Goal: Task Accomplishment & Management: Complete application form

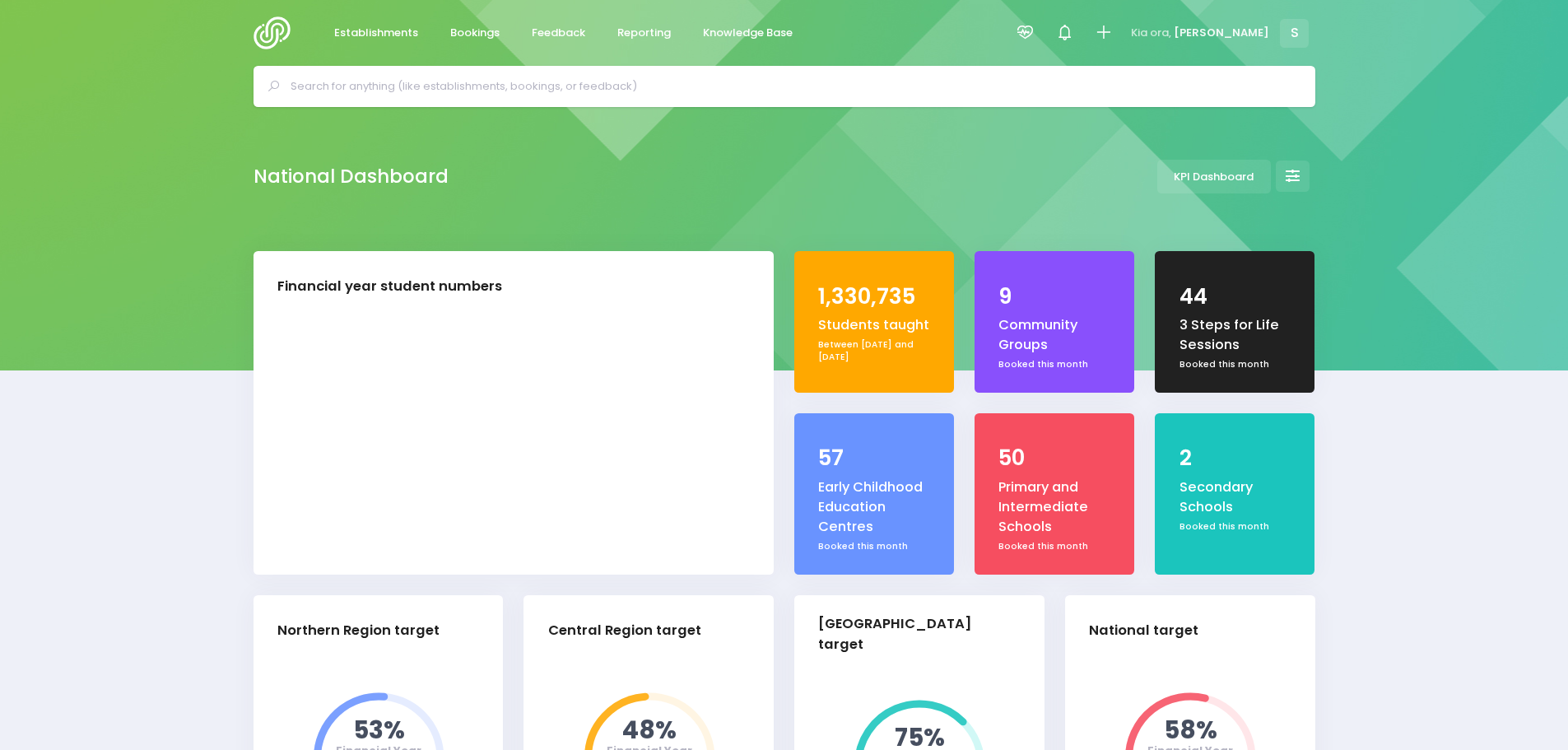
select select "5"
click at [1112, 32] on icon at bounding box center [1102, 32] width 19 height 19
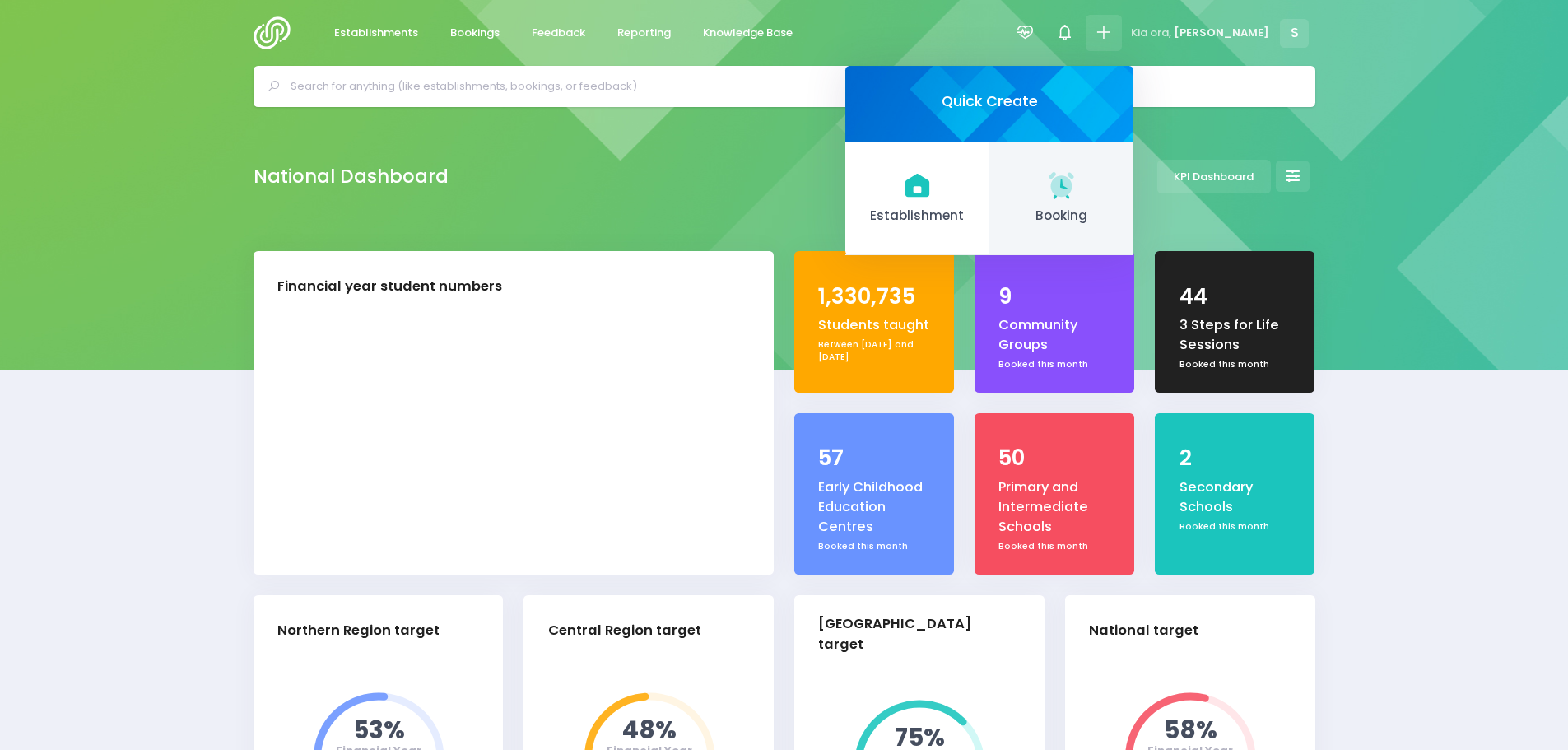
click at [1077, 198] on icon at bounding box center [1062, 185] width 32 height 32
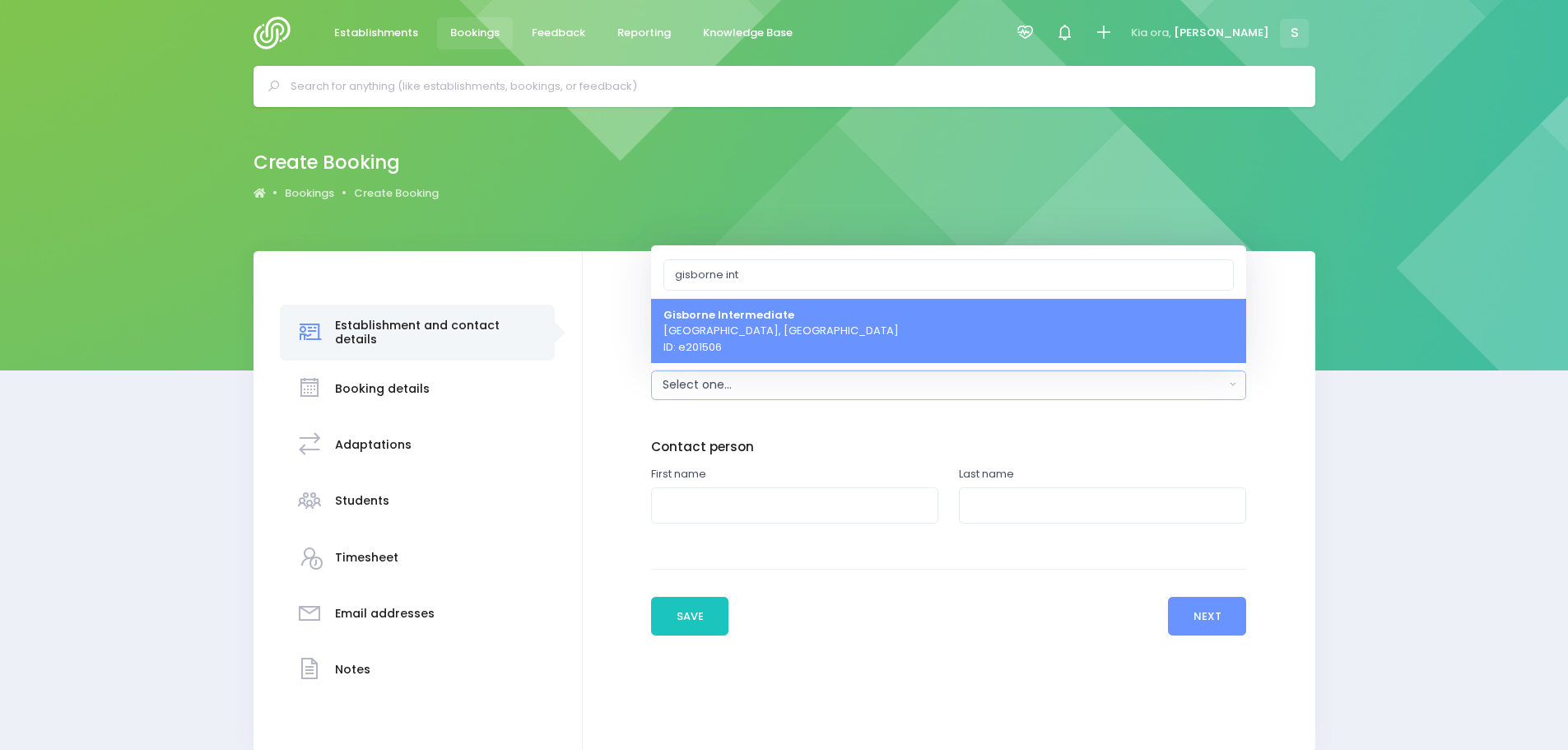
type input "gisborne int"
click at [701, 330] on span "Gisborne Intermediate [GEOGRAPHIC_DATA], [GEOGRAPHIC_DATA] ID: e201506" at bounding box center [780, 330] width 235 height 49
select select "201506"
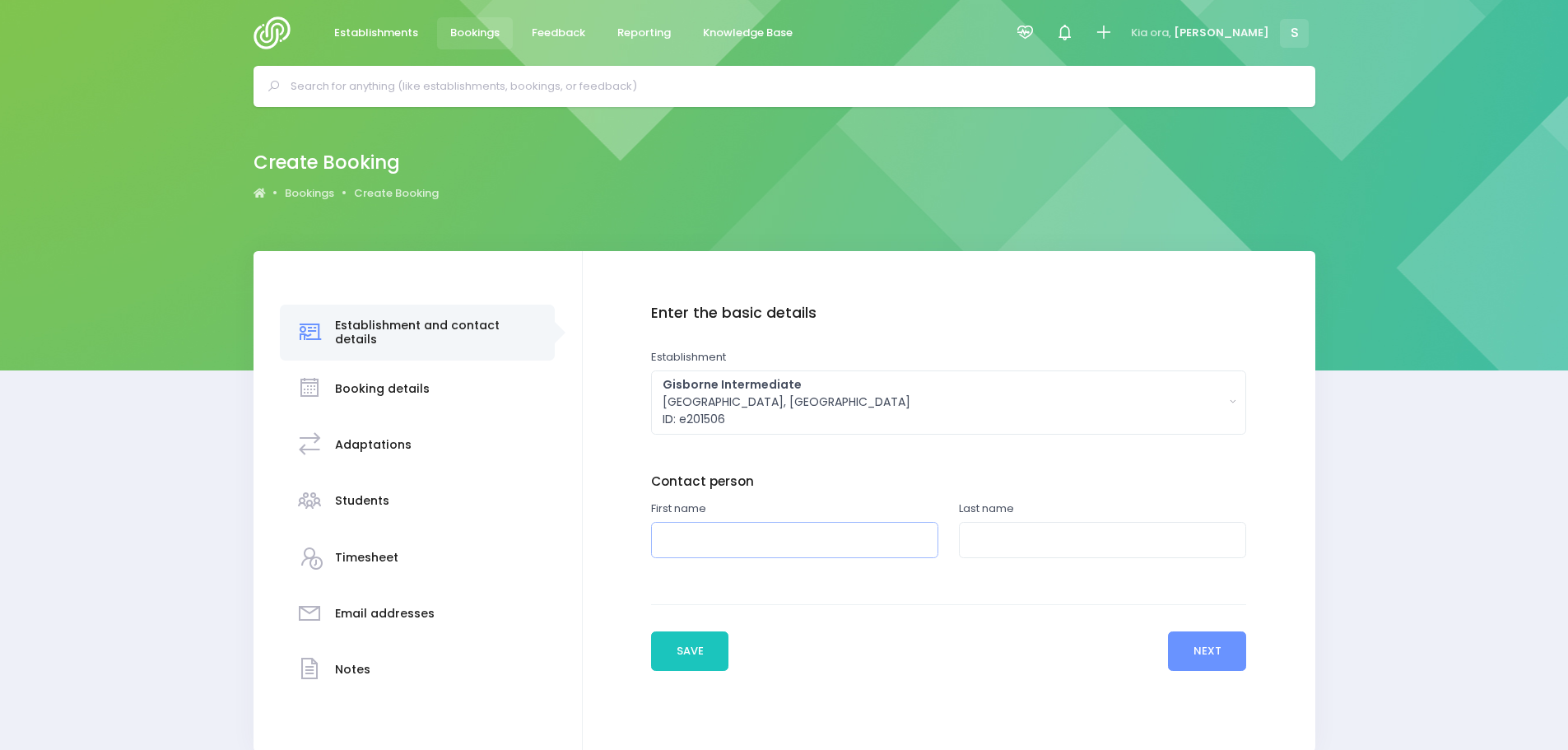
click at [718, 536] on input "text" at bounding box center [795, 540] width 287 height 37
type input "Ashlee"
click at [1007, 537] on input "text" at bounding box center [1102, 540] width 287 height 37
type input "McArthur"
click at [1188, 660] on button "Next" at bounding box center [1207, 652] width 78 height 40
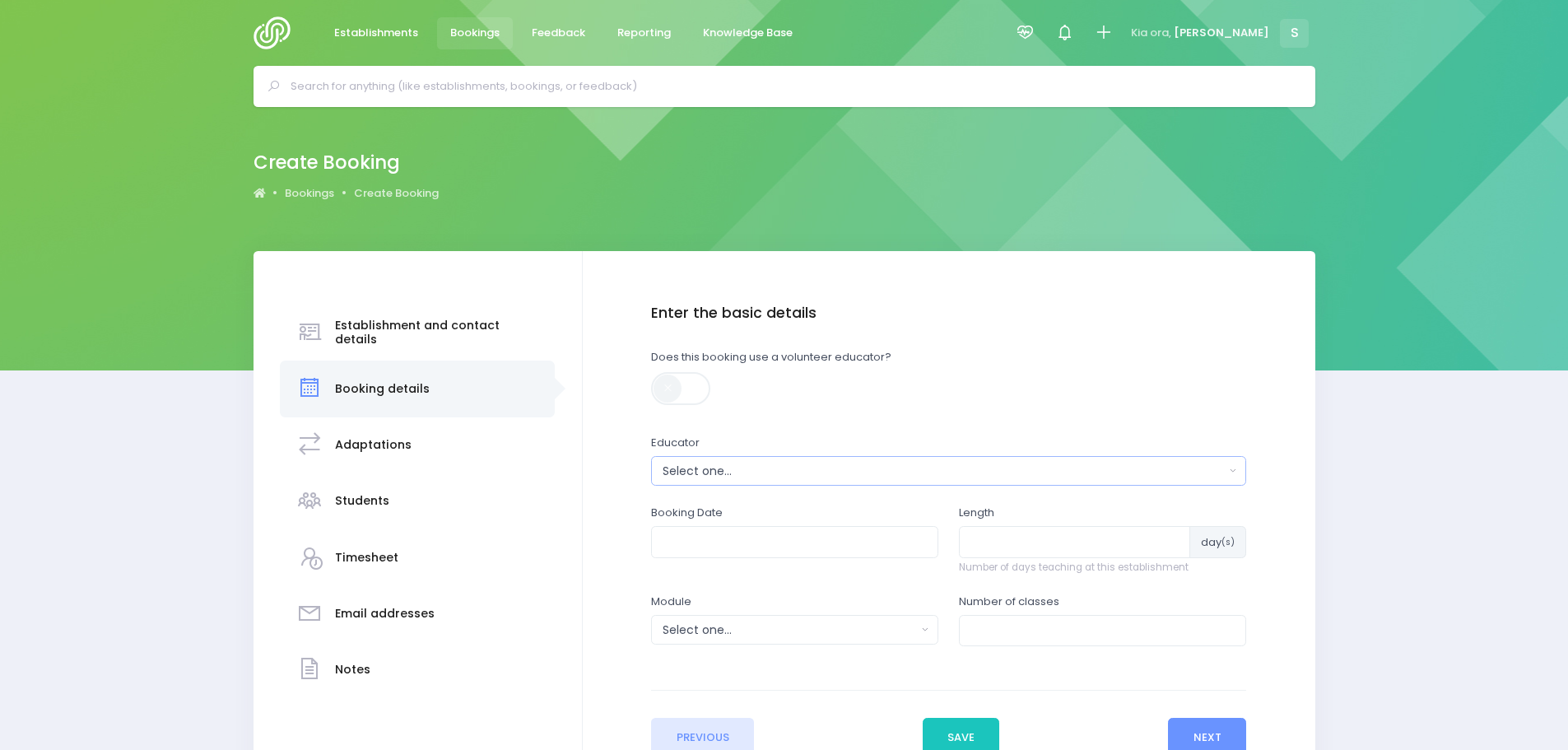
click at [743, 472] on div "Select one..." at bounding box center [943, 471] width 561 height 17
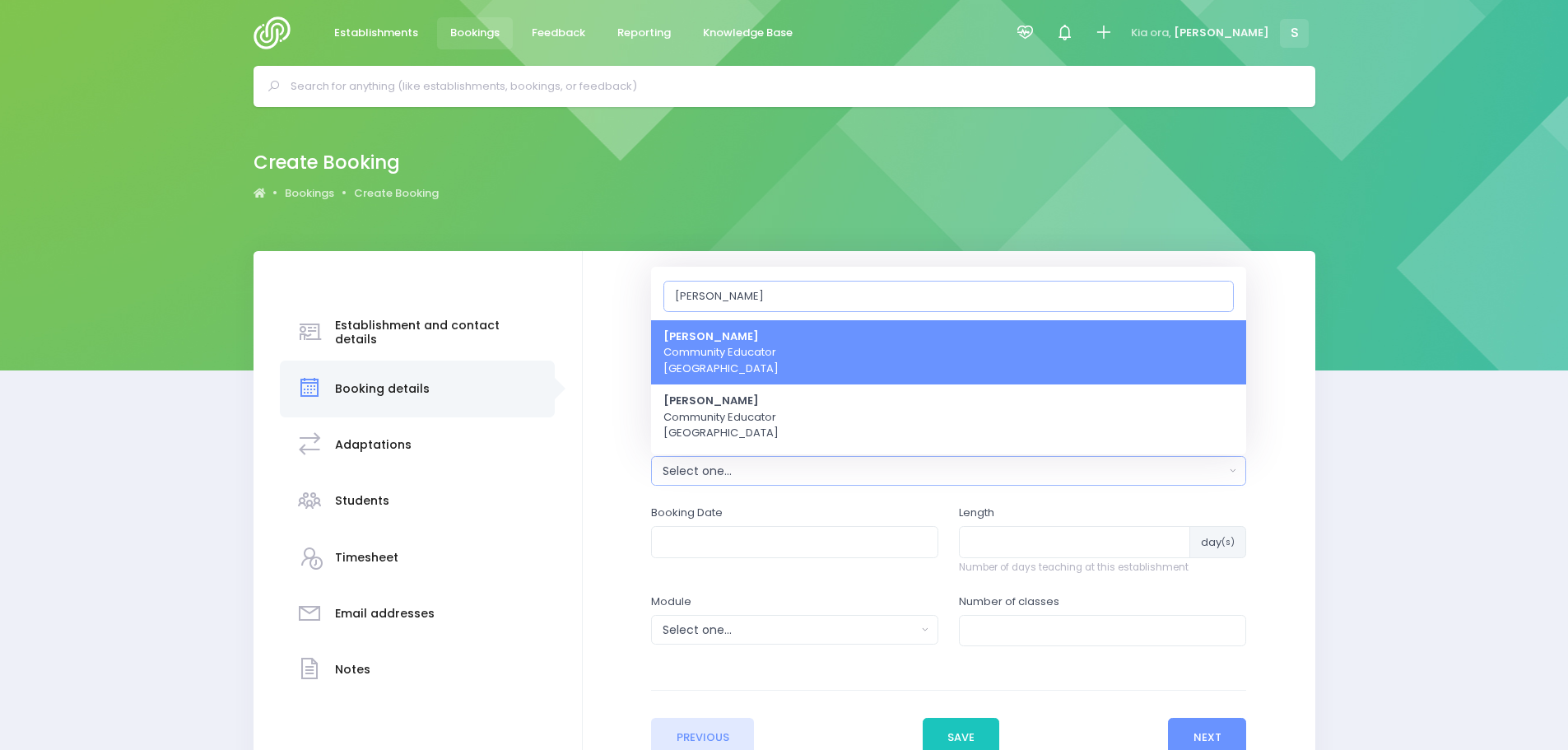
type input "[PERSON_NAME]"
click at [716, 347] on span "[PERSON_NAME] Community Educator [GEOGRAPHIC_DATA]" at bounding box center [721, 353] width 115 height 49
select select "186947"
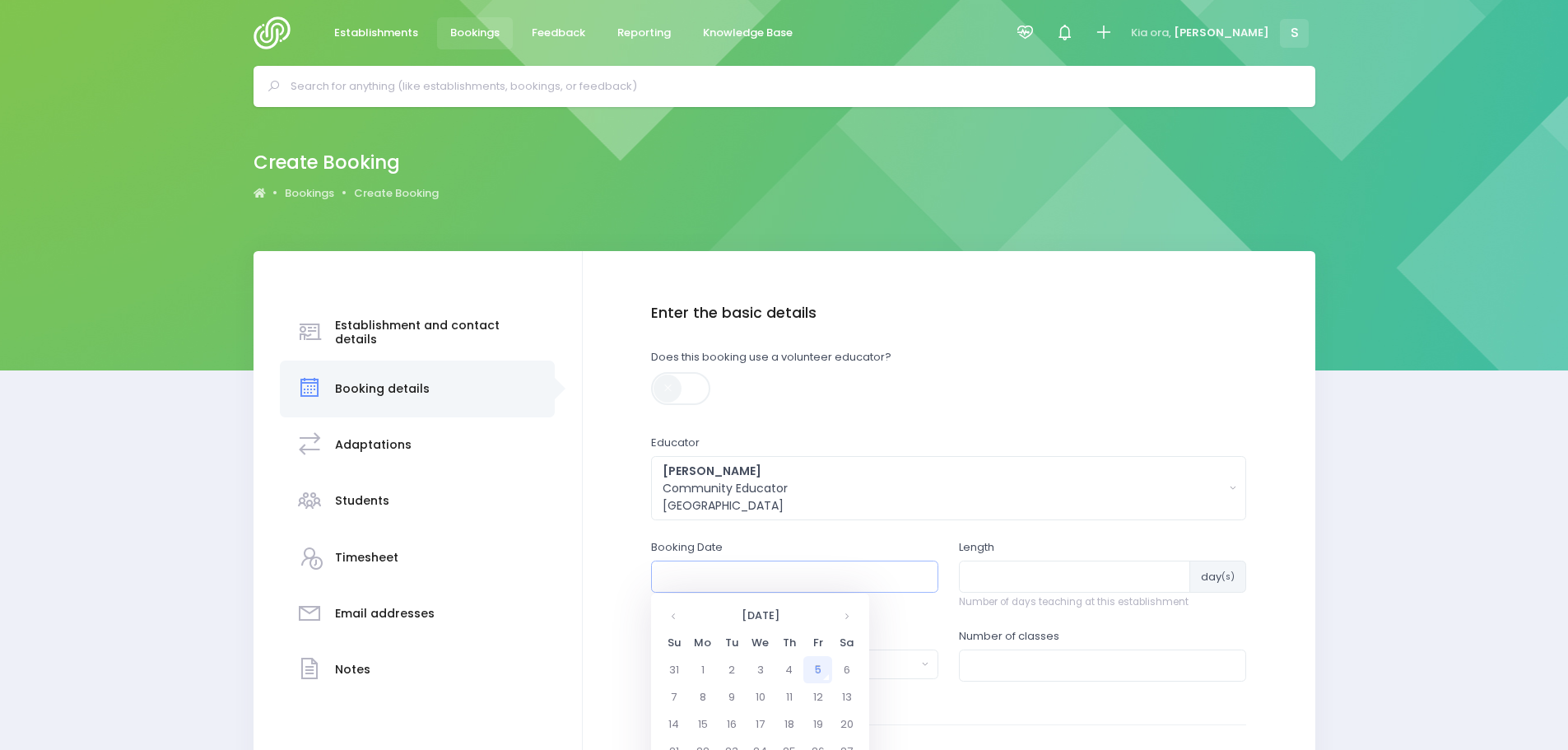
click at [756, 573] on input "text" at bounding box center [795, 576] width 287 height 32
click at [844, 615] on th at bounding box center [846, 616] width 29 height 27
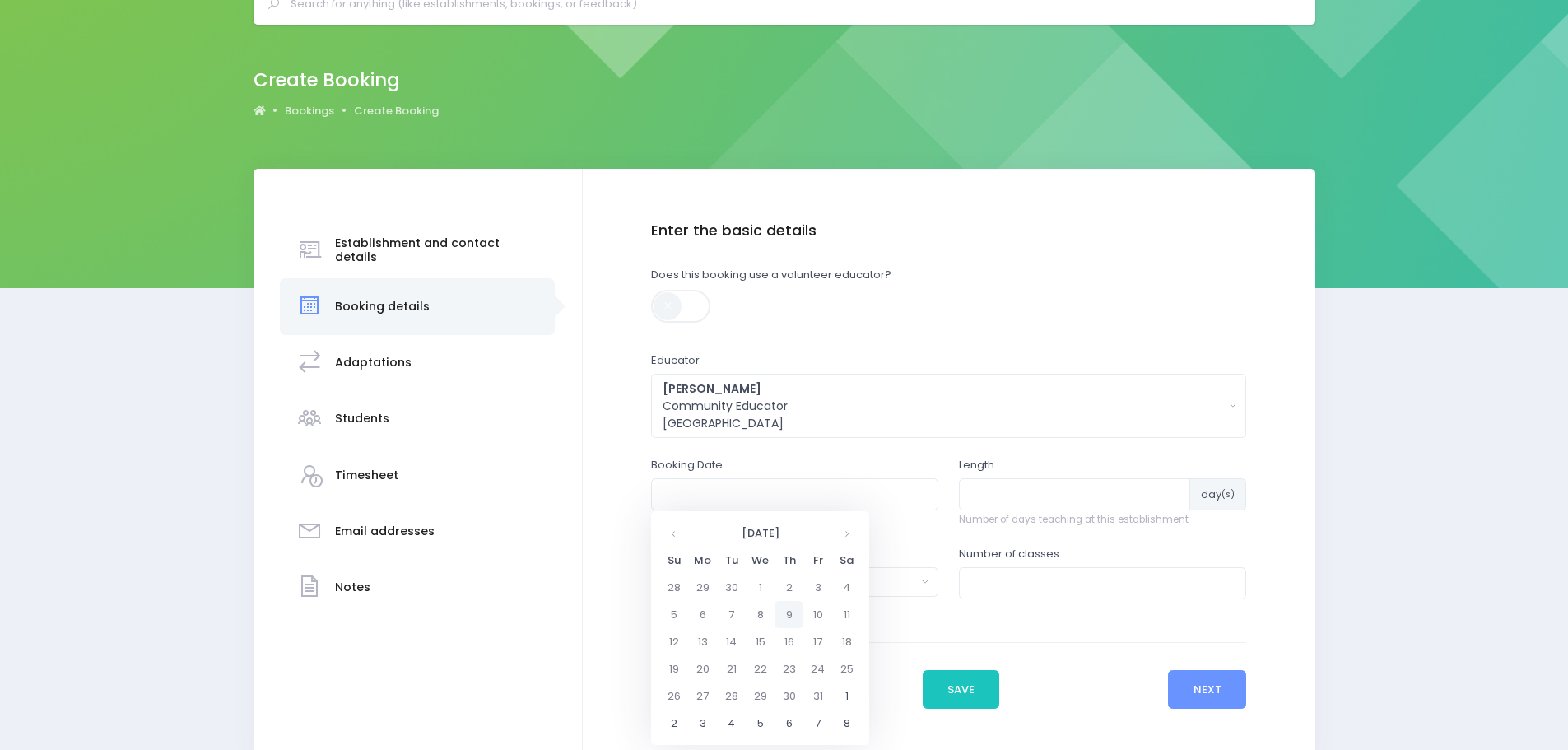
click at [783, 624] on td "9" at bounding box center [789, 615] width 29 height 27
click at [779, 616] on span "9" at bounding box center [777, 611] width 29 height 22
click at [687, 580] on span "9:00" at bounding box center [685, 586] width 46 height 22
type input "09/10/2025 09:00 AM"
click at [990, 500] on input "number" at bounding box center [1075, 494] width 231 height 32
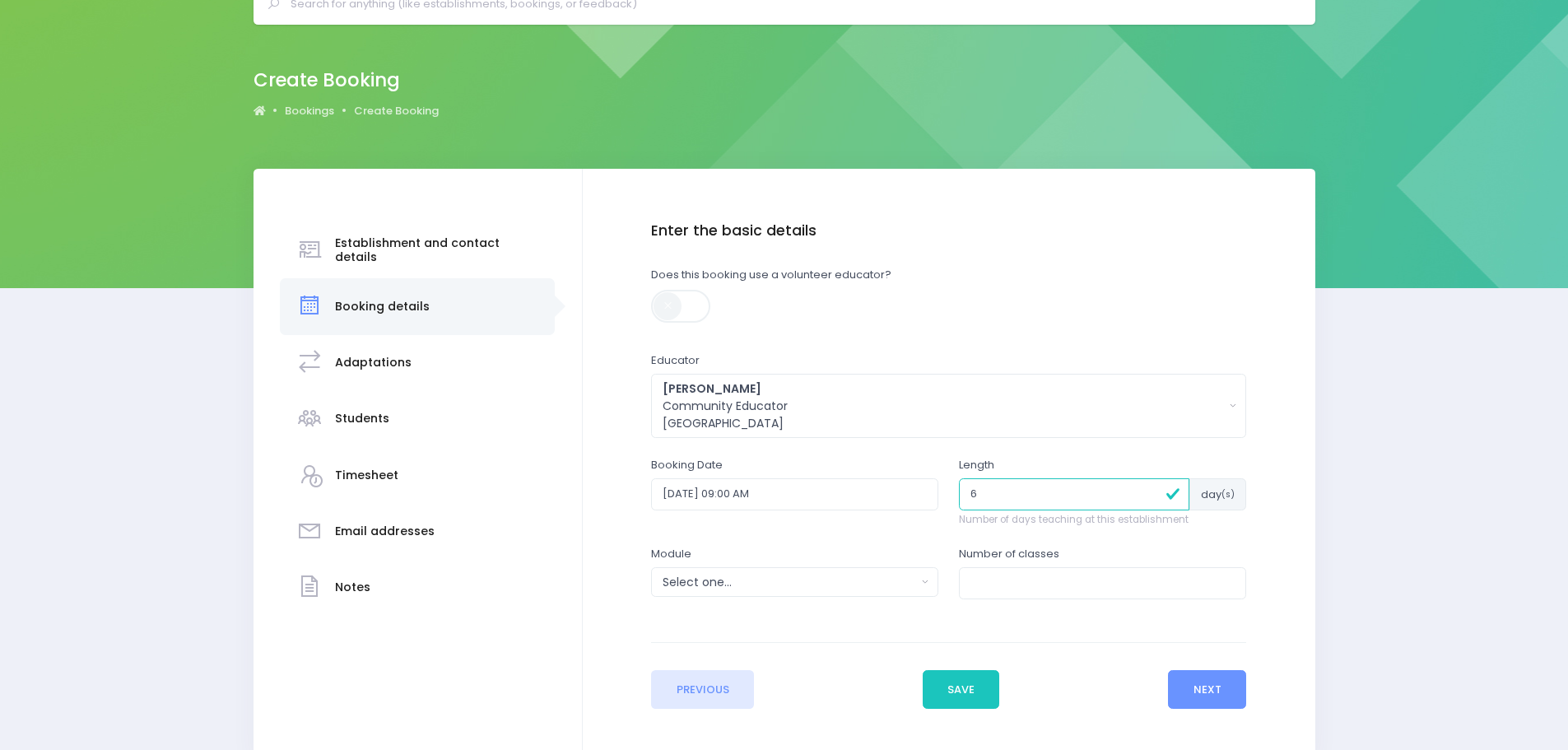
type input "6"
click at [761, 591] on button "Select one..." at bounding box center [795, 582] width 287 height 30
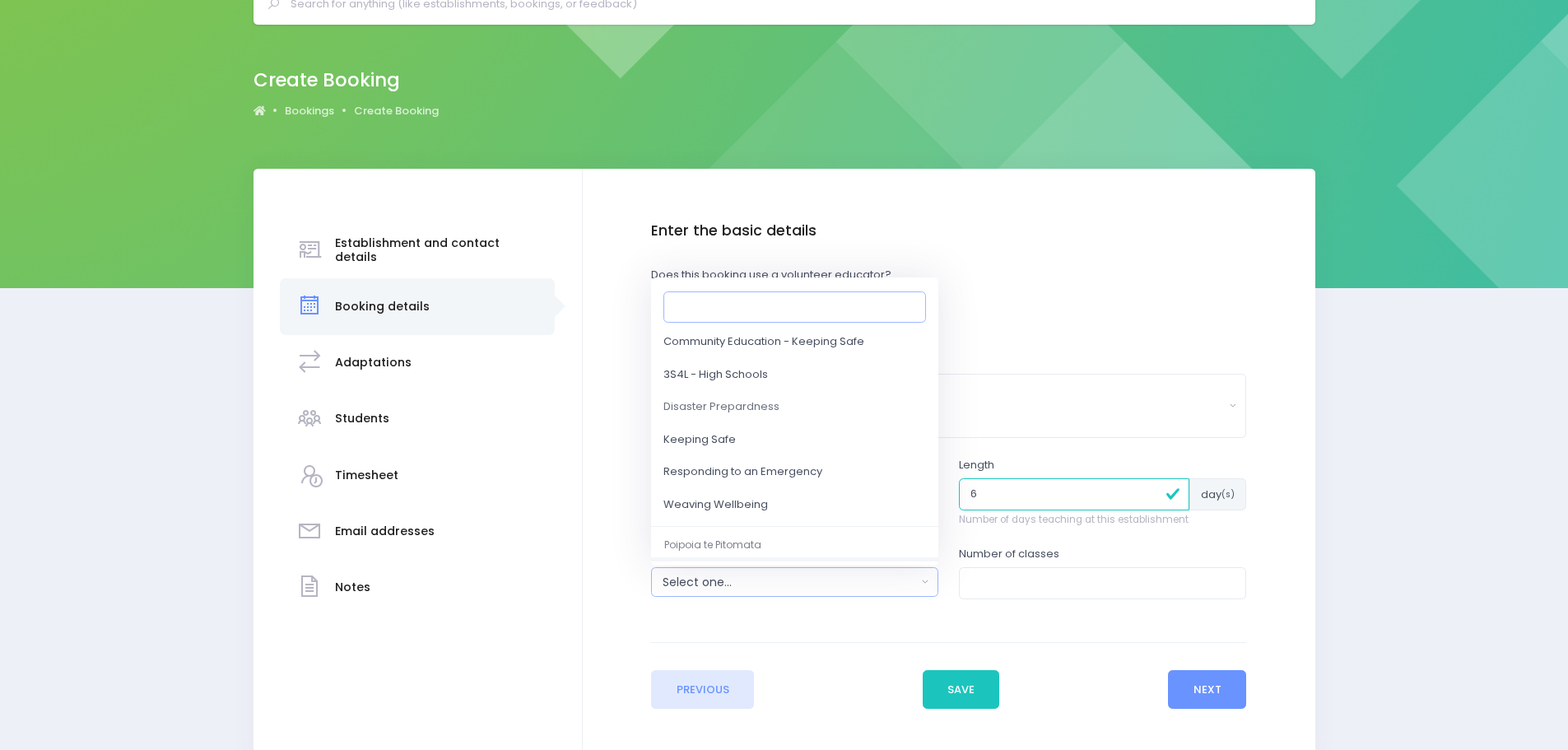
scroll to position [164, 0]
click at [724, 477] on link "Weaving Wellbeing" at bounding box center [795, 468] width 287 height 32
select select "Weaving Wellbeing"
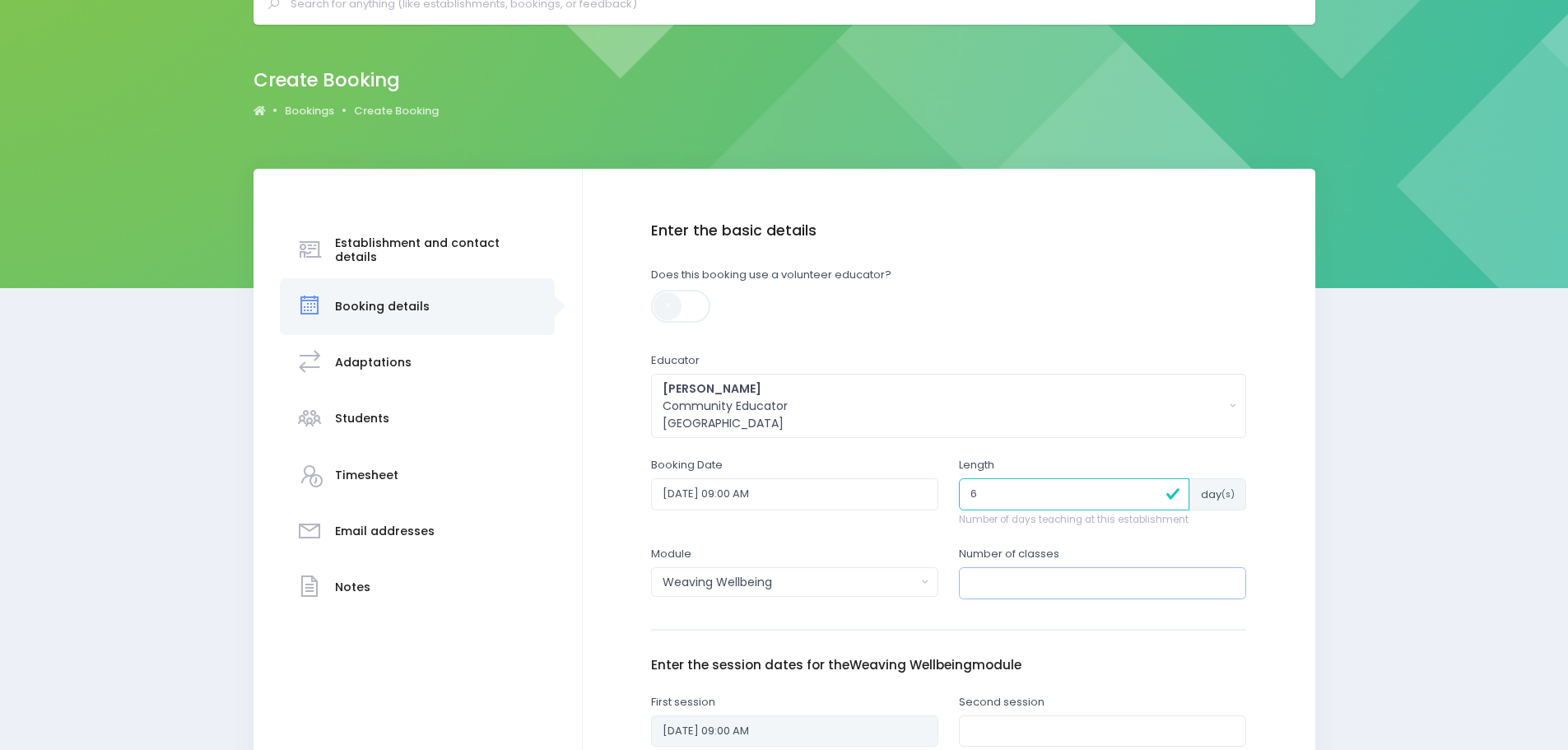
click at [986, 584] on input "number" at bounding box center [1102, 583] width 287 height 32
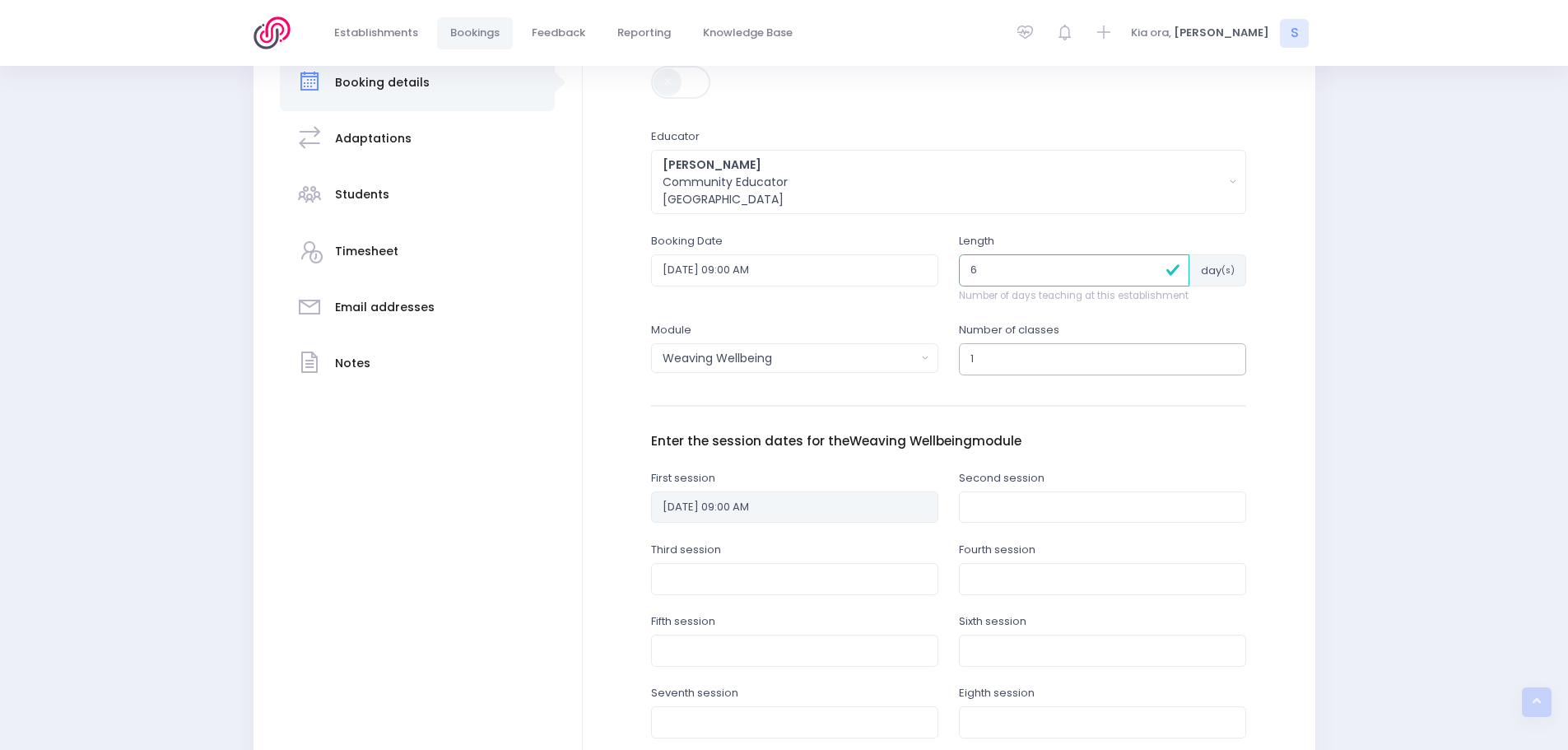
scroll to position [329, 0]
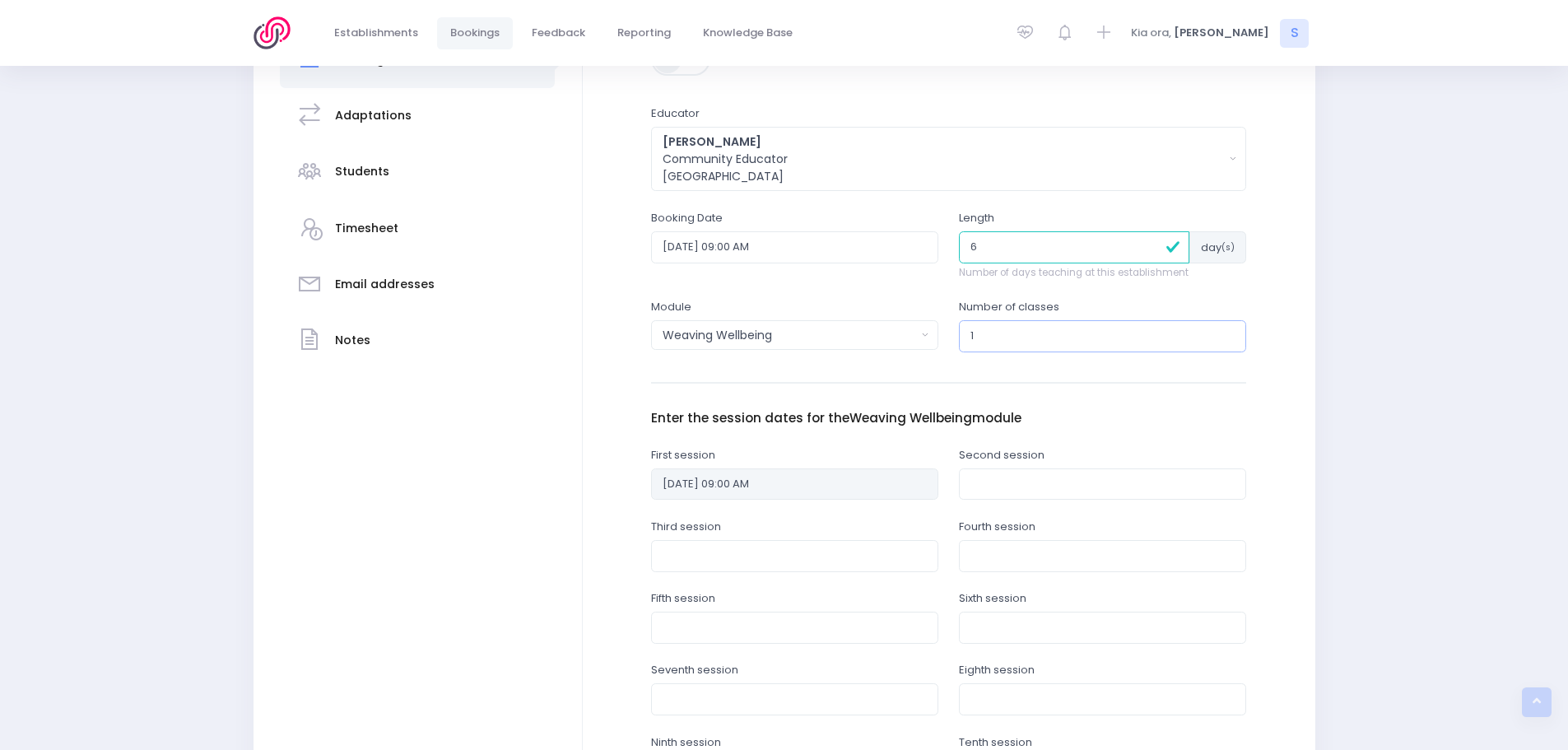
type input "1"
click at [990, 488] on input "text" at bounding box center [1102, 484] width 287 height 32
click at [1155, 529] on th at bounding box center [1155, 523] width 29 height 27
click at [1093, 633] on td "16" at bounding box center [1097, 632] width 29 height 27
click at [1078, 601] on span "9" at bounding box center [1084, 600] width 29 height 22
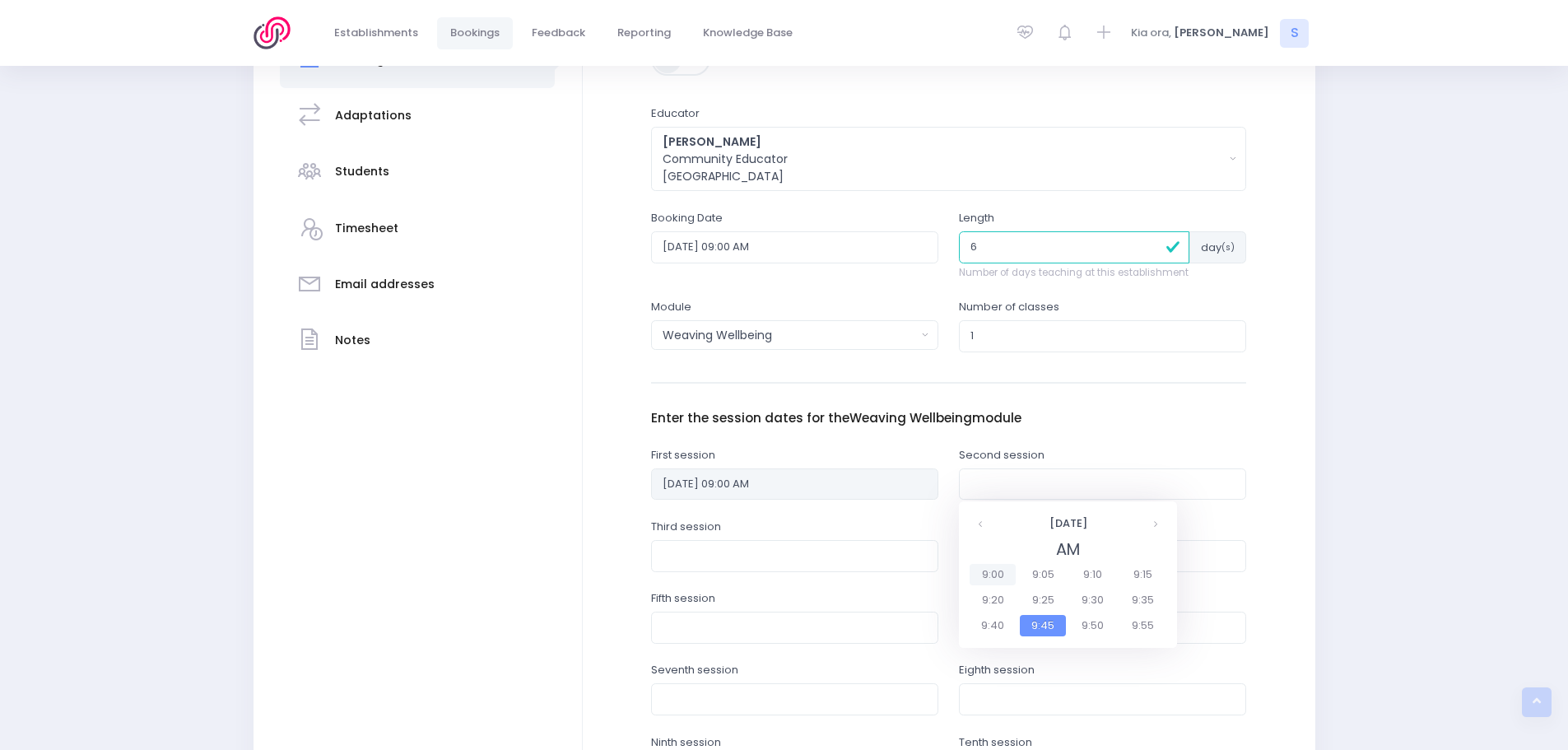
click at [986, 572] on span "9:00" at bounding box center [992, 575] width 46 height 22
type input "16/10/2025 09:00 AM"
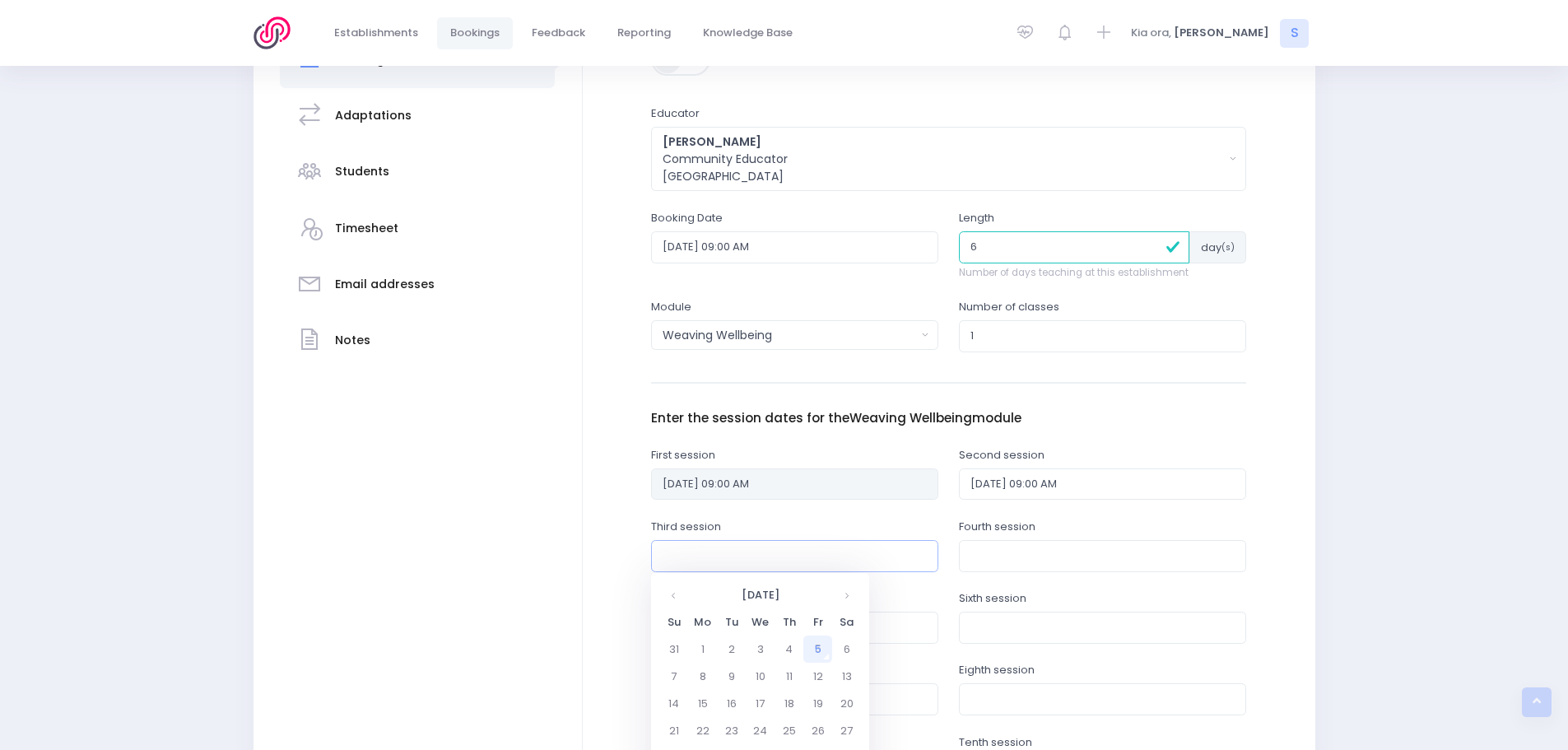
click at [732, 561] on input "text" at bounding box center [795, 555] width 287 height 32
click at [848, 594] on th at bounding box center [846, 595] width 29 height 27
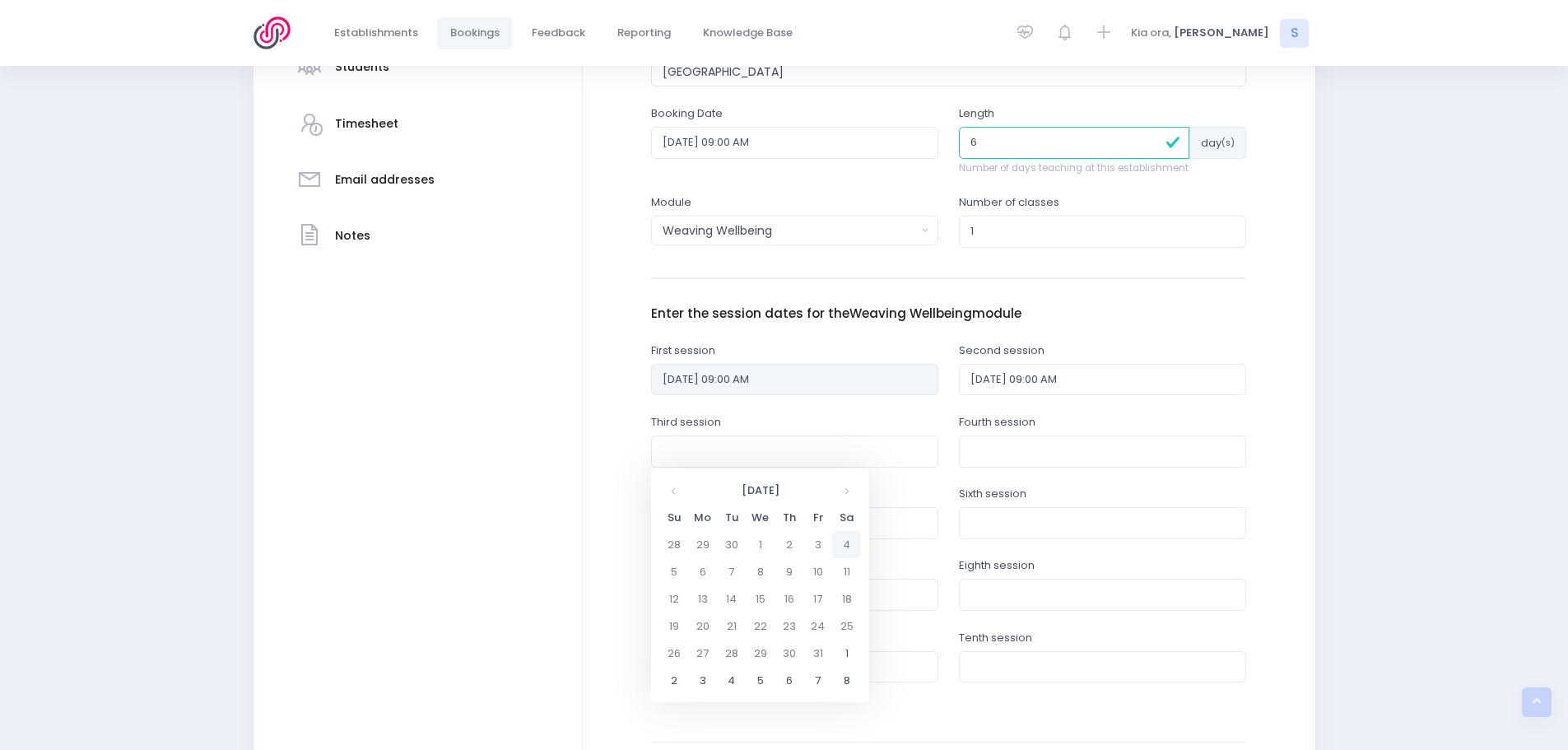
scroll to position [494, 0]
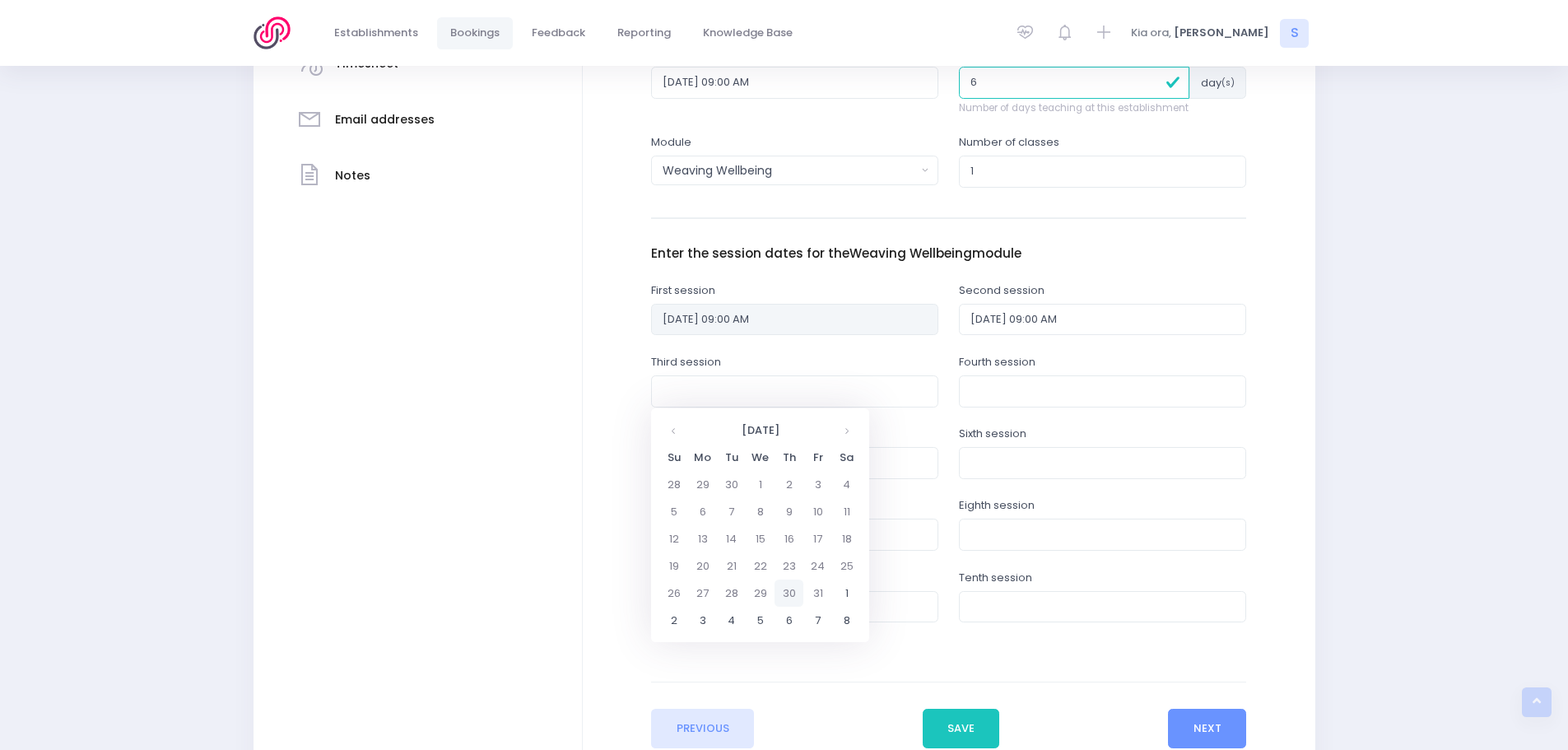
click at [795, 596] on td "30" at bounding box center [789, 593] width 29 height 27
click at [775, 510] on span "9" at bounding box center [777, 507] width 29 height 22
click at [695, 492] on span "9:00" at bounding box center [685, 483] width 46 height 22
type input "30/10/2025 09:00 AM"
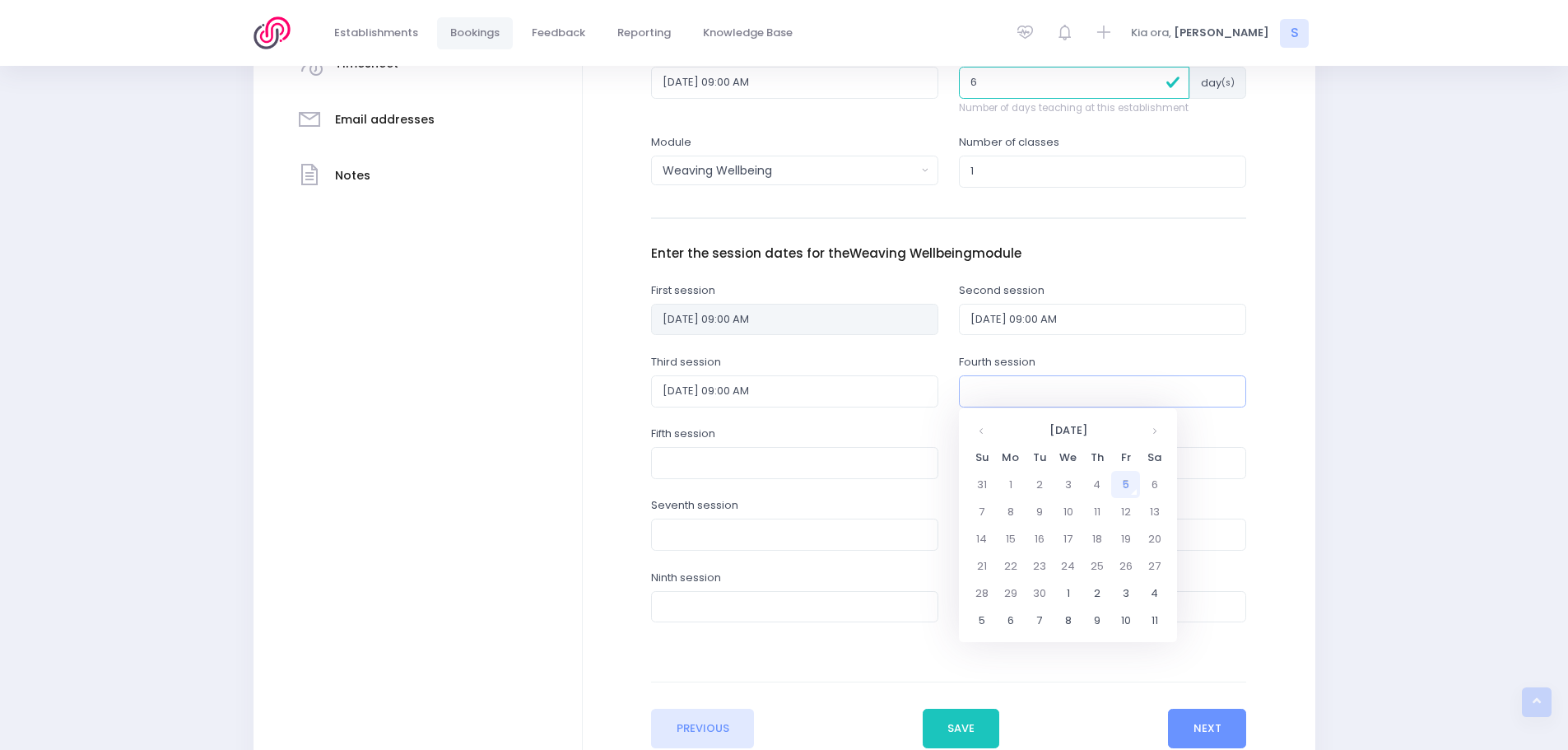
click at [1021, 390] on input "text" at bounding box center [1102, 391] width 287 height 32
click at [1150, 433] on th at bounding box center [1155, 431] width 29 height 27
click at [1101, 514] on td "6" at bounding box center [1097, 512] width 29 height 27
click at [1089, 504] on span "9" at bounding box center [1084, 507] width 29 height 22
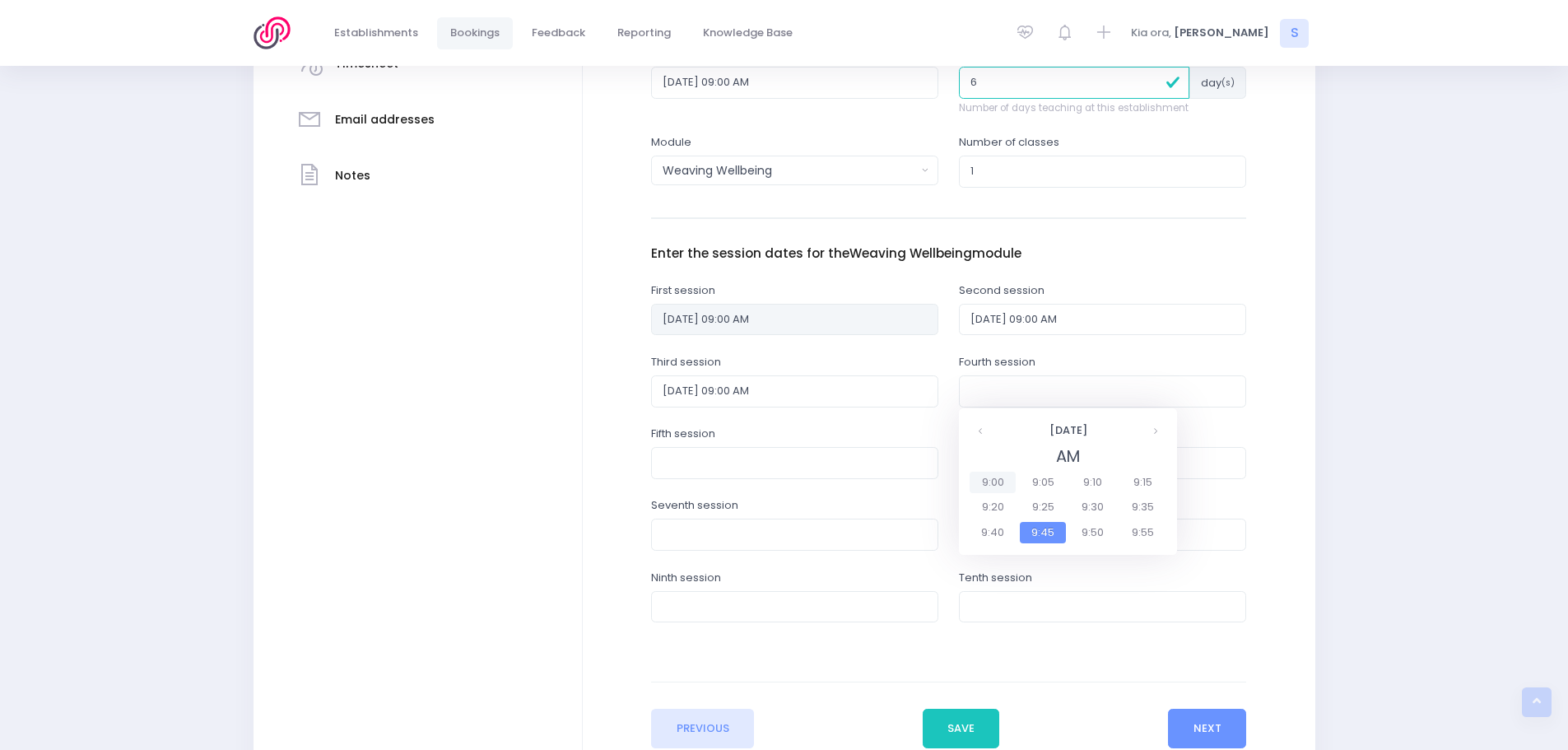
click at [991, 486] on span "9:00" at bounding box center [992, 483] width 46 height 22
type input "06/11/2025 09:00 AM"
click at [712, 459] on input "text" at bounding box center [795, 462] width 287 height 32
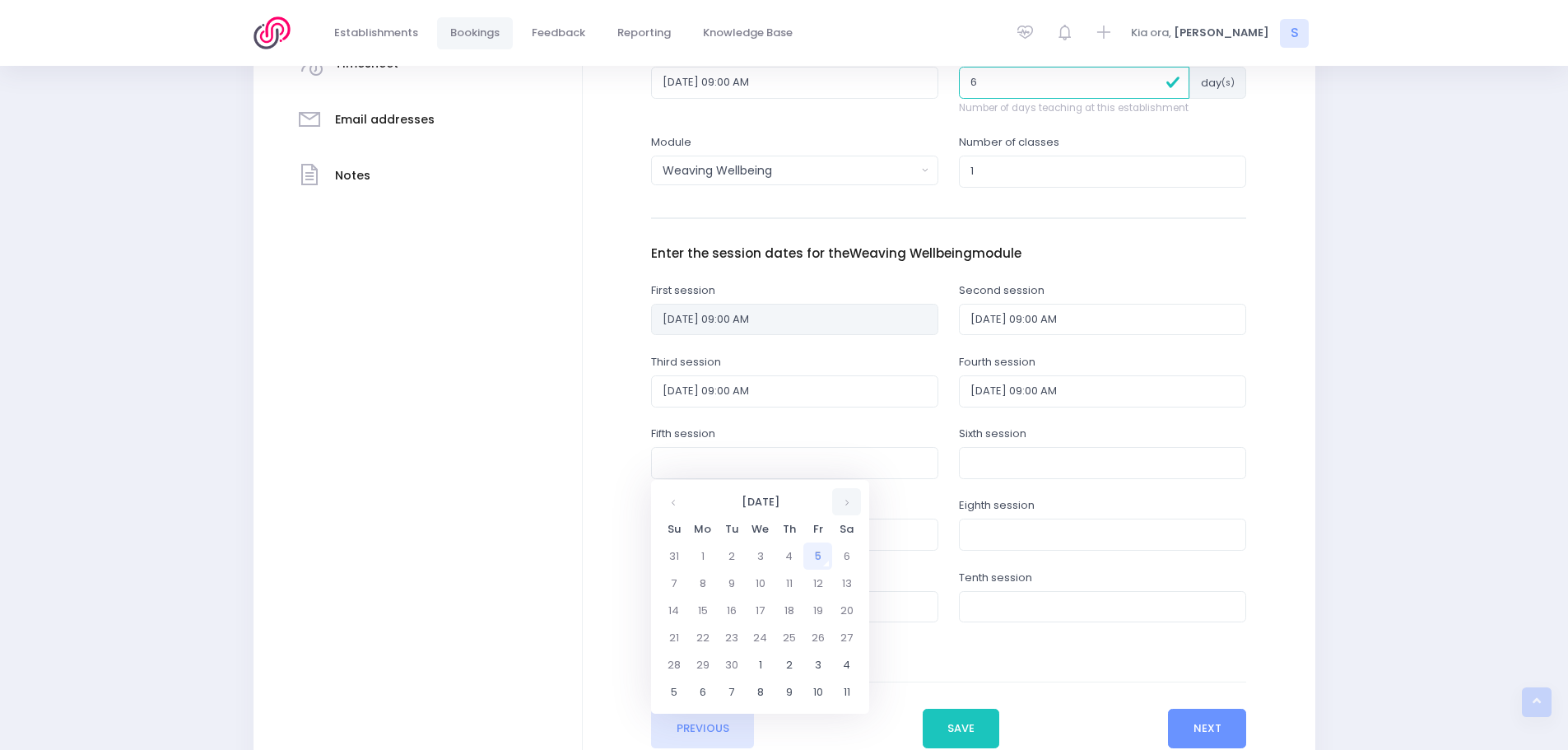
click at [847, 507] on th at bounding box center [846, 502] width 29 height 27
click at [790, 608] on td "13" at bounding box center [789, 610] width 29 height 27
click at [776, 576] on span "9" at bounding box center [777, 579] width 29 height 22
click at [687, 559] on span "9:00" at bounding box center [685, 554] width 46 height 22
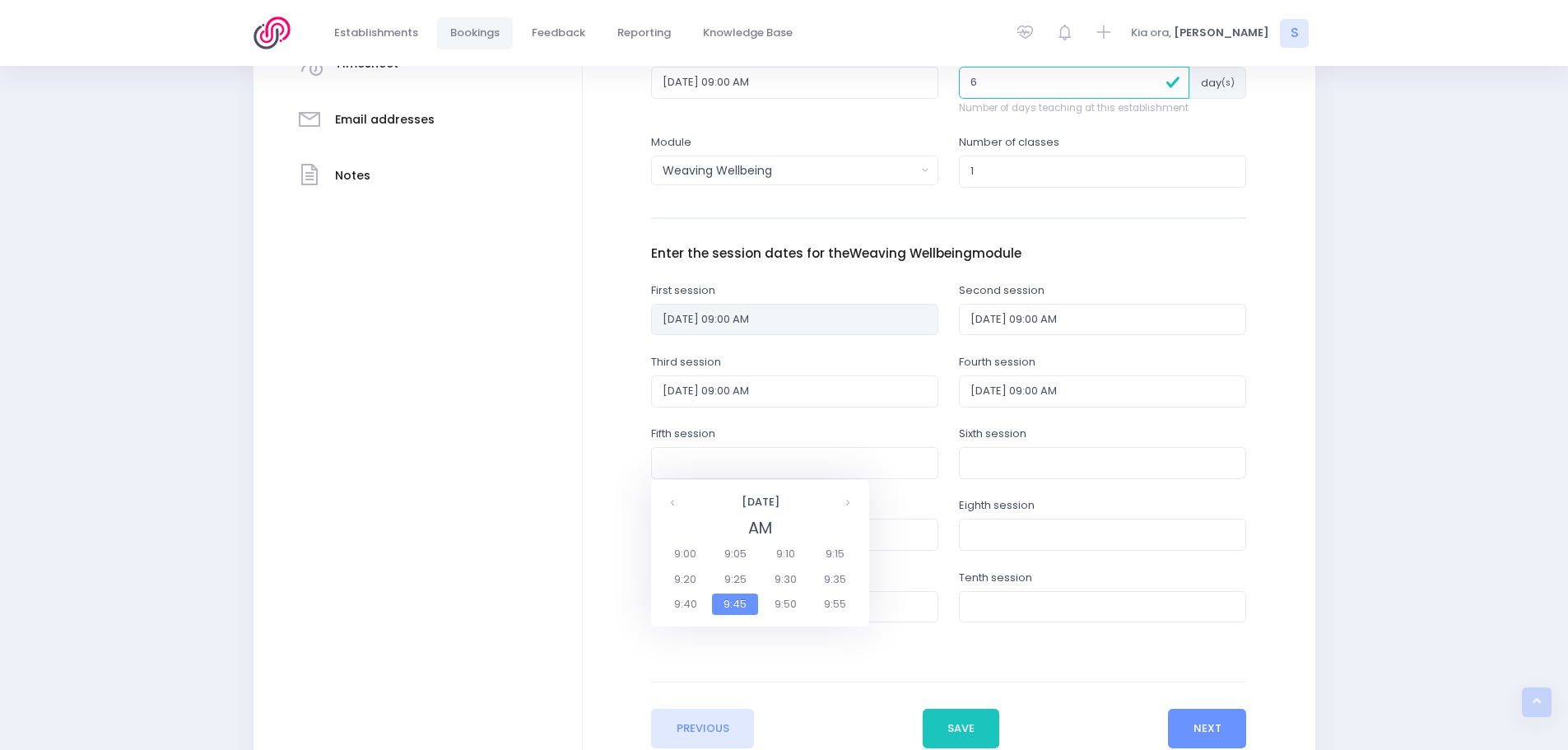
type input "13/11/2025 09:00 AM"
click at [989, 461] on input "text" at bounding box center [1102, 462] width 287 height 32
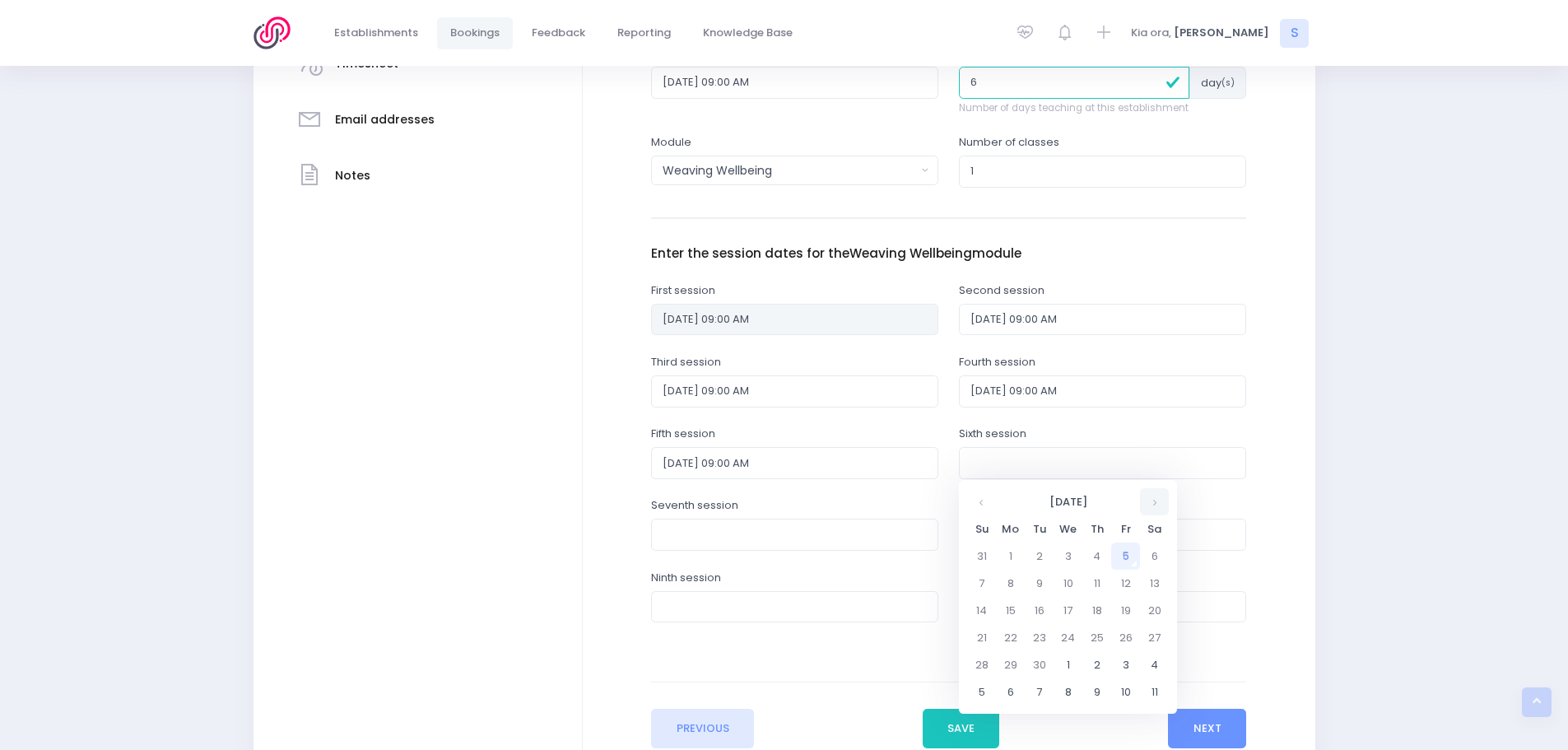
click at [1149, 503] on th at bounding box center [1155, 502] width 29 height 27
click at [1099, 639] on td "20" at bounding box center [1097, 638] width 29 height 27
click at [1086, 584] on span "9" at bounding box center [1084, 579] width 29 height 22
click at [986, 554] on span "9:00" at bounding box center [992, 554] width 46 height 22
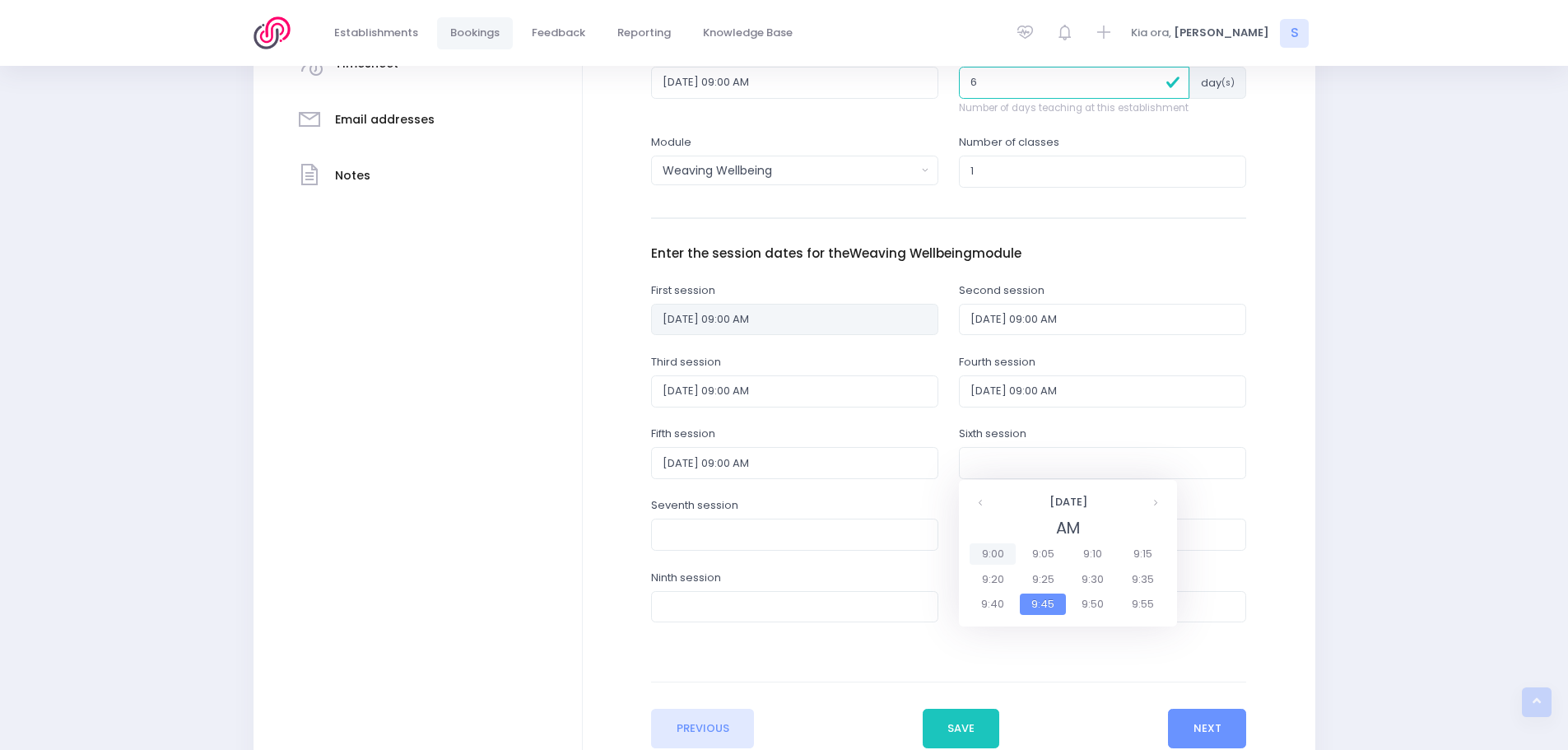
type input "20/11/2025 09:00 AM"
click at [1198, 725] on button "Next" at bounding box center [1207, 728] width 78 height 40
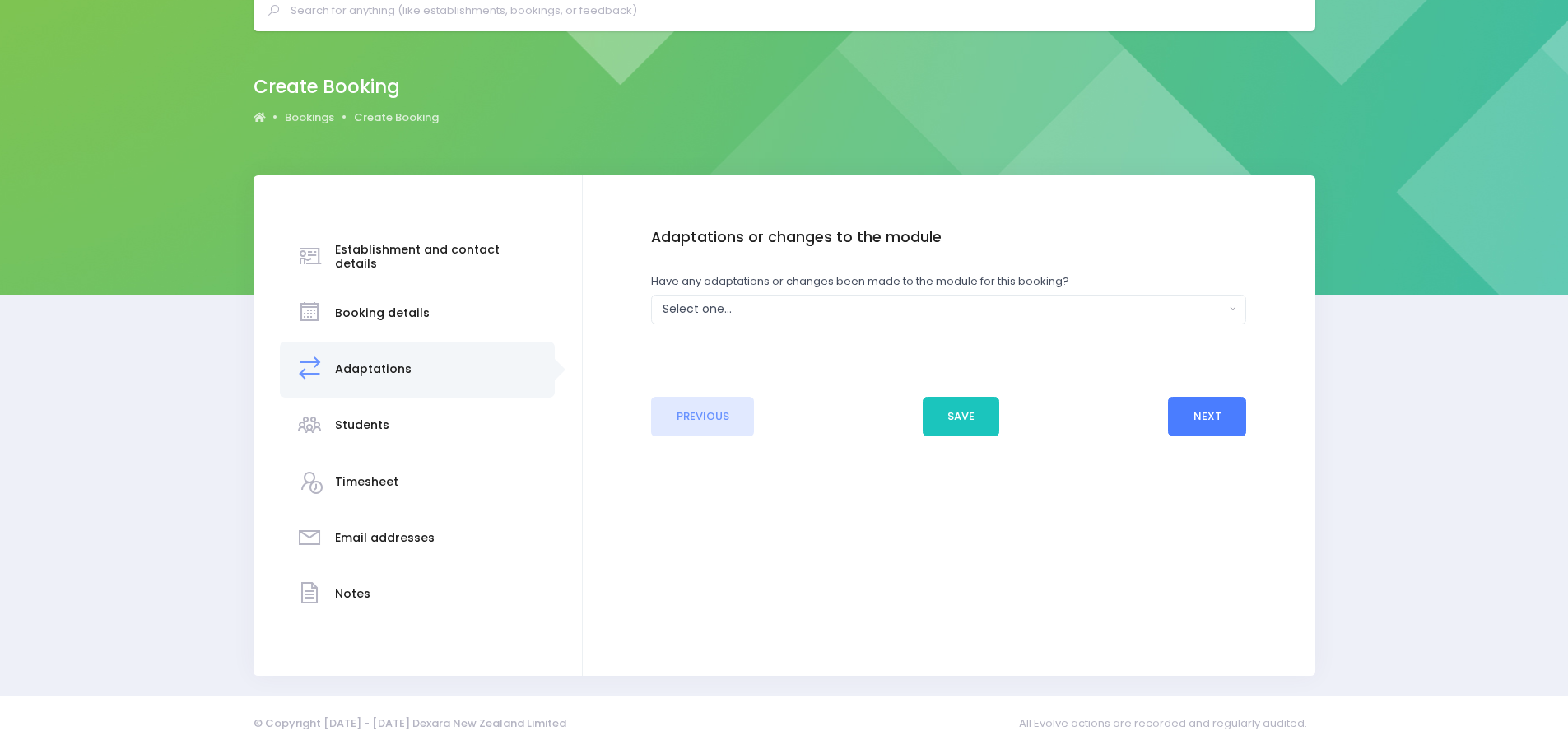
scroll to position [0, 0]
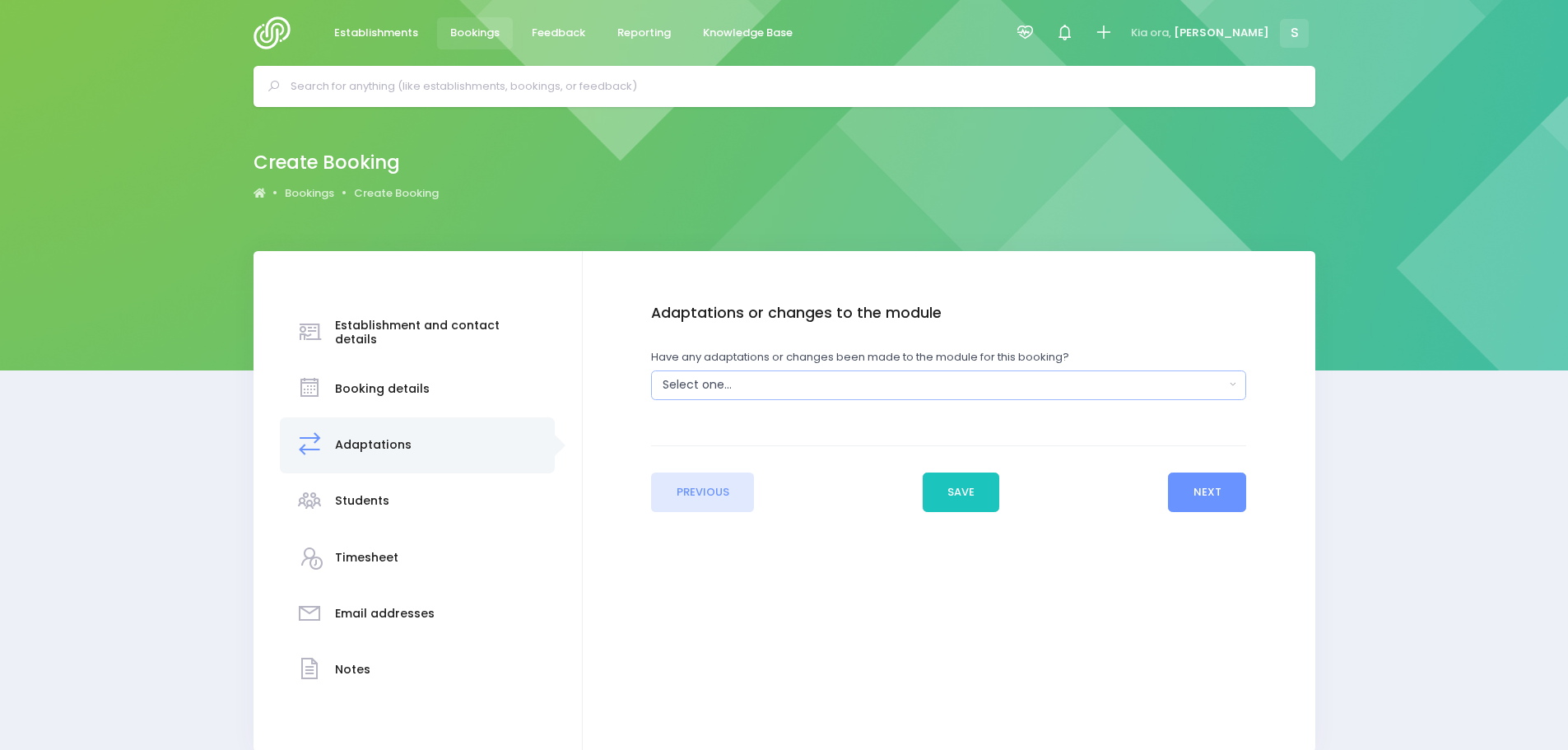
click at [706, 386] on div "Select one..." at bounding box center [943, 384] width 561 height 17
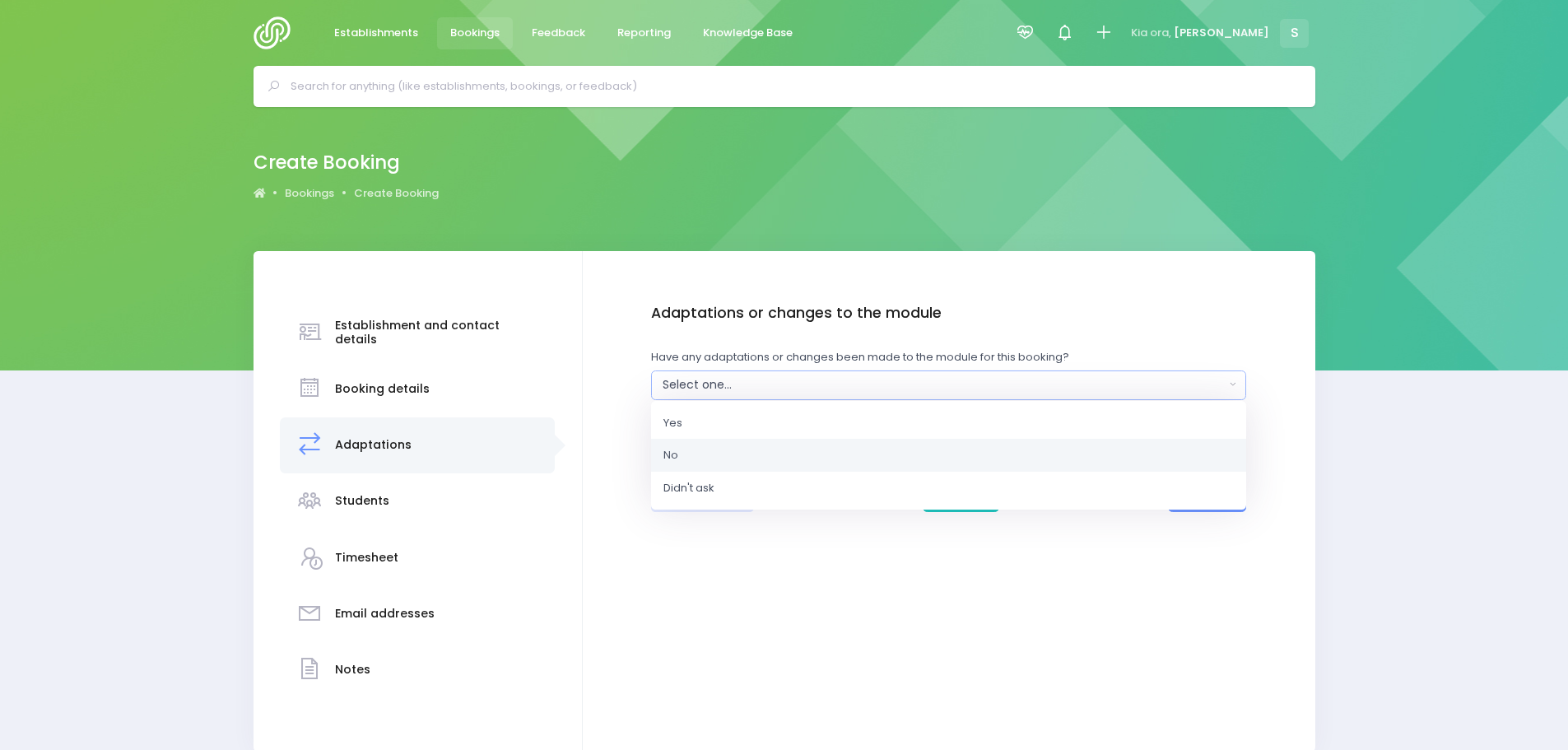
click at [679, 451] on link "No" at bounding box center [949, 455] width 595 height 32
select select "No"
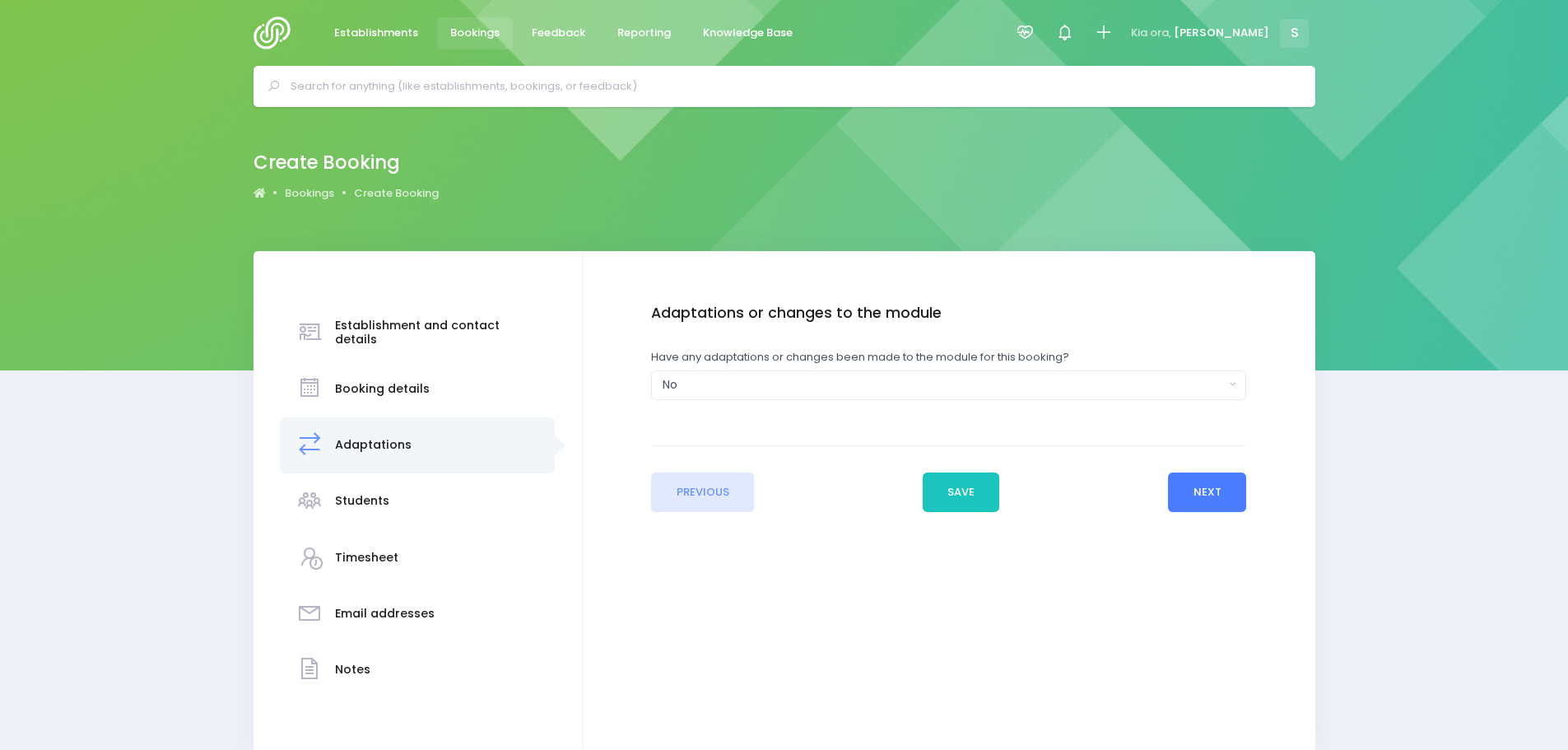
click at [1215, 489] on button "Next" at bounding box center [1207, 493] width 78 height 40
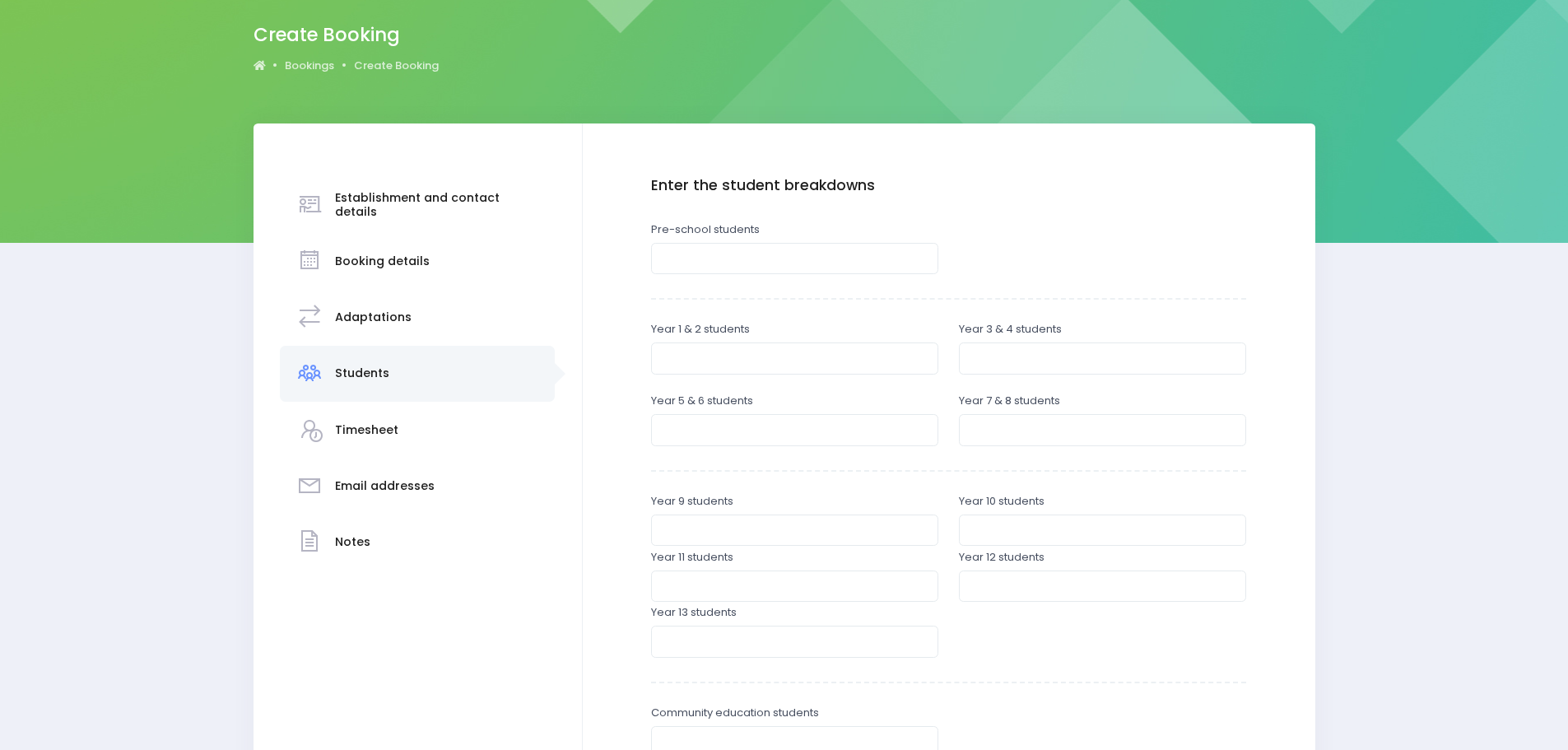
scroll to position [164, 0]
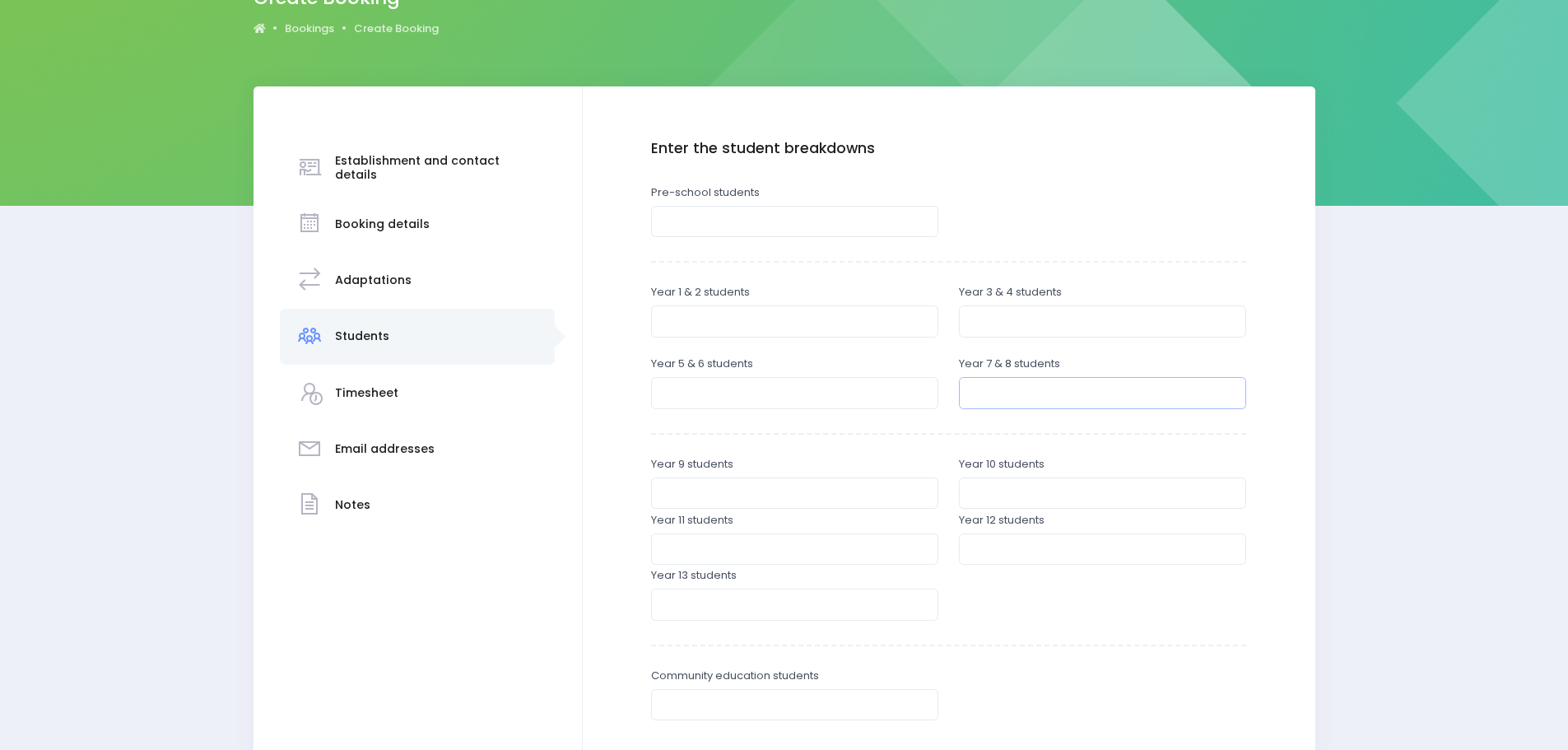
click at [1001, 394] on input "number" at bounding box center [1102, 393] width 287 height 32
type input "28"
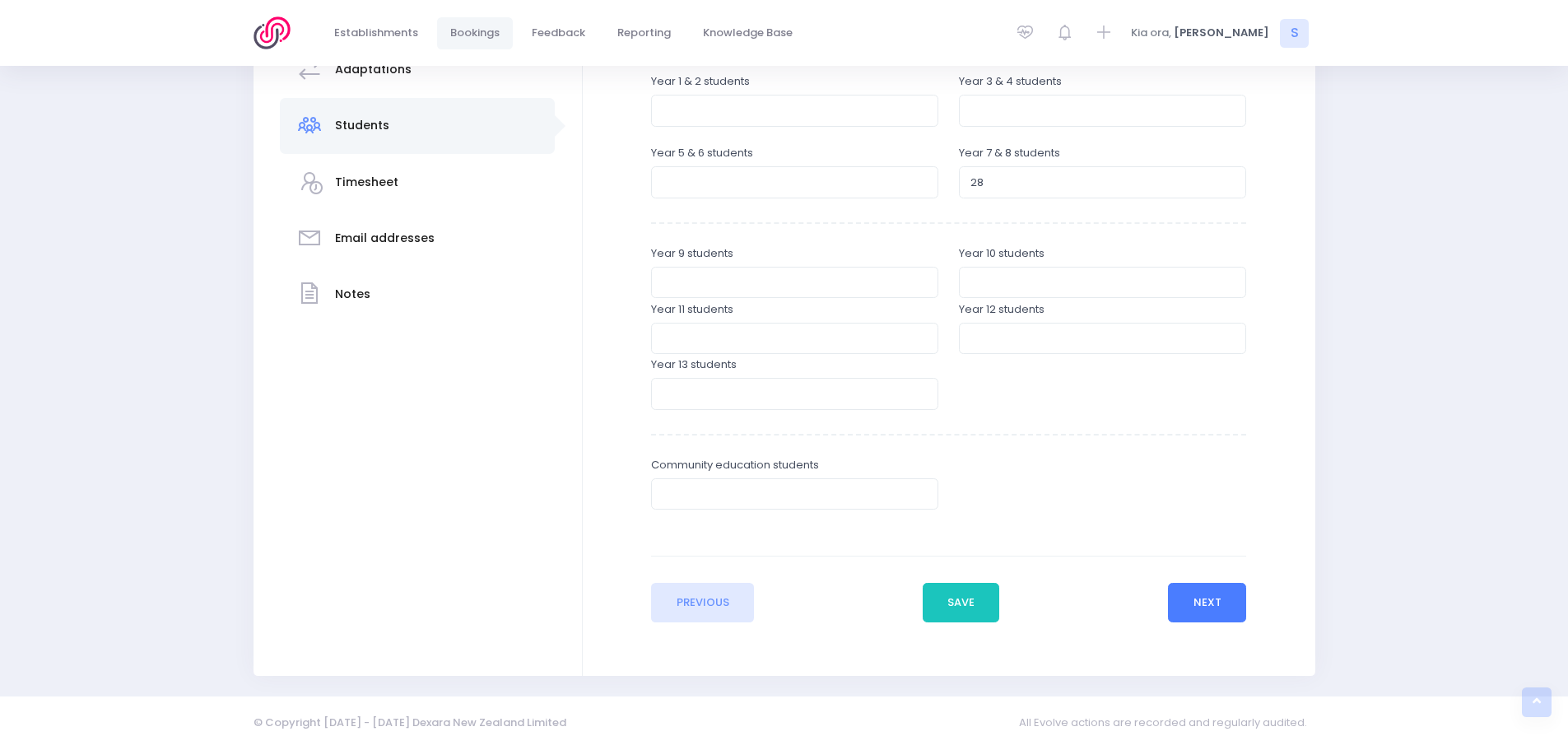
click at [1210, 601] on button "Next" at bounding box center [1207, 603] width 78 height 40
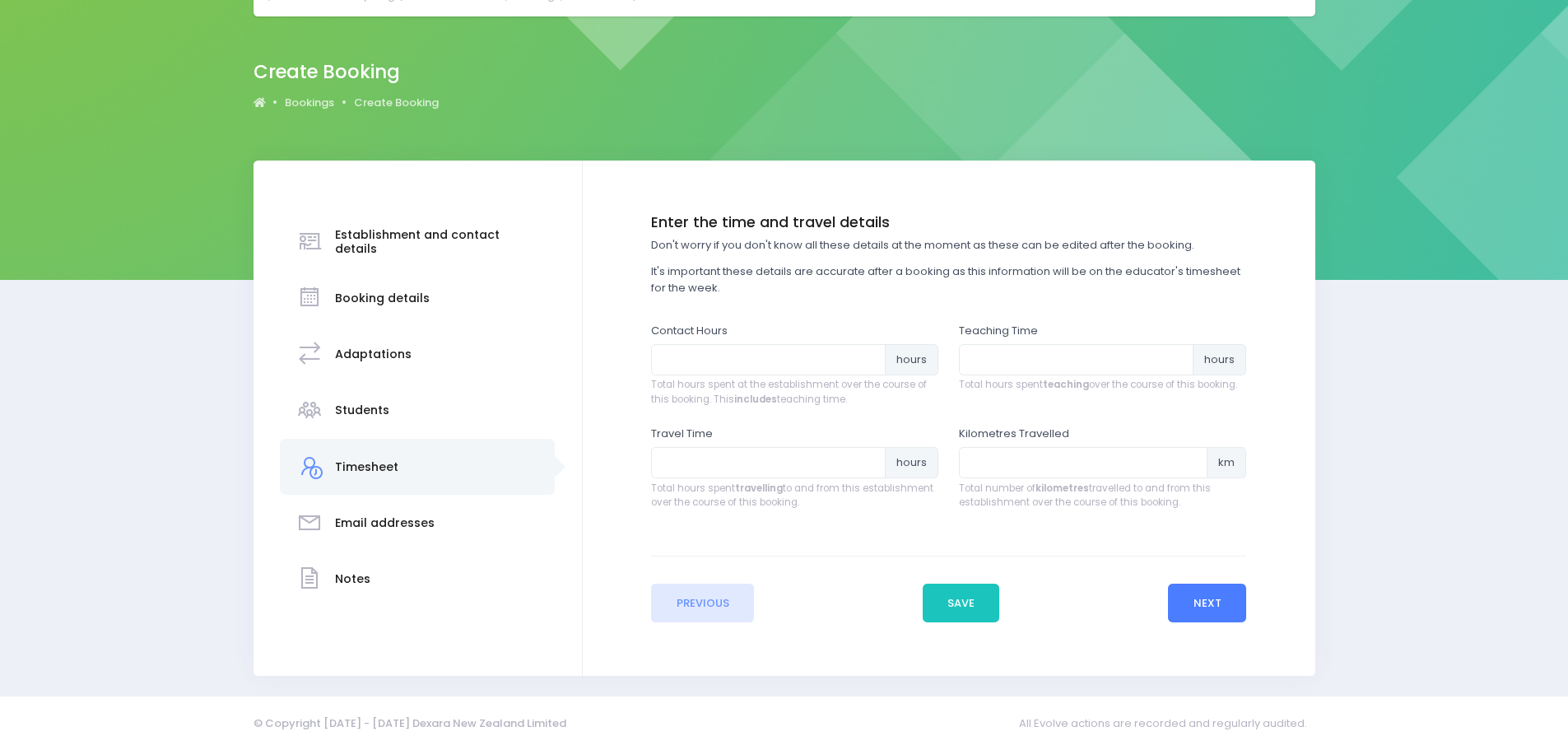
scroll to position [0, 0]
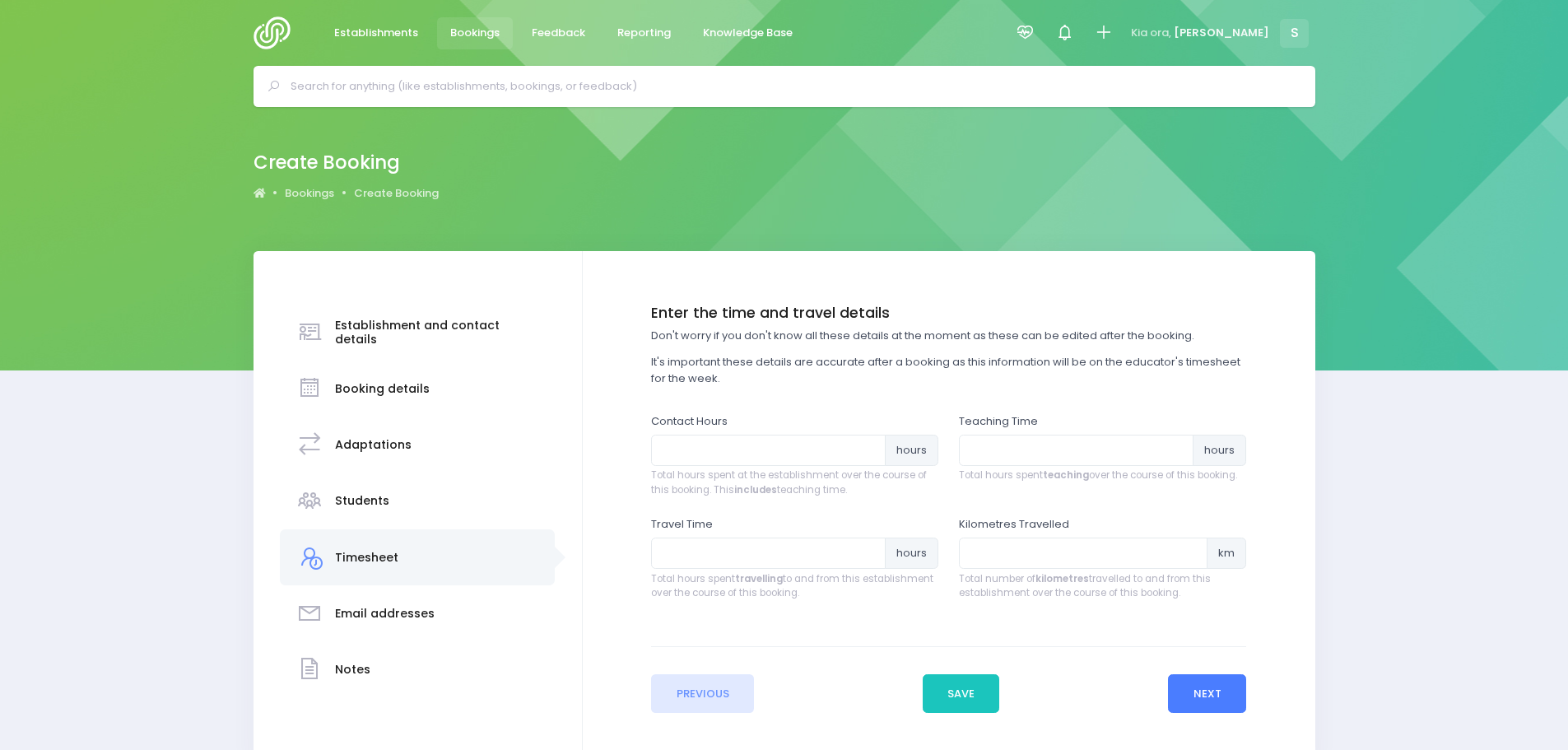
click at [1226, 687] on button "Next" at bounding box center [1207, 694] width 78 height 40
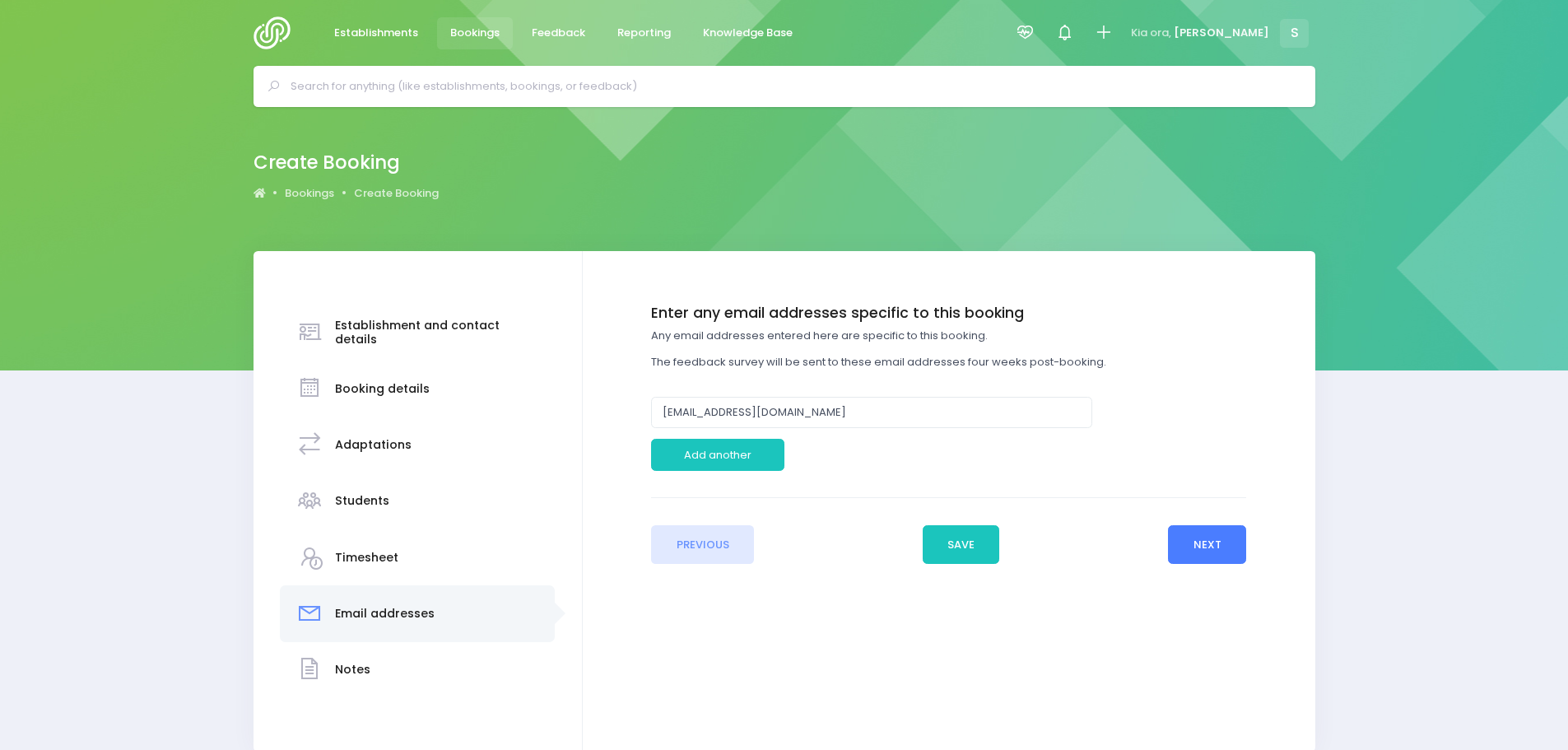
scroll to position [76, 0]
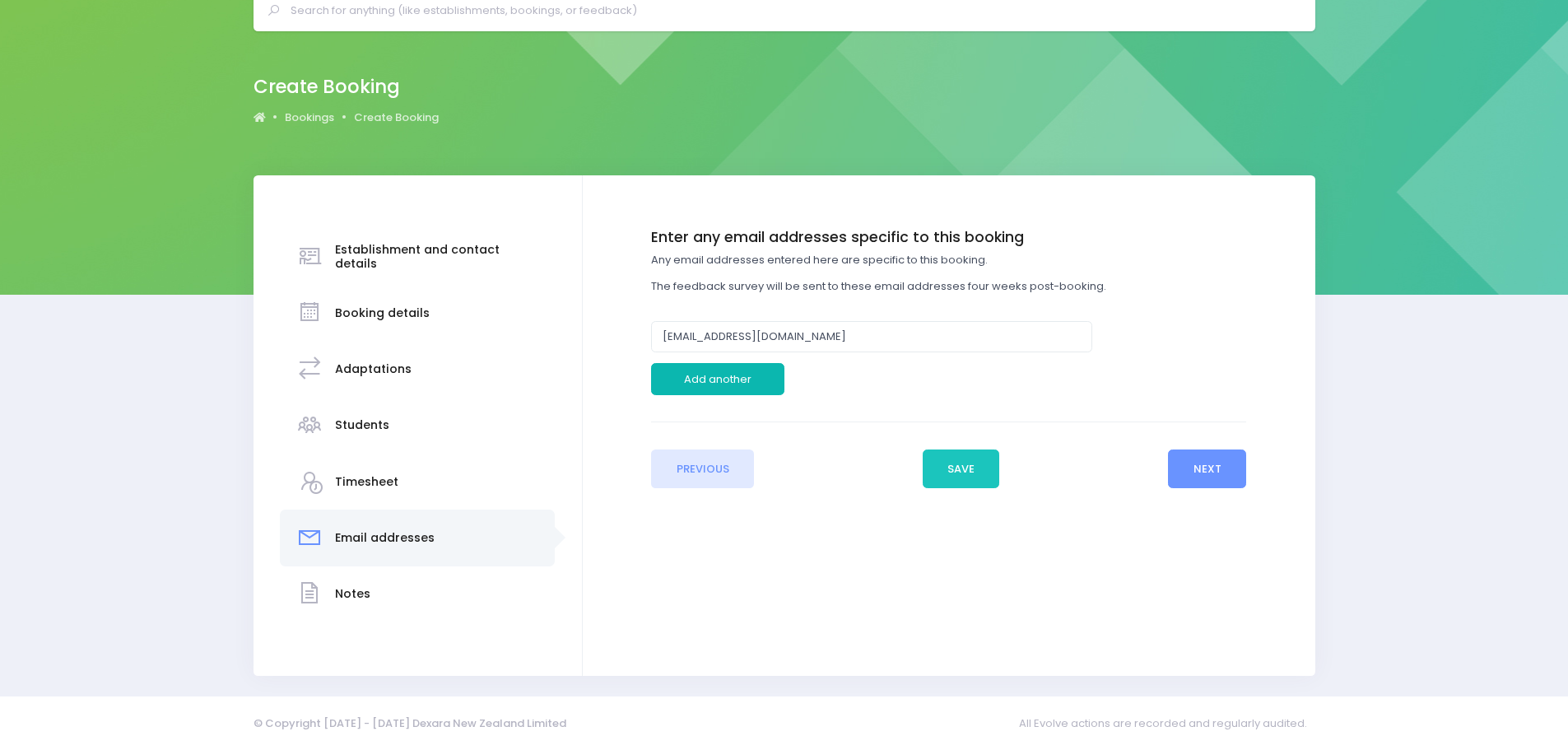
click at [749, 389] on button "Add another" at bounding box center [718, 378] width 134 height 32
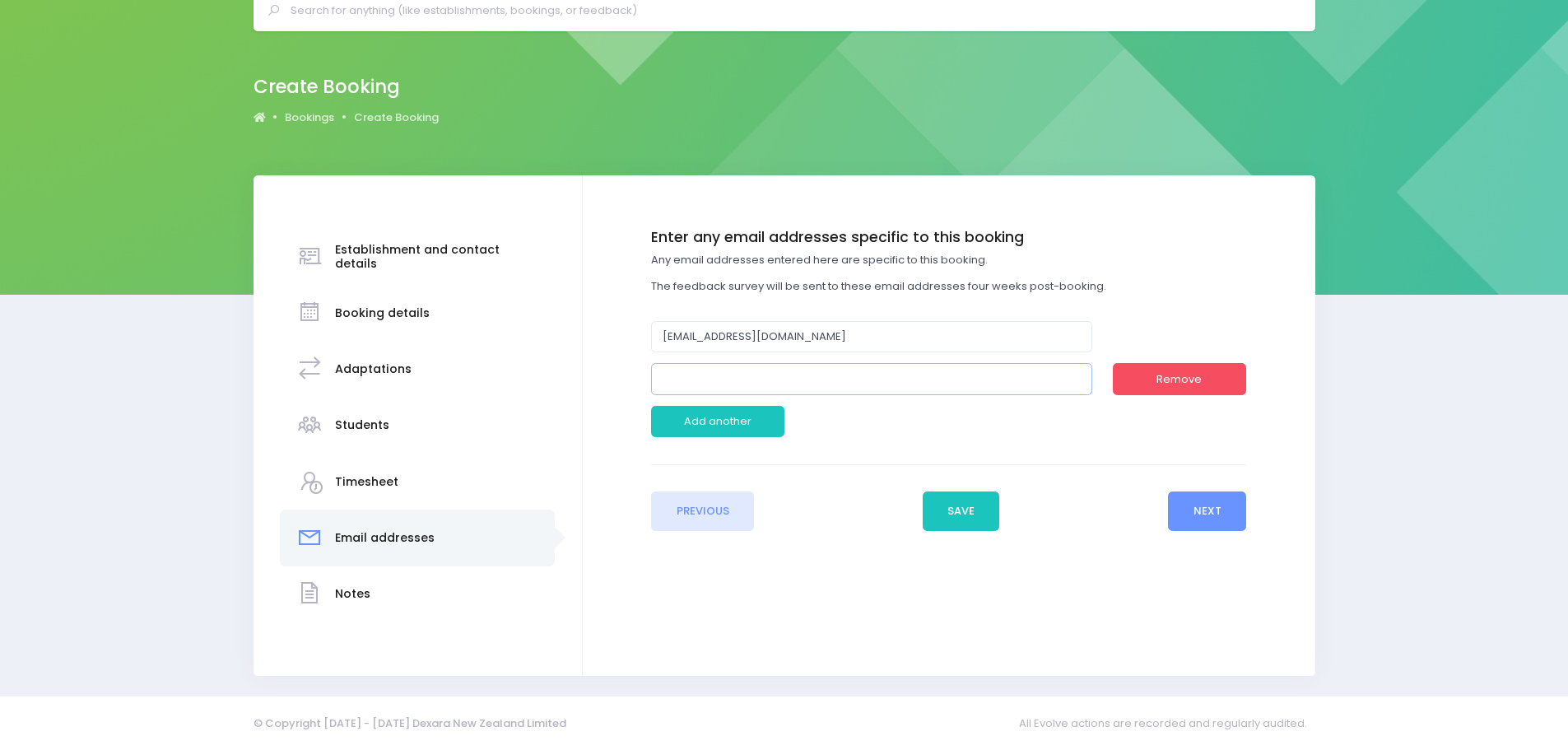
click at [688, 386] on input "email" at bounding box center [872, 378] width 441 height 32
click at [682, 375] on input "email" at bounding box center [872, 378] width 441 height 32
paste input "ashlee.mcarthur@gisint.school.nz"
type input "ashlee.mcarthur@gisint.school.nz"
drag, startPoint x: 722, startPoint y: 381, endPoint x: 852, endPoint y: 447, distance: 145.8
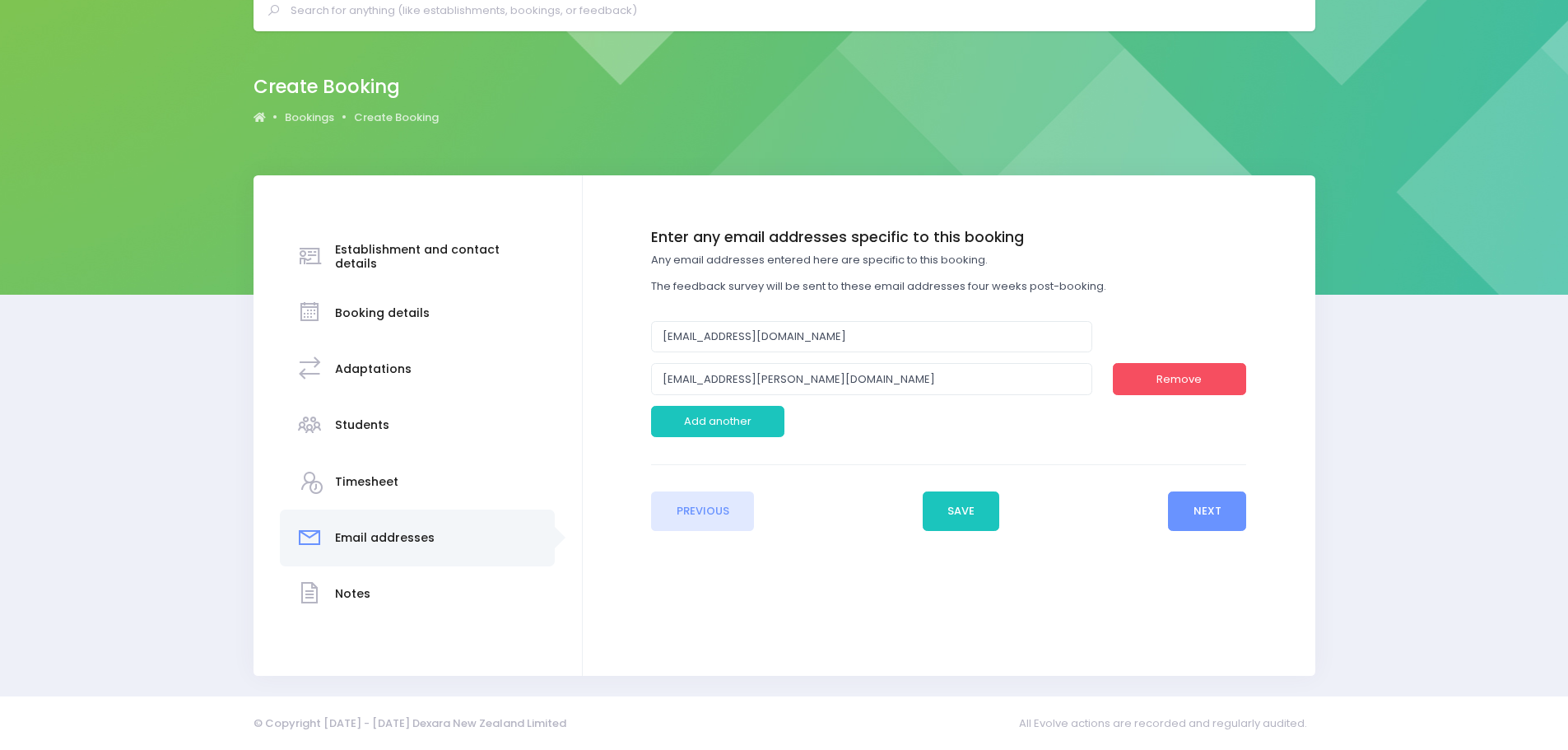
click at [852, 447] on div "Enter any email addresses specific to this booking Any email addresses entered …" at bounding box center [949, 339] width 595 height 221
click at [1227, 503] on button "Next" at bounding box center [1207, 512] width 78 height 40
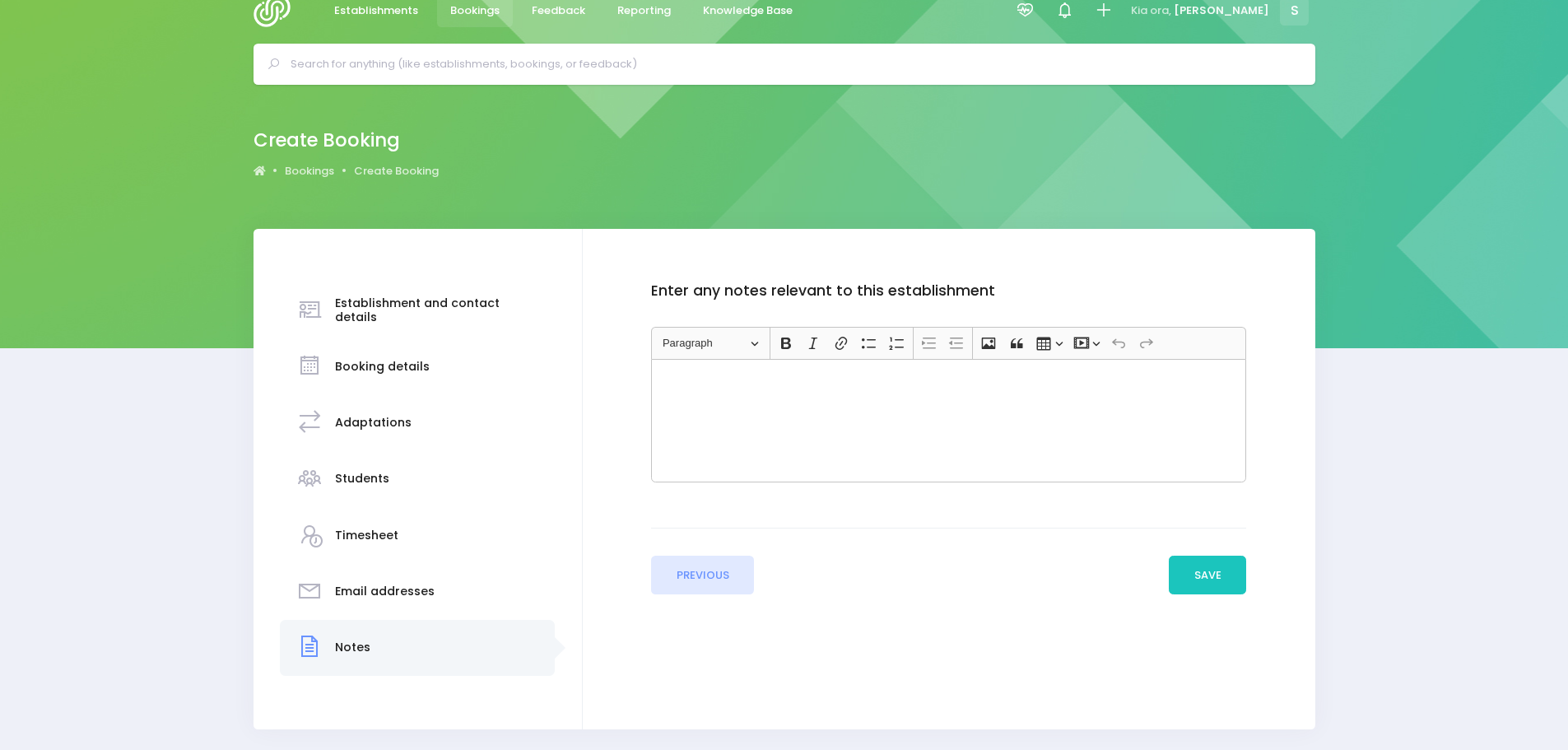
scroll to position [0, 0]
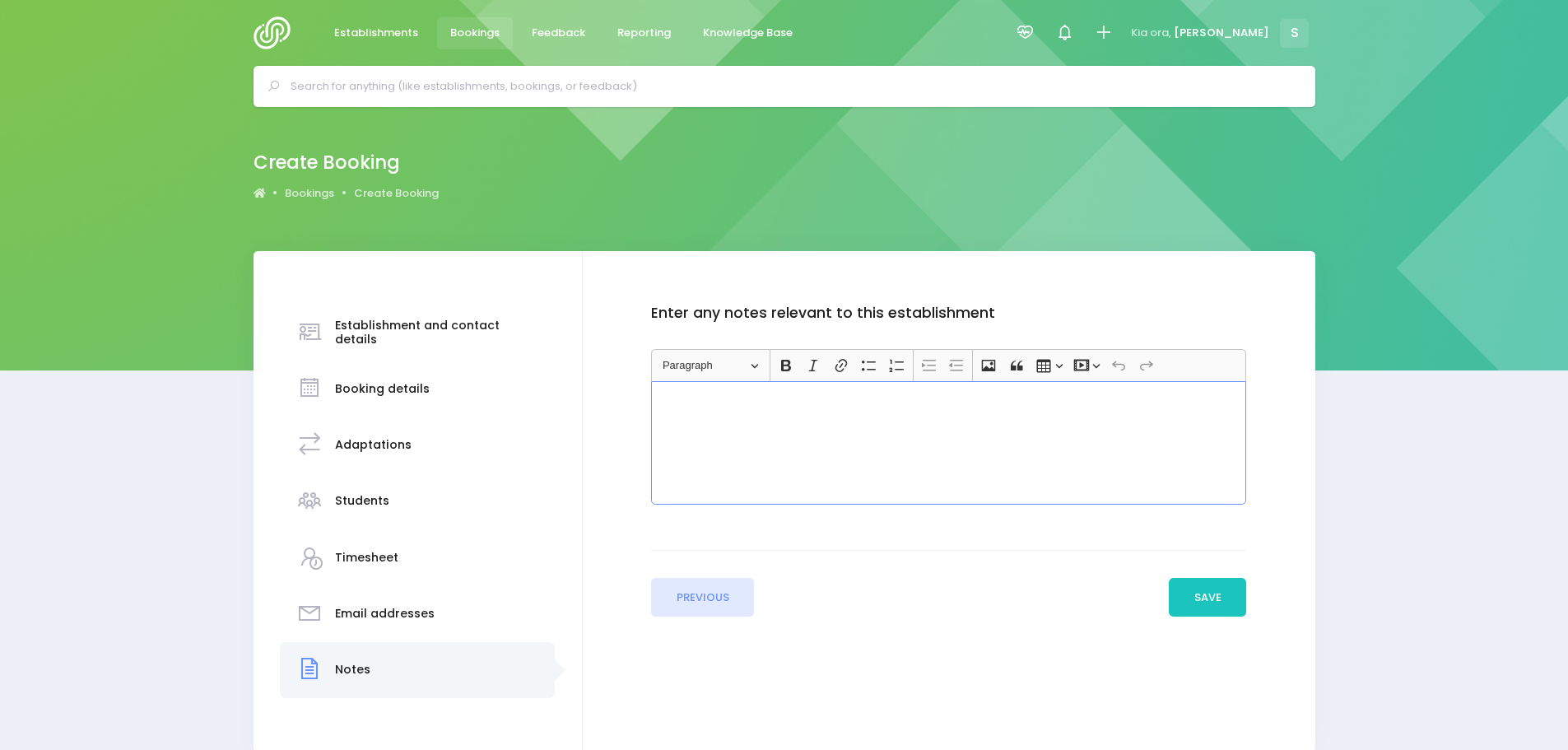
click at [727, 396] on p "Rich Text Editor, main" at bounding box center [948, 400] width 580 height 16
click at [1198, 606] on button "Save" at bounding box center [1207, 597] width 78 height 40
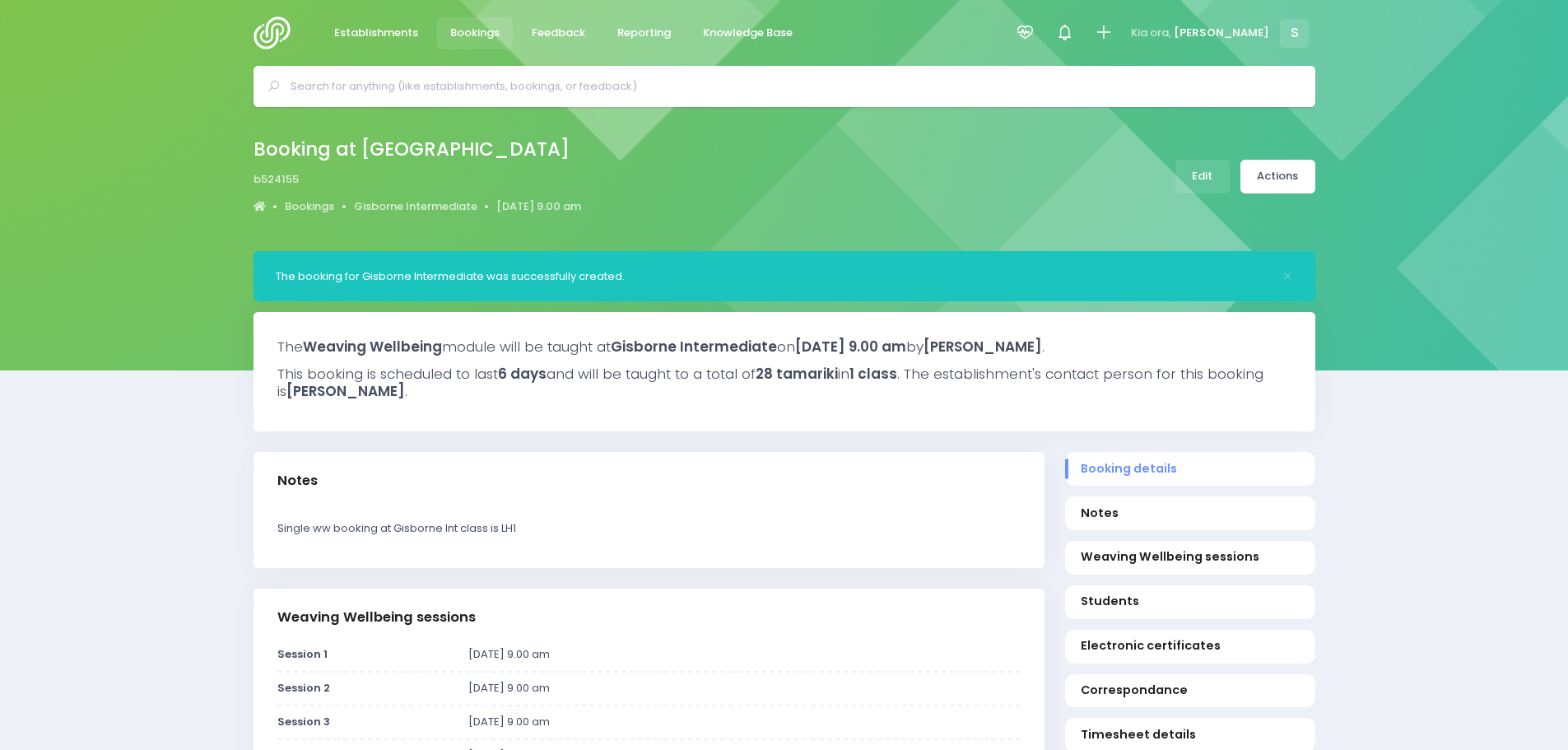
select select "5"
click at [1277, 170] on link "Actions" at bounding box center [1277, 176] width 75 height 33
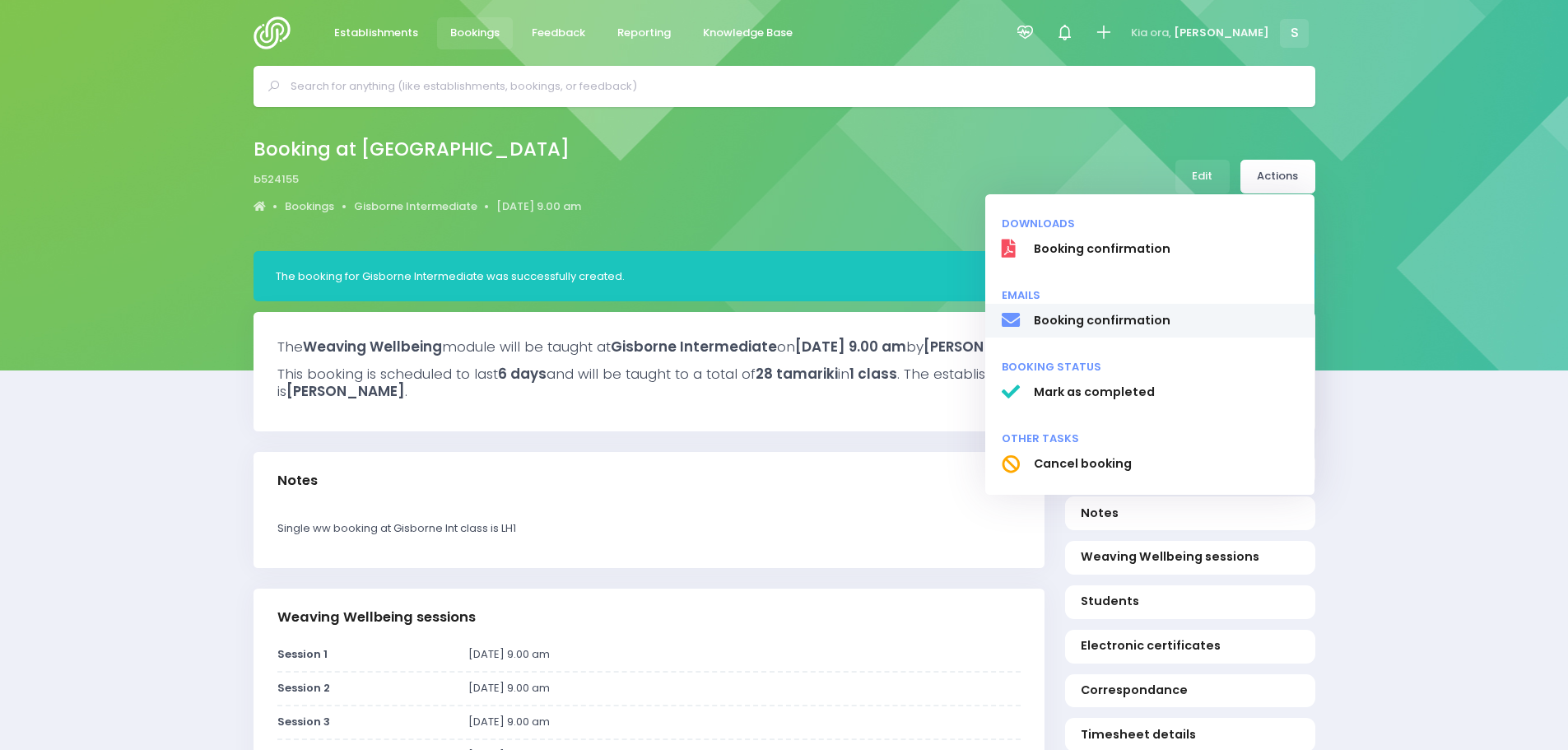
click at [1075, 319] on span "Booking confirmation" at bounding box center [1166, 320] width 265 height 17
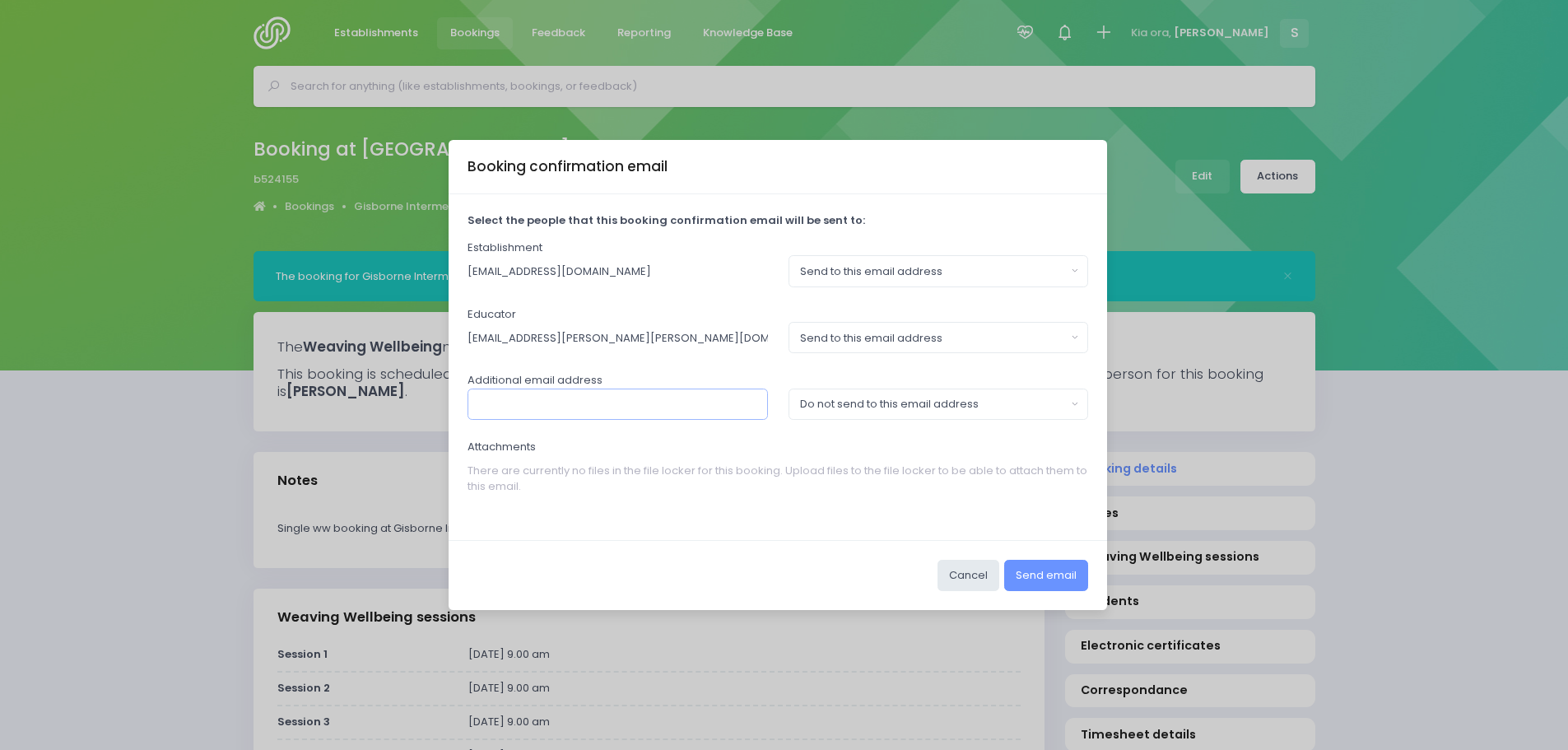
click at [678, 408] on input "text" at bounding box center [617, 404] width 300 height 32
paste input "[EMAIL_ADDRESS][PERSON_NAME][DOMAIN_NAME]"
type input "[EMAIL_ADDRESS][PERSON_NAME][DOMAIN_NAME]"
click at [867, 399] on div "Do not send to this email address" at bounding box center [934, 404] width 267 height 16
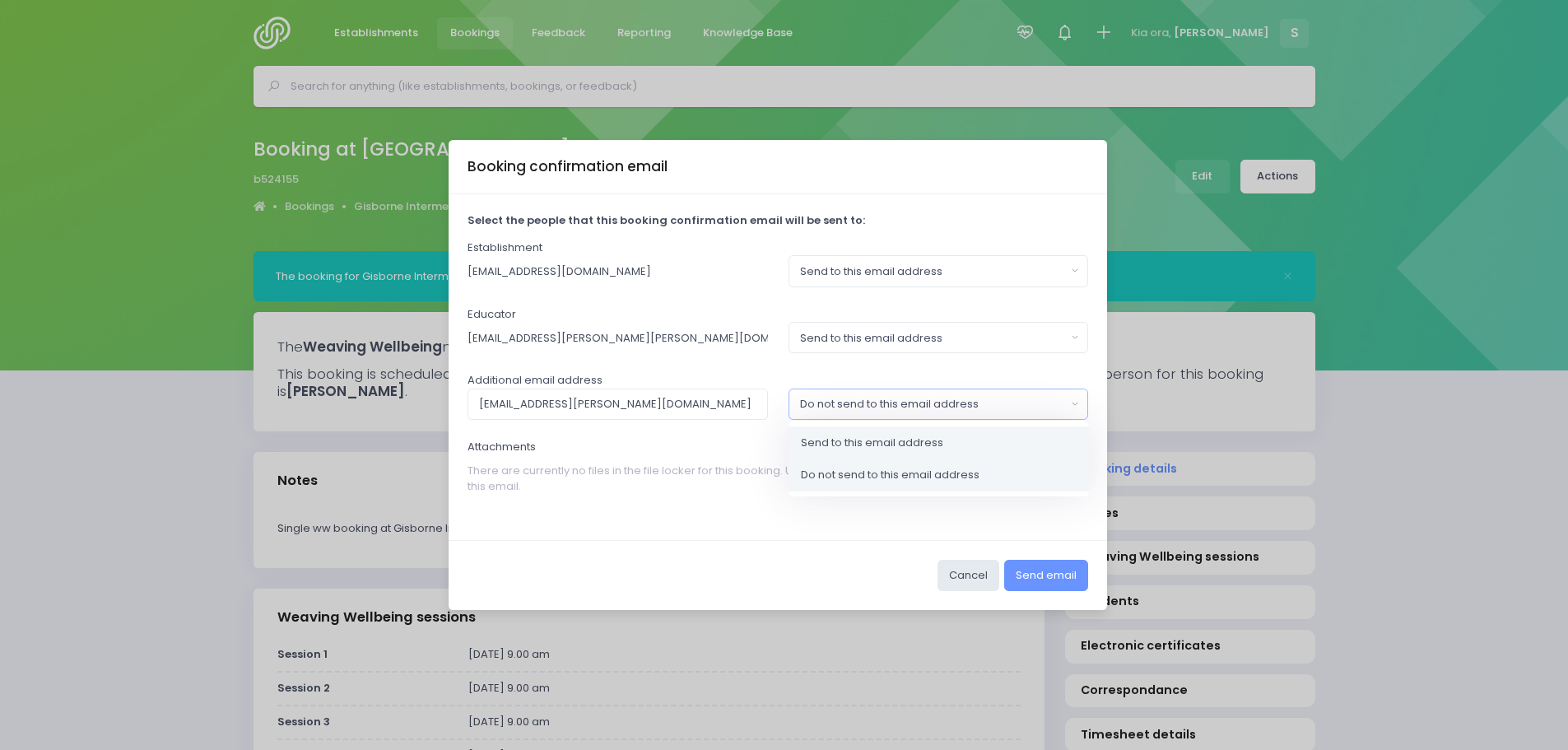
click at [871, 448] on span "Send to this email address" at bounding box center [872, 442] width 143 height 16
select select "send"
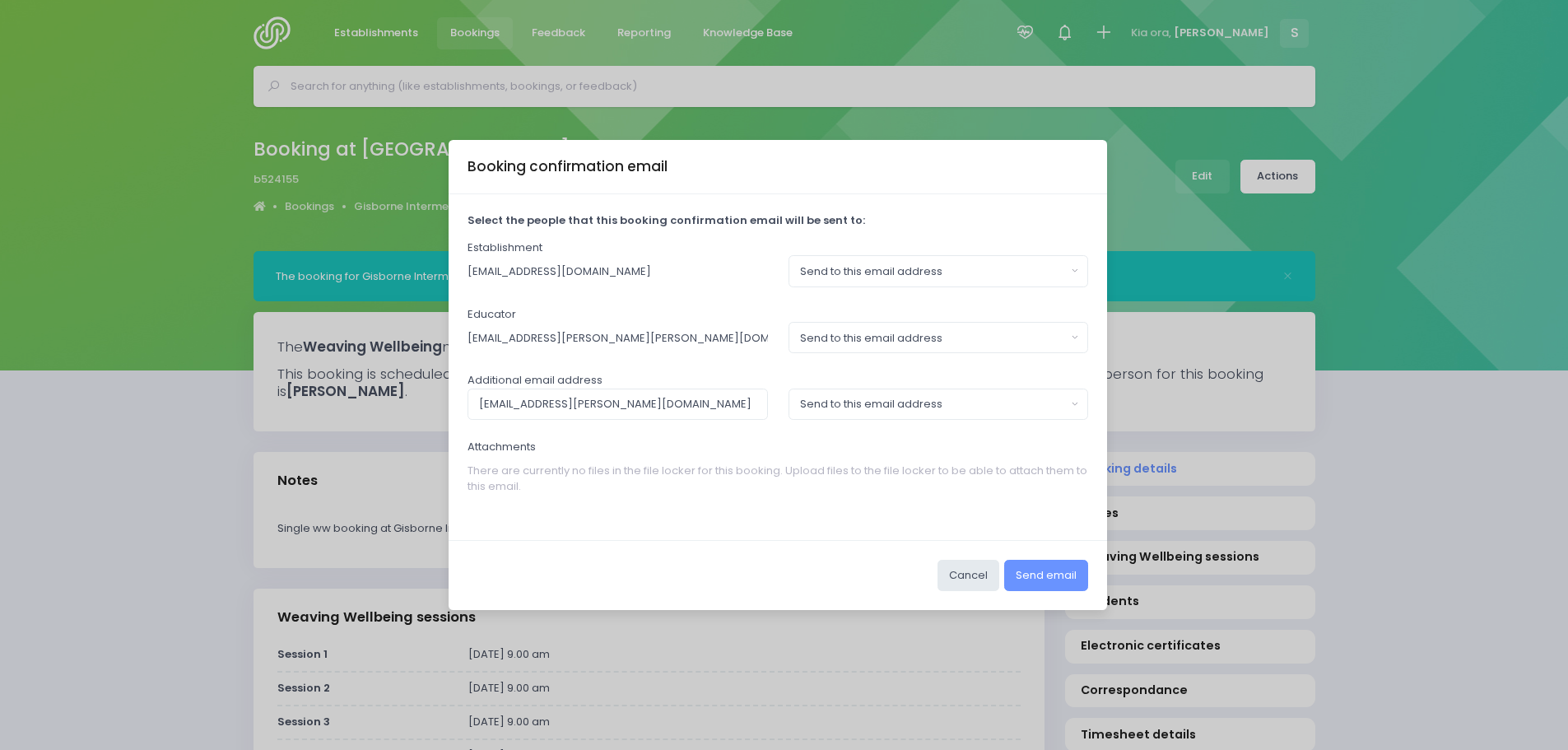
click at [727, 441] on div "Attachments There are currently no files in the file locker for this booking. U…" at bounding box center [778, 470] width 622 height 63
click at [1060, 575] on button "Send email" at bounding box center [1046, 575] width 84 height 32
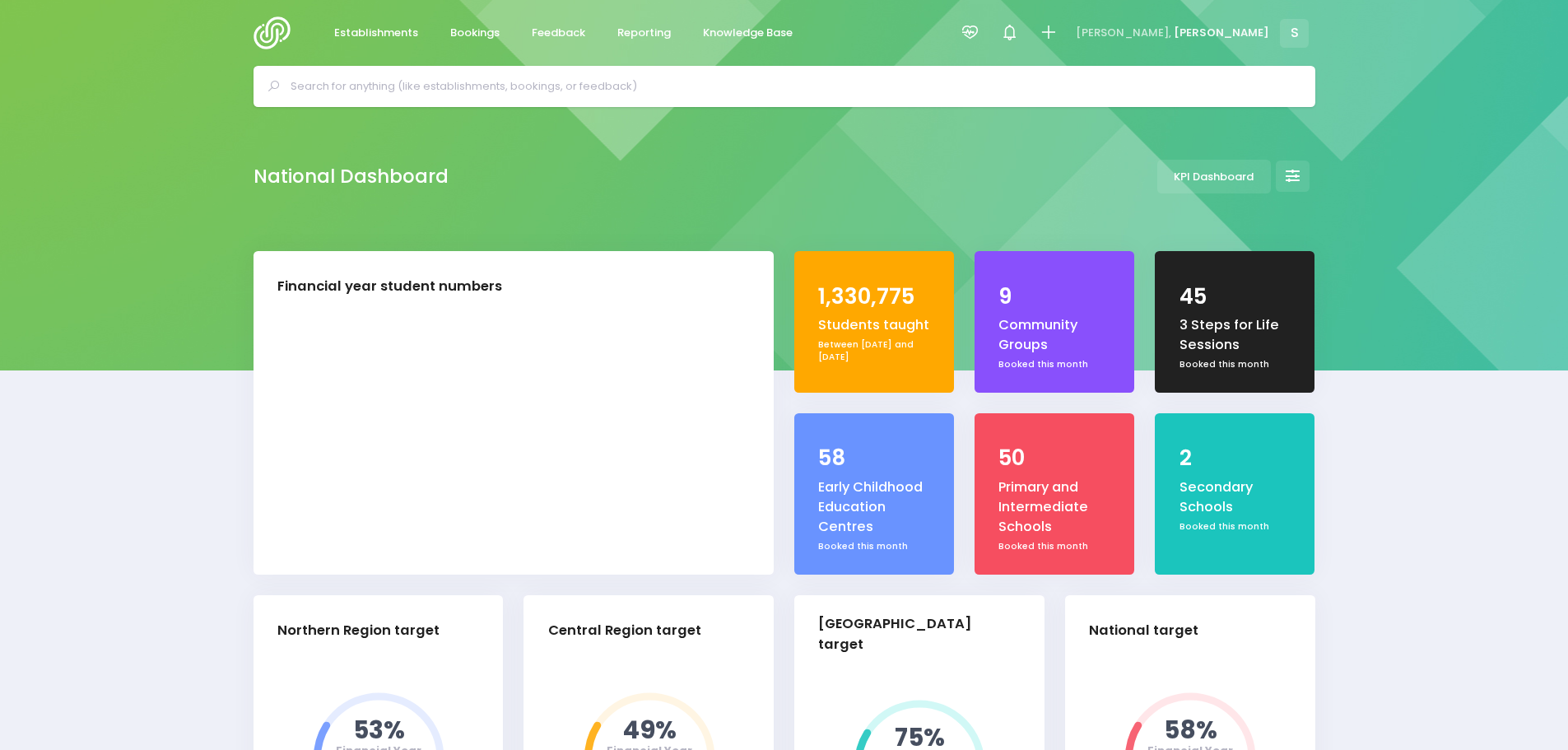
select select "5"
click at [1057, 33] on icon at bounding box center [1047, 32] width 19 height 19
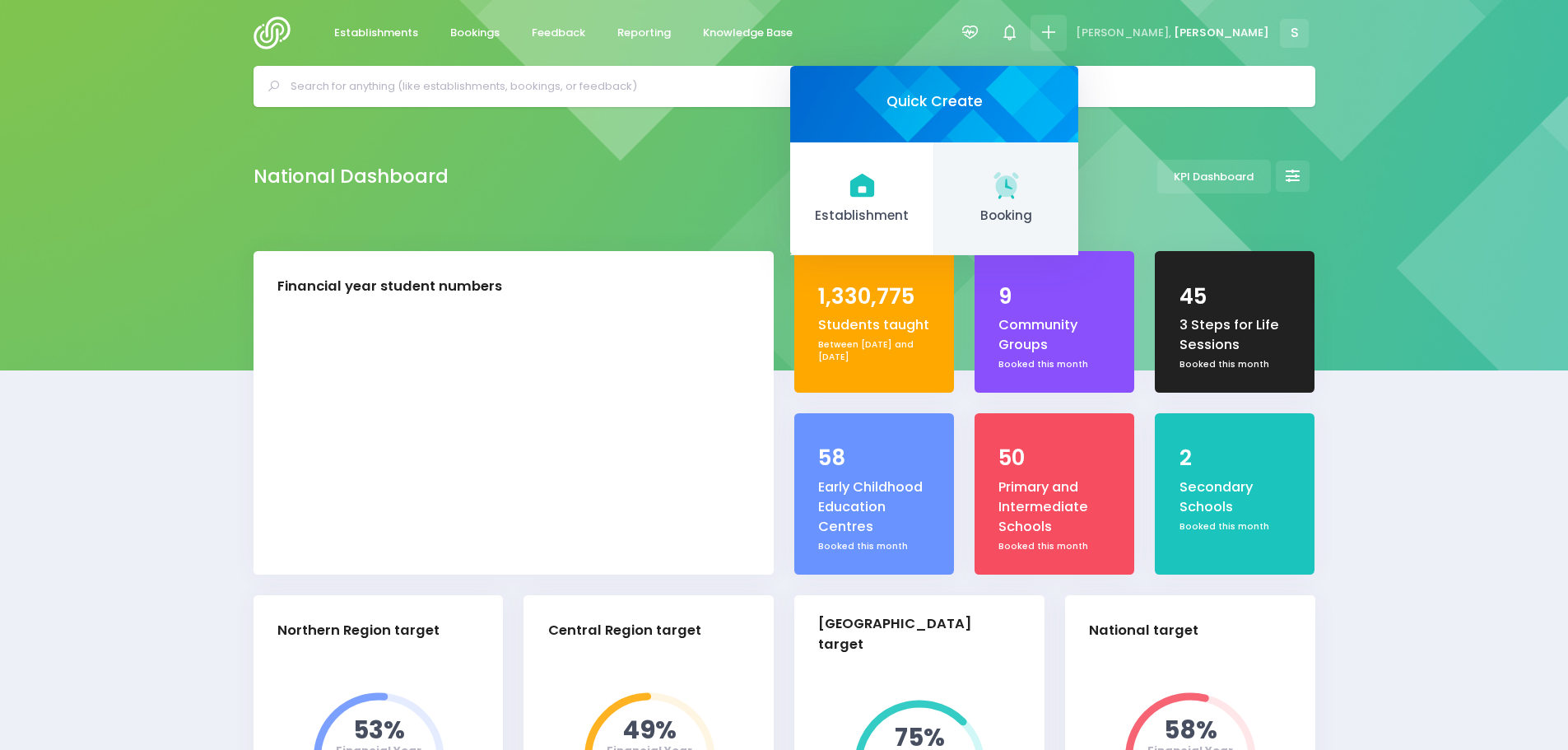
click at [1019, 184] on icon at bounding box center [1005, 184] width 24 height 24
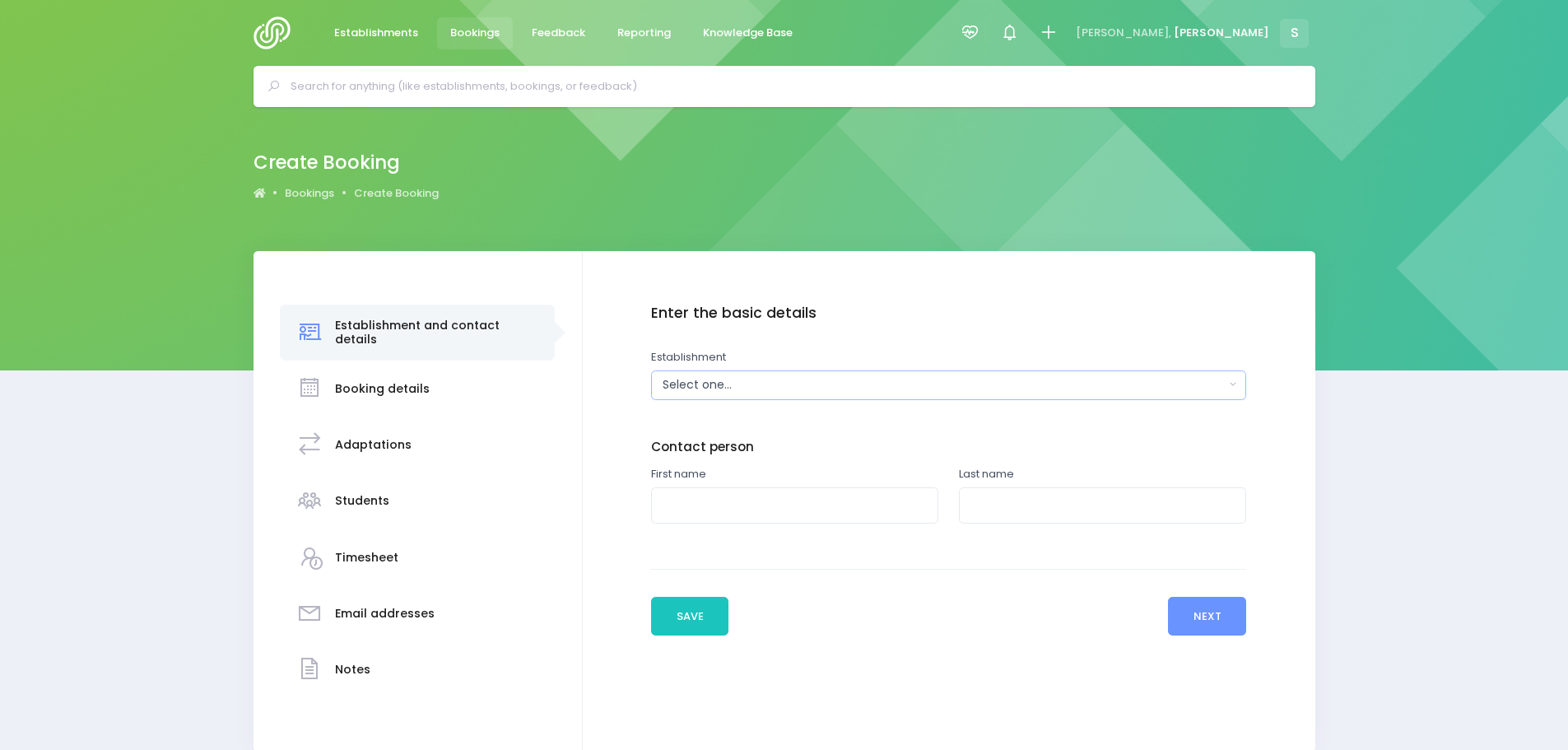
drag, startPoint x: 0, startPoint y: 0, endPoint x: 678, endPoint y: 384, distance: 779.2
click at [678, 384] on div "Select one..." at bounding box center [943, 384] width 561 height 17
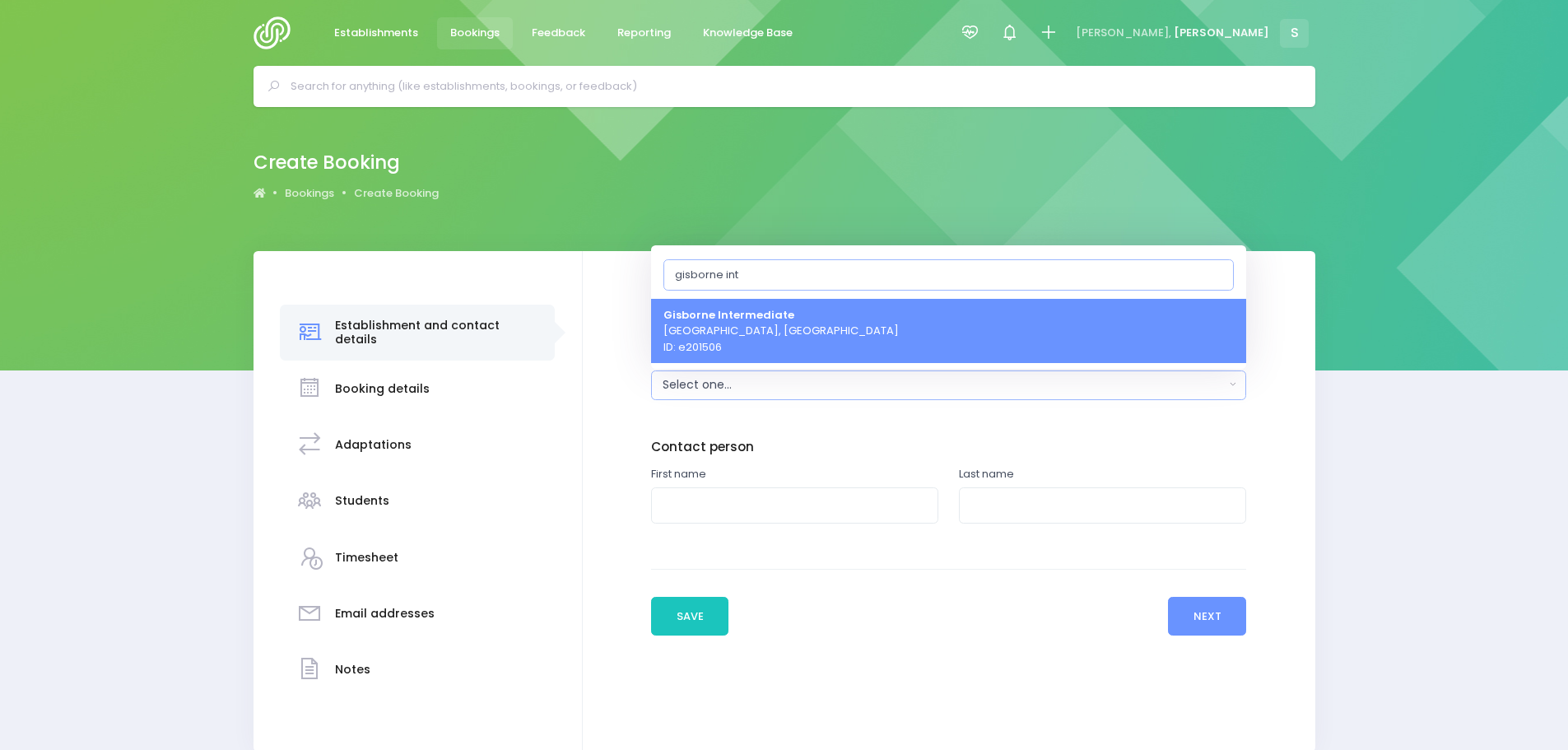
type input "gisborne int"
click at [754, 336] on span "Gisborne Intermediate [GEOGRAPHIC_DATA], [GEOGRAPHIC_DATA] ID: e201506" at bounding box center [780, 330] width 235 height 49
select select "201506"
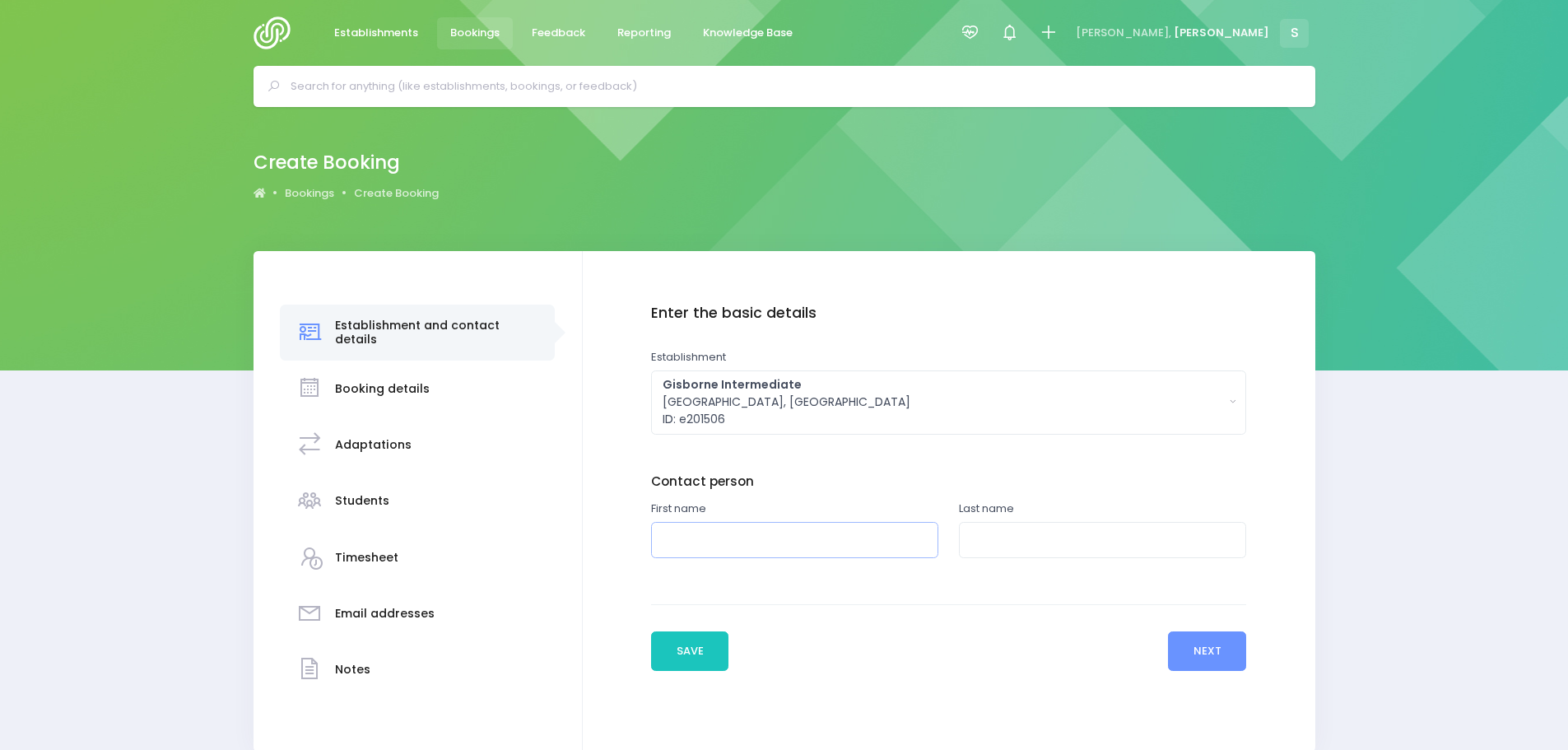
click at [701, 544] on input "text" at bounding box center [795, 540] width 287 height 37
type input "[PERSON_NAME]"
click at [977, 536] on input "text" at bounding box center [1102, 540] width 287 height 37
type input "Huhu"
click at [1214, 644] on button "Next" at bounding box center [1207, 652] width 78 height 40
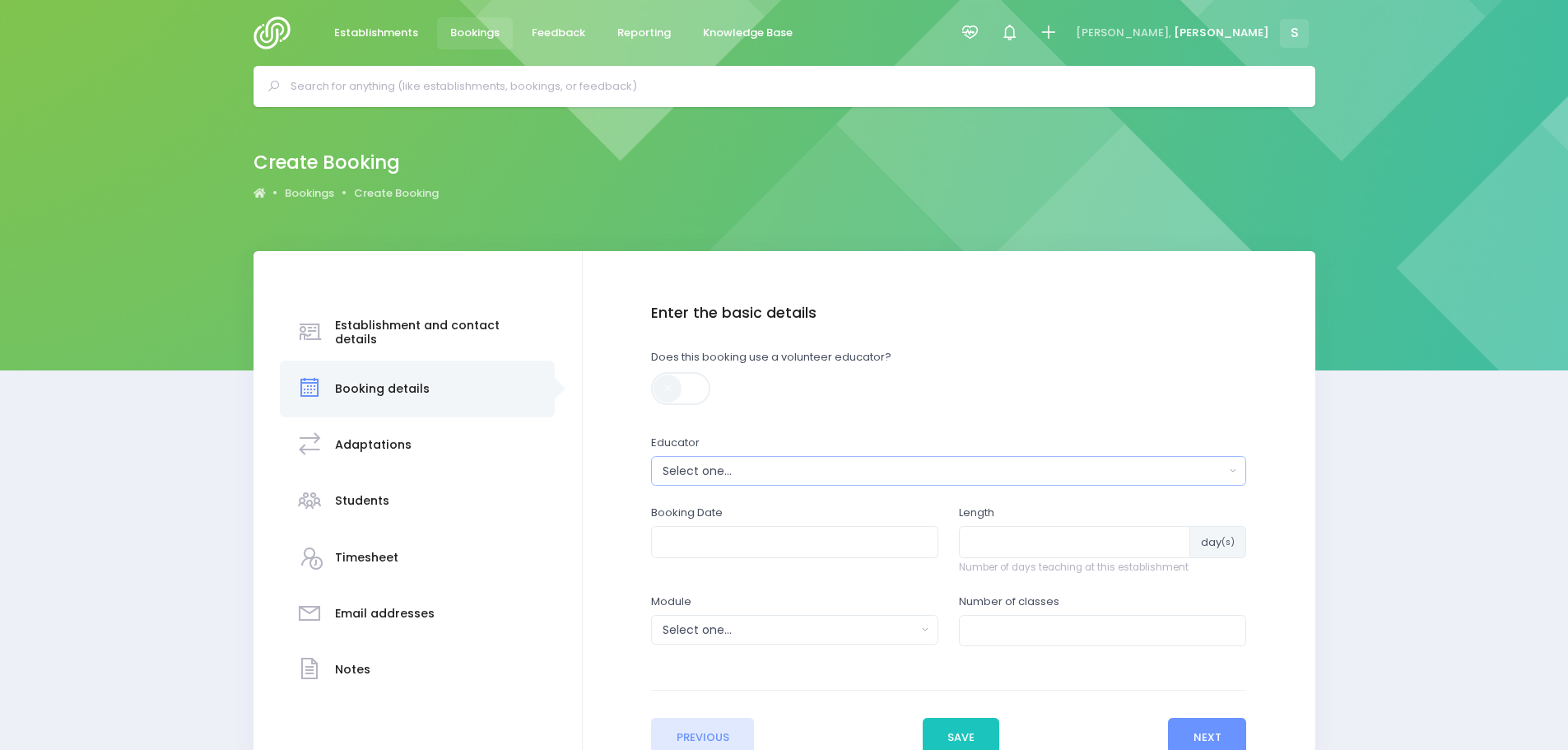
click at [742, 477] on div "Select one..." at bounding box center [943, 471] width 561 height 17
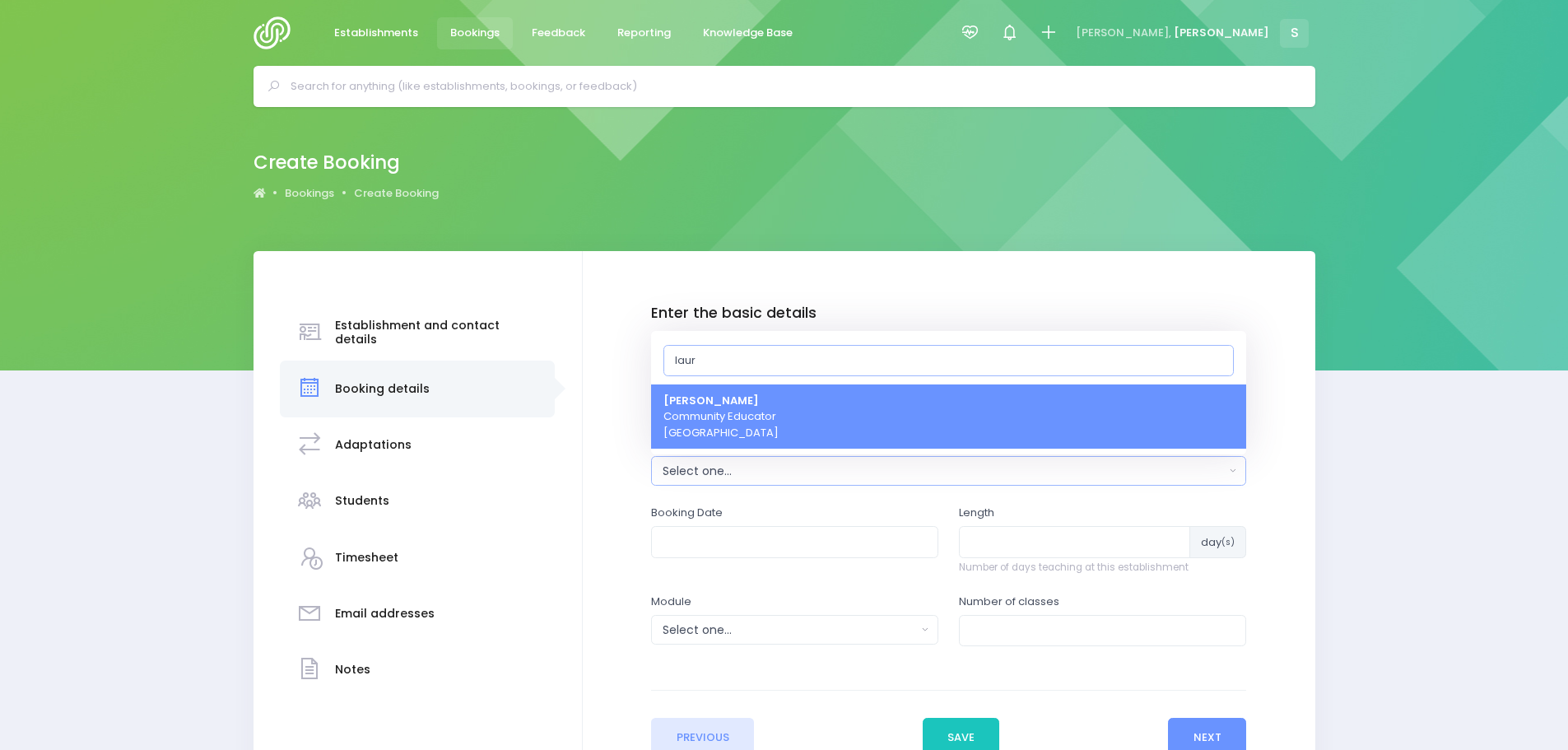
type input "laur"
click at [715, 400] on strong "Laurel Mitchell" at bounding box center [711, 400] width 96 height 15
select select "186947"
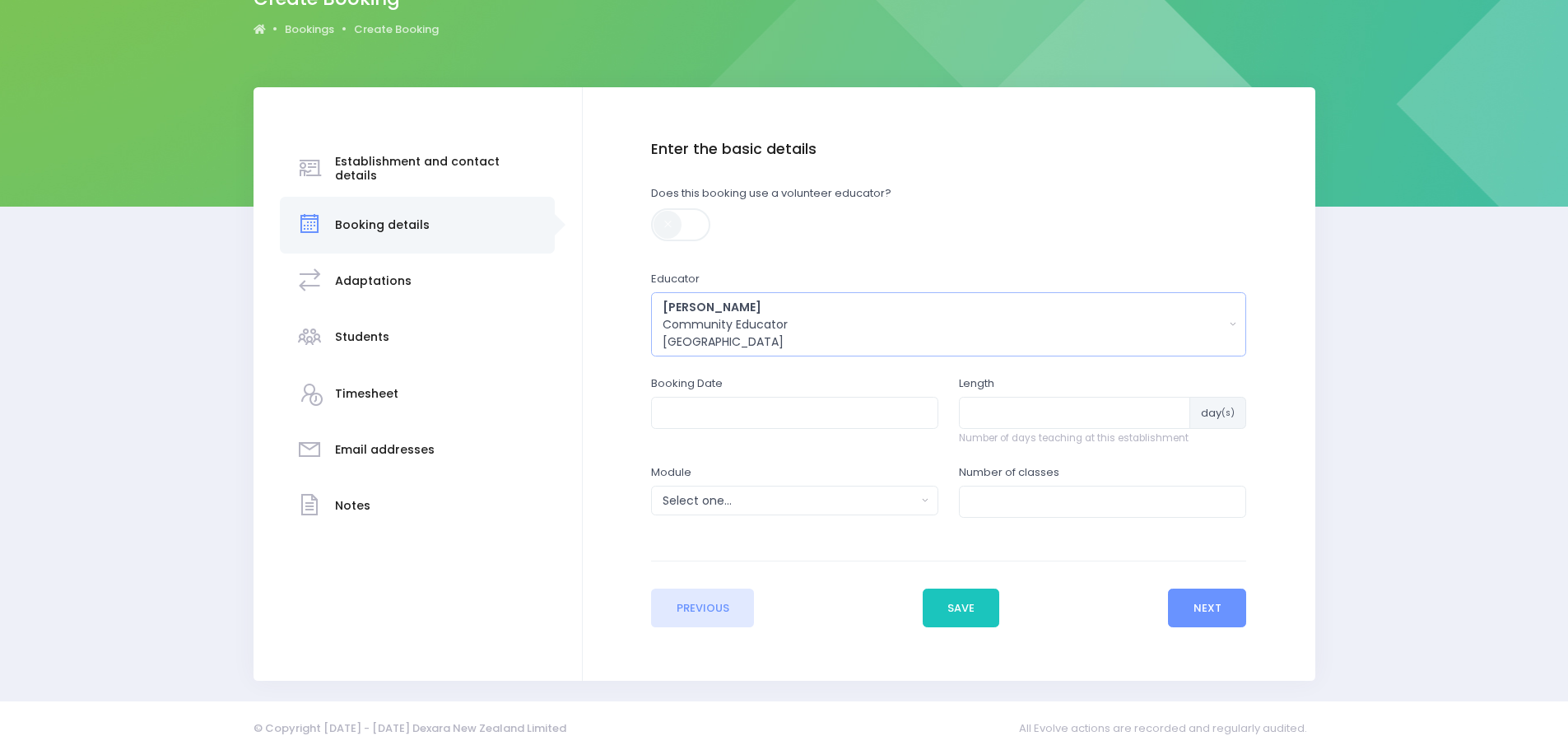
scroll to position [164, 0]
click at [707, 415] on input "text" at bounding box center [795, 412] width 287 height 32
click at [844, 456] on th at bounding box center [846, 450] width 29 height 27
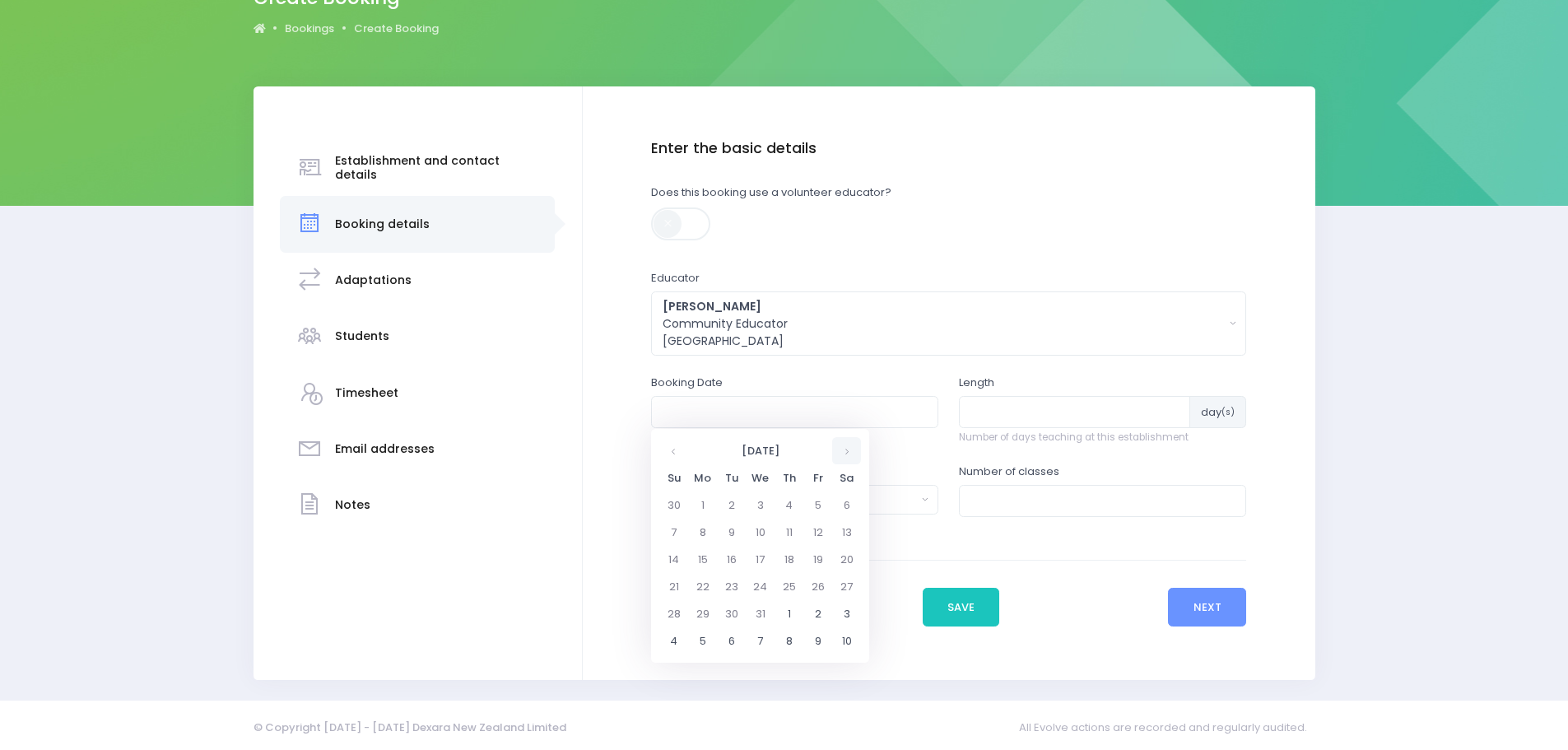
click at [844, 456] on th at bounding box center [846, 450] width 29 height 27
click at [730, 560] on td "10" at bounding box center [732, 560] width 29 height 27
click at [773, 525] on span "9" at bounding box center [777, 529] width 29 height 22
click at [691, 506] on span "9:00" at bounding box center [685, 504] width 46 height 22
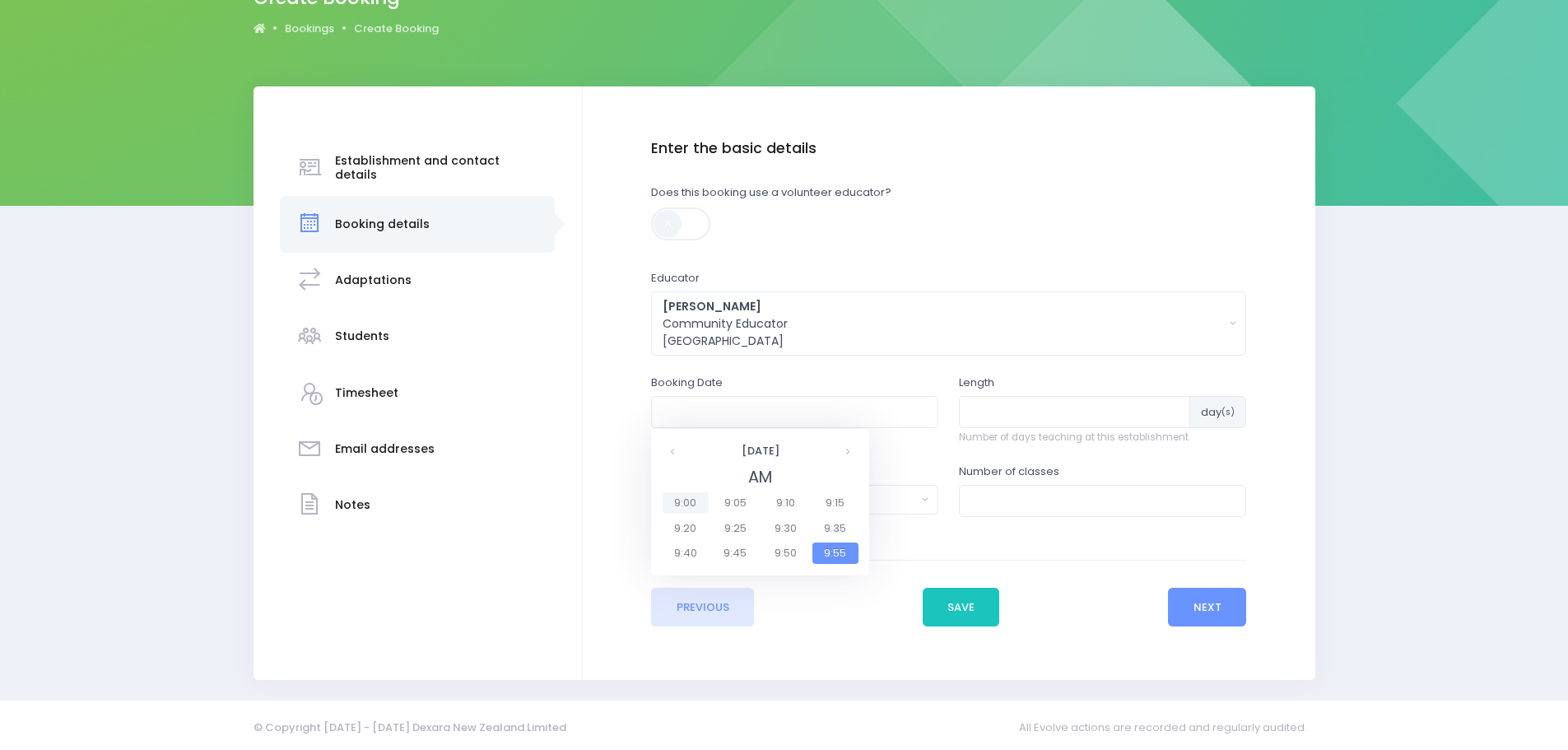
type input "10/02/2026 09:00 AM"
click at [1039, 421] on input "number" at bounding box center [1075, 412] width 231 height 32
type input "3"
click at [872, 505] on div "Select one..." at bounding box center [789, 500] width 254 height 17
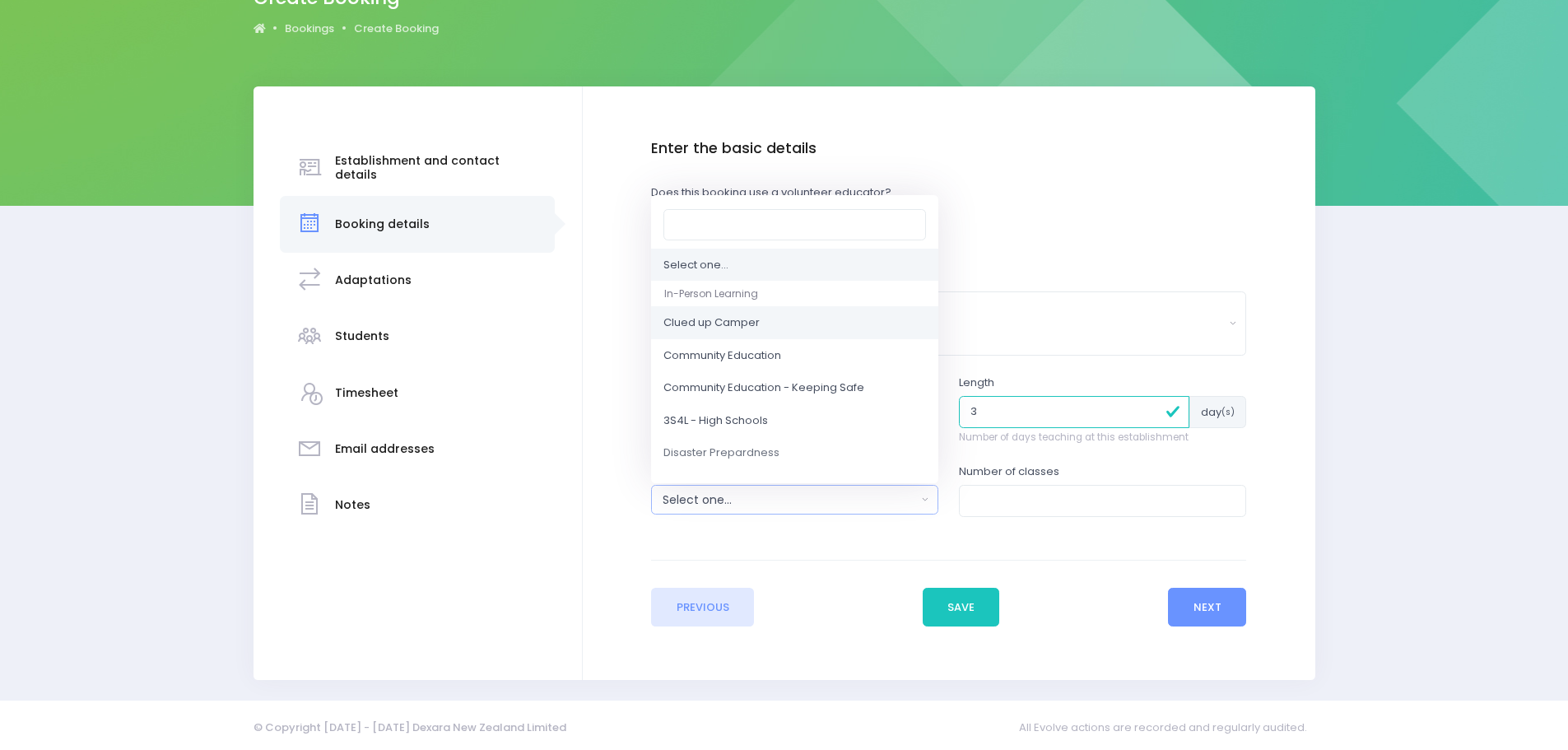
click at [742, 319] on span "Clued up Camper" at bounding box center [711, 323] width 97 height 16
select select "Clued up Camper"
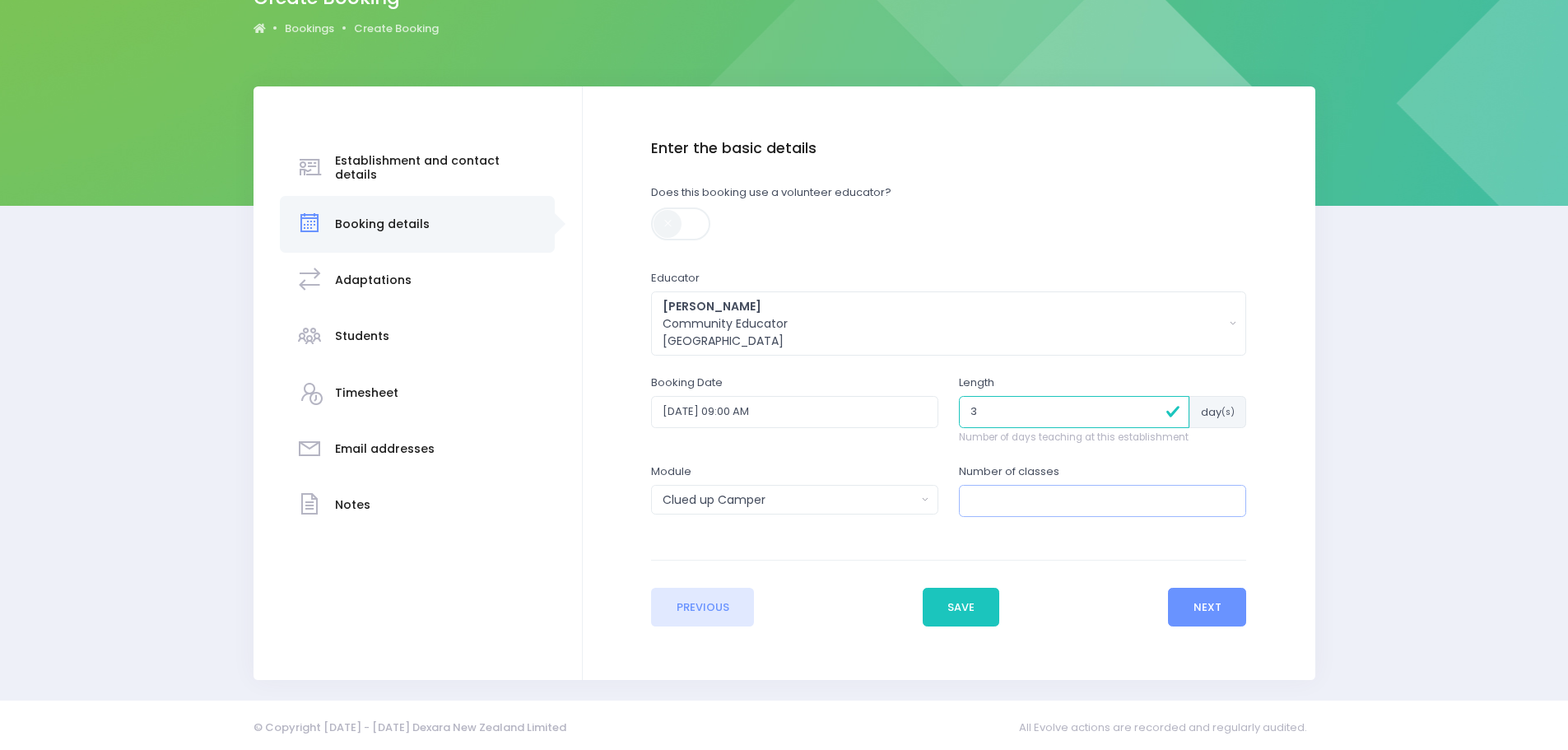
click at [1003, 497] on input "number" at bounding box center [1102, 500] width 287 height 32
type input "9"
click at [1203, 599] on button "Next" at bounding box center [1207, 607] width 78 height 40
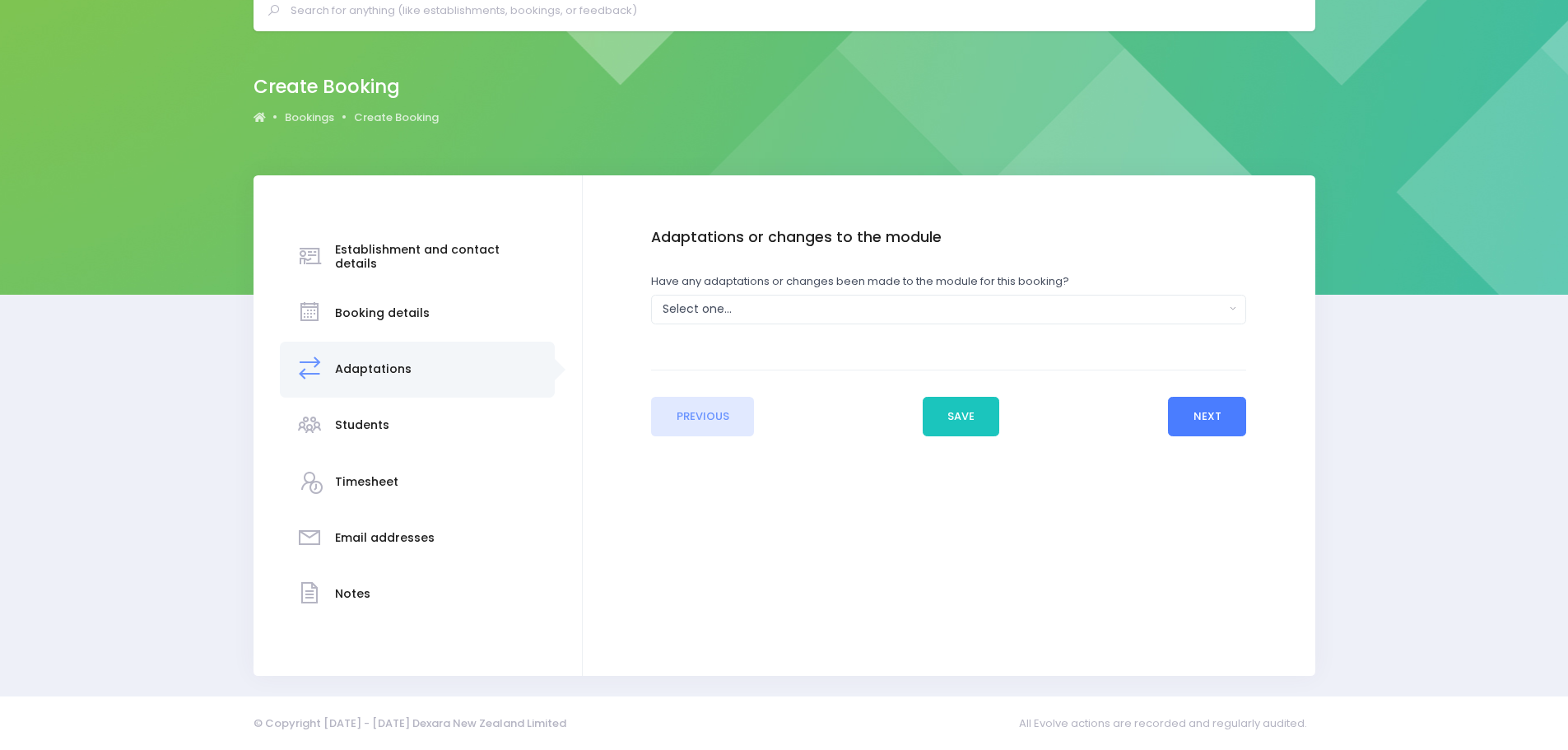
scroll to position [0, 0]
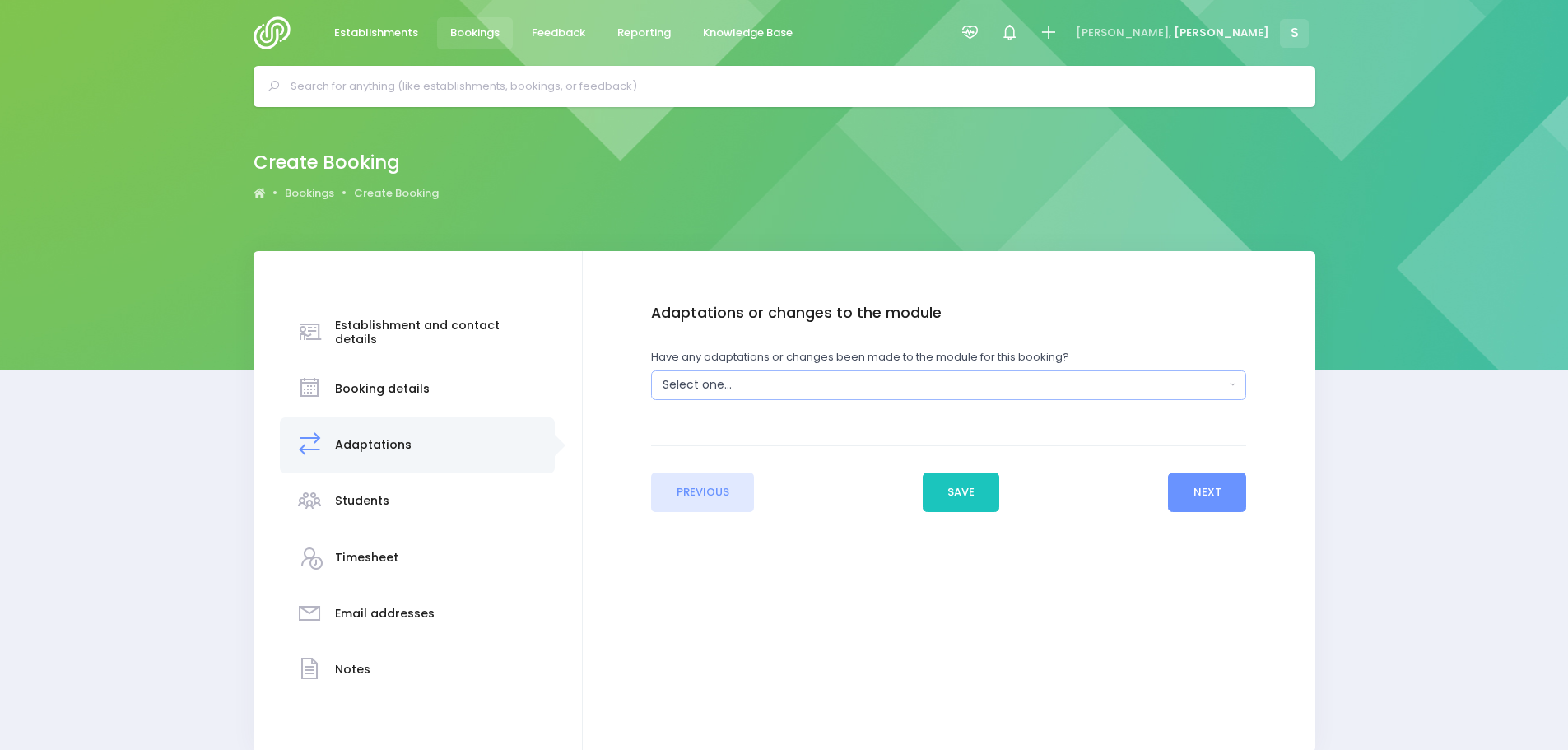
click at [742, 383] on div "Select one..." at bounding box center [943, 384] width 561 height 17
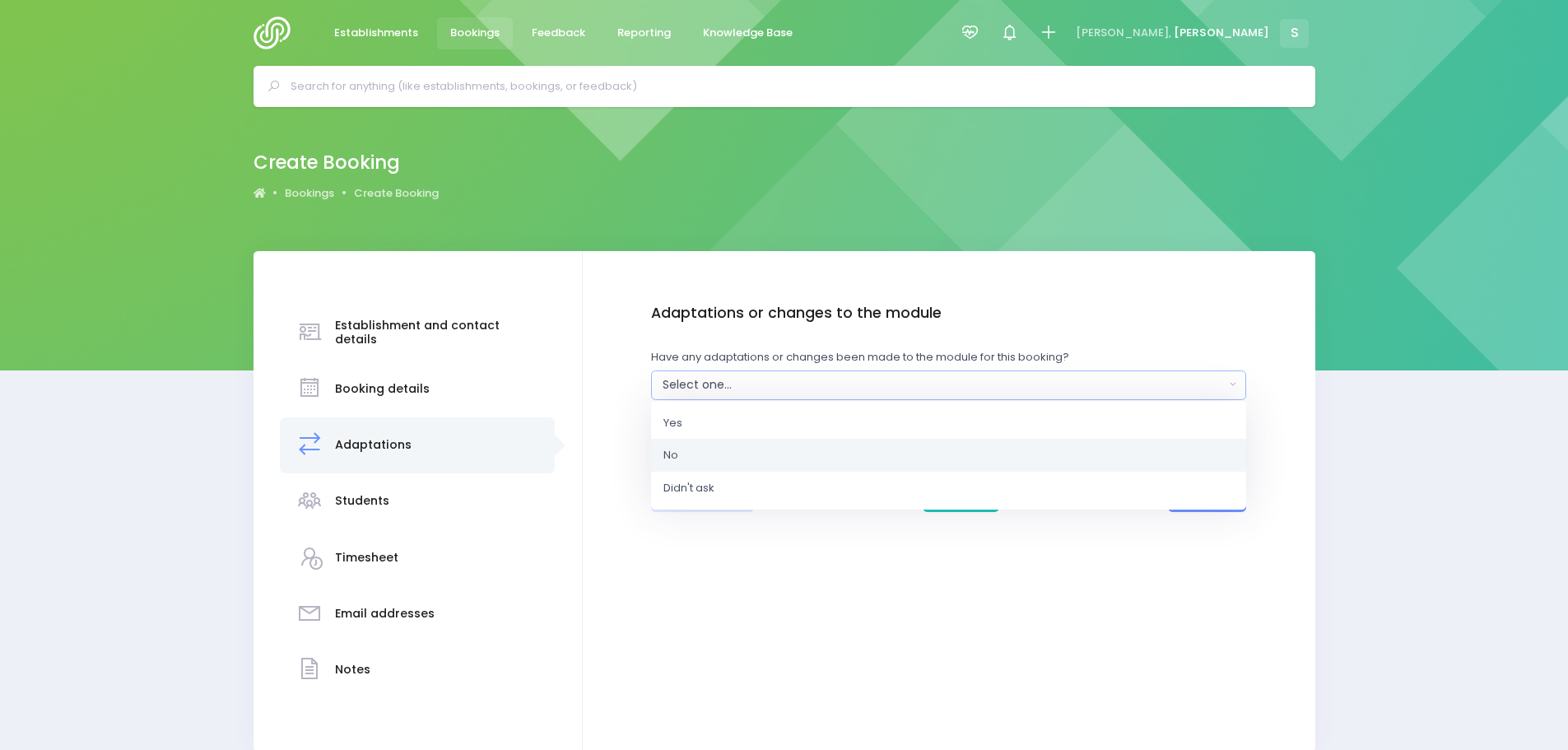
click at [685, 447] on link "No" at bounding box center [949, 455] width 595 height 32
select select "No"
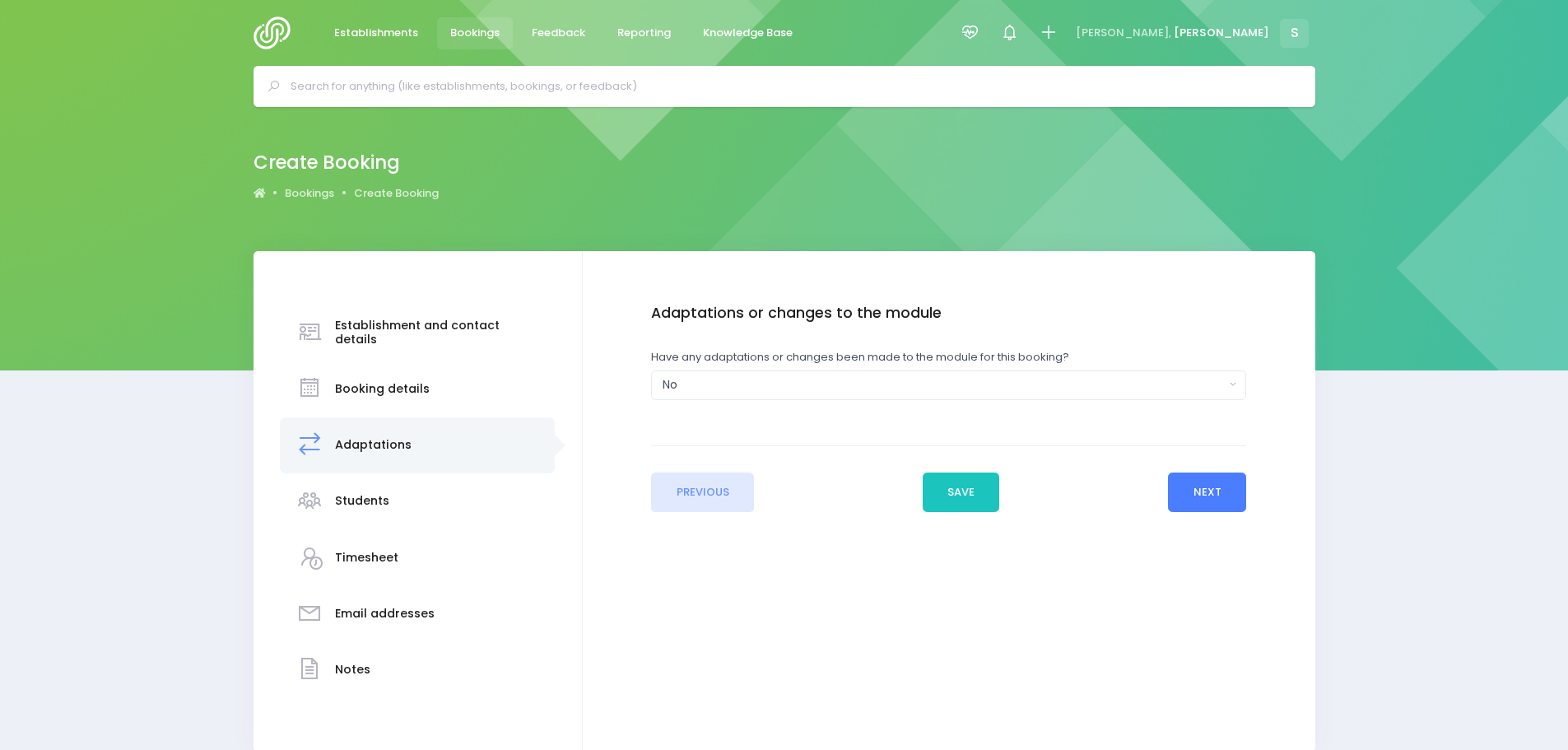
click at [1194, 495] on button "Next" at bounding box center [1207, 493] width 78 height 40
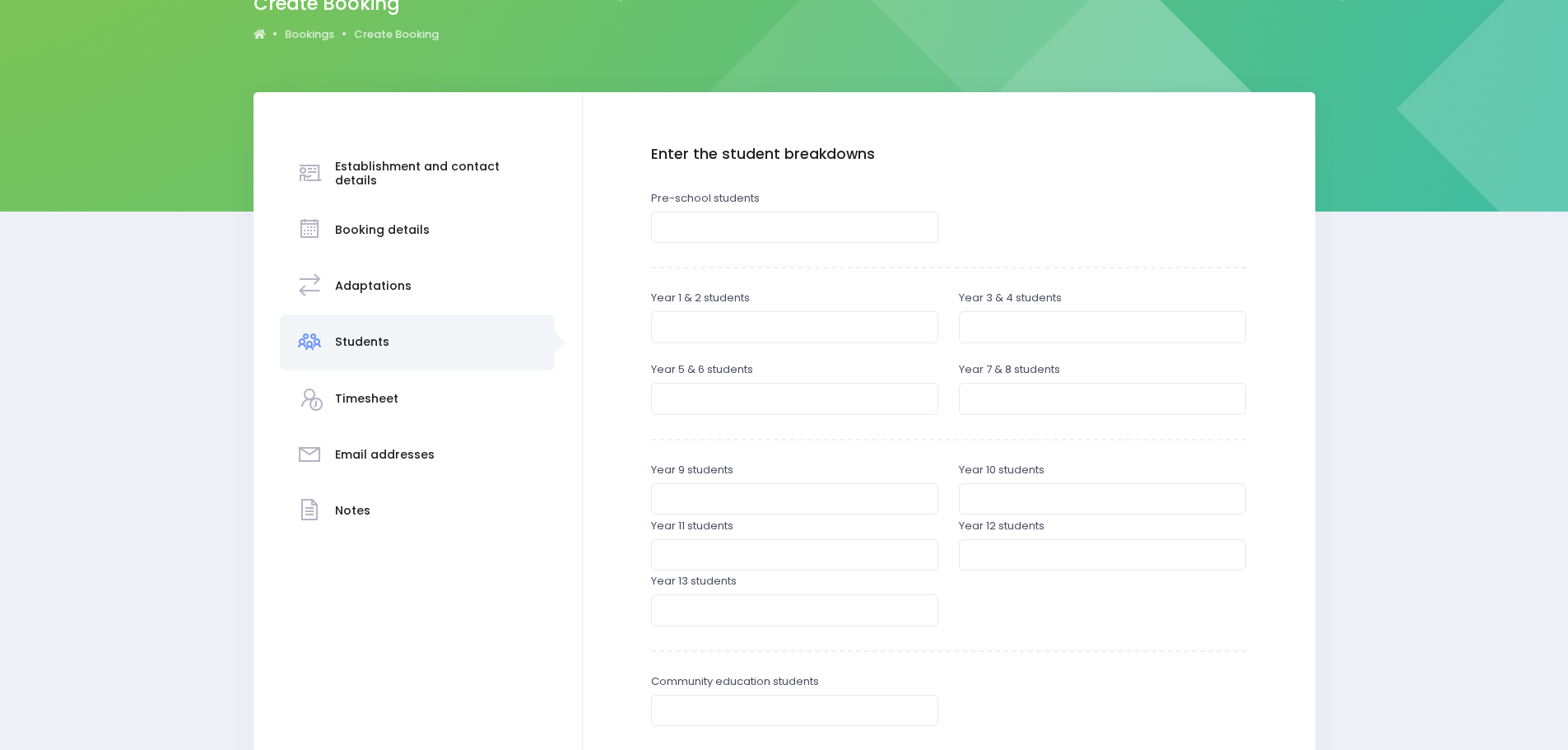
scroll to position [164, 0]
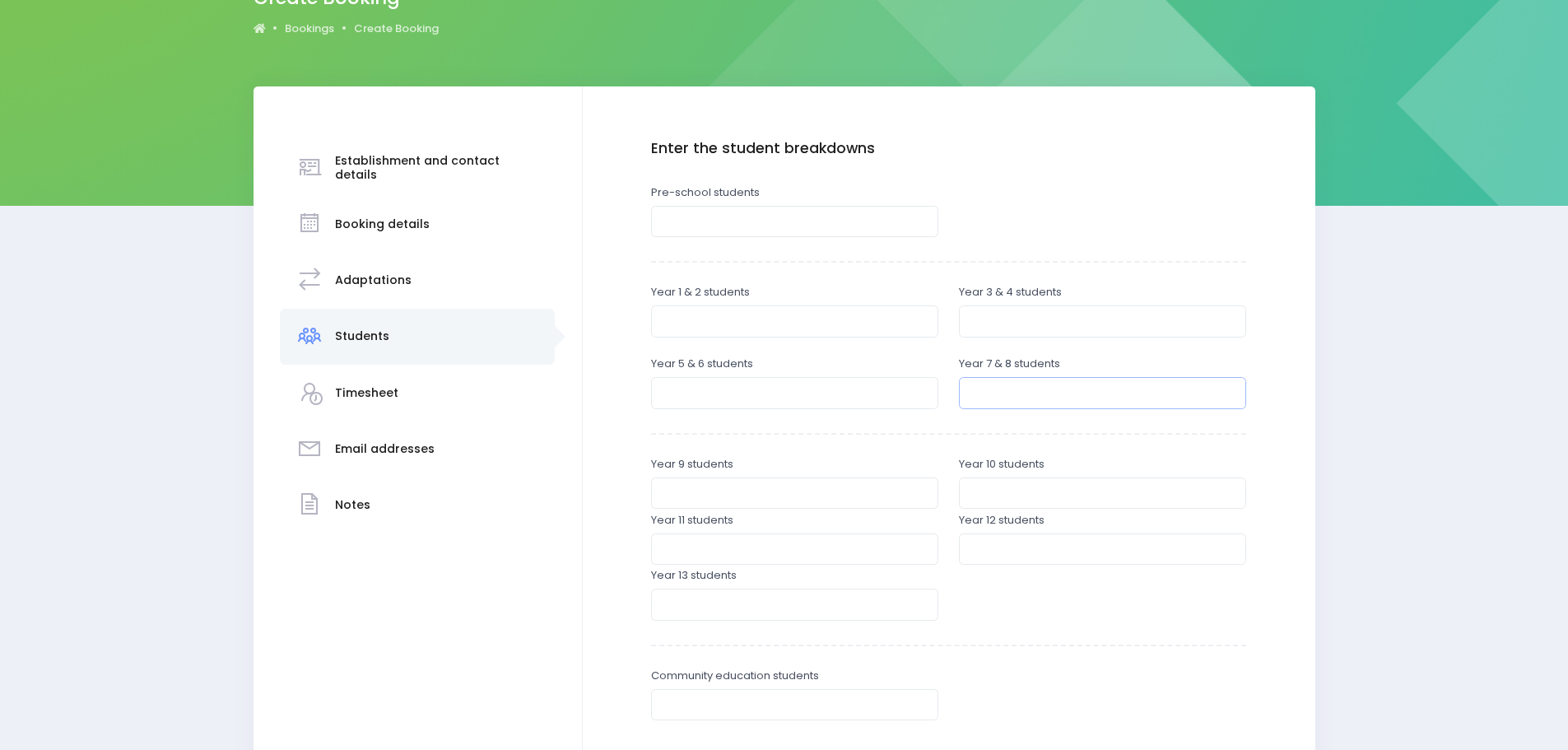
click at [1006, 390] on input "number" at bounding box center [1102, 393] width 287 height 32
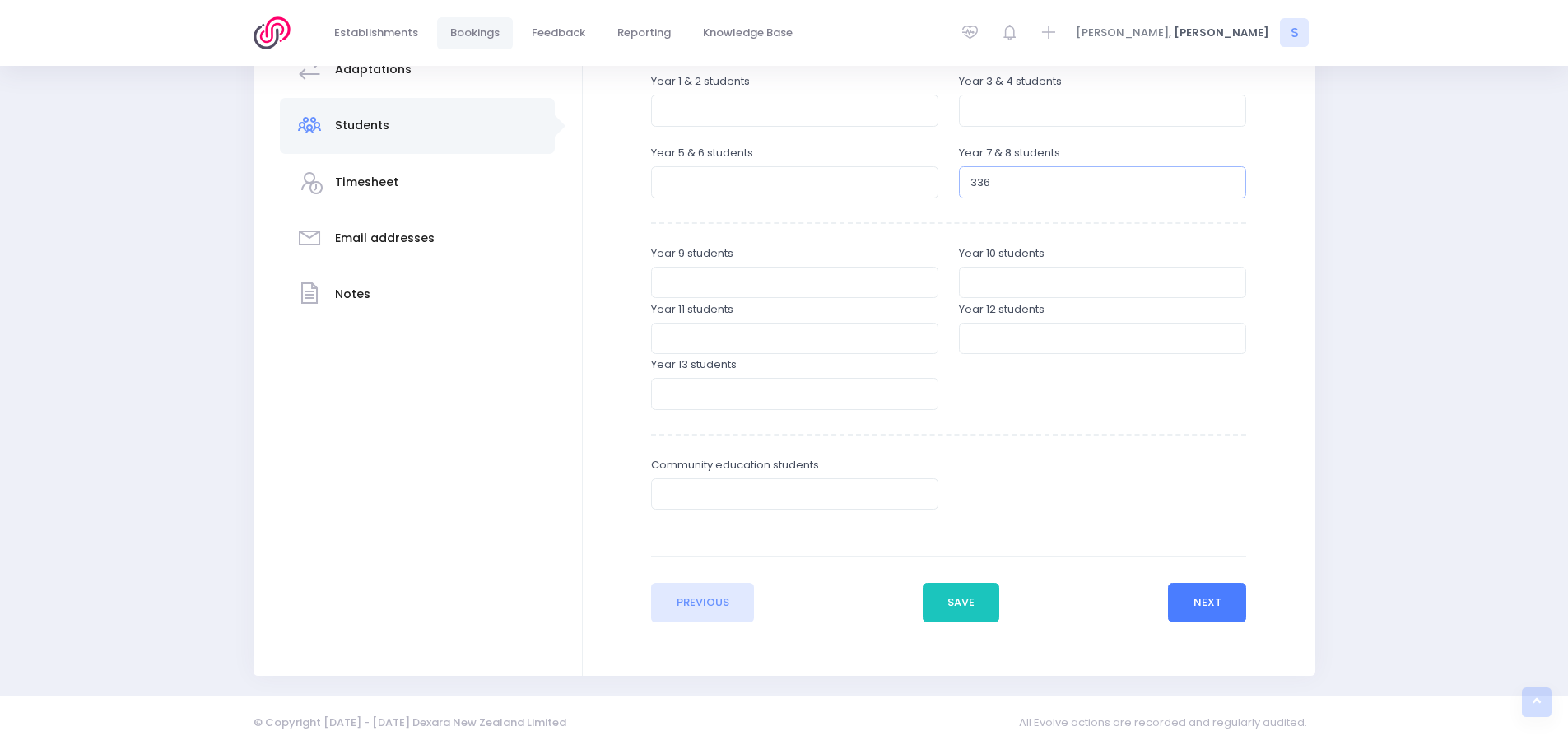
type input "336"
click at [1231, 601] on button "Next" at bounding box center [1207, 603] width 78 height 40
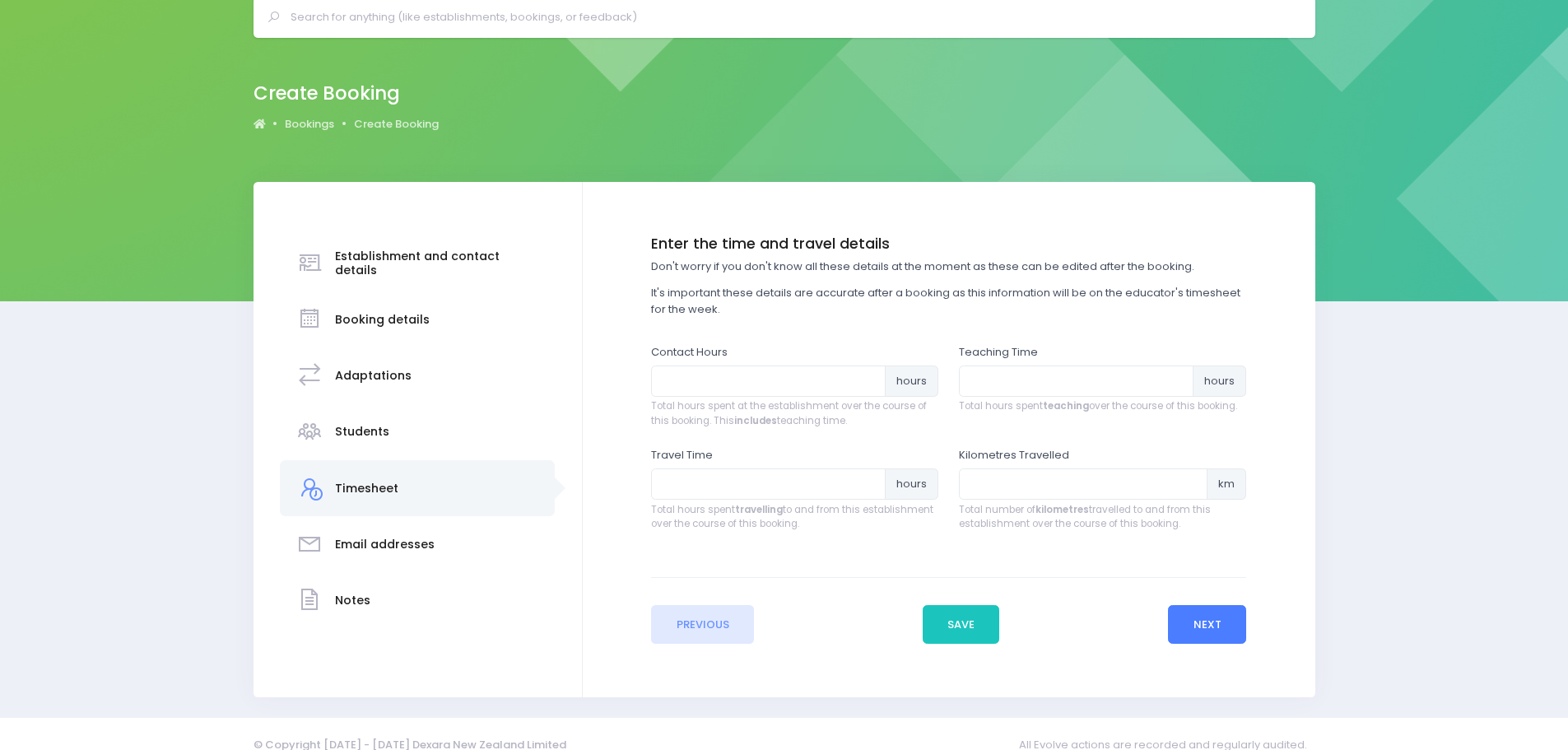
scroll to position [0, 0]
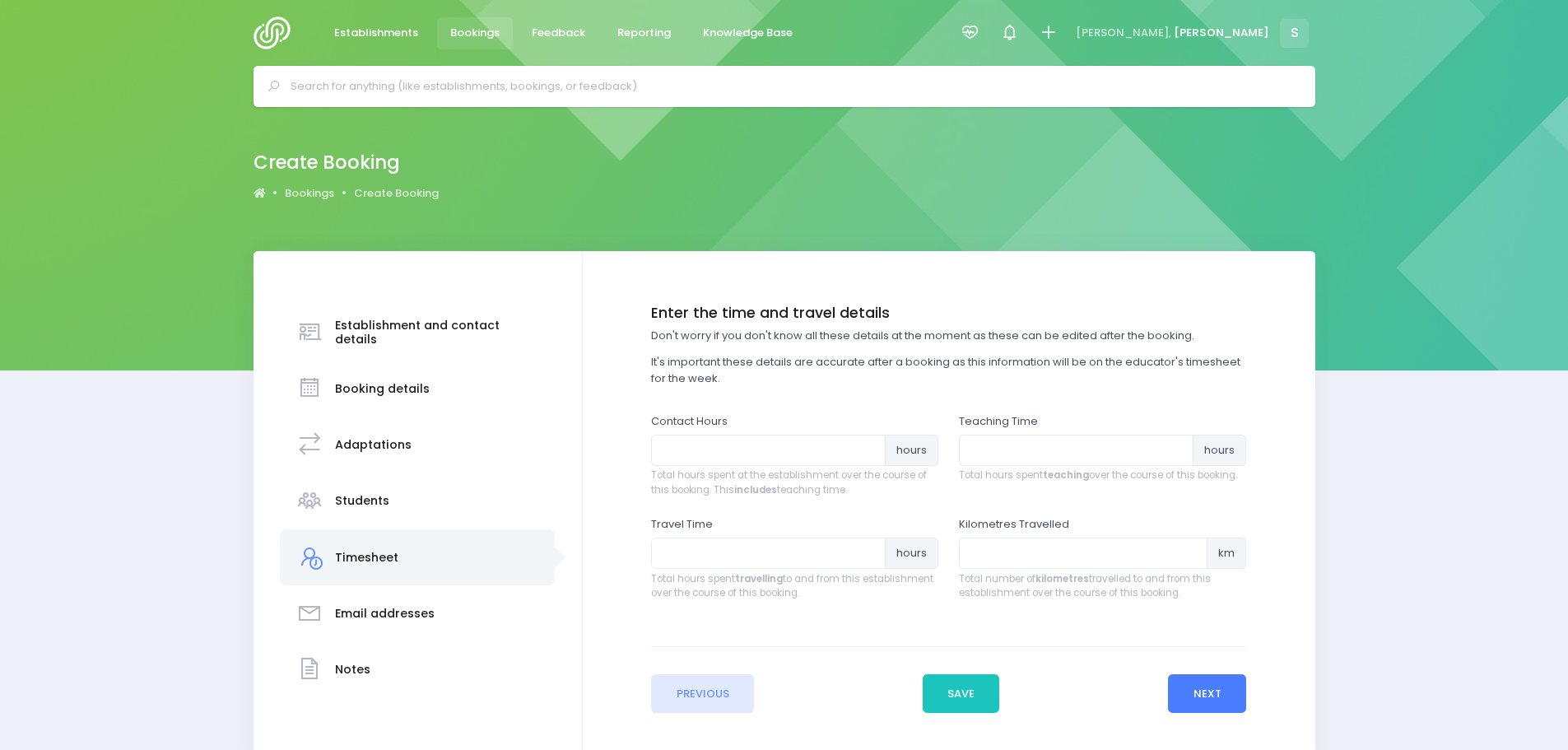
click at [1224, 701] on button "Next" at bounding box center [1207, 694] width 78 height 40
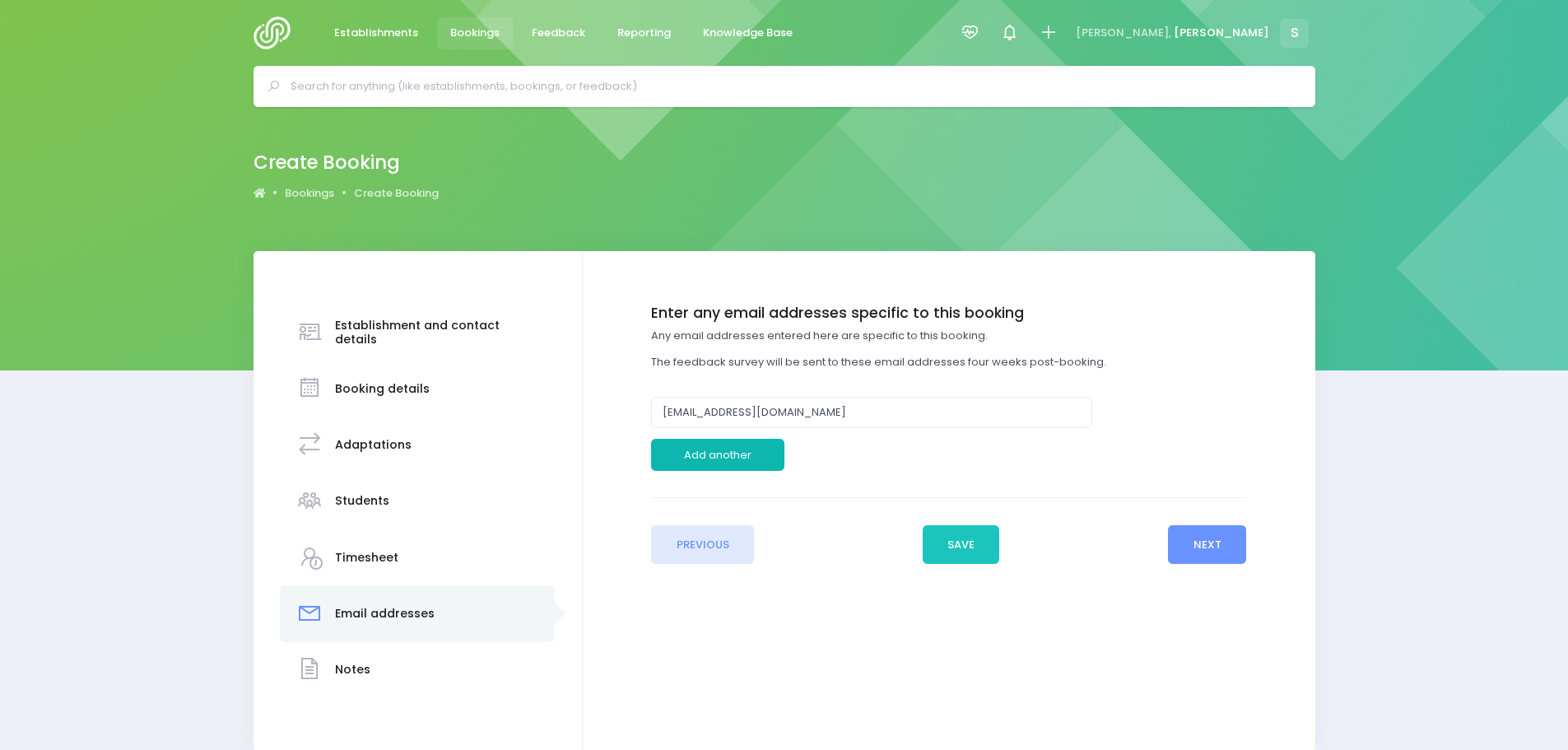
click at [724, 450] on button "Add another" at bounding box center [718, 454] width 134 height 32
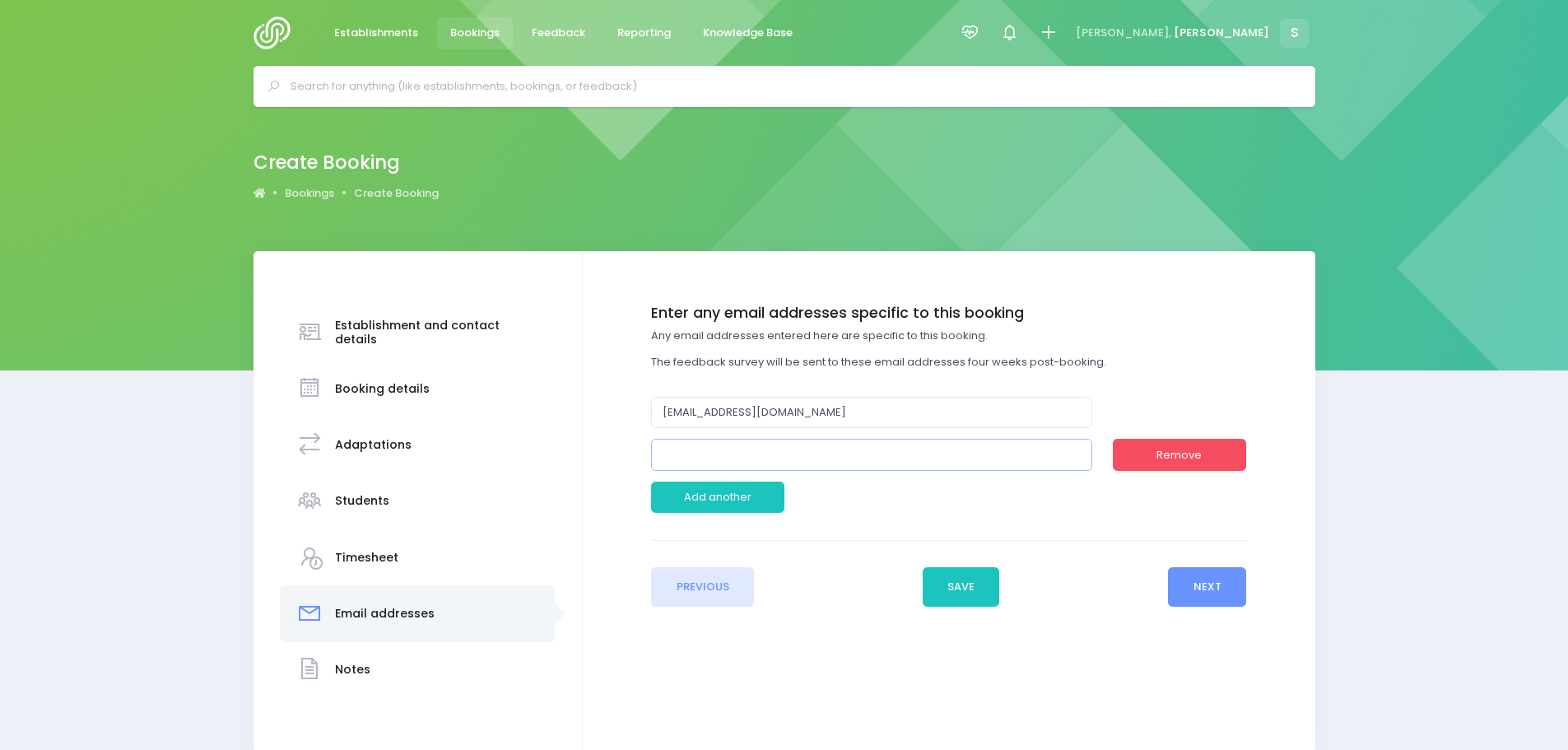
click at [724, 447] on input "email" at bounding box center [872, 454] width 441 height 32
paste input "barry.huhu@gisint.school.nz"
click at [774, 461] on input "barry.huhu@gisint.school.nz" at bounding box center [872, 454] width 441 height 32
drag, startPoint x: 673, startPoint y: 458, endPoint x: 812, endPoint y: 458, distance: 139.0
click at [812, 458] on input "barry.huhu@gisint.school.nz" at bounding box center [872, 454] width 441 height 32
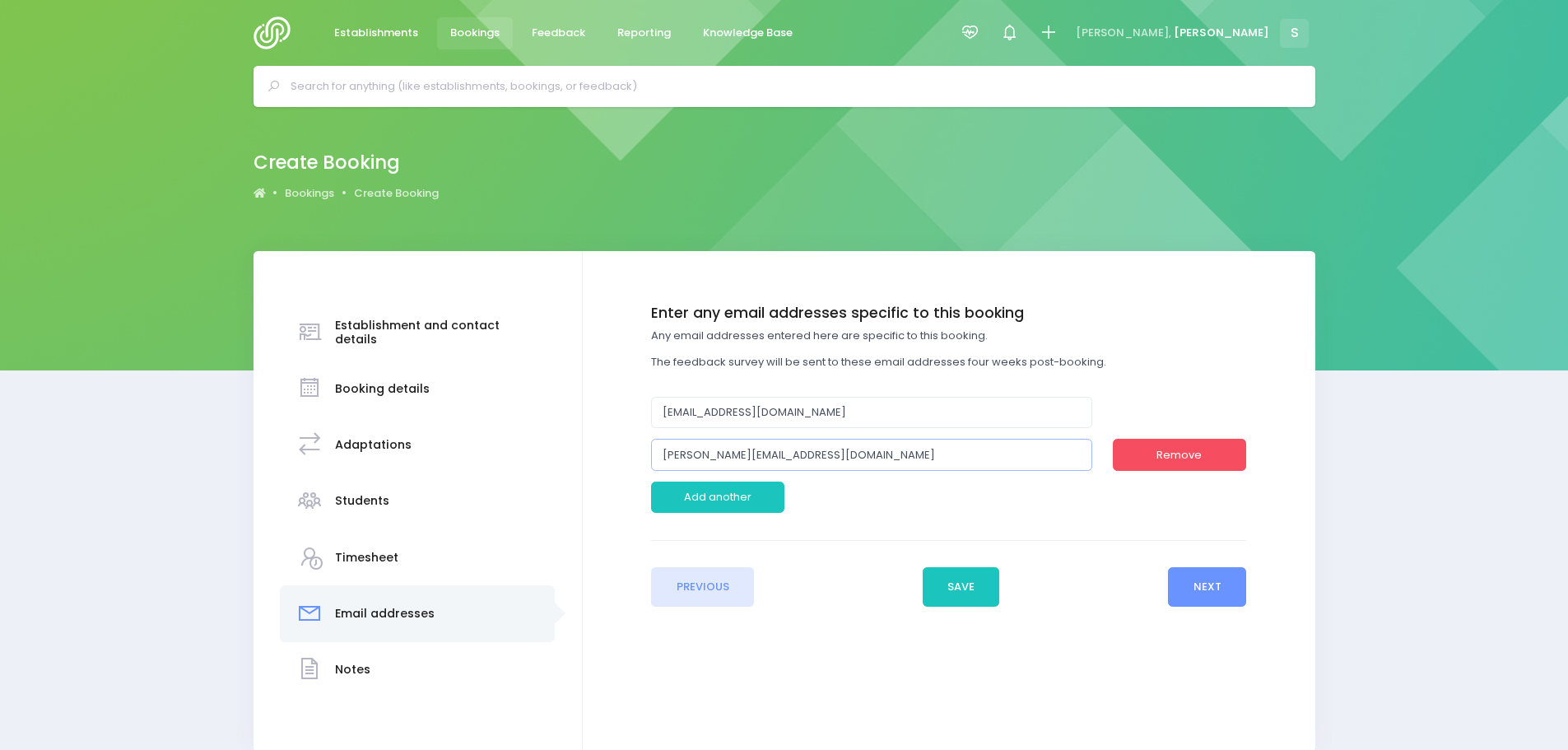
click at [836, 458] on input "barry.huhu@gisint.school.nz" at bounding box center [872, 454] width 441 height 32
type input "barry.huhu@gisint.school.nz"
click at [1212, 593] on button "Next" at bounding box center [1207, 588] width 78 height 40
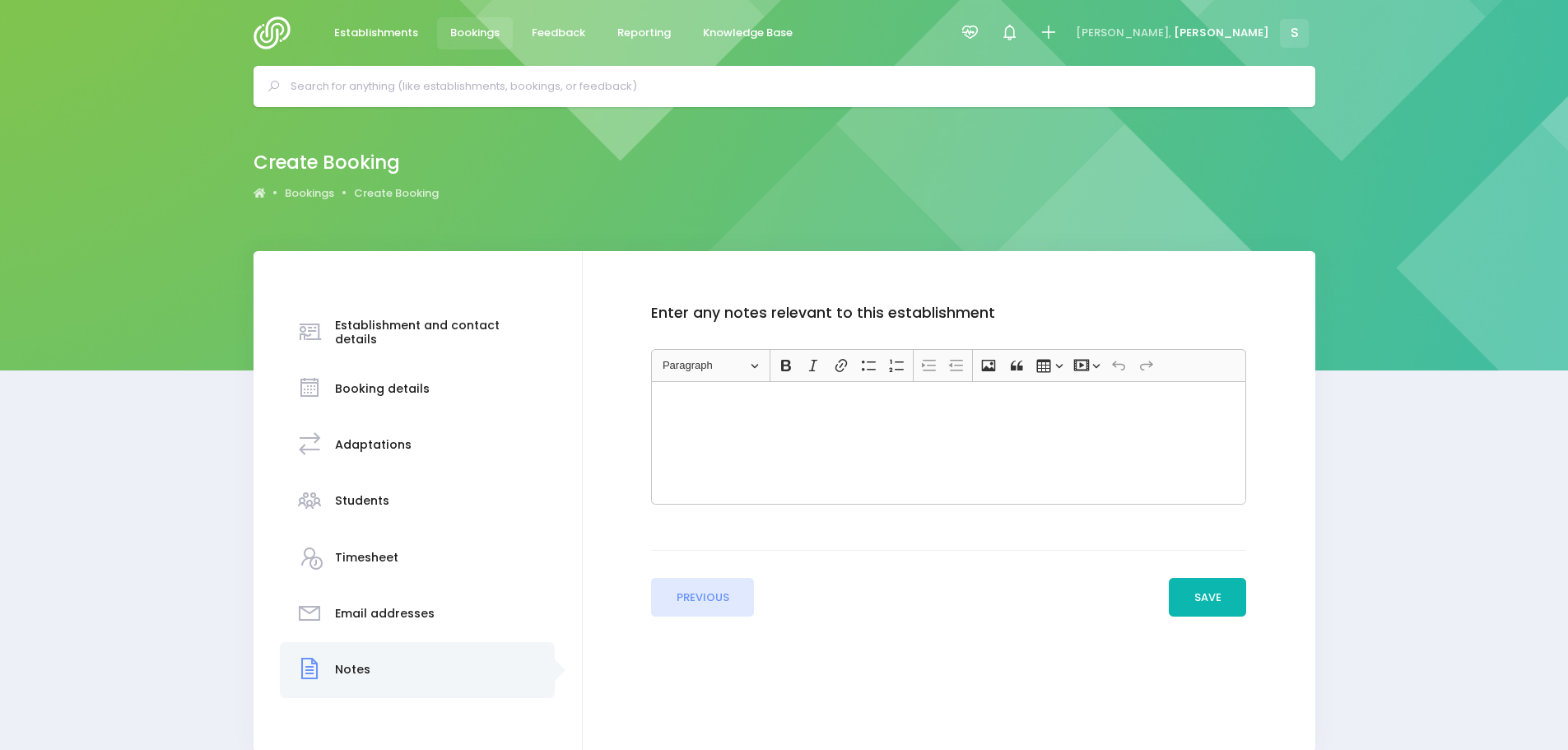
click at [1188, 595] on button "Save" at bounding box center [1207, 597] width 78 height 40
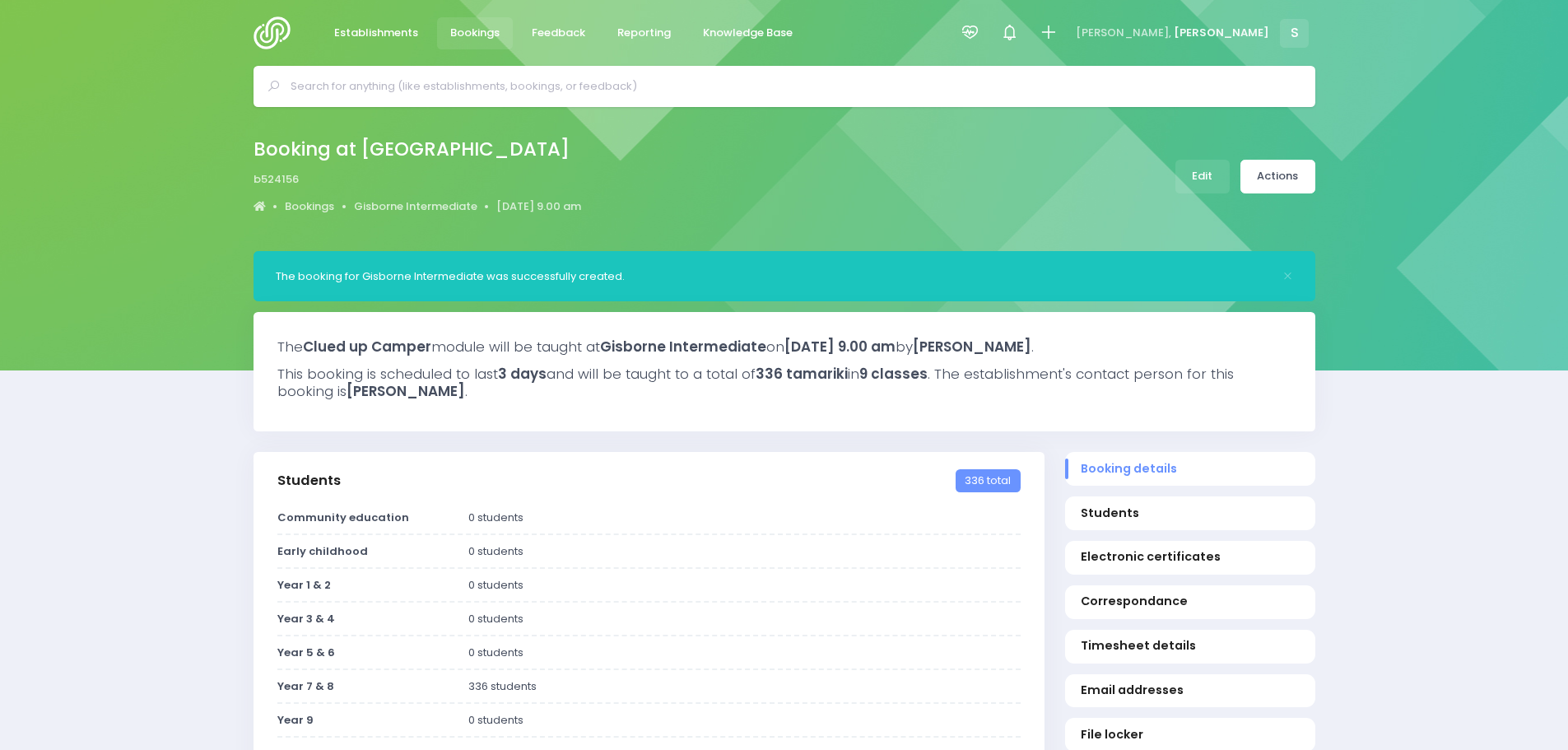
select select "5"
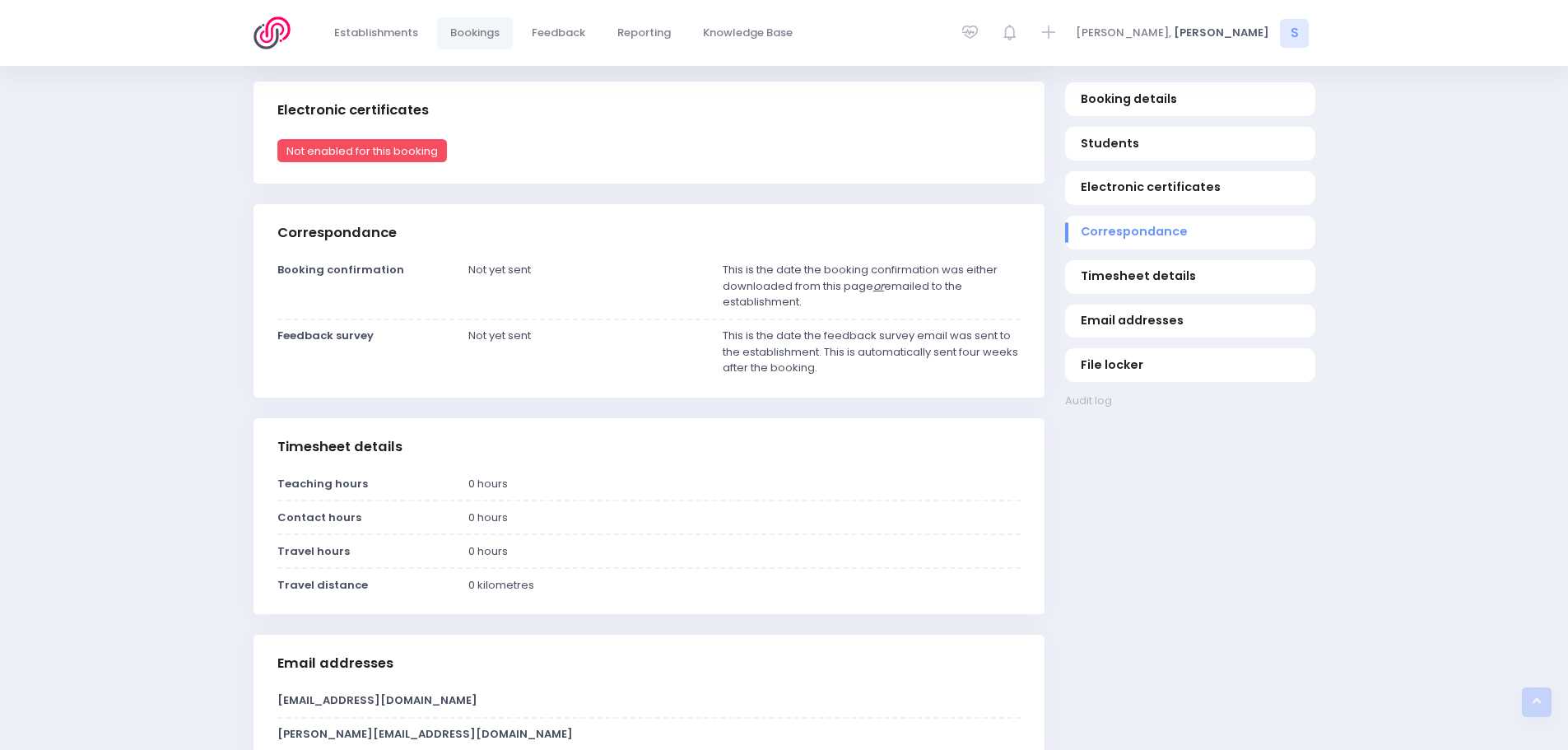
scroll to position [1389, 0]
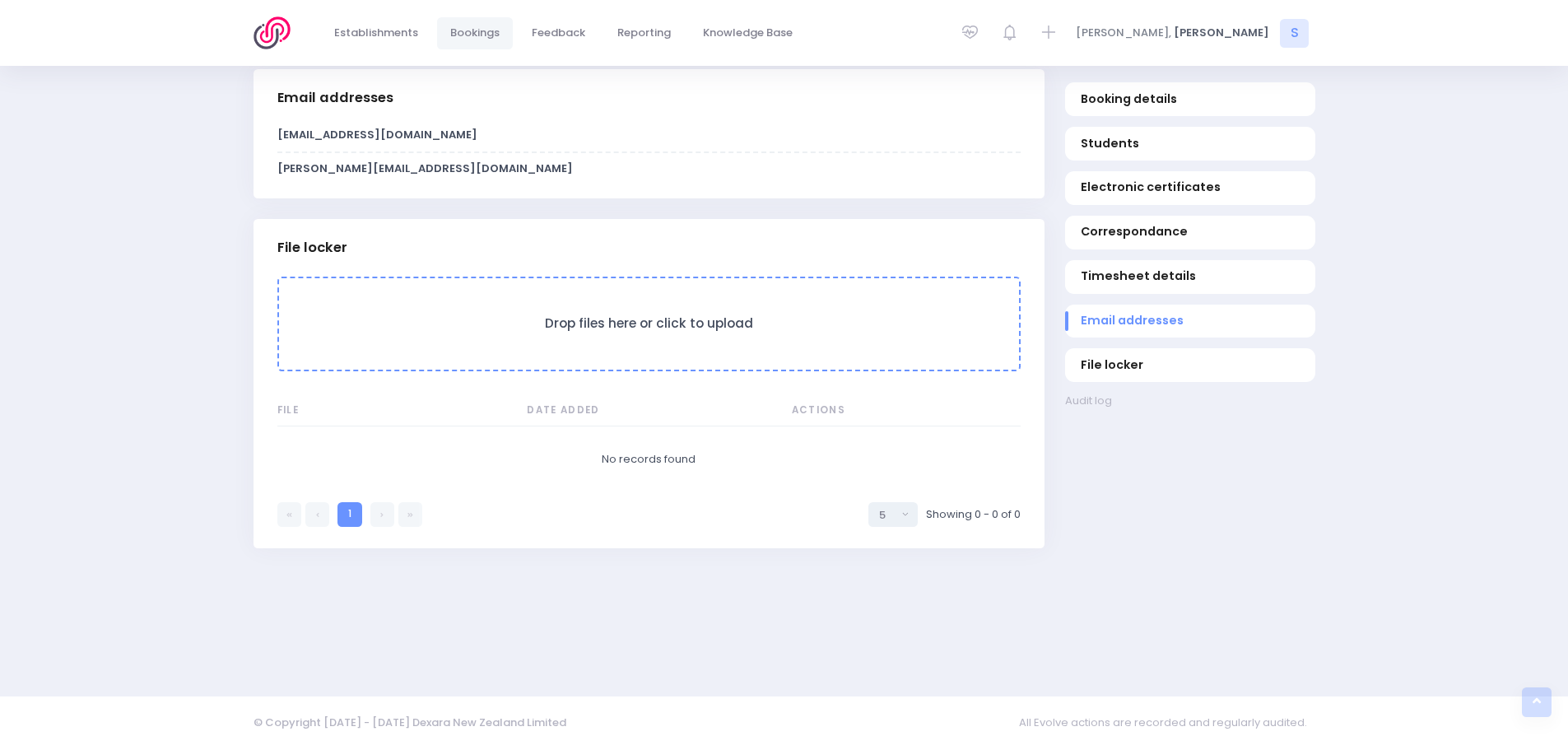
click at [641, 337] on form "Drop files here or click to upload" at bounding box center [649, 324] width 743 height 95
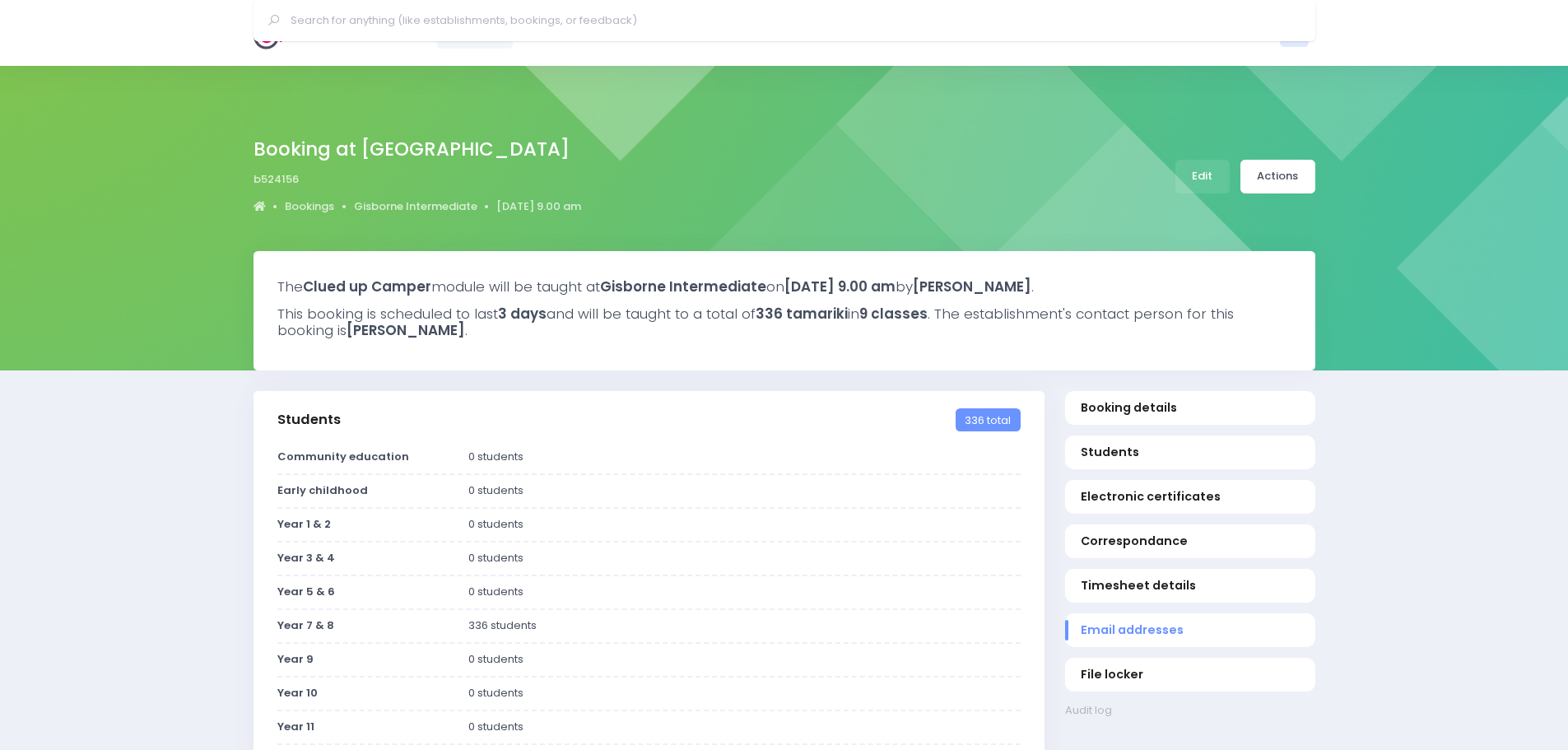
select select "5"
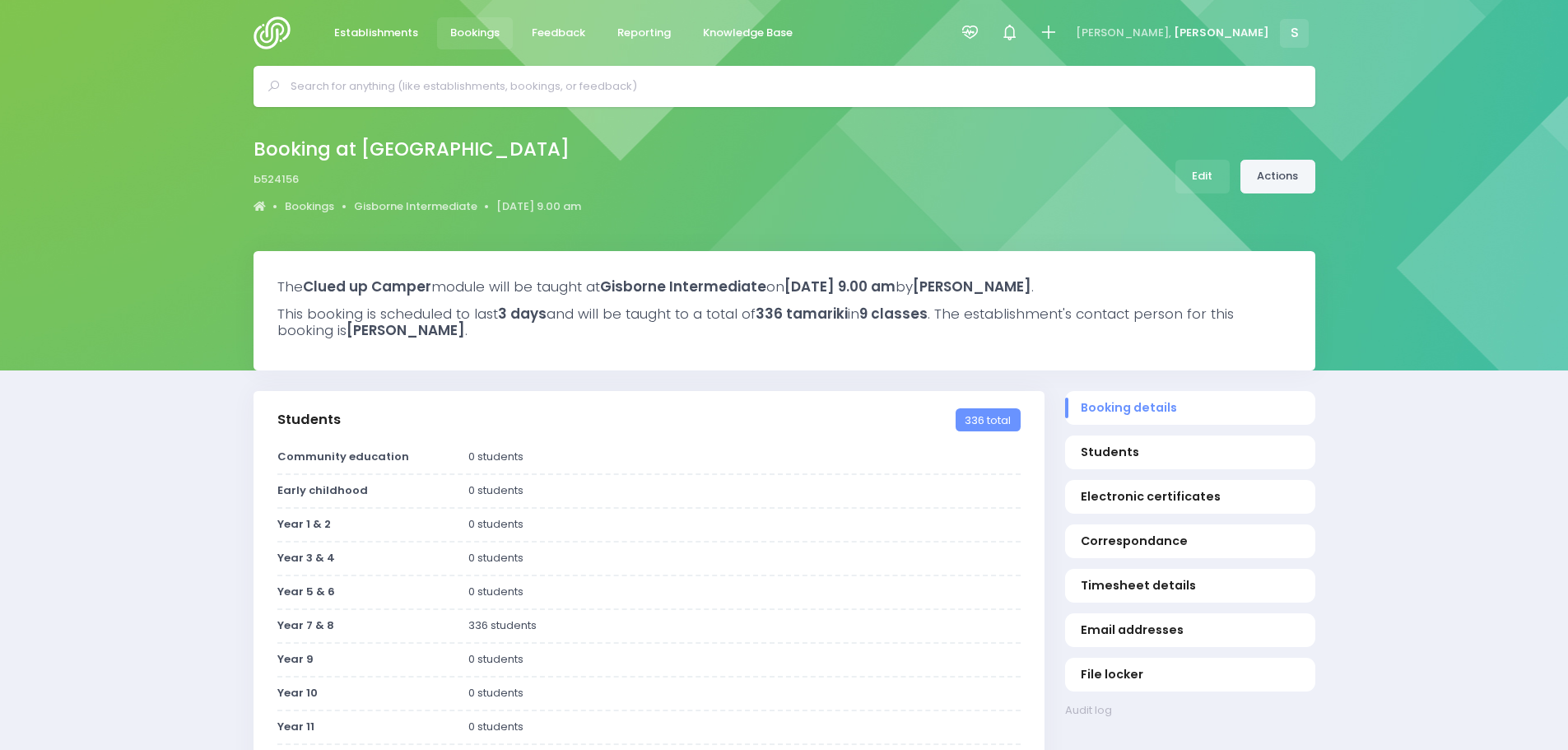
click at [1256, 175] on link "Actions" at bounding box center [1277, 176] width 75 height 33
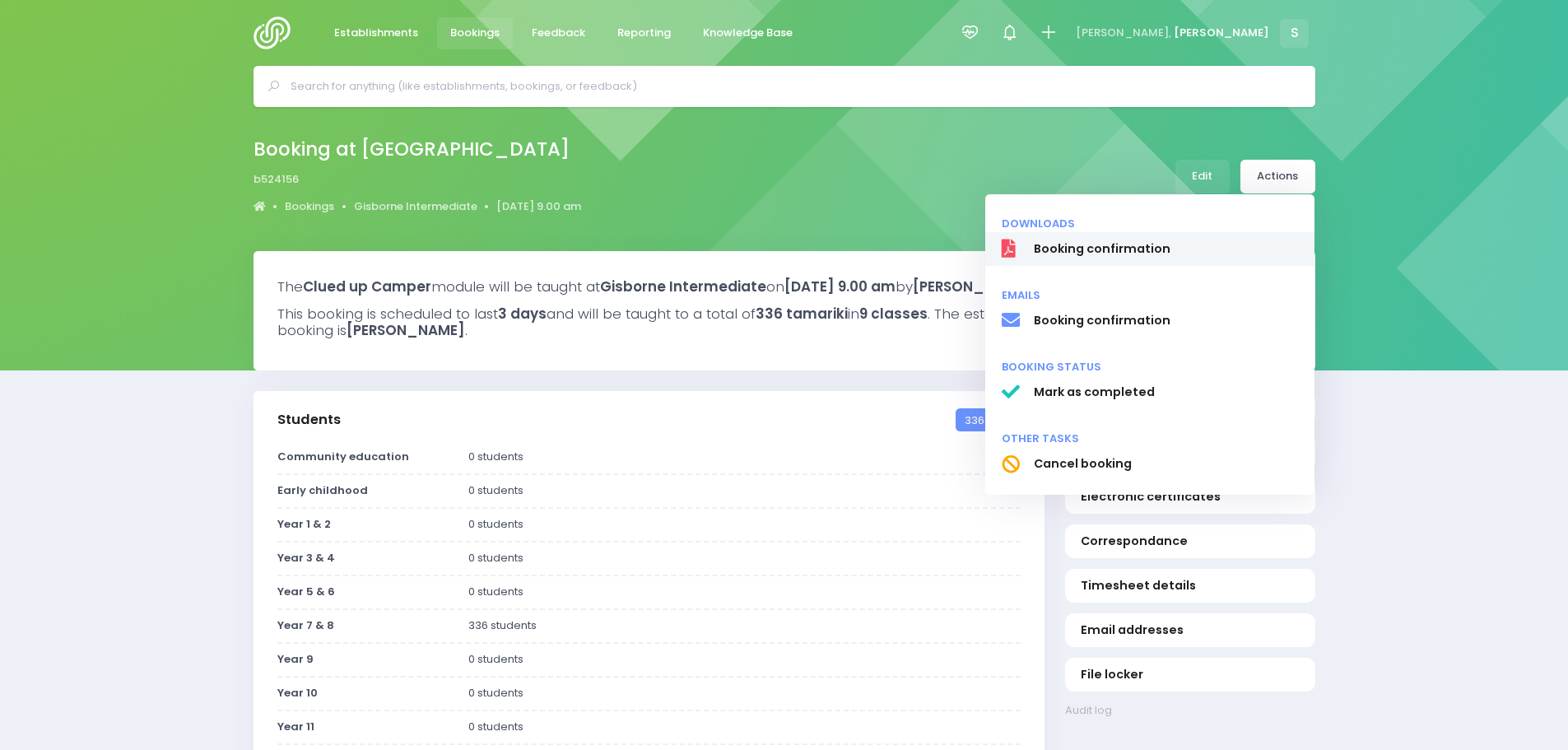
click at [1140, 253] on span "Booking confirmation" at bounding box center [1166, 248] width 265 height 17
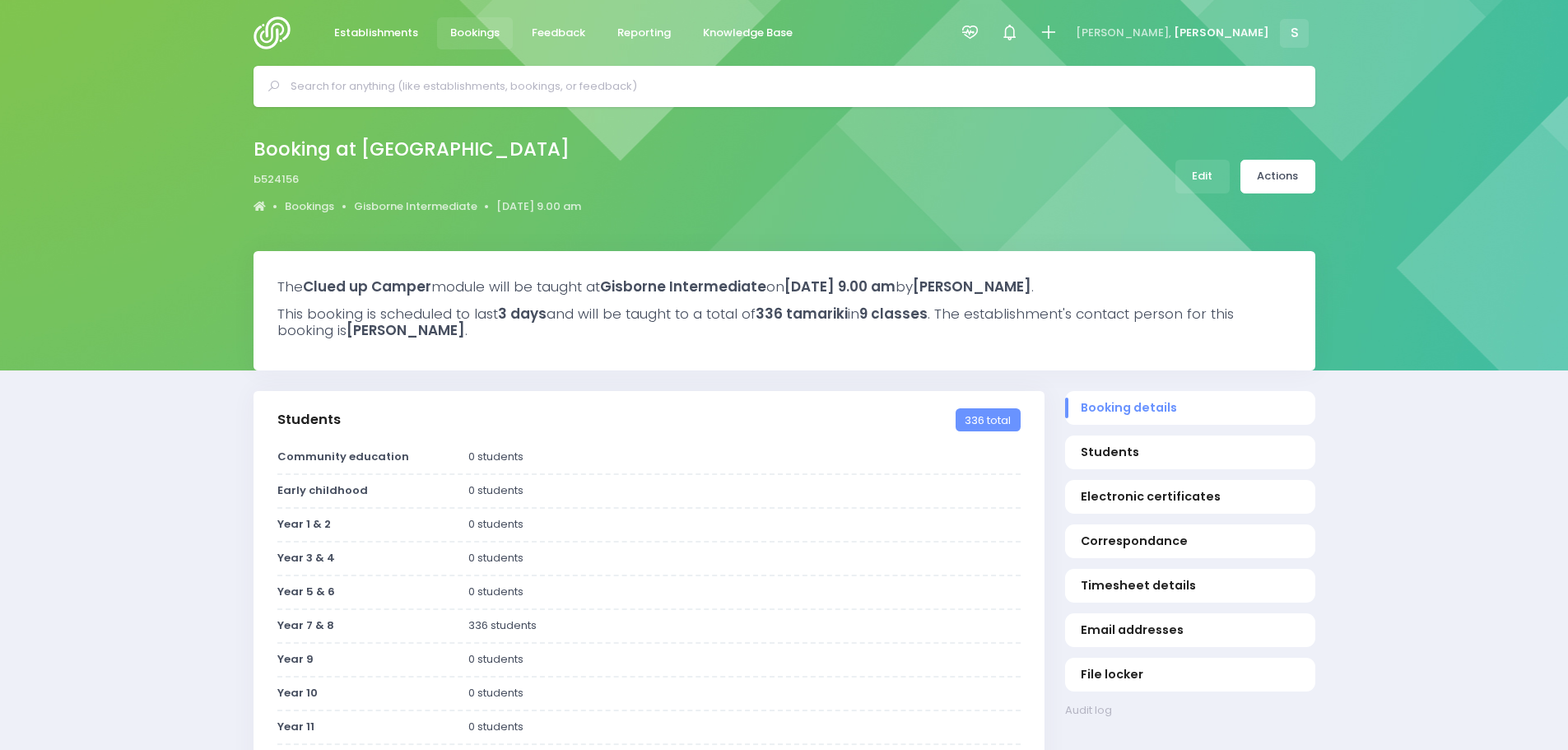
drag, startPoint x: 2, startPoint y: 40, endPoint x: 1480, endPoint y: 59, distance: 1478.1
click at [1471, 67] on div at bounding box center [784, 87] width 1568 height 42
drag, startPoint x: 1507, startPoint y: 3, endPoint x: 1396, endPoint y: 242, distance: 263.5
click at [1401, 218] on div "Booking at Gisborne Intermediate b524156 Bookings Gisborne Intermediate 10 Febr…" at bounding box center [784, 180] width 1568 height 144
click at [1295, 183] on link "Actions" at bounding box center [1277, 176] width 75 height 33
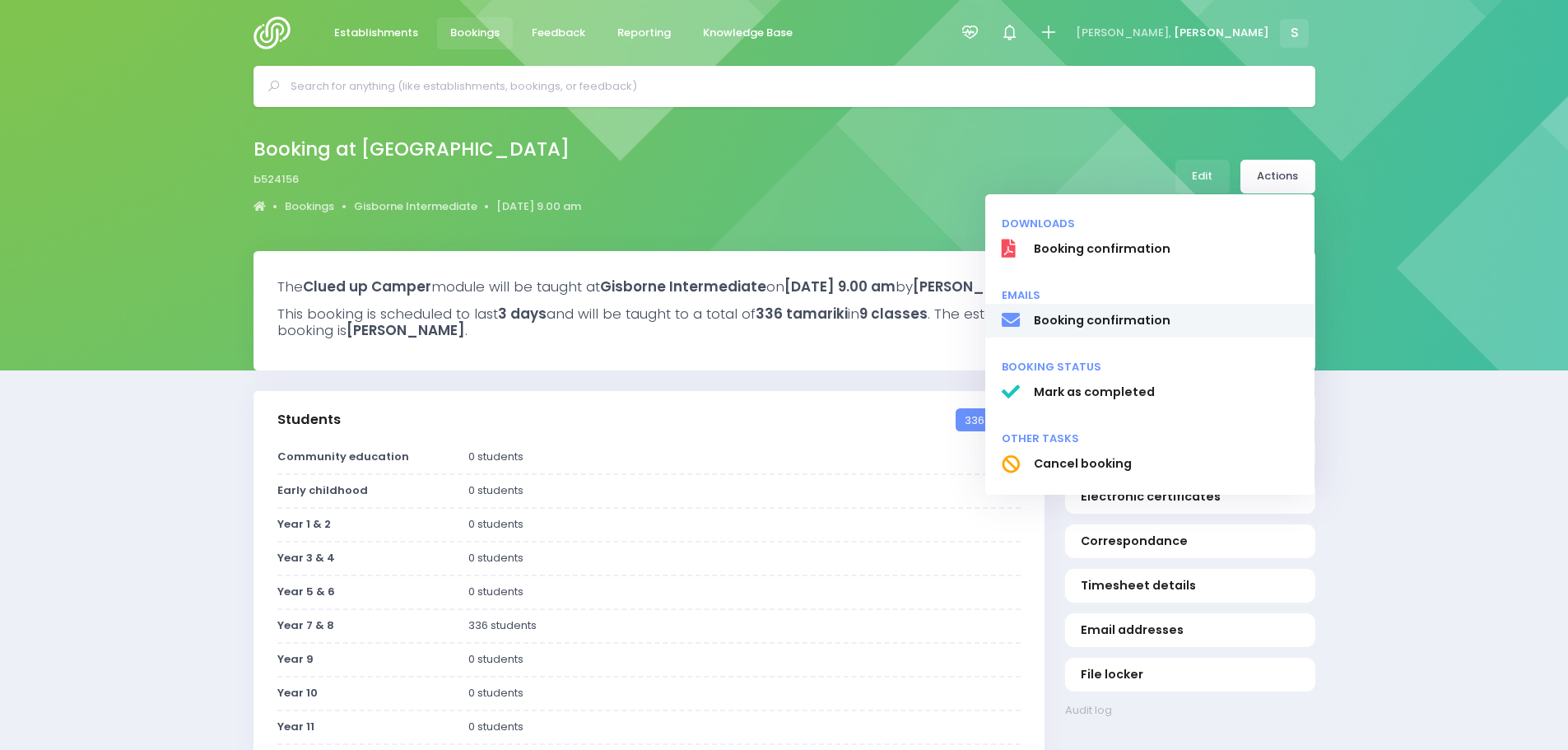
click at [1139, 324] on span "Booking confirmation" at bounding box center [1166, 320] width 265 height 17
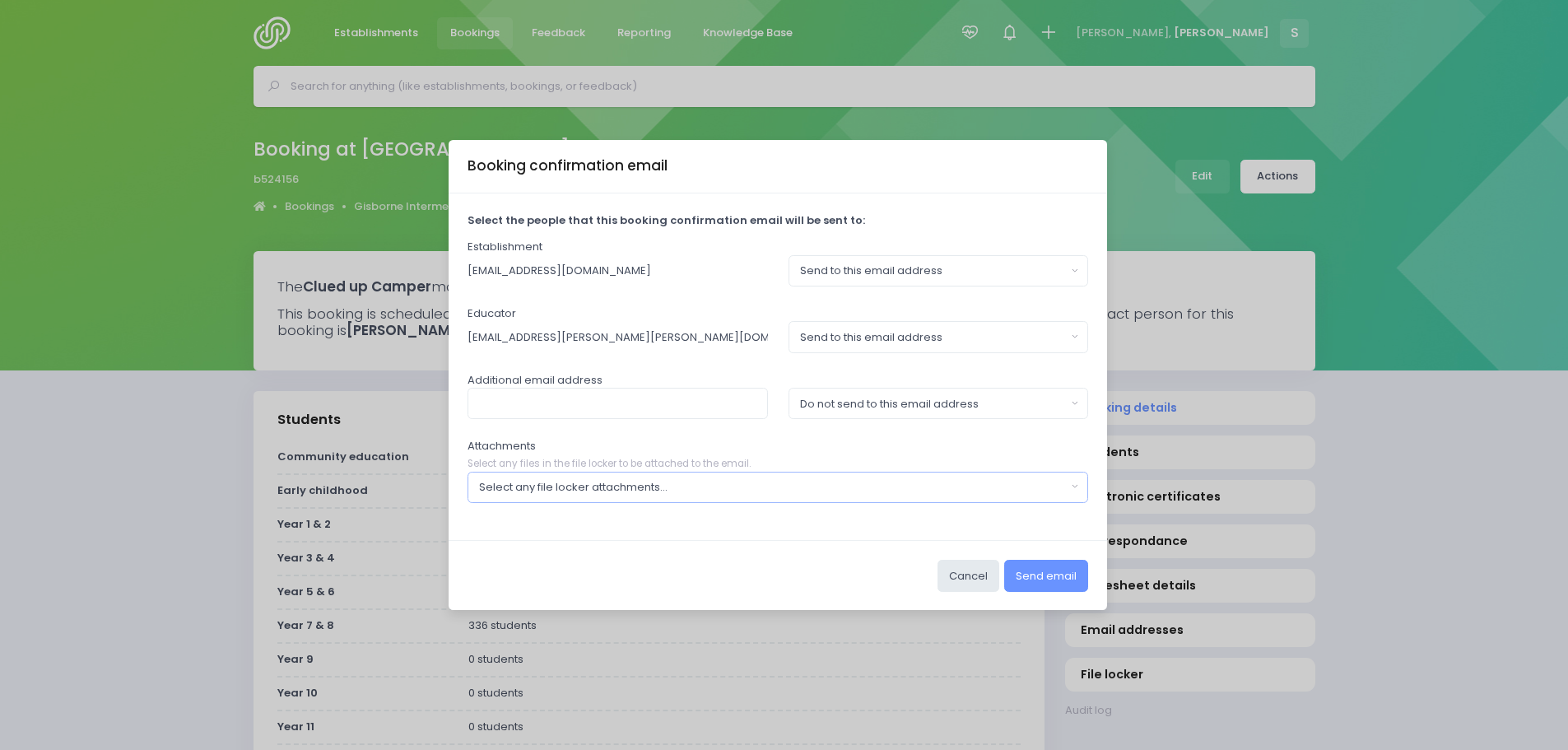
click at [916, 498] on button "Select any file locker attachments..." at bounding box center [778, 487] width 622 height 32
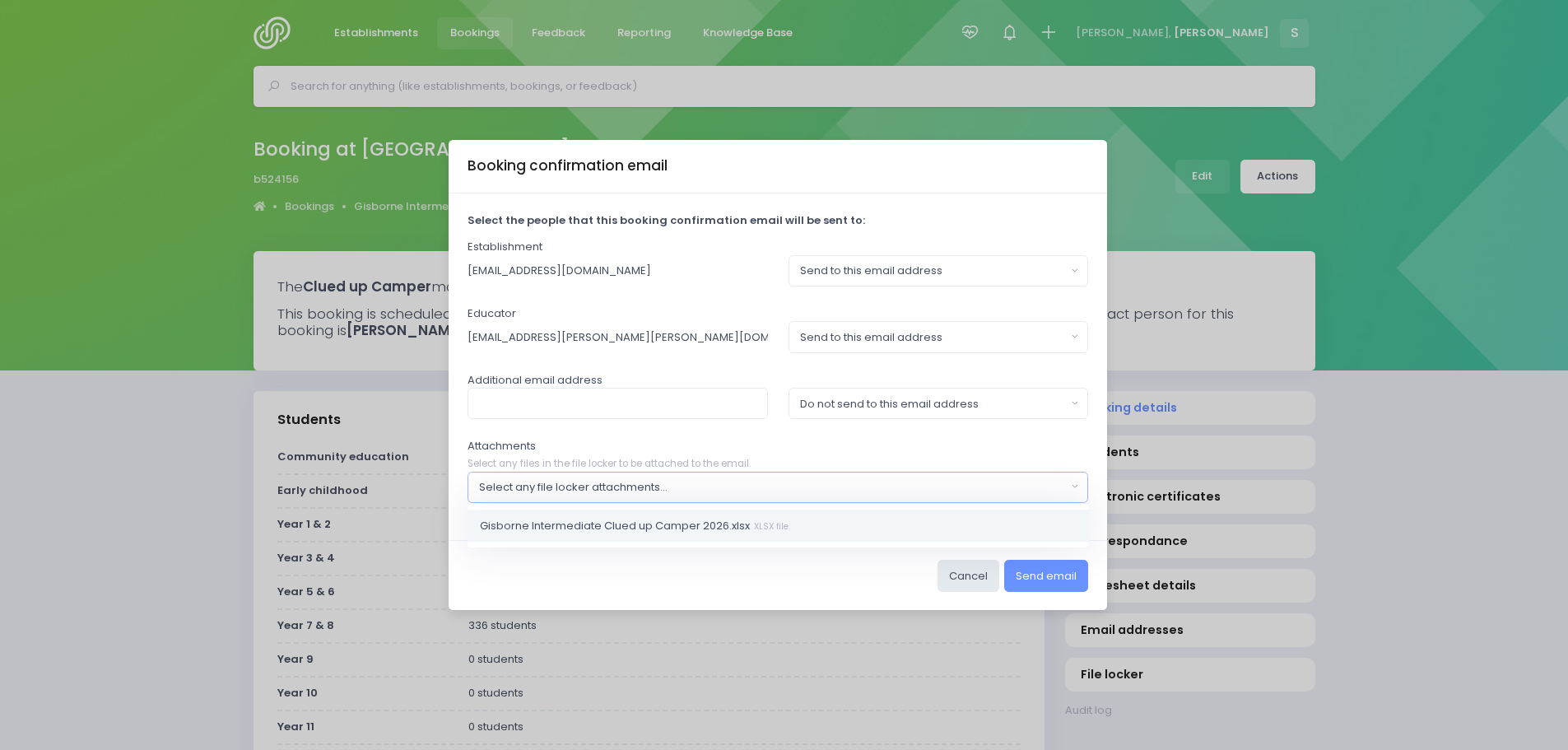
click at [829, 522] on link "Gisborne Intermediate Clued up Camper 2026.xlsx XLSX file" at bounding box center [778, 525] width 622 height 32
select select "11219"
click at [824, 399] on div "Do not send to this email address" at bounding box center [934, 404] width 267 height 16
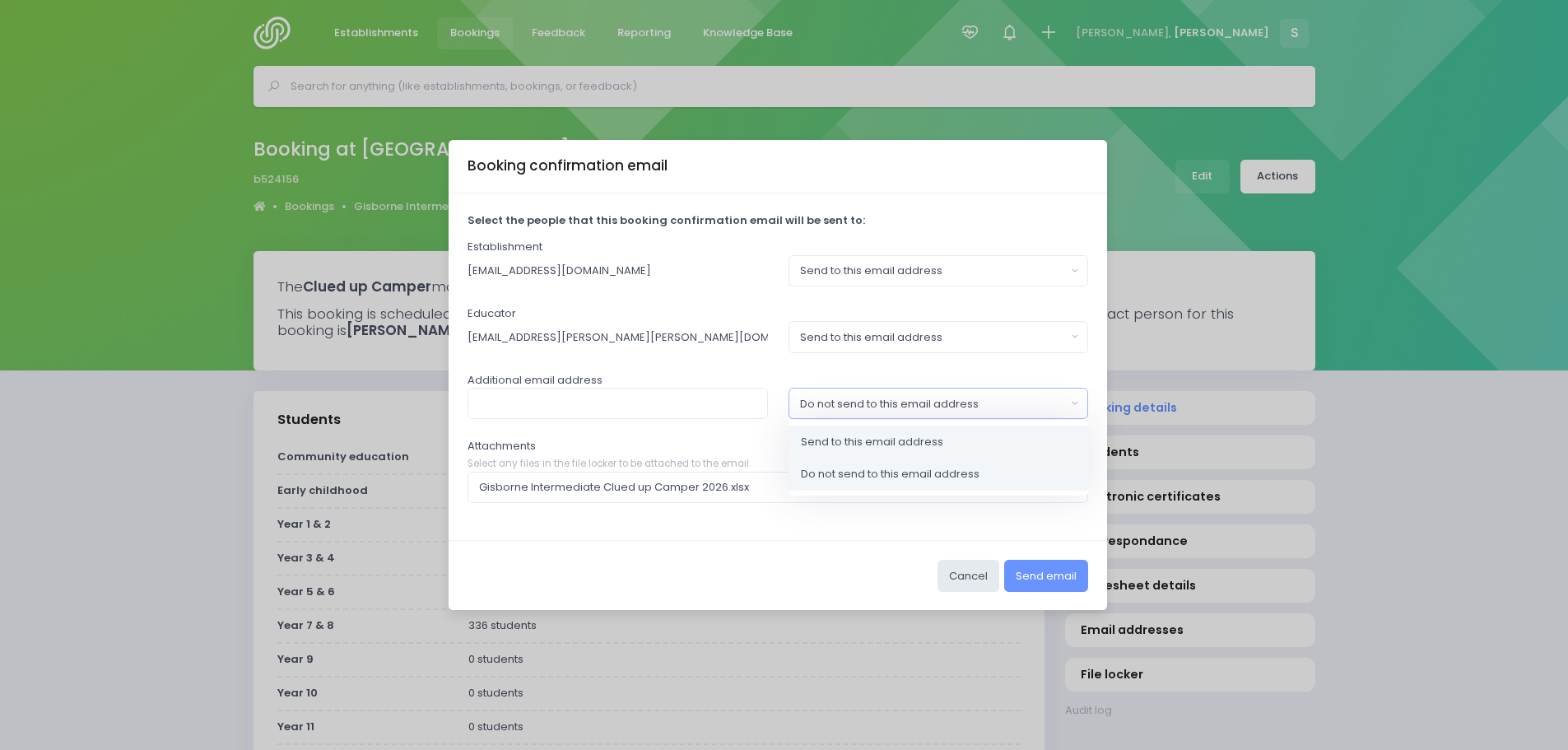
click at [837, 435] on span "Send to this email address" at bounding box center [872, 442] width 143 height 16
select select "send"
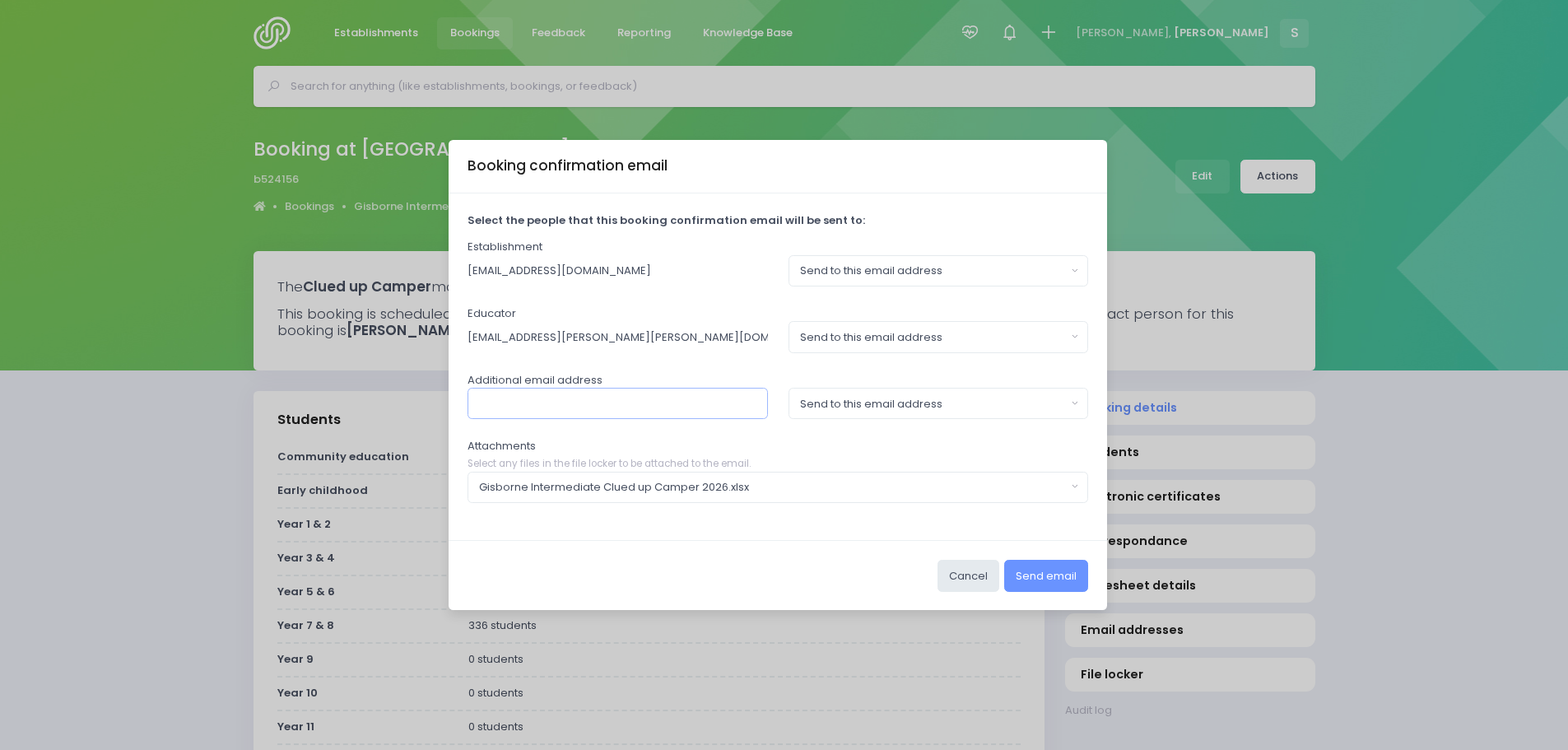
click at [577, 403] on input "text" at bounding box center [617, 403] width 300 height 32
paste input "[PERSON_NAME][EMAIL_ADDRESS][DOMAIN_NAME]"
type input "[PERSON_NAME][EMAIL_ADDRESS][DOMAIN_NAME]"
click at [1047, 574] on button "Send email" at bounding box center [1046, 575] width 84 height 32
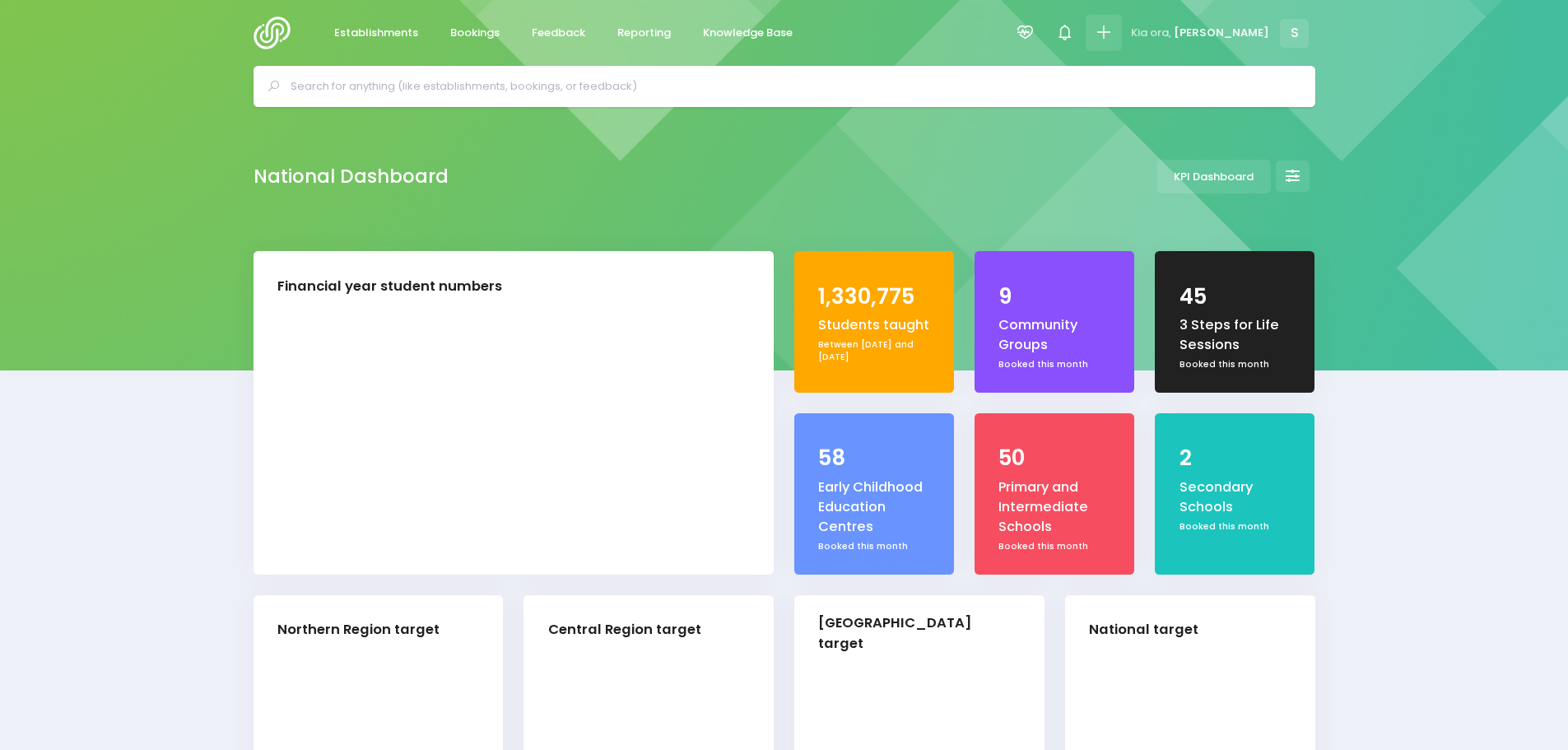
select select "5"
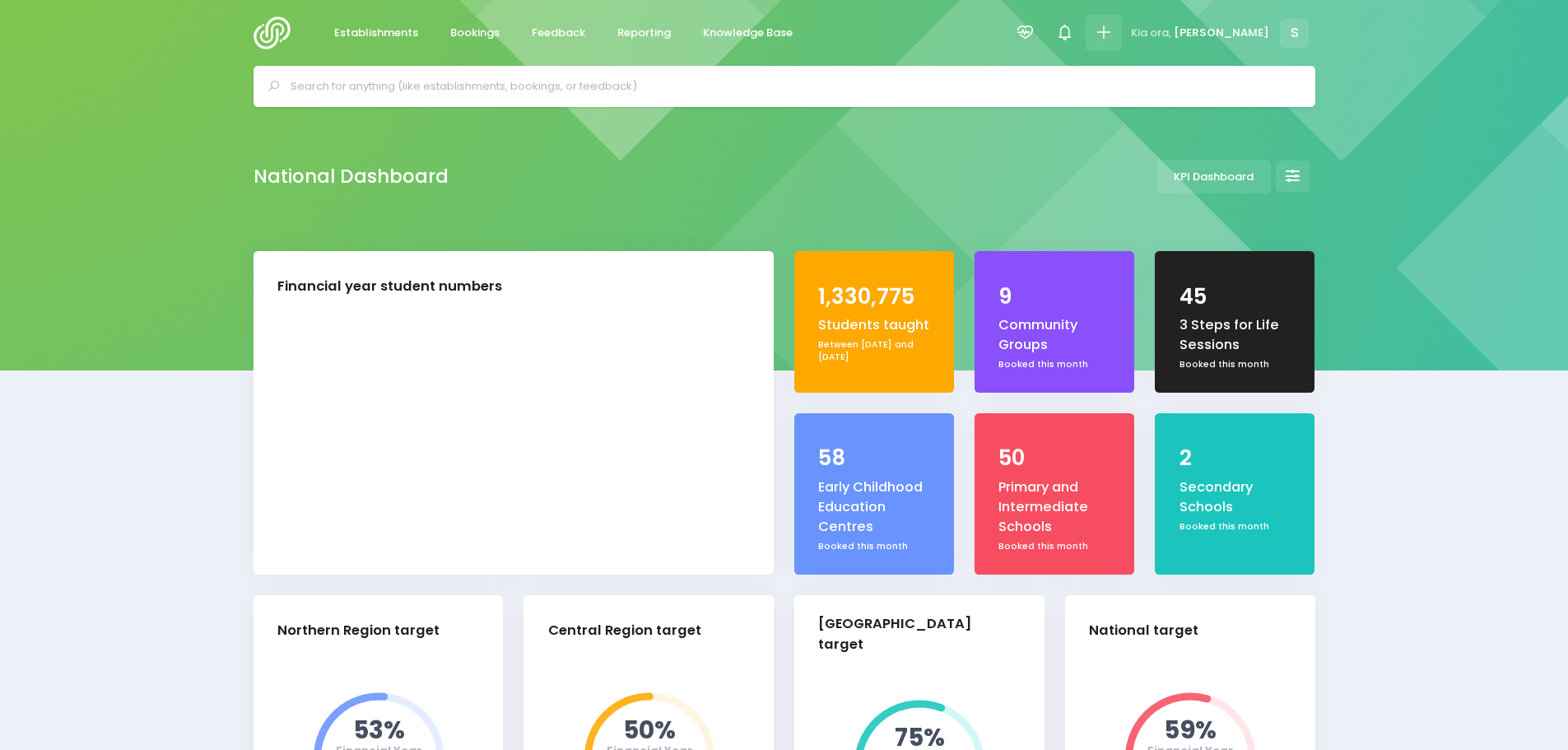
click at [1112, 42] on icon at bounding box center [1102, 32] width 19 height 19
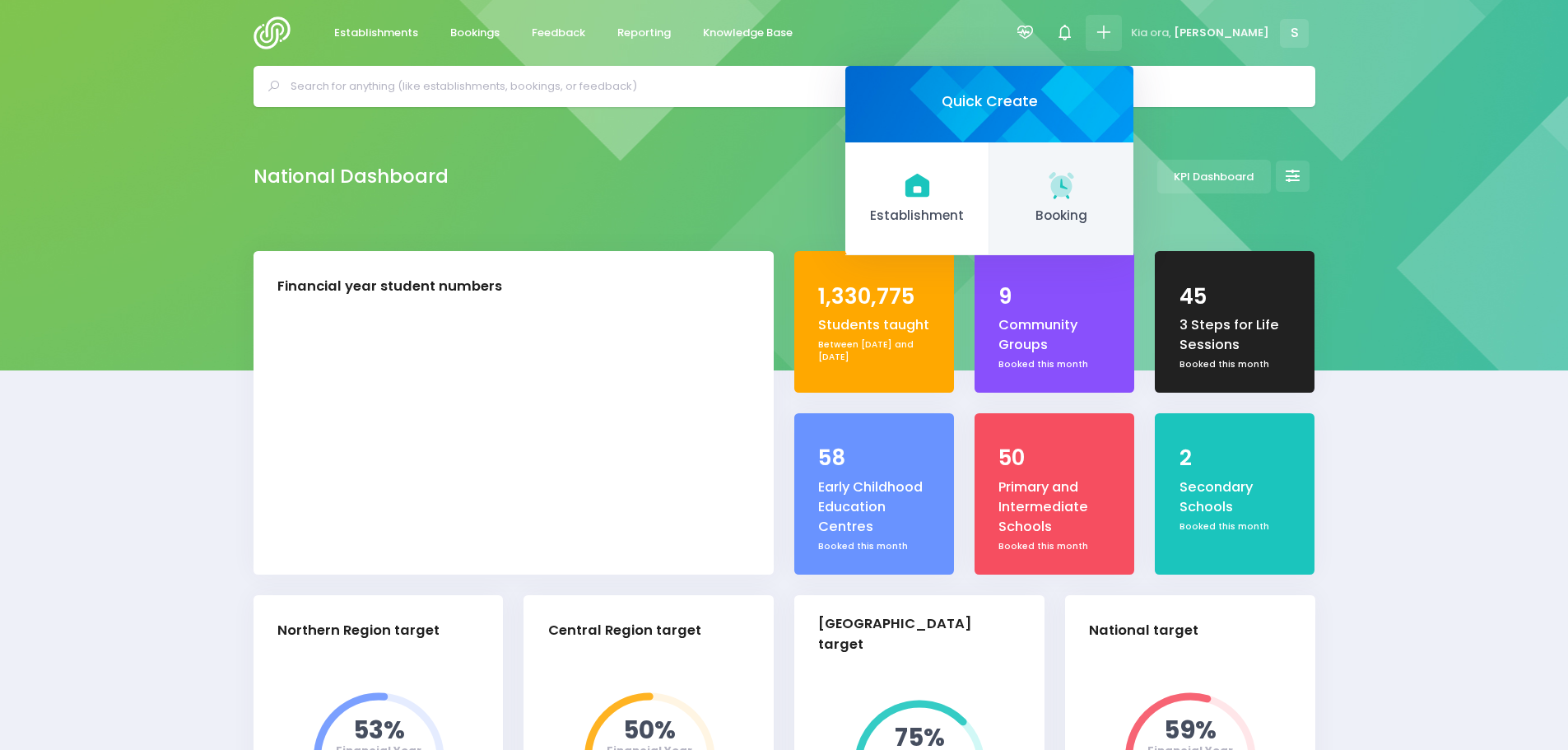
click at [1077, 193] on icon at bounding box center [1062, 185] width 32 height 32
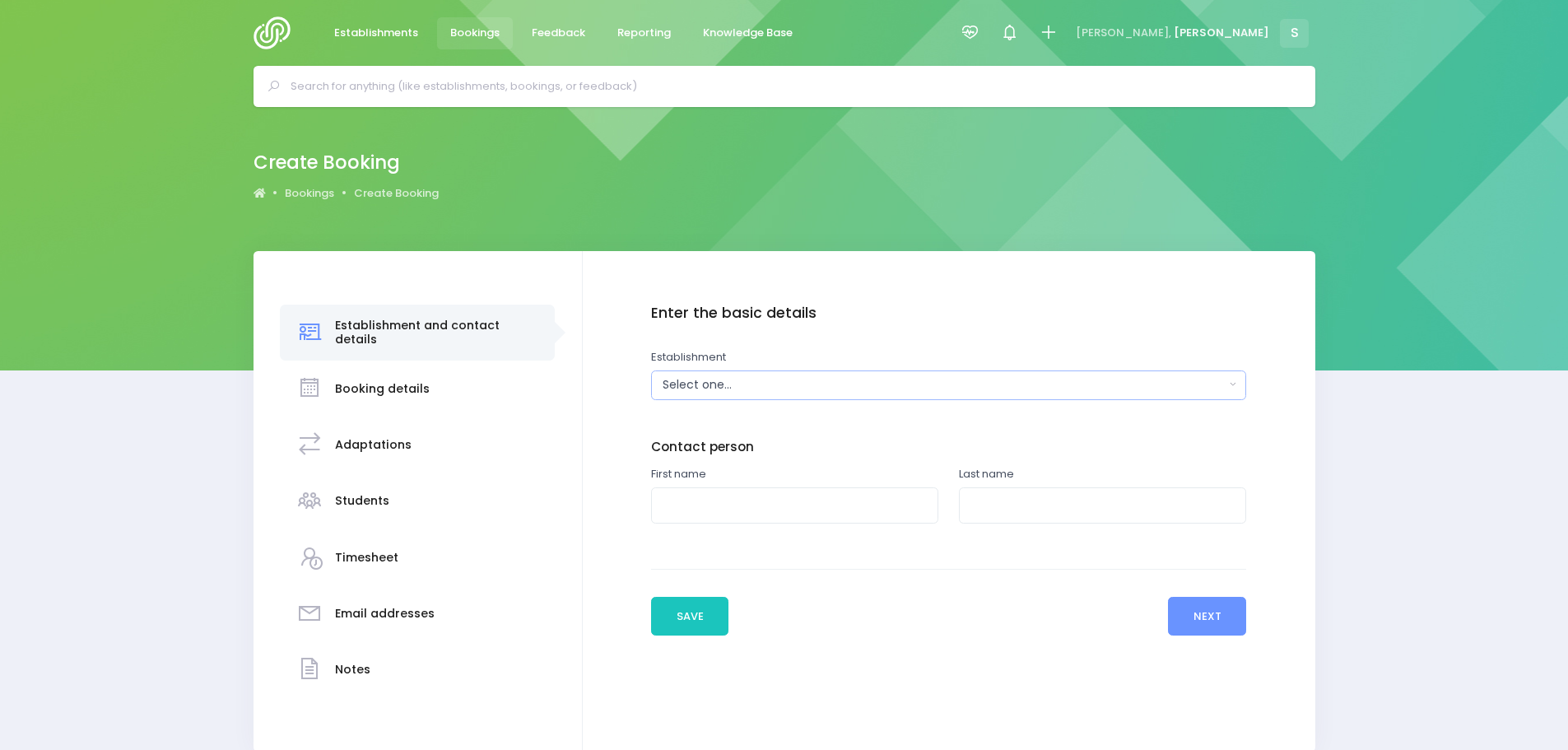
click at [695, 385] on div "Select one..." at bounding box center [943, 384] width 561 height 17
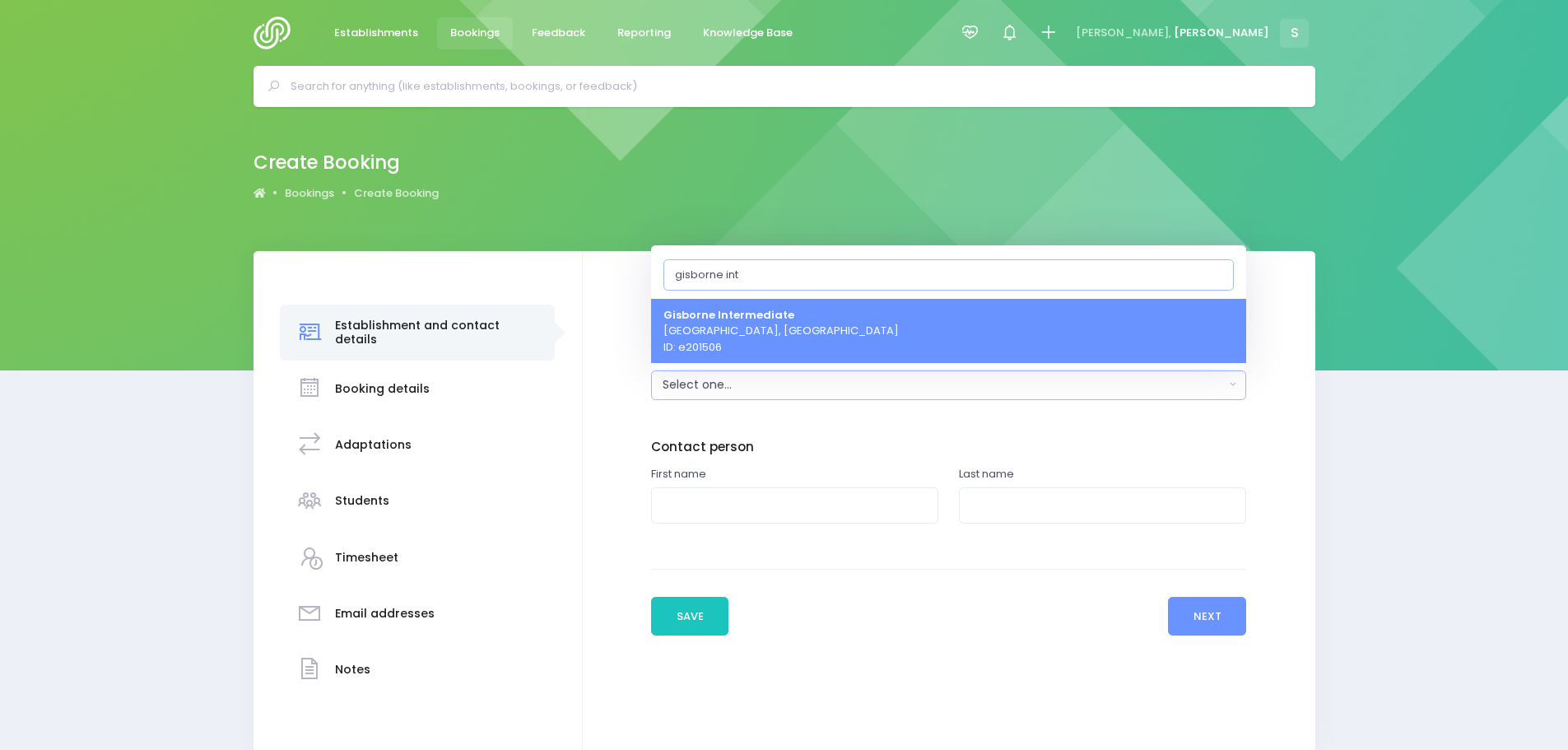
type input "gisborne int"
click at [762, 328] on span "Gisborne Intermediate Gisborne, Central Region ID: e201506" at bounding box center [780, 330] width 235 height 49
select select "201506"
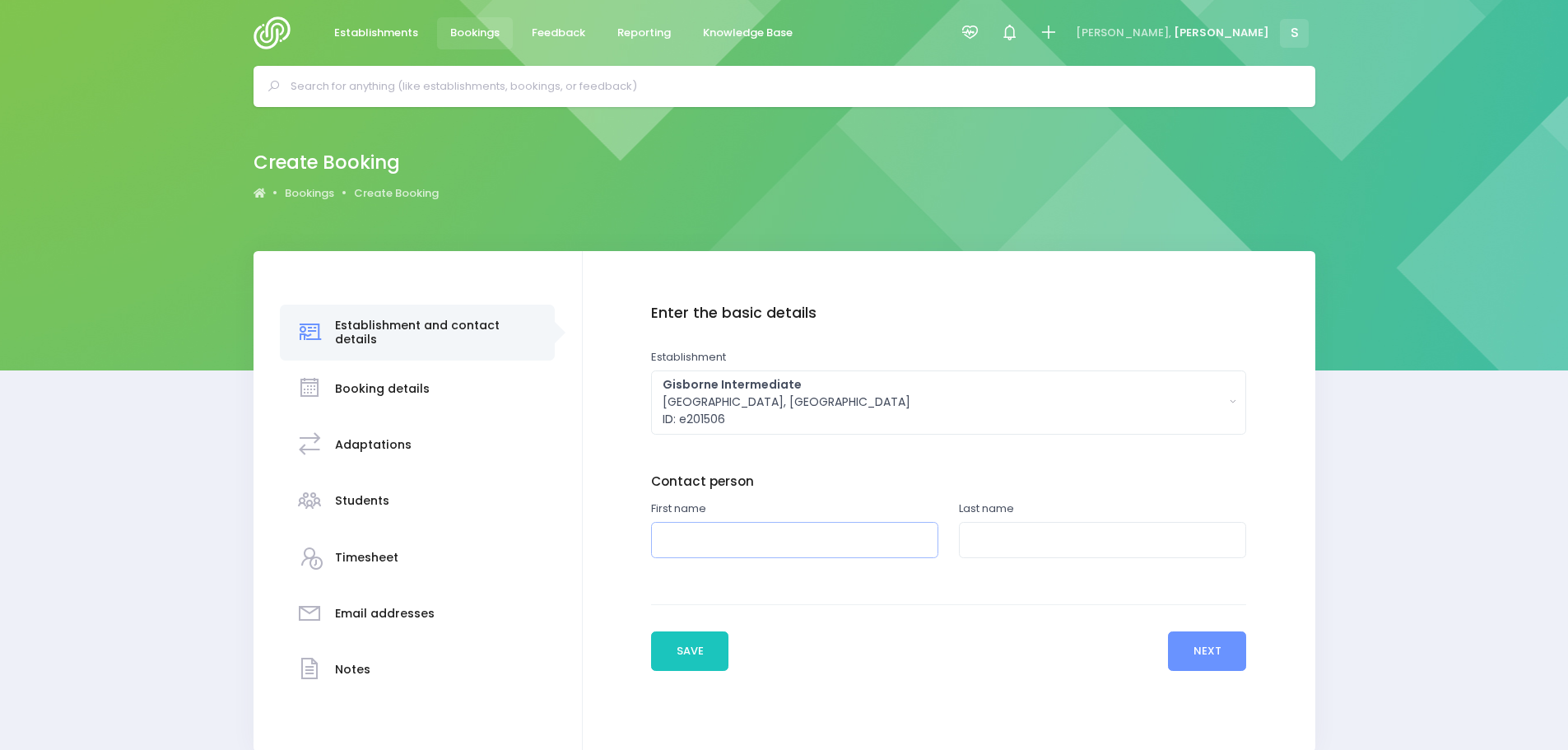
click at [715, 549] on input "text" at bounding box center [795, 540] width 287 height 37
type input "[PERSON_NAME]"
click at [997, 532] on input "text" at bounding box center [1102, 540] width 287 height 37
type input "Huhu"
click at [1200, 653] on button "Next" at bounding box center [1207, 652] width 78 height 40
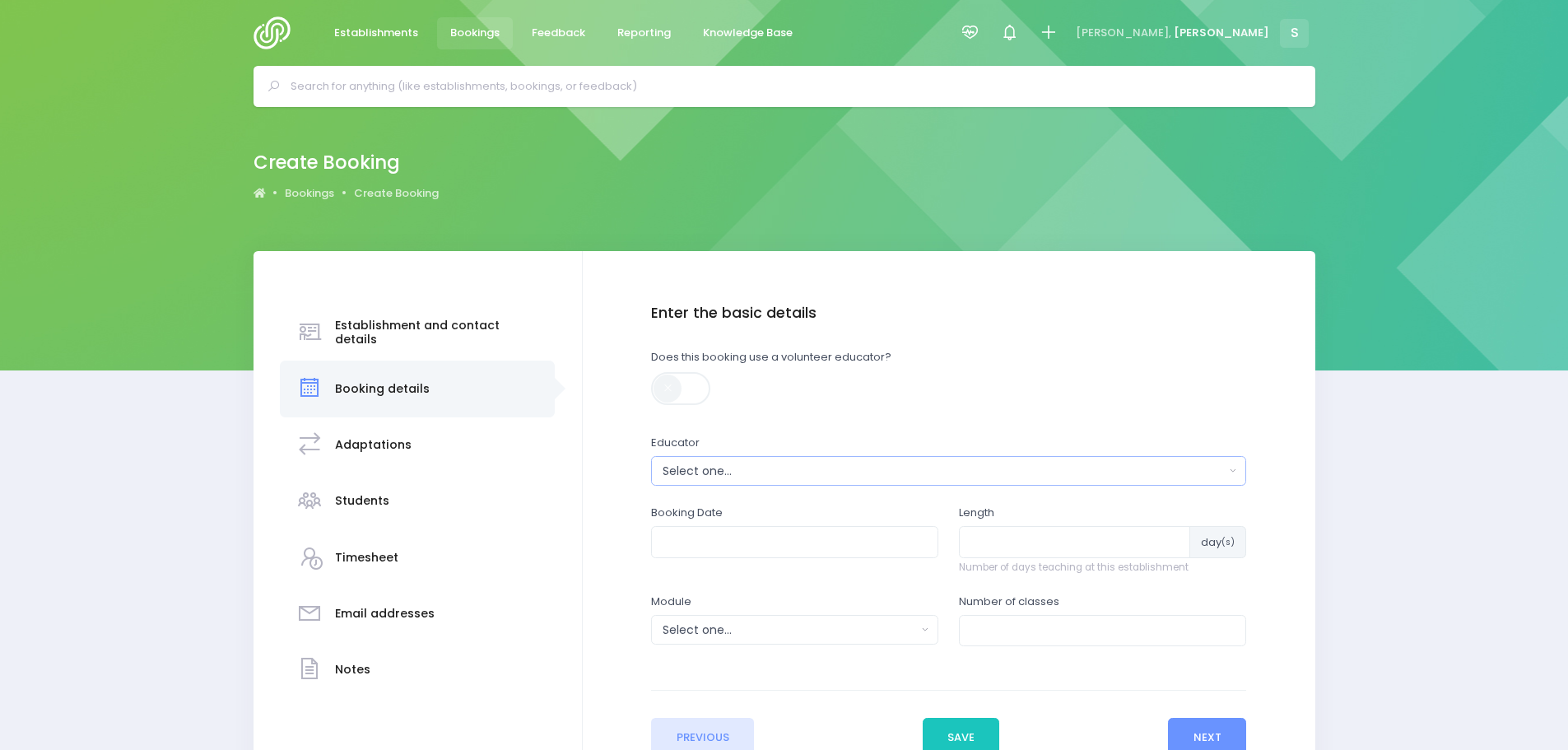
click at [720, 470] on div "Select one..." at bounding box center [943, 471] width 561 height 17
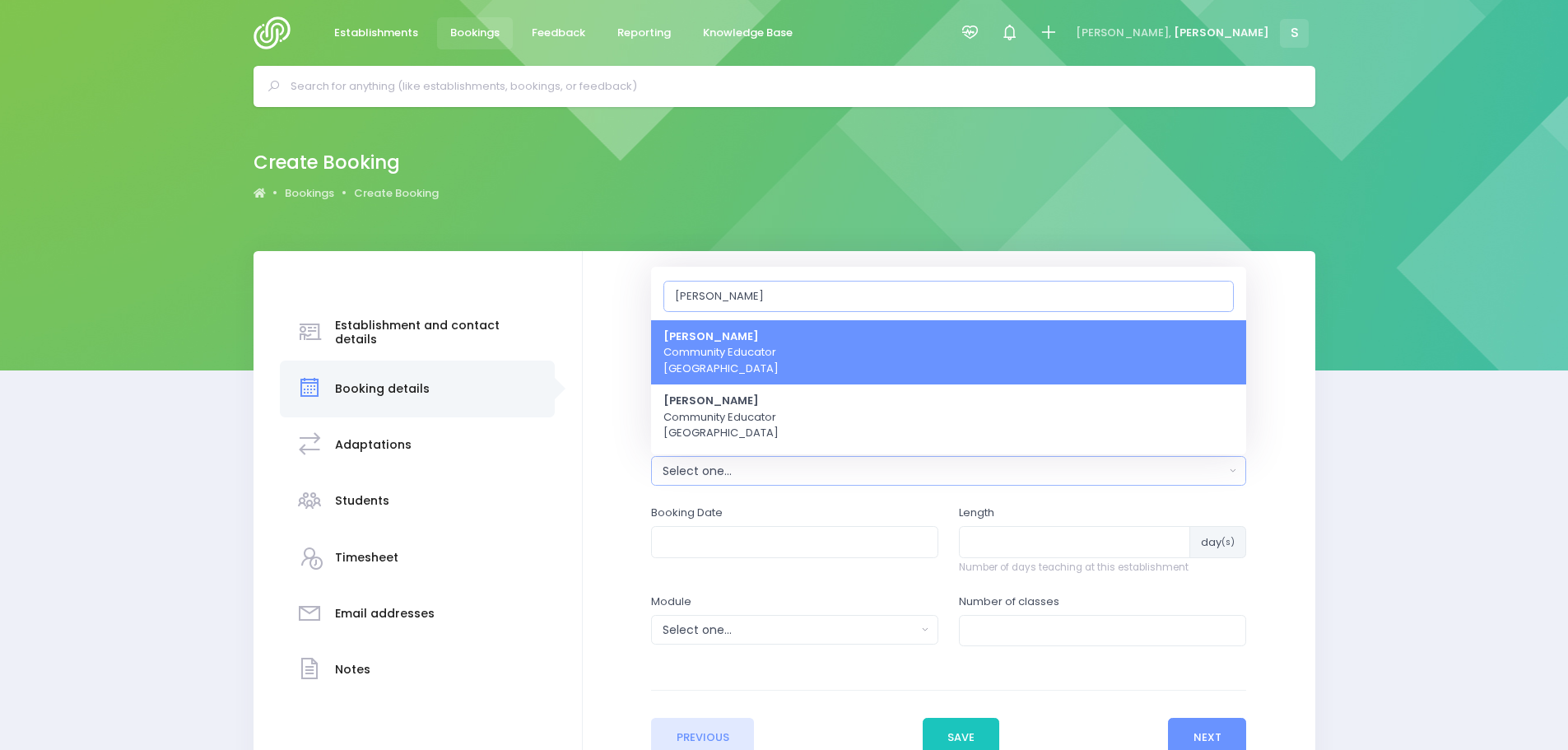
type input "lau"
click at [727, 342] on strong "Laurel Mitchell" at bounding box center [711, 336] width 96 height 15
select select "186947"
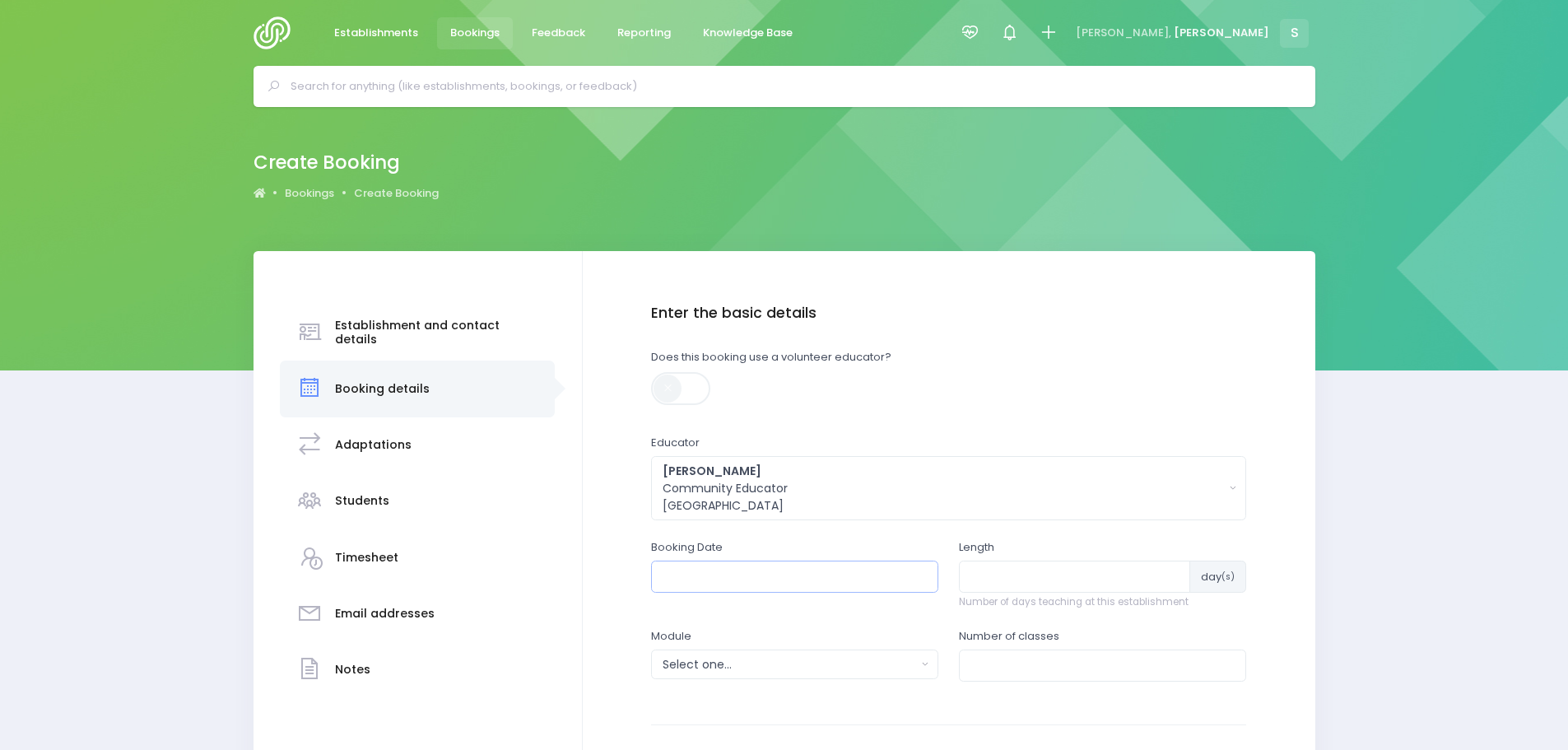
click at [805, 579] on input "text" at bounding box center [795, 576] width 287 height 32
click at [843, 618] on th at bounding box center [846, 616] width 29 height 27
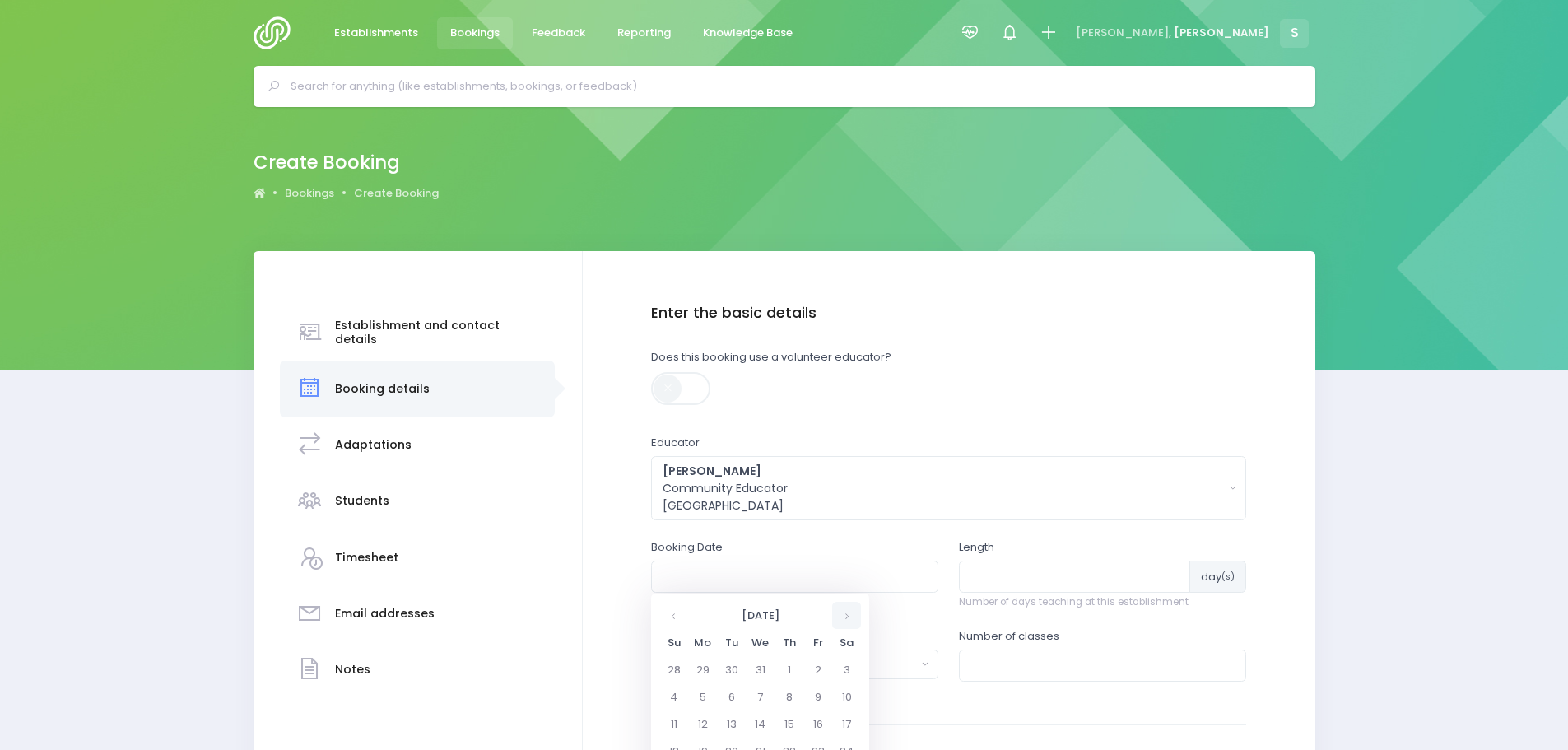
click at [843, 618] on th at bounding box center [846, 616] width 29 height 27
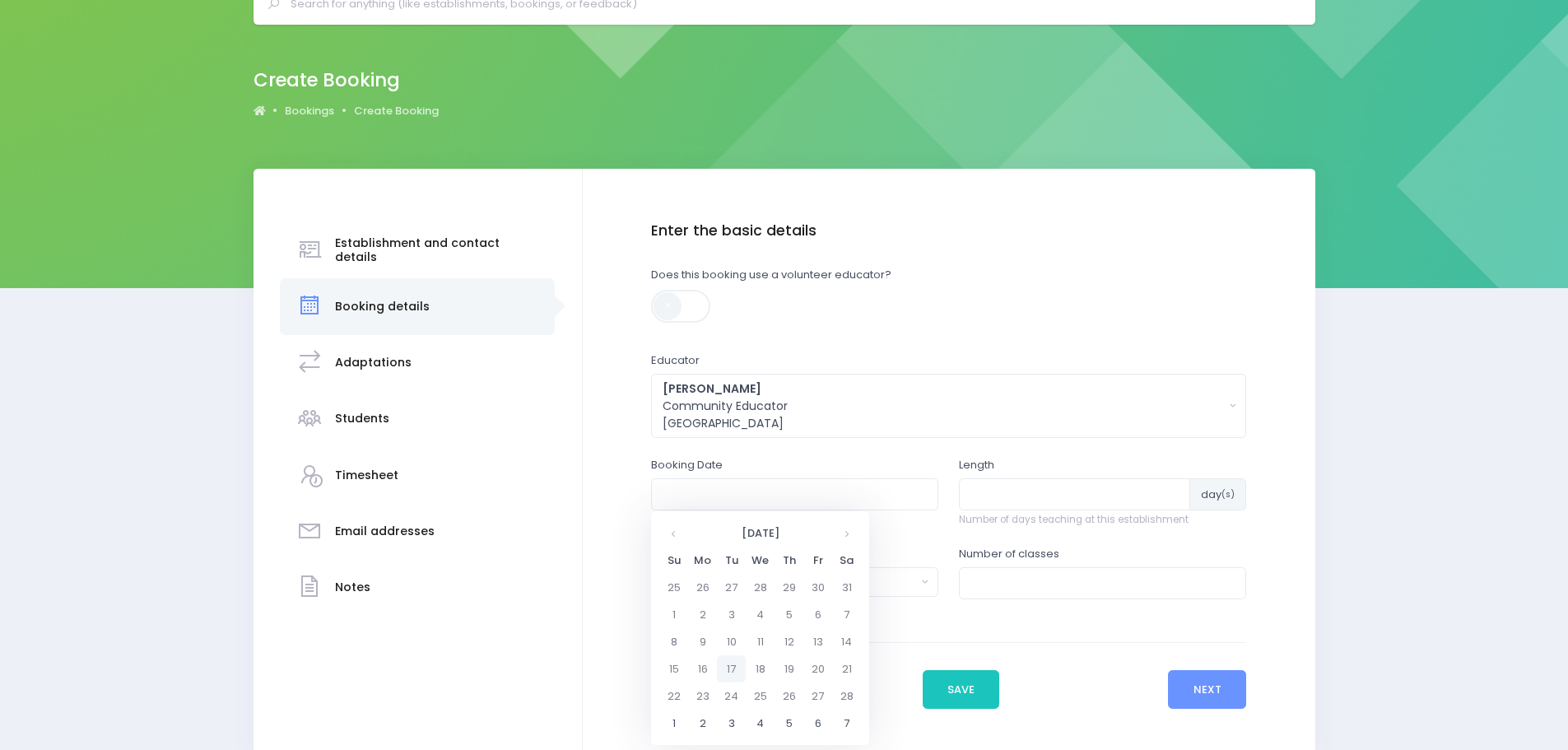
click at [733, 668] on td "17" at bounding box center [732, 669] width 29 height 27
click at [778, 613] on span "9" at bounding box center [777, 611] width 29 height 22
click at [684, 585] on span "9:00" at bounding box center [685, 586] width 46 height 22
type input "17/02/2026 09:00 AM"
click at [1052, 494] on input "number" at bounding box center [1075, 494] width 231 height 32
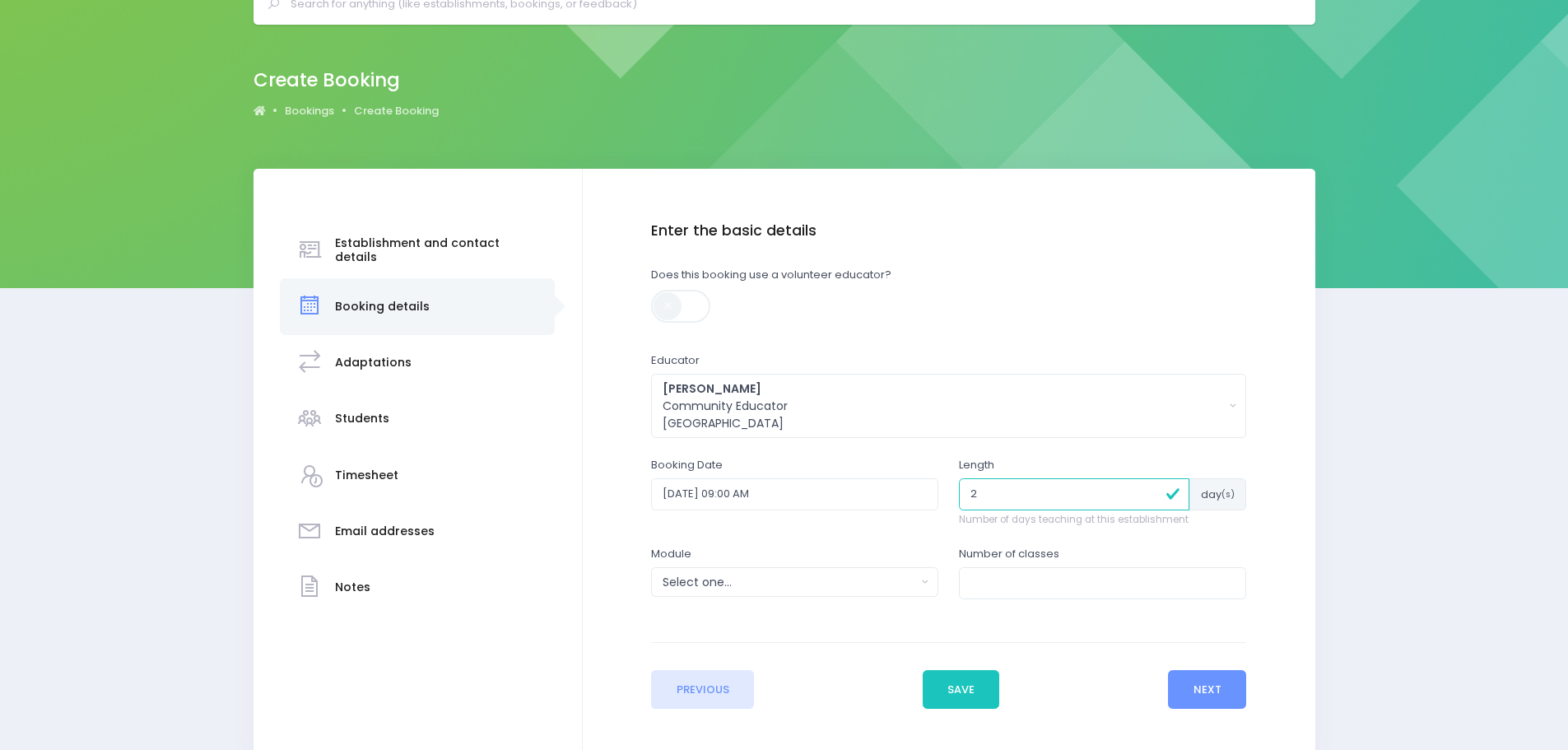
type input "2"
click at [840, 579] on div "Select one..." at bounding box center [789, 582] width 254 height 17
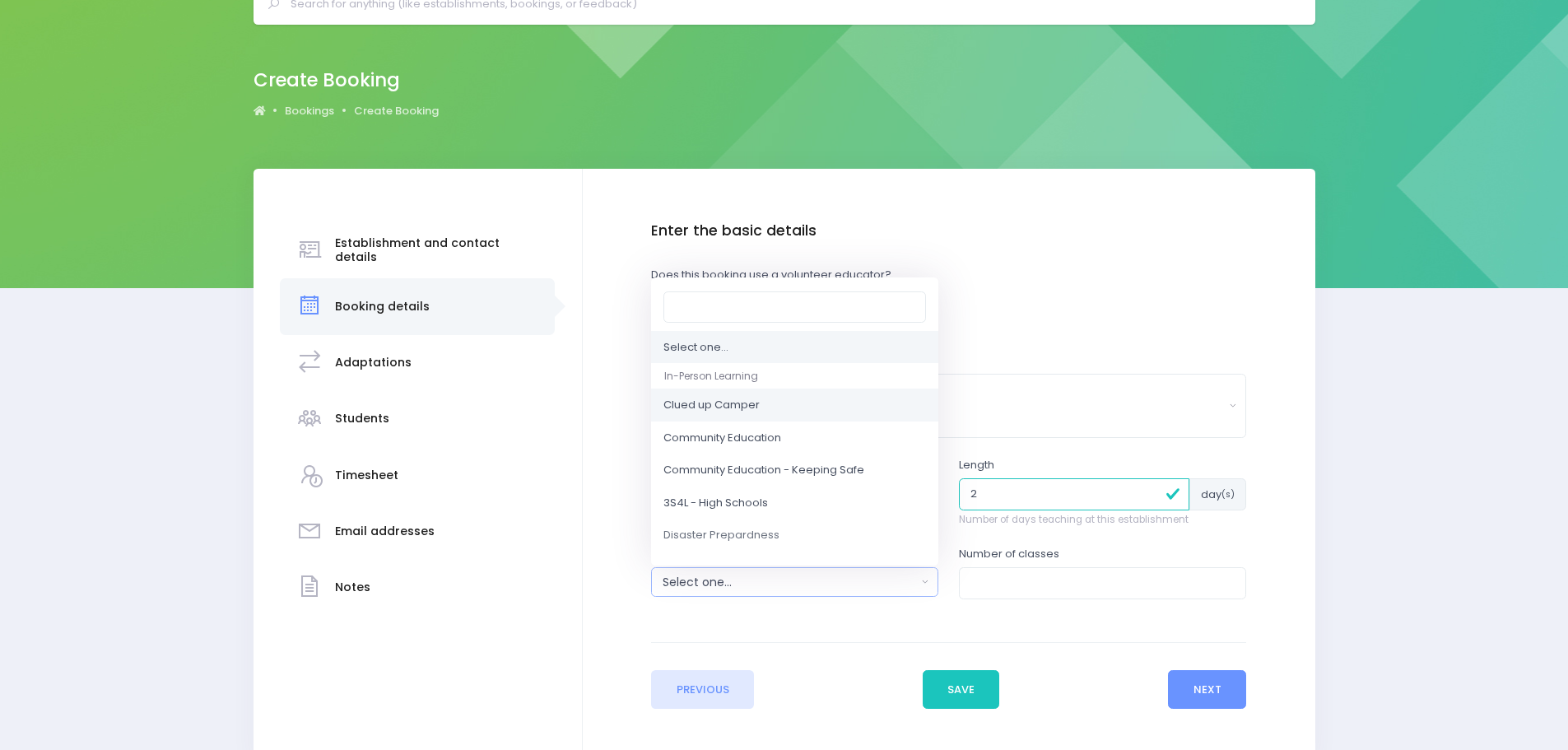
click at [755, 409] on span "Clued up Camper" at bounding box center [711, 406] width 97 height 16
select select "Clued up Camper"
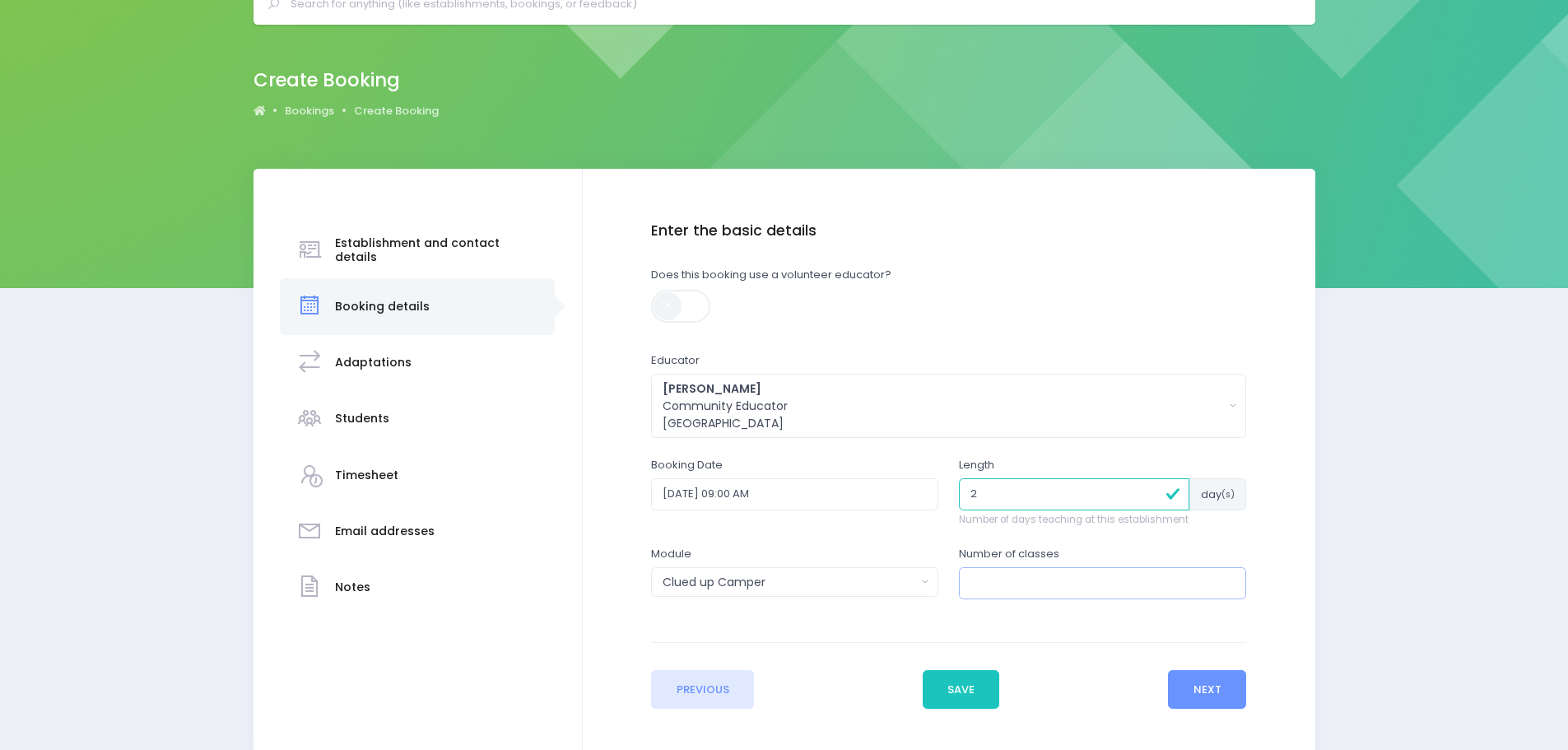
click at [1019, 581] on input "number" at bounding box center [1102, 583] width 287 height 32
type input "6"
click at [1218, 695] on button "Next" at bounding box center [1207, 690] width 78 height 40
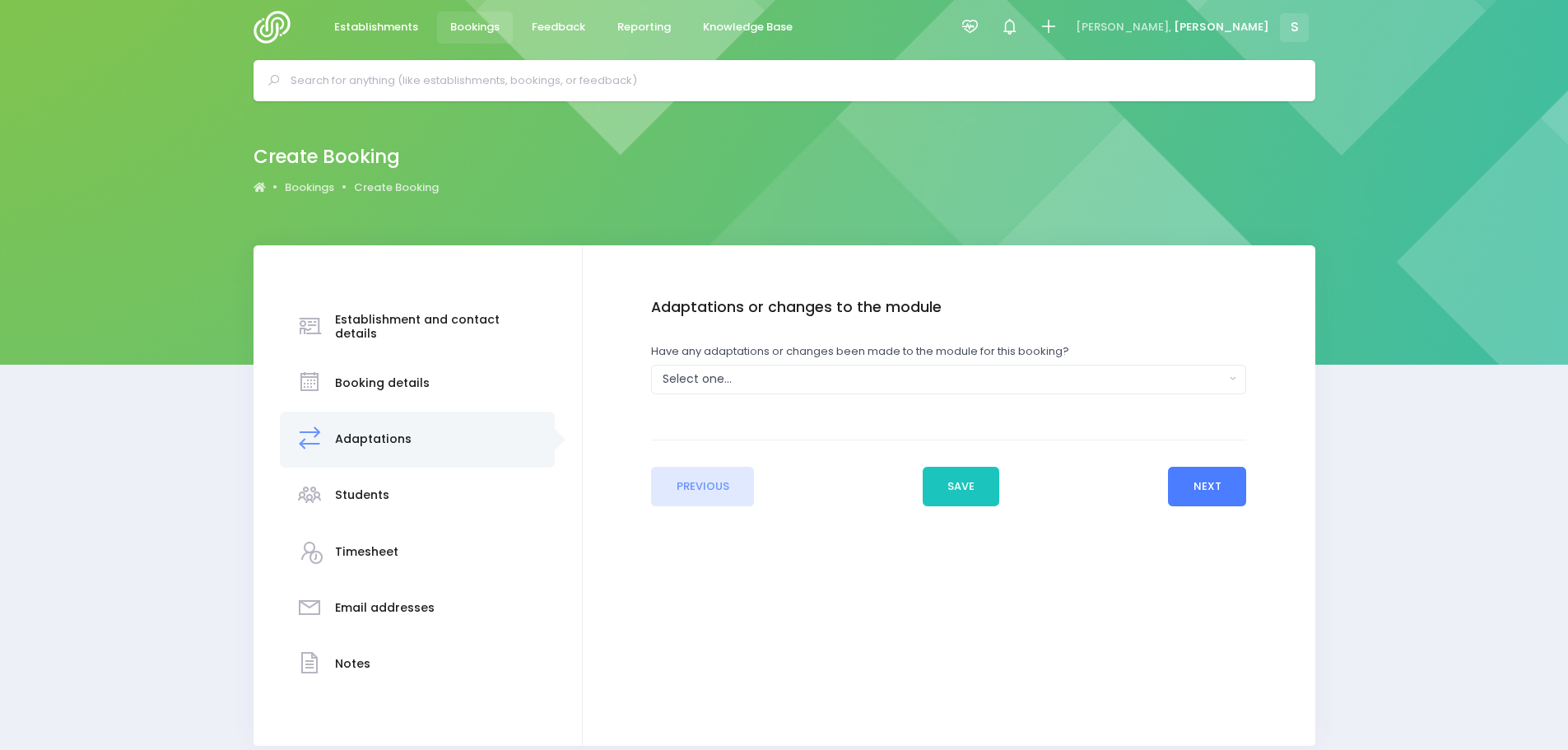
scroll to position [0, 0]
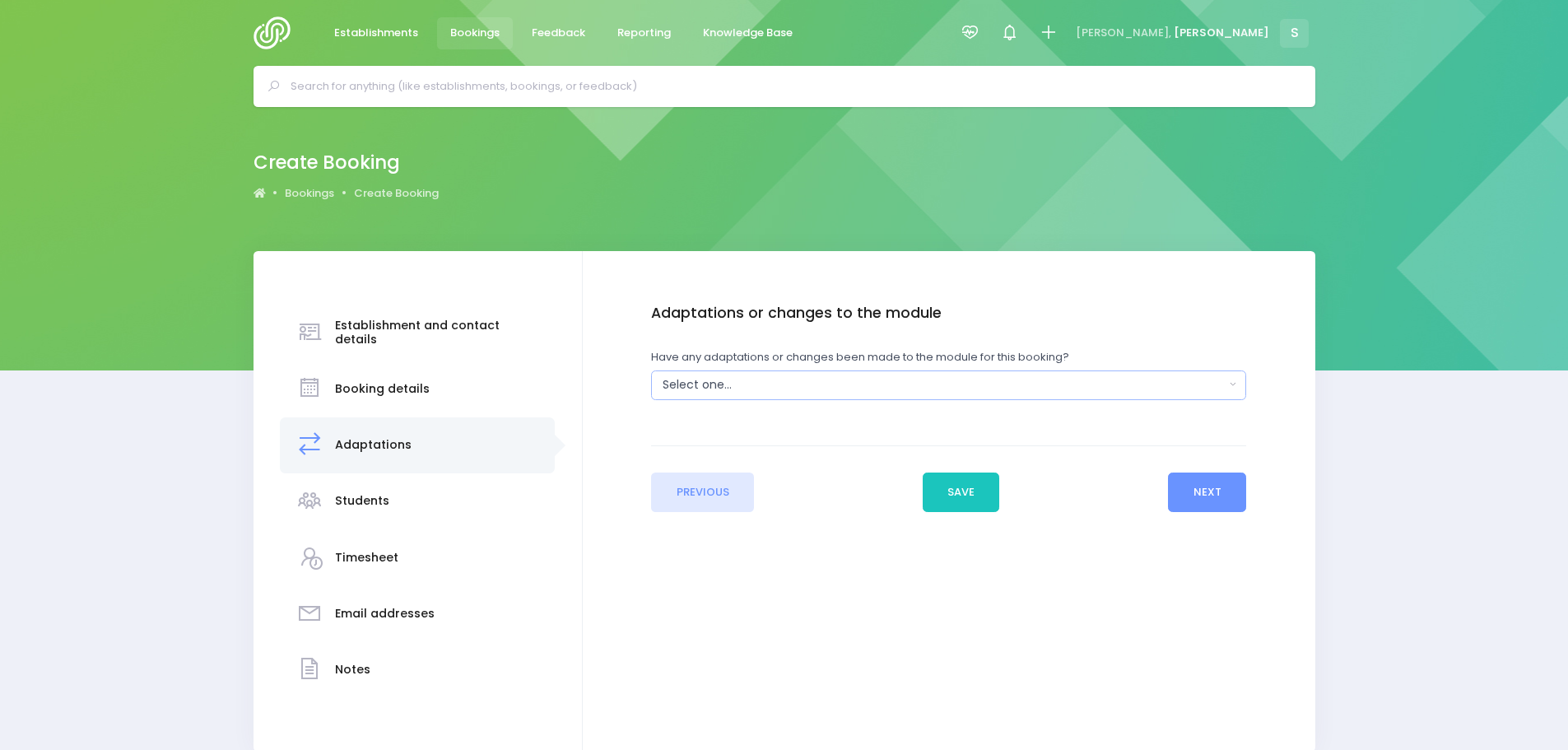
click at [726, 391] on div "Select one..." at bounding box center [943, 384] width 561 height 17
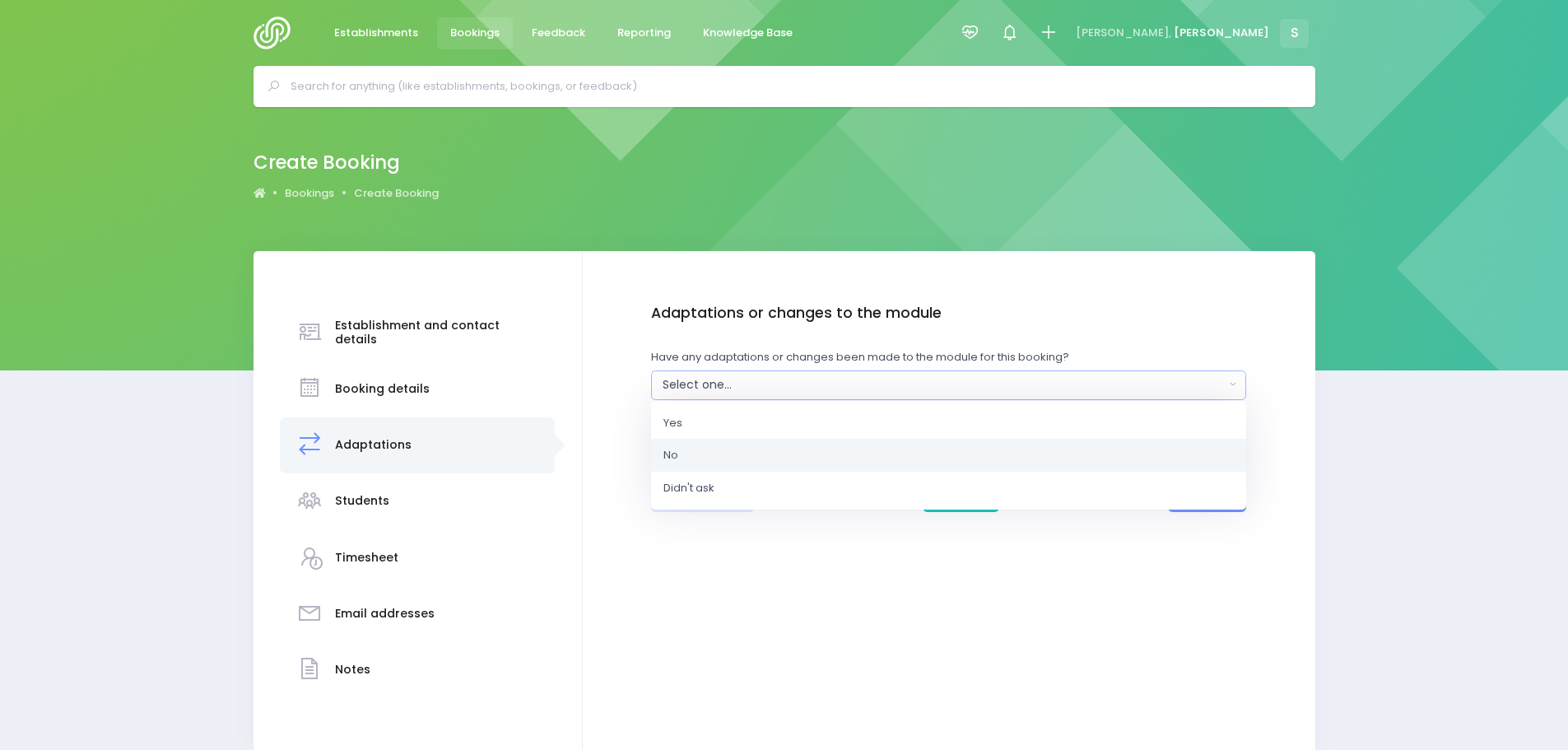
click at [671, 466] on link "No" at bounding box center [949, 455] width 595 height 32
select select "No"
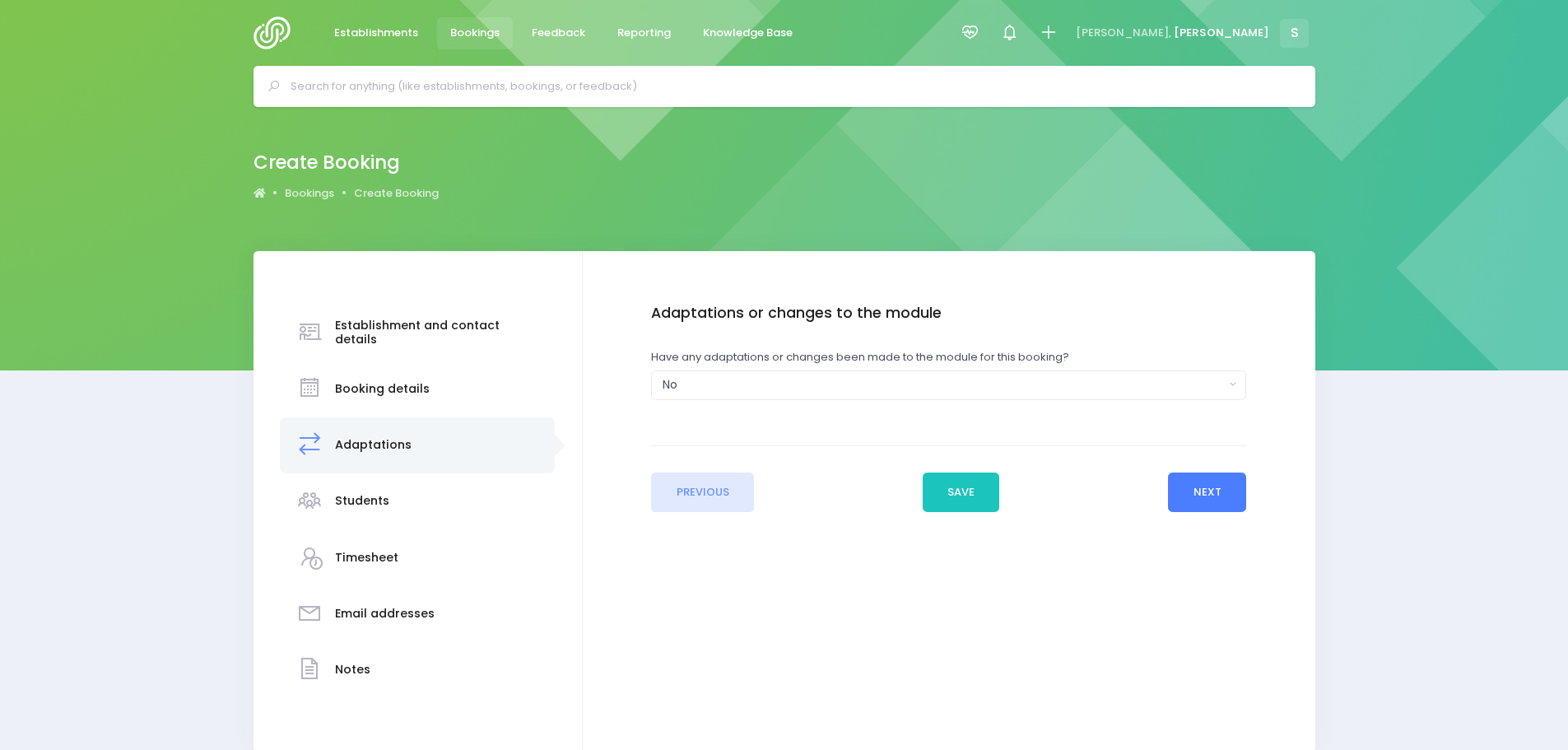
click at [1197, 496] on button "Next" at bounding box center [1207, 493] width 78 height 40
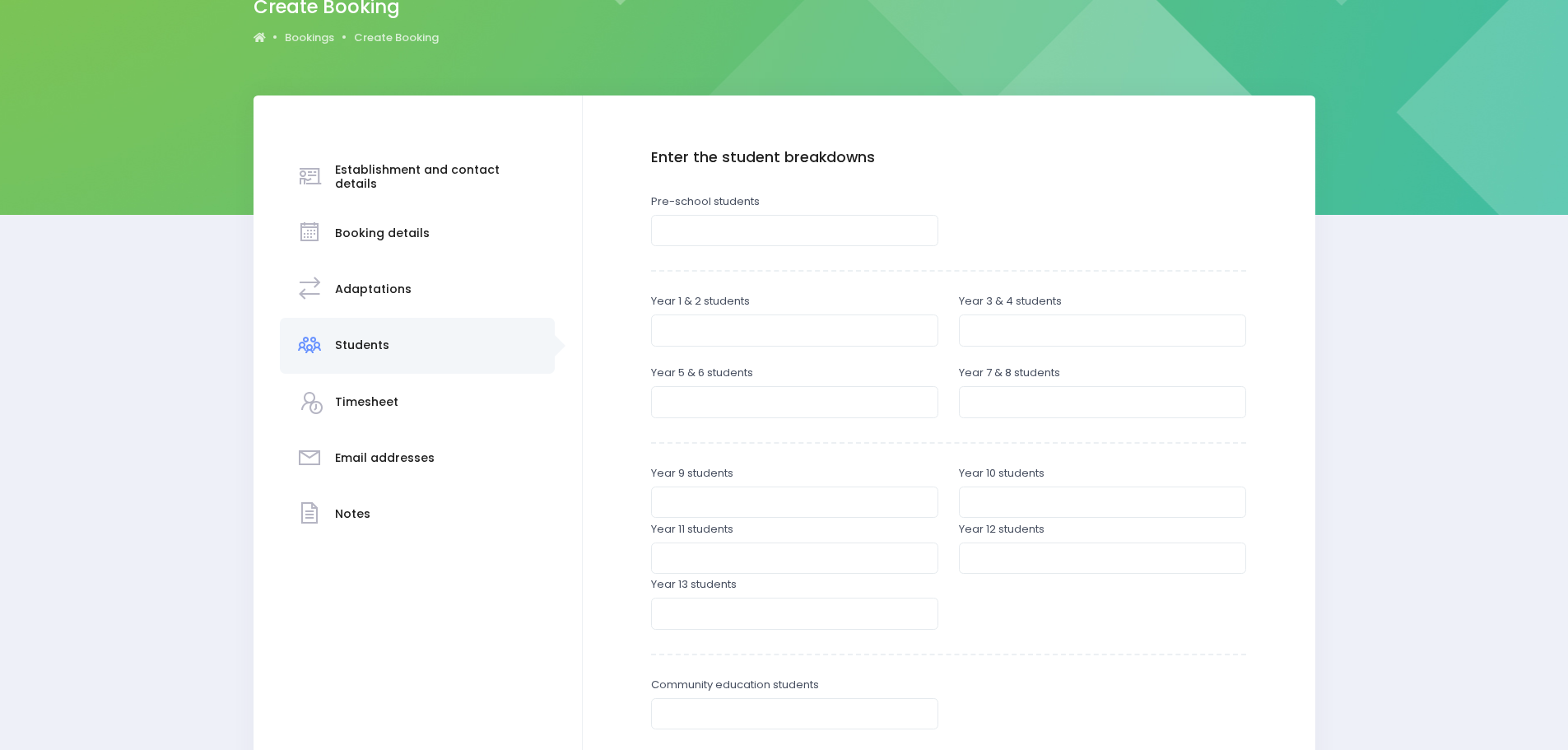
scroll to position [164, 0]
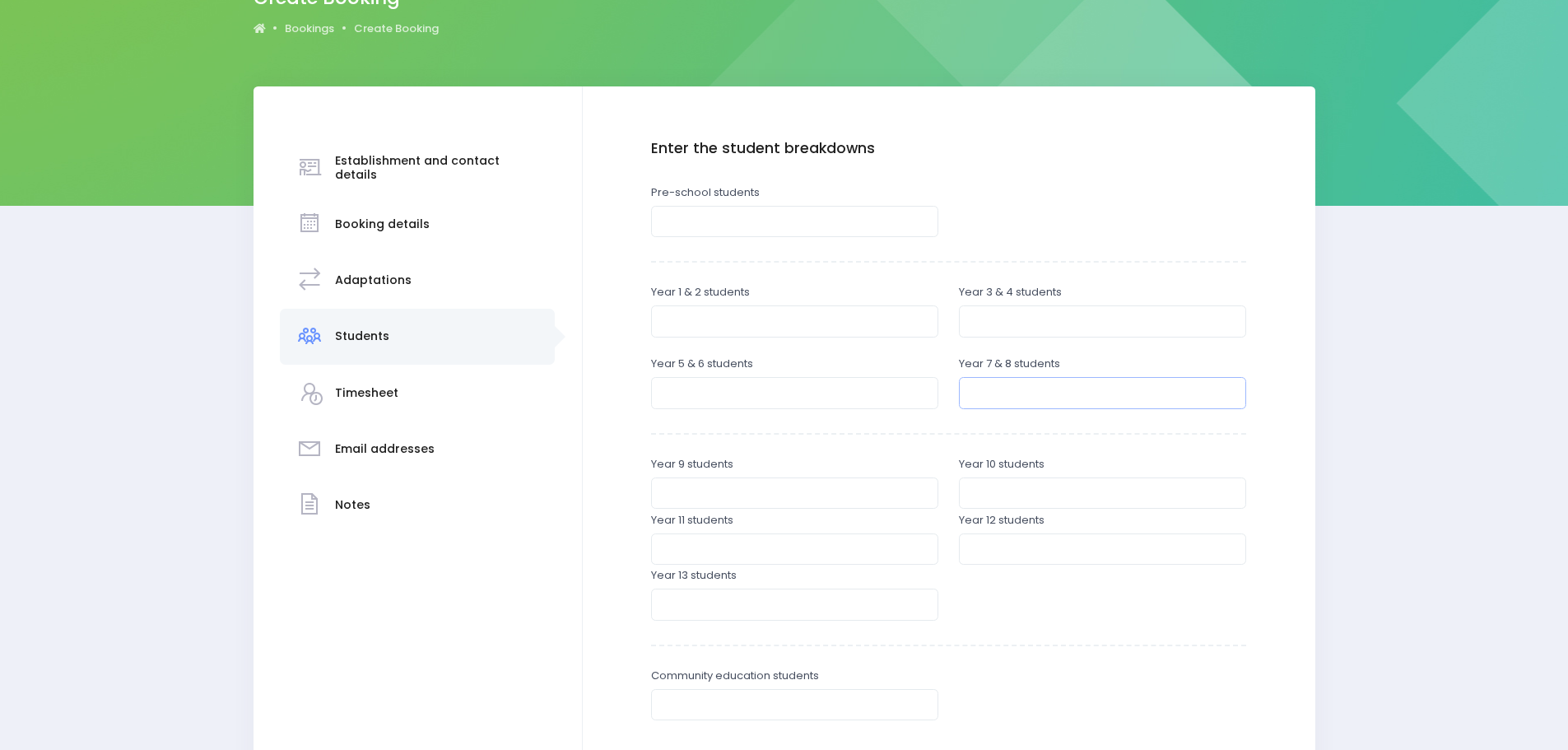
click at [1018, 396] on input "number" at bounding box center [1102, 393] width 287 height 32
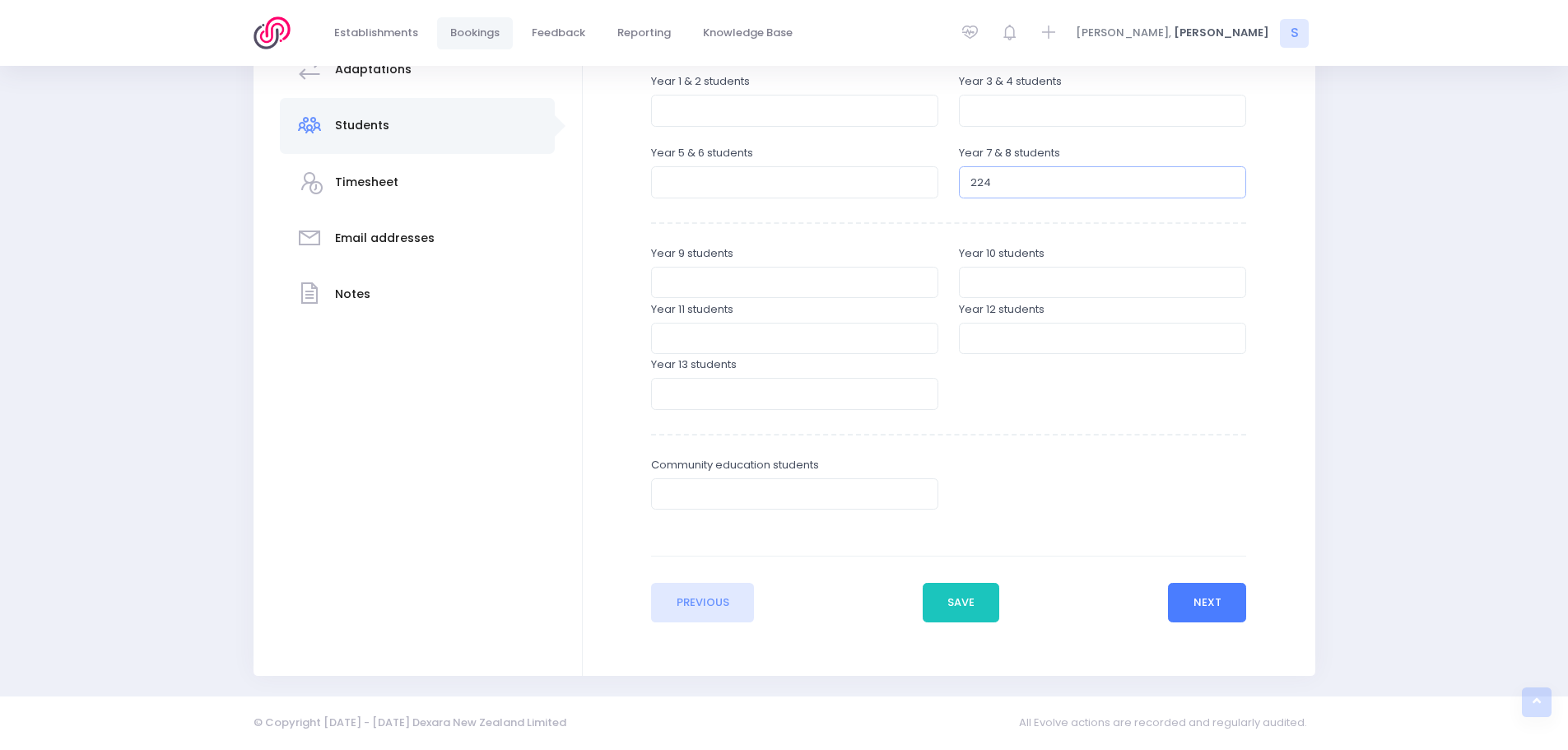
type input "224"
click at [1195, 590] on button "Next" at bounding box center [1207, 603] width 78 height 40
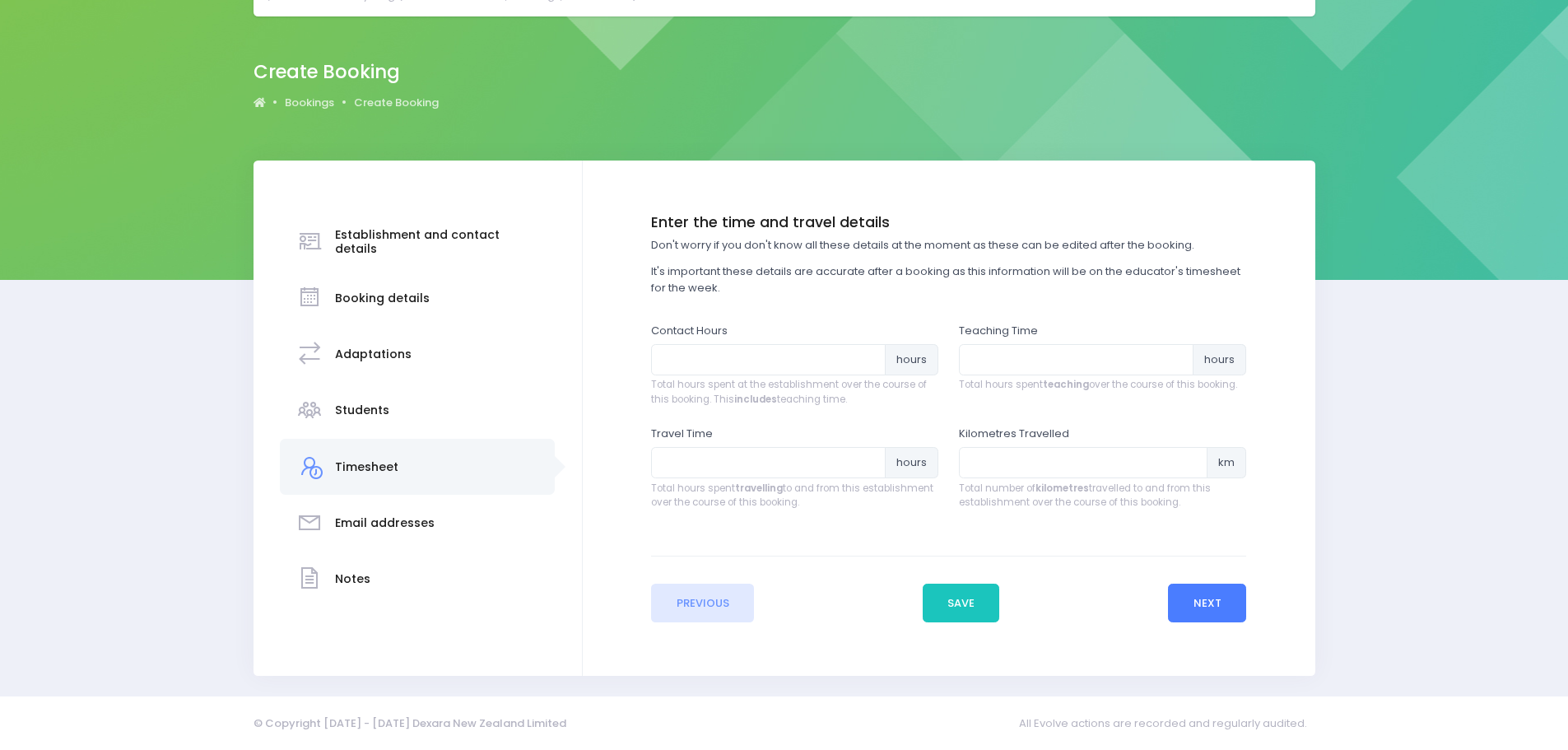
scroll to position [0, 0]
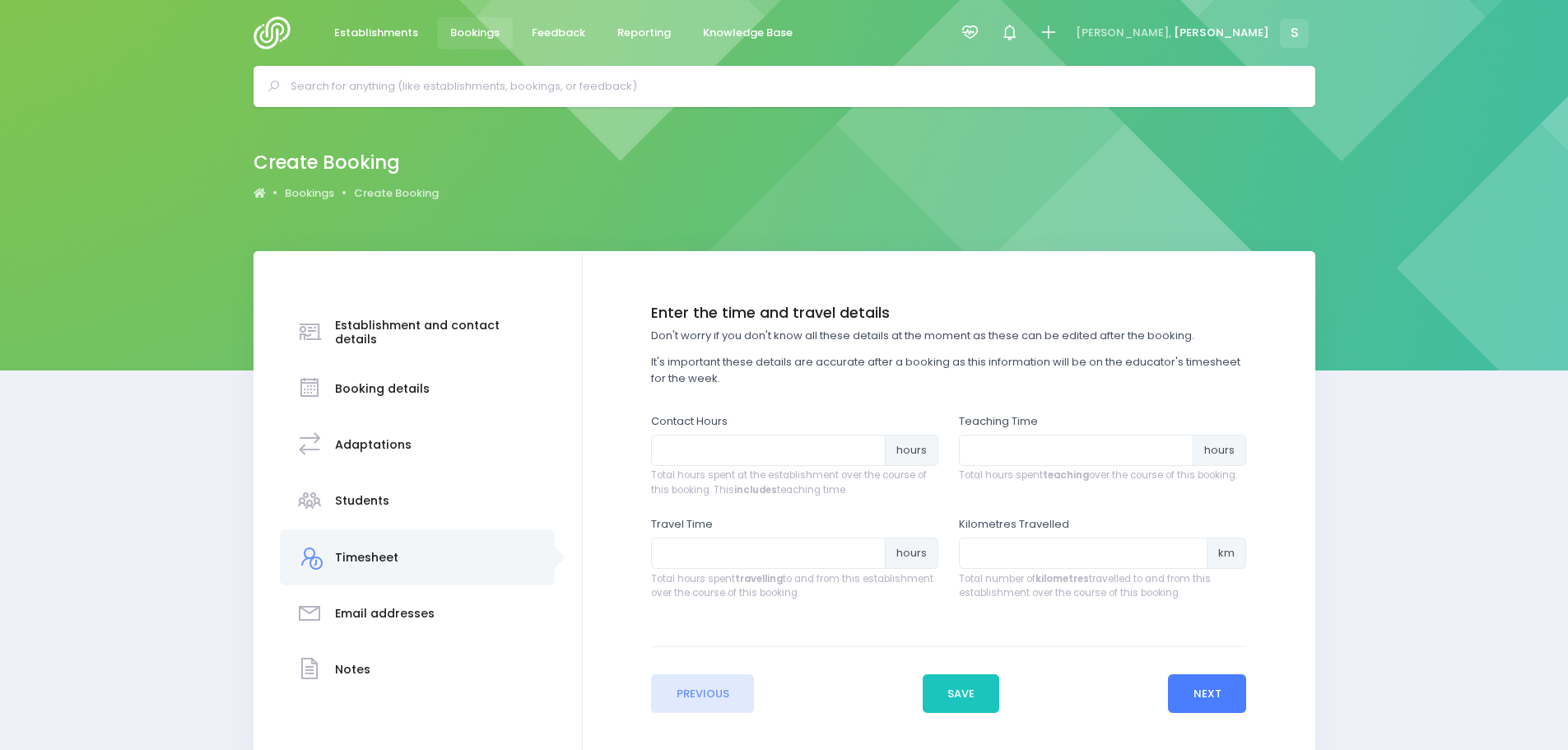
click at [1216, 681] on button "Next" at bounding box center [1207, 694] width 78 height 40
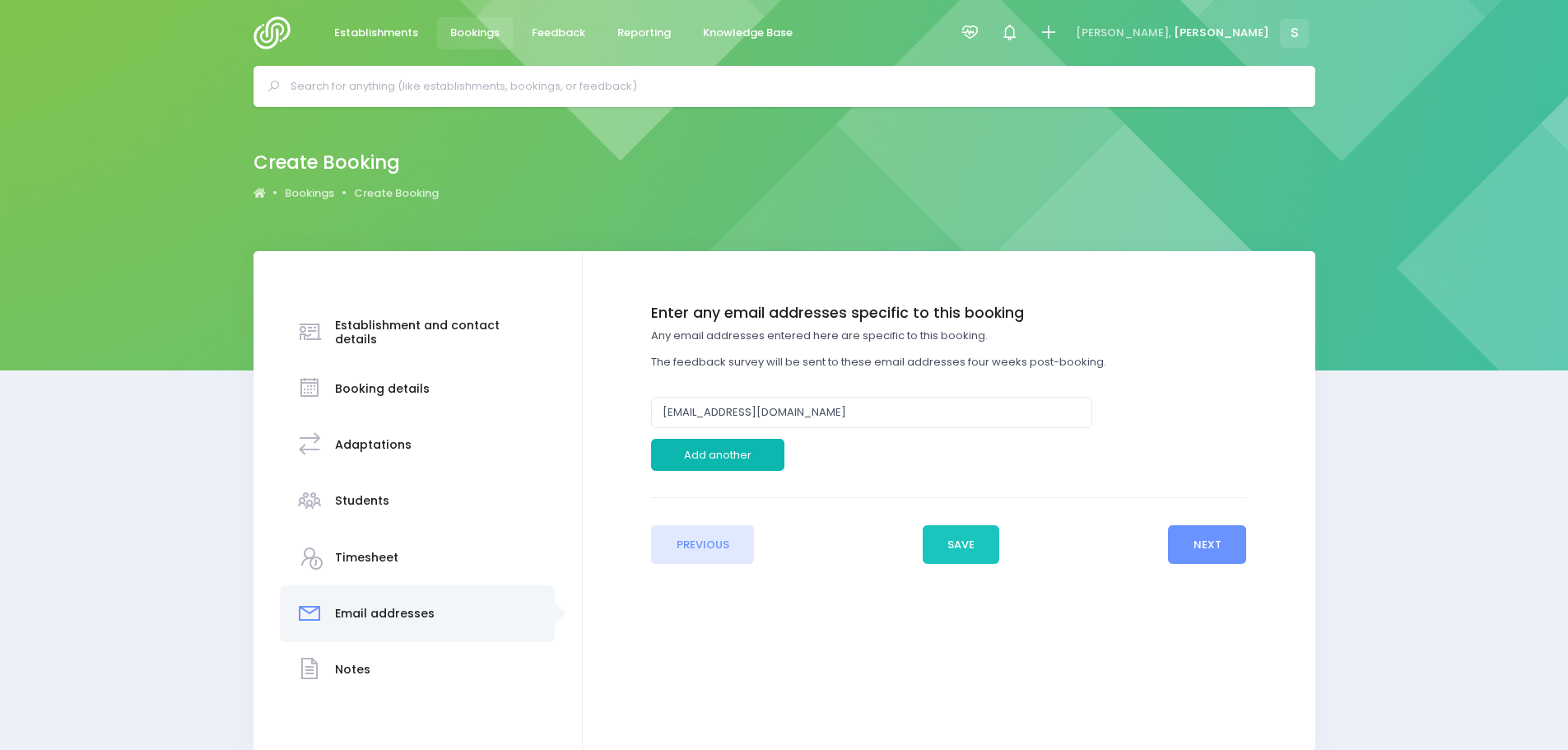
click at [717, 459] on button "Add another" at bounding box center [718, 454] width 134 height 32
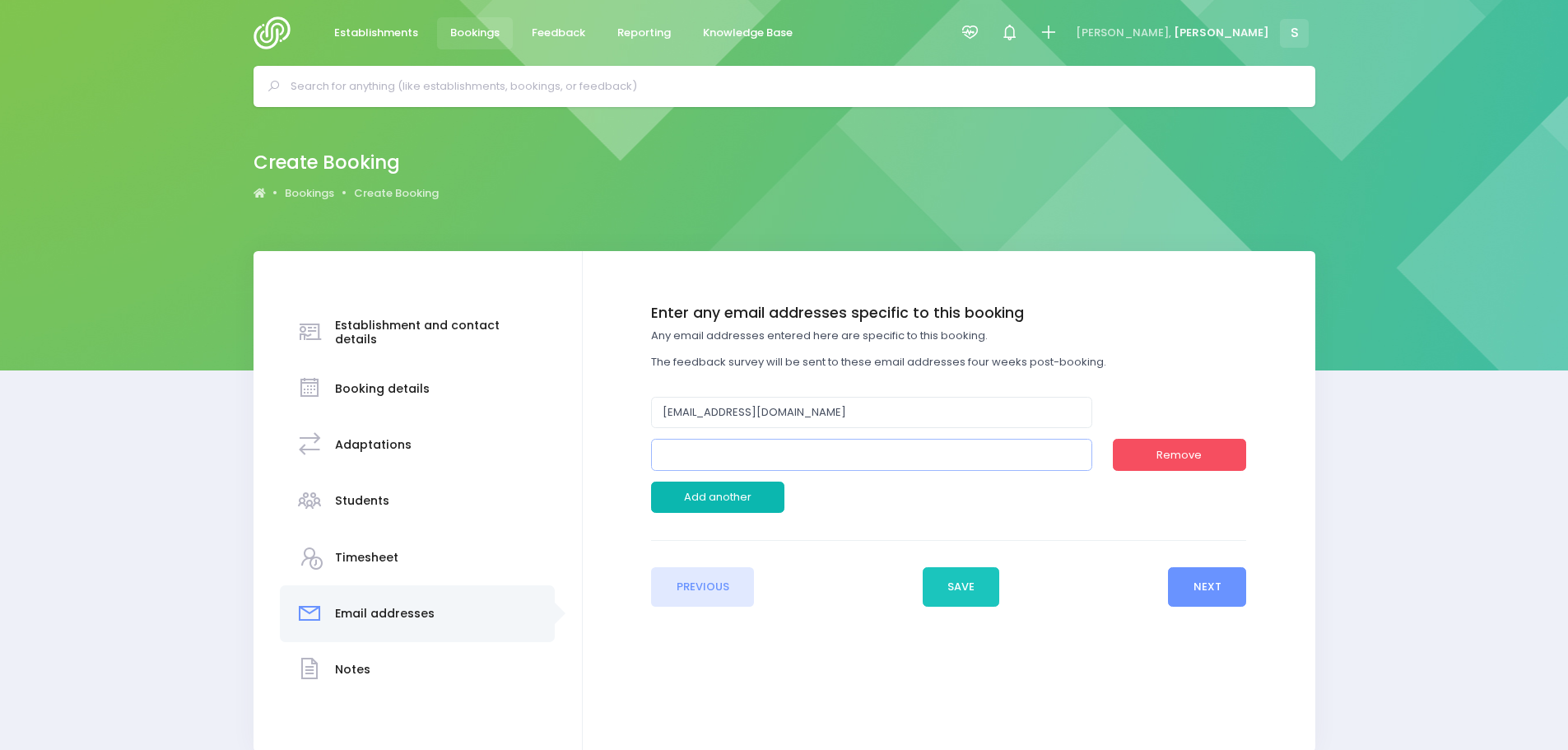
paste input "barry.huhu@gisint.school.nz"
type input "barry.huhu@gisint.school.nz"
click at [1234, 591] on button "Next" at bounding box center [1207, 588] width 78 height 40
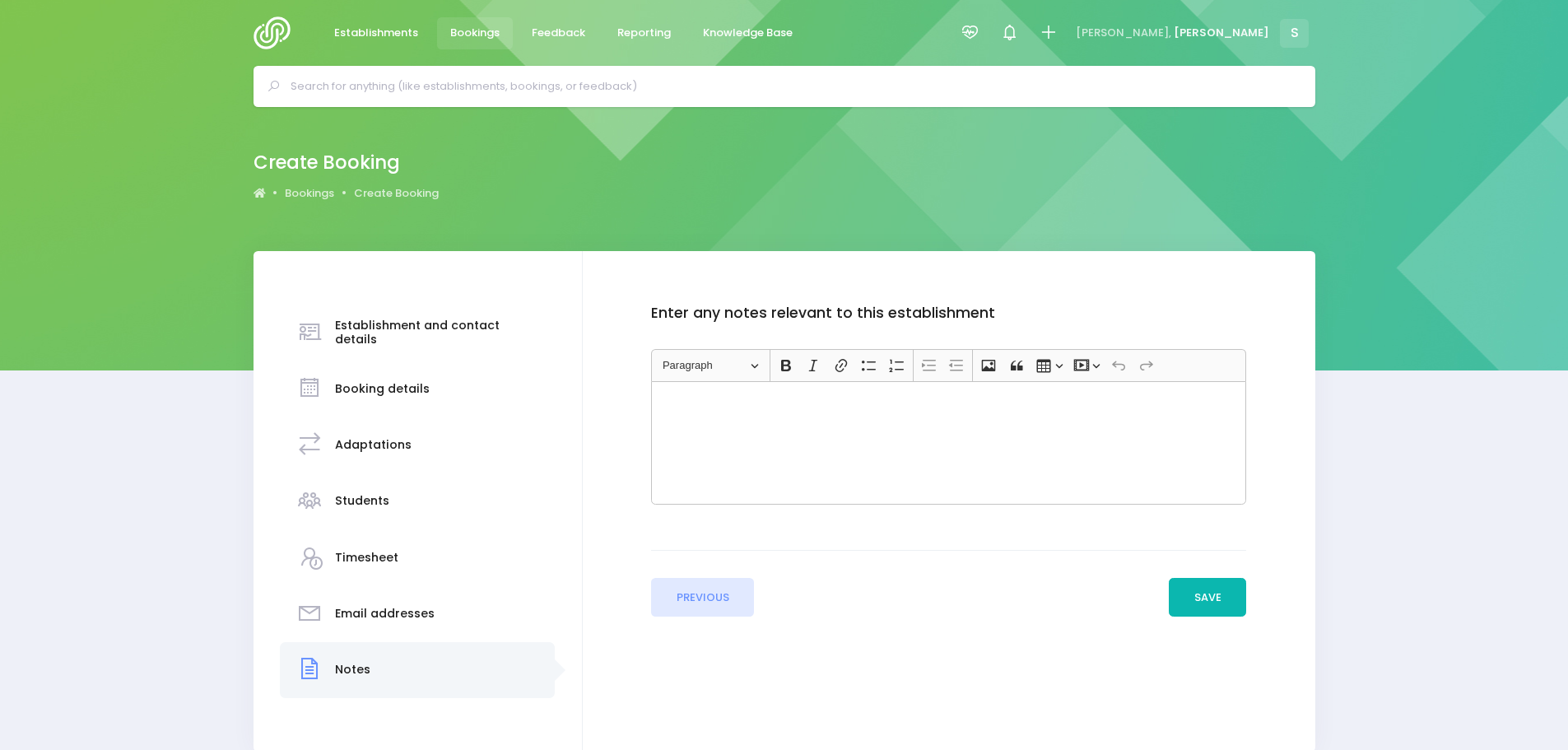
click at [1211, 606] on button "Save" at bounding box center [1207, 597] width 78 height 40
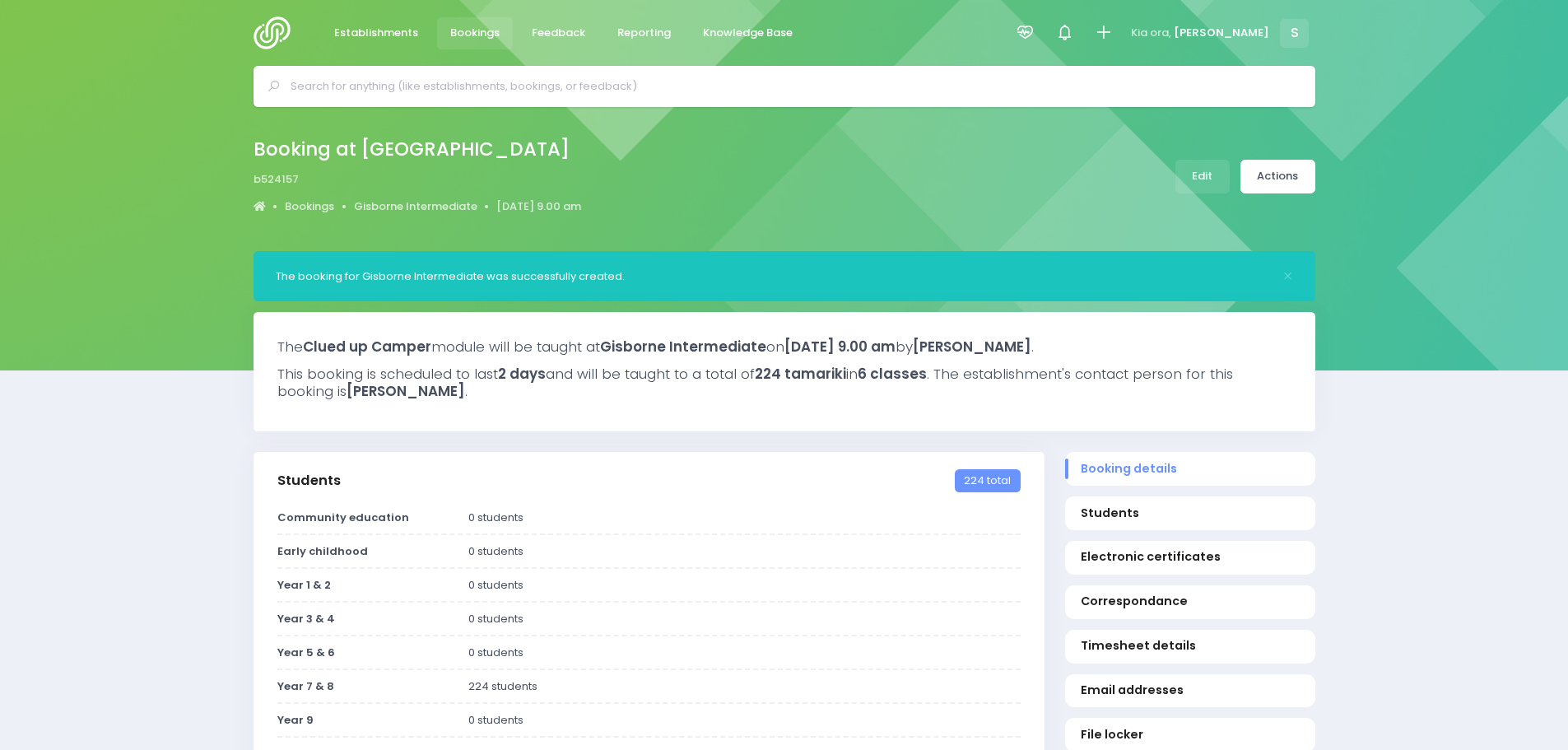
select select "5"
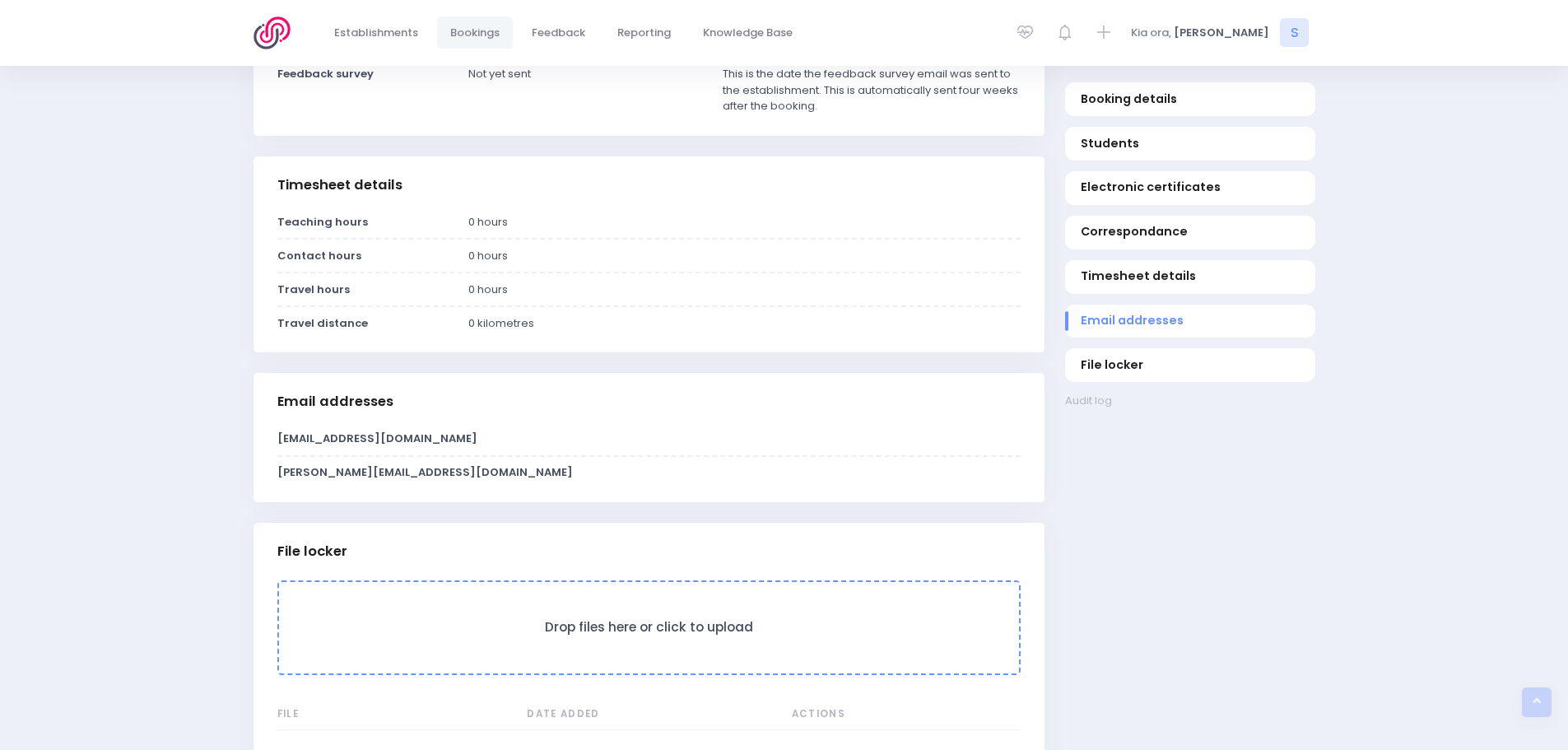
scroll to position [1318, 0]
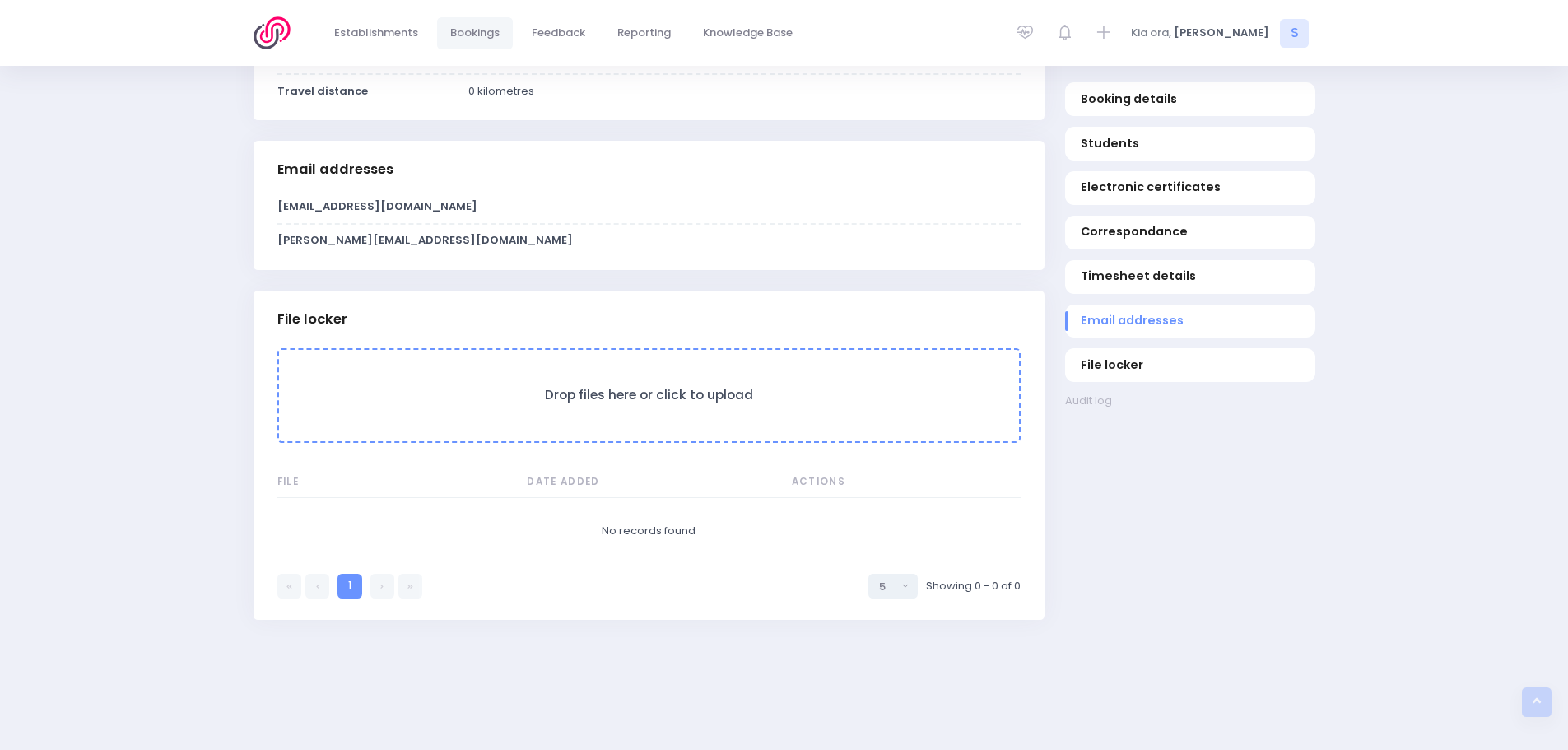
click at [540, 405] on form "Drop files here or click to upload" at bounding box center [649, 395] width 743 height 95
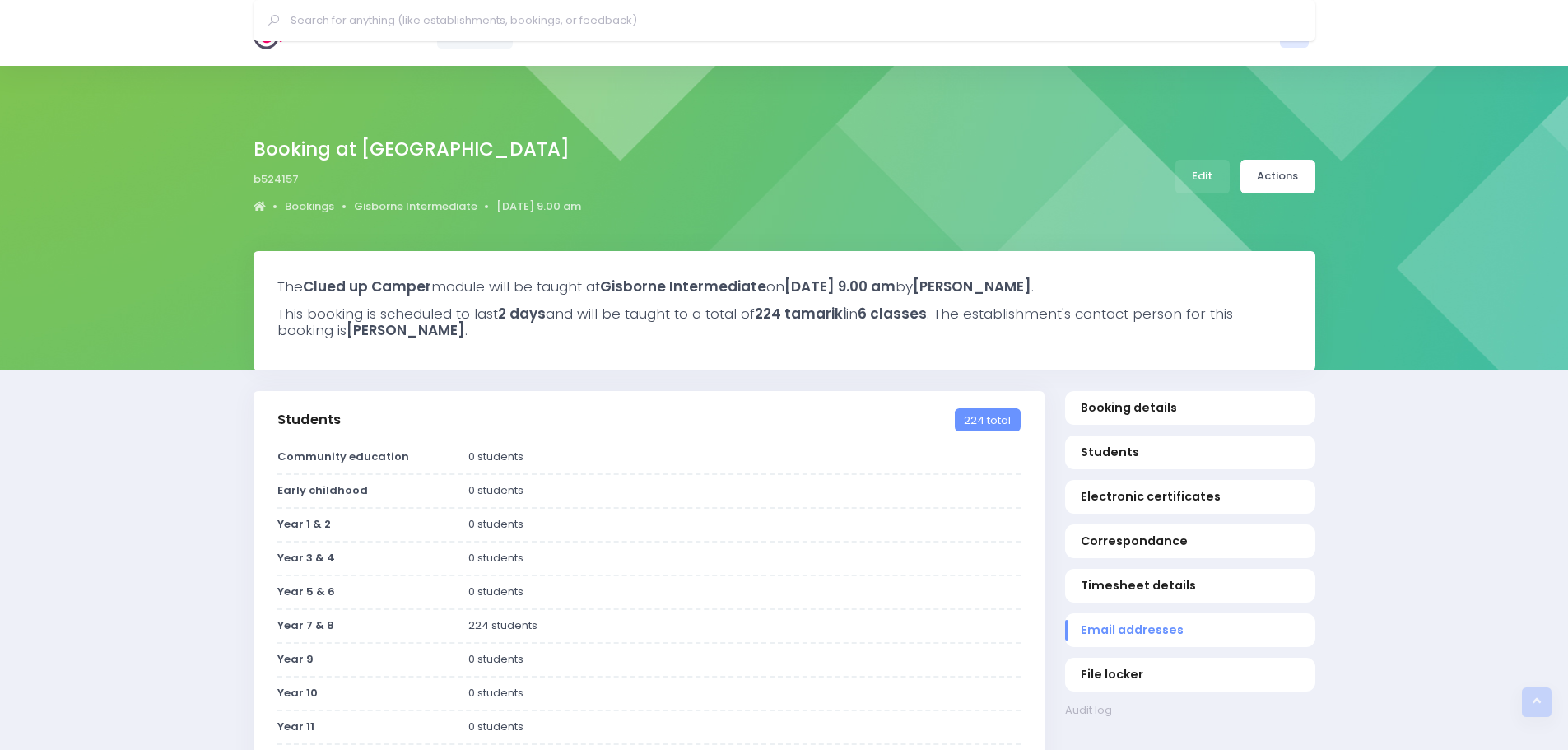
select select "5"
select select
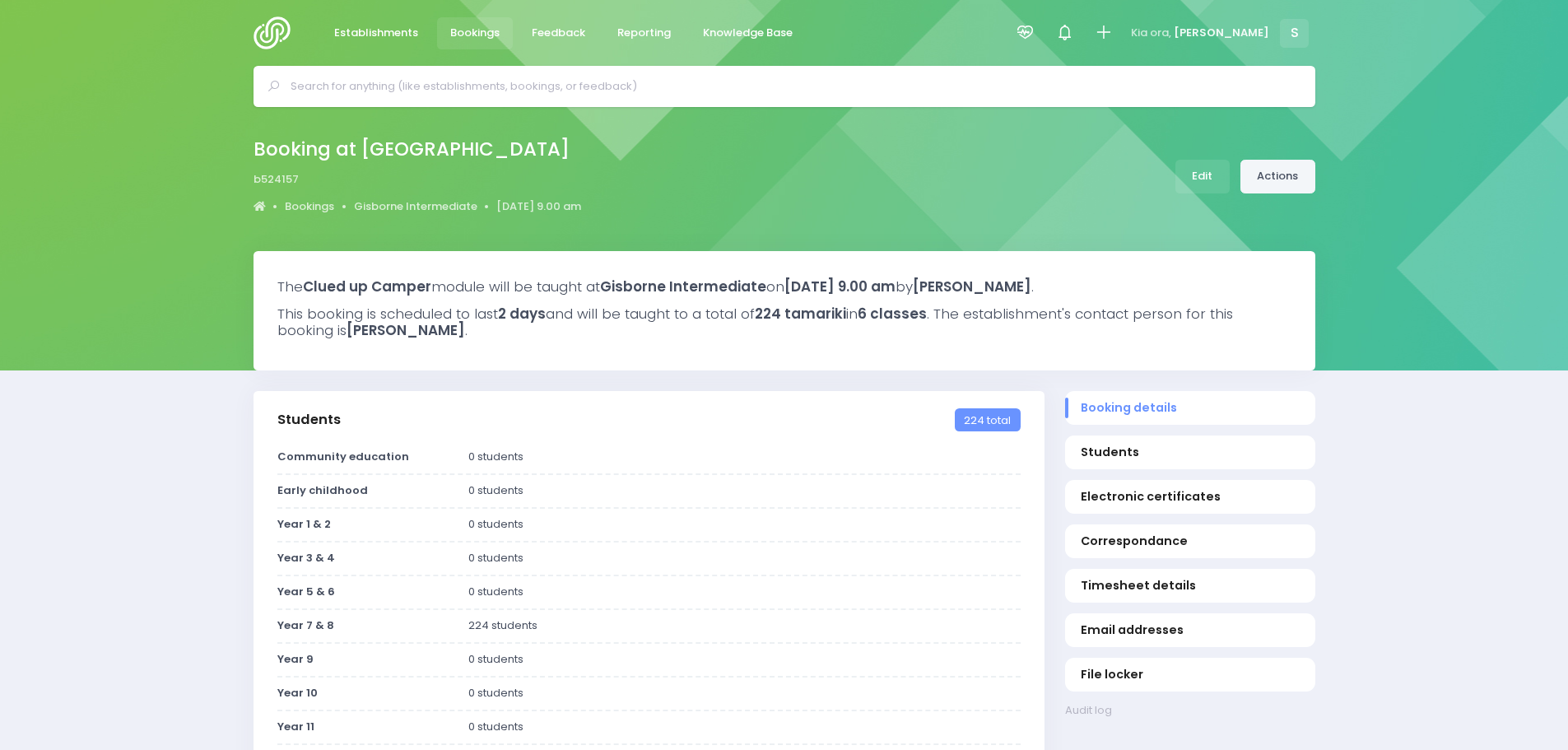
click at [1281, 184] on link "Actions" at bounding box center [1277, 176] width 75 height 33
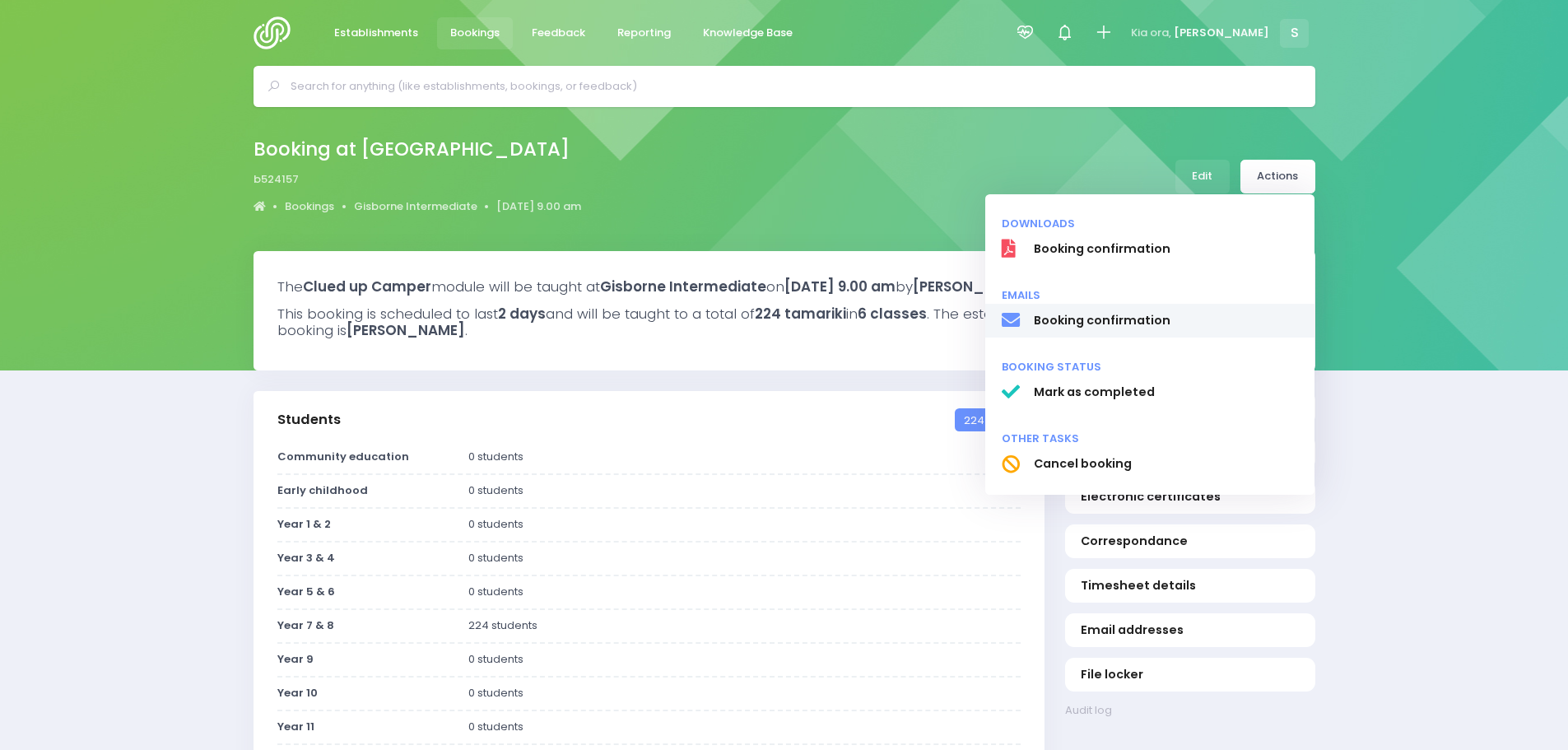
click at [1134, 316] on span "Booking confirmation" at bounding box center [1166, 320] width 265 height 17
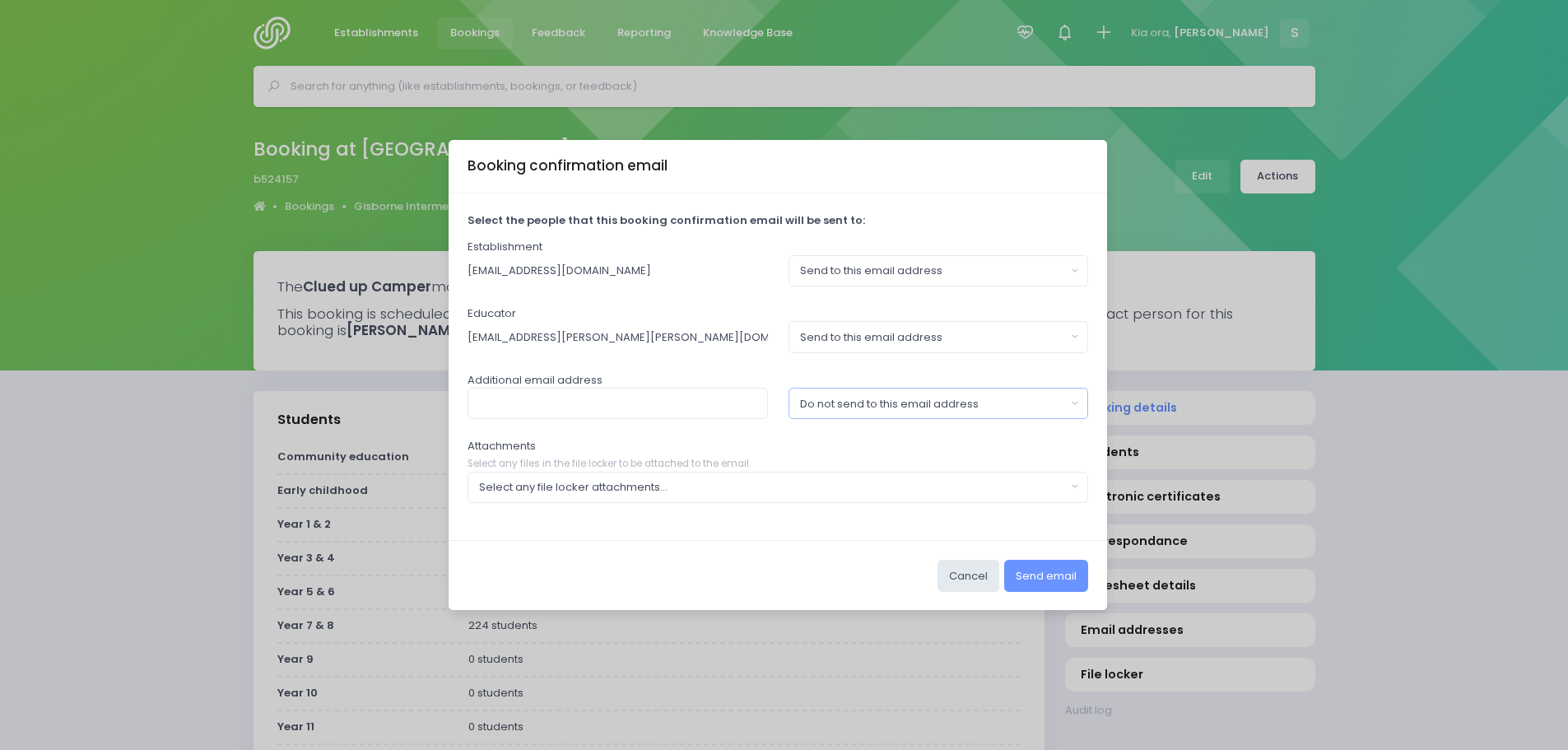
click at [845, 402] on div "Do not send to this email address" at bounding box center [934, 404] width 267 height 16
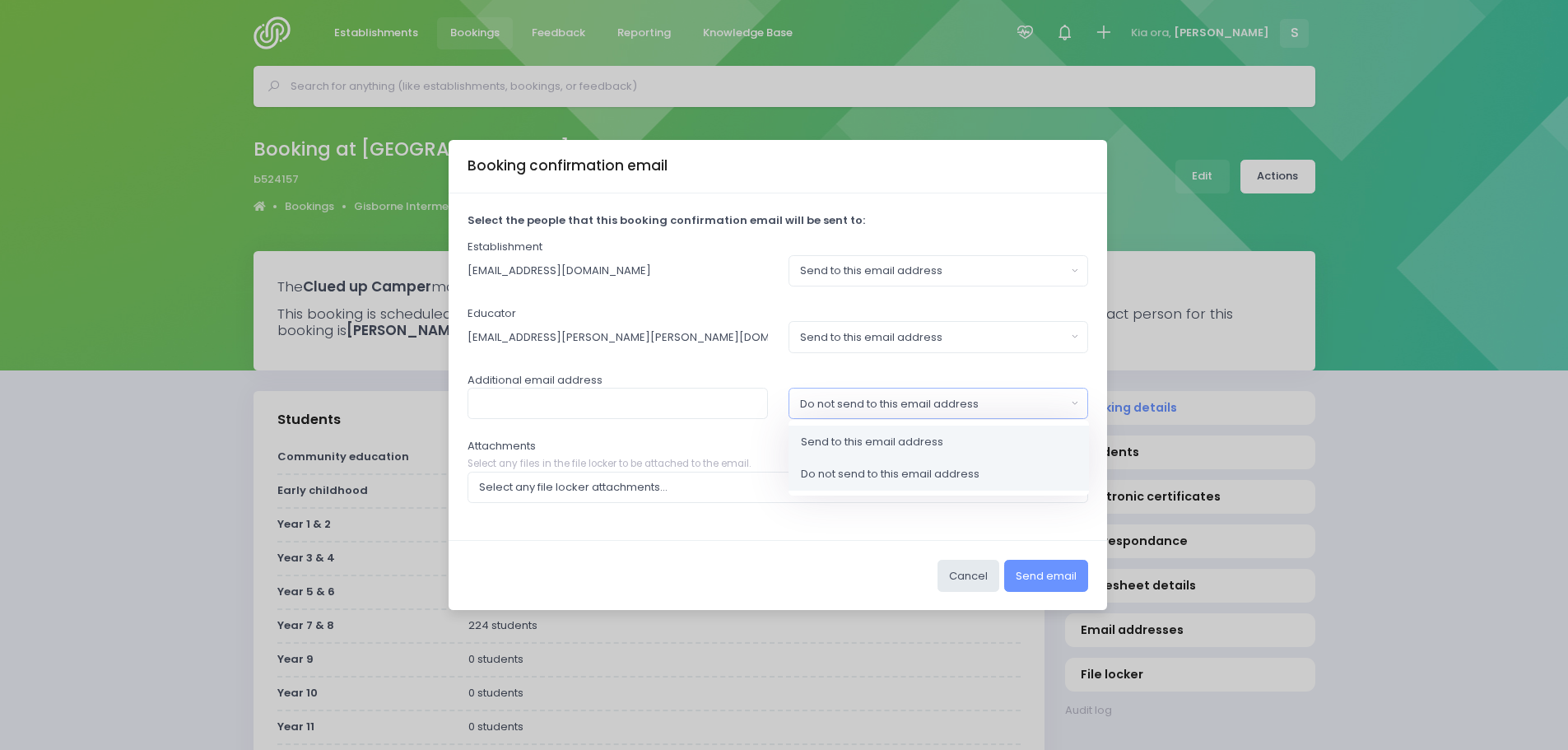
click at [839, 434] on span "Send to this email address" at bounding box center [872, 442] width 143 height 16
select select "send"
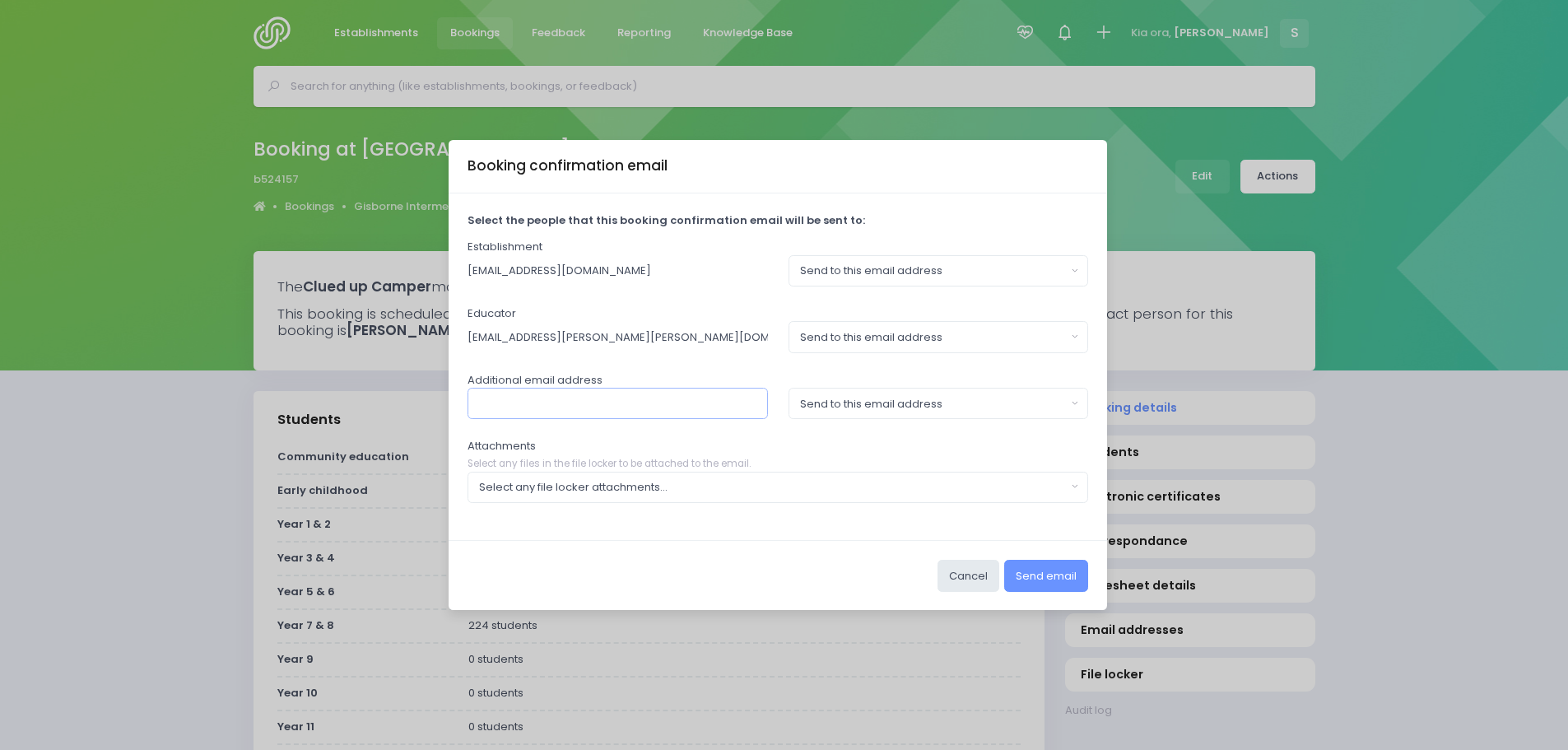
paste input "[PERSON_NAME][EMAIL_ADDRESS][DOMAIN_NAME]"
type input "[PERSON_NAME][EMAIL_ADDRESS][DOMAIN_NAME]"
click at [684, 486] on div "Select any file locker attachments..." at bounding box center [772, 487] width 587 height 16
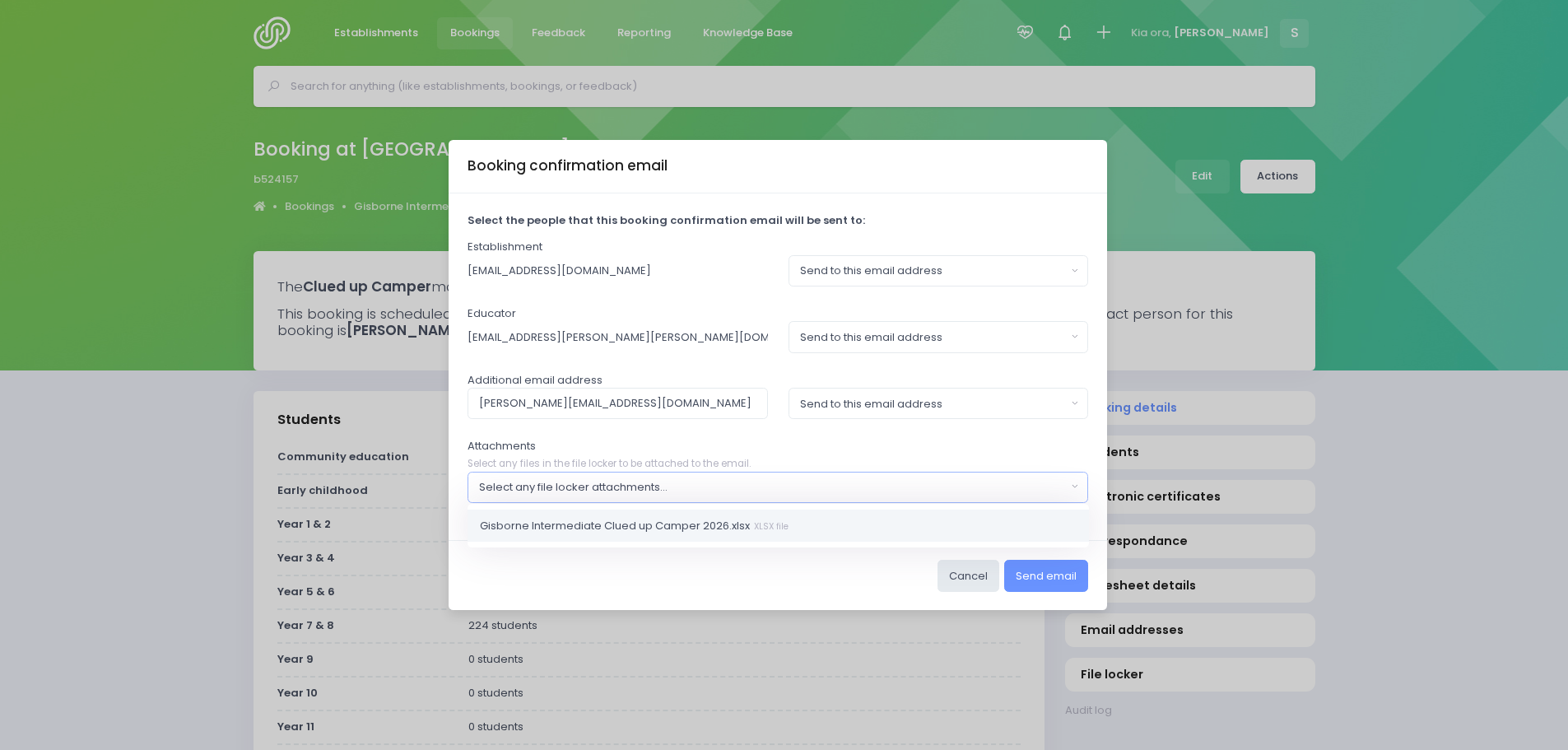
click at [666, 523] on span "Gisborne Intermediate Clued up Camper 2026.xlsx XLSX file" at bounding box center [634, 525] width 309 height 16
select select "11222"
click at [1046, 580] on button "Send email" at bounding box center [1046, 575] width 84 height 32
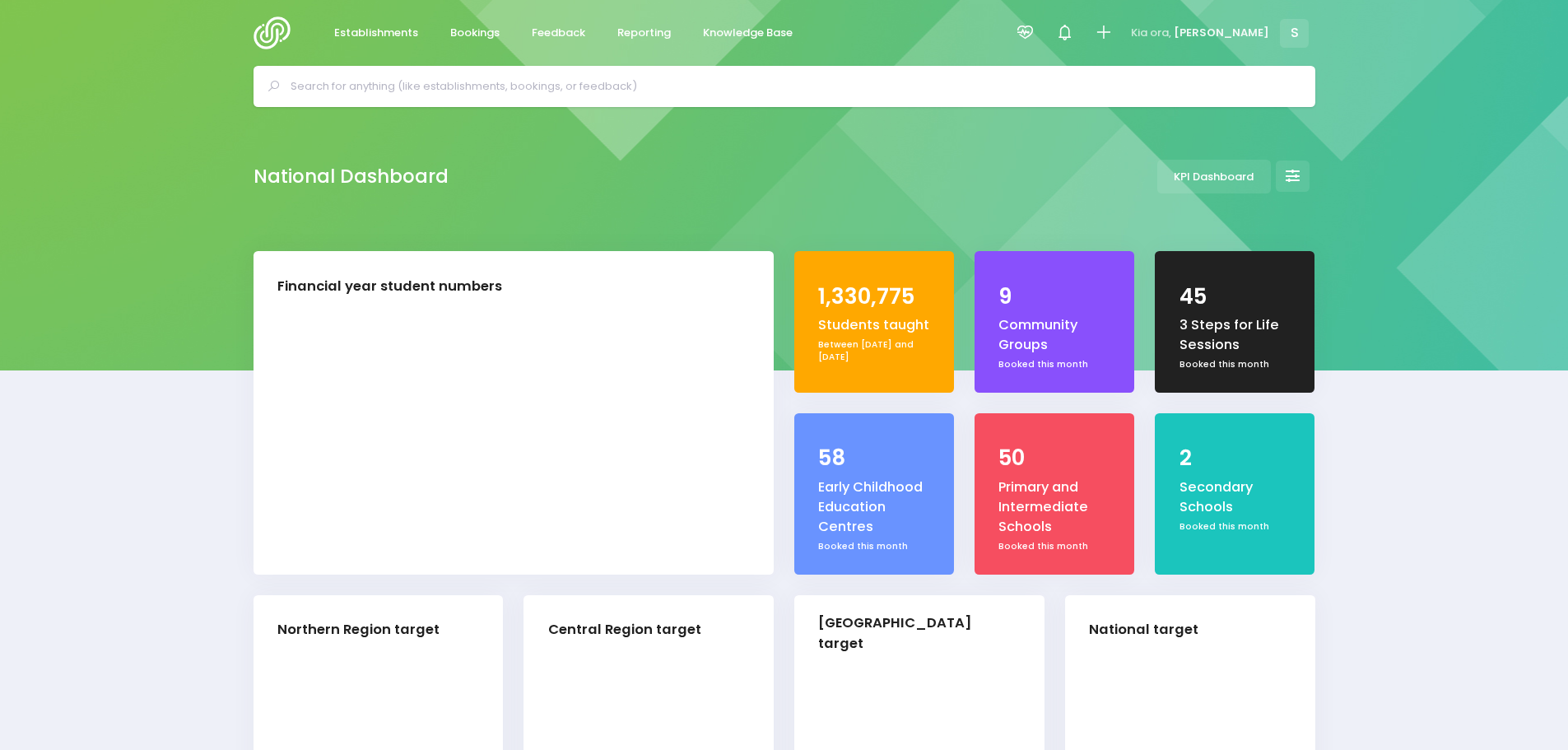
select select "5"
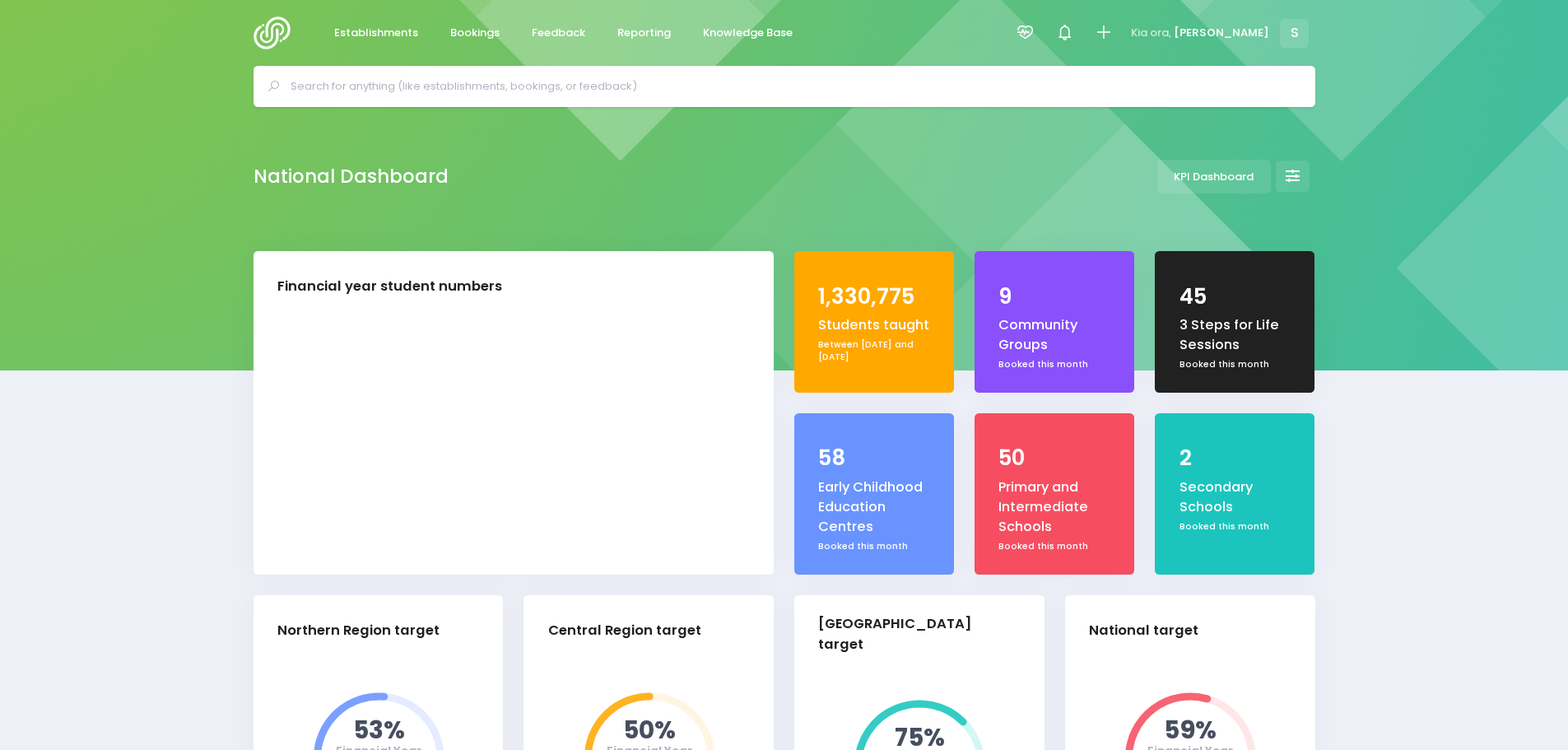
click at [522, 86] on input "text" at bounding box center [791, 86] width 1001 height 24
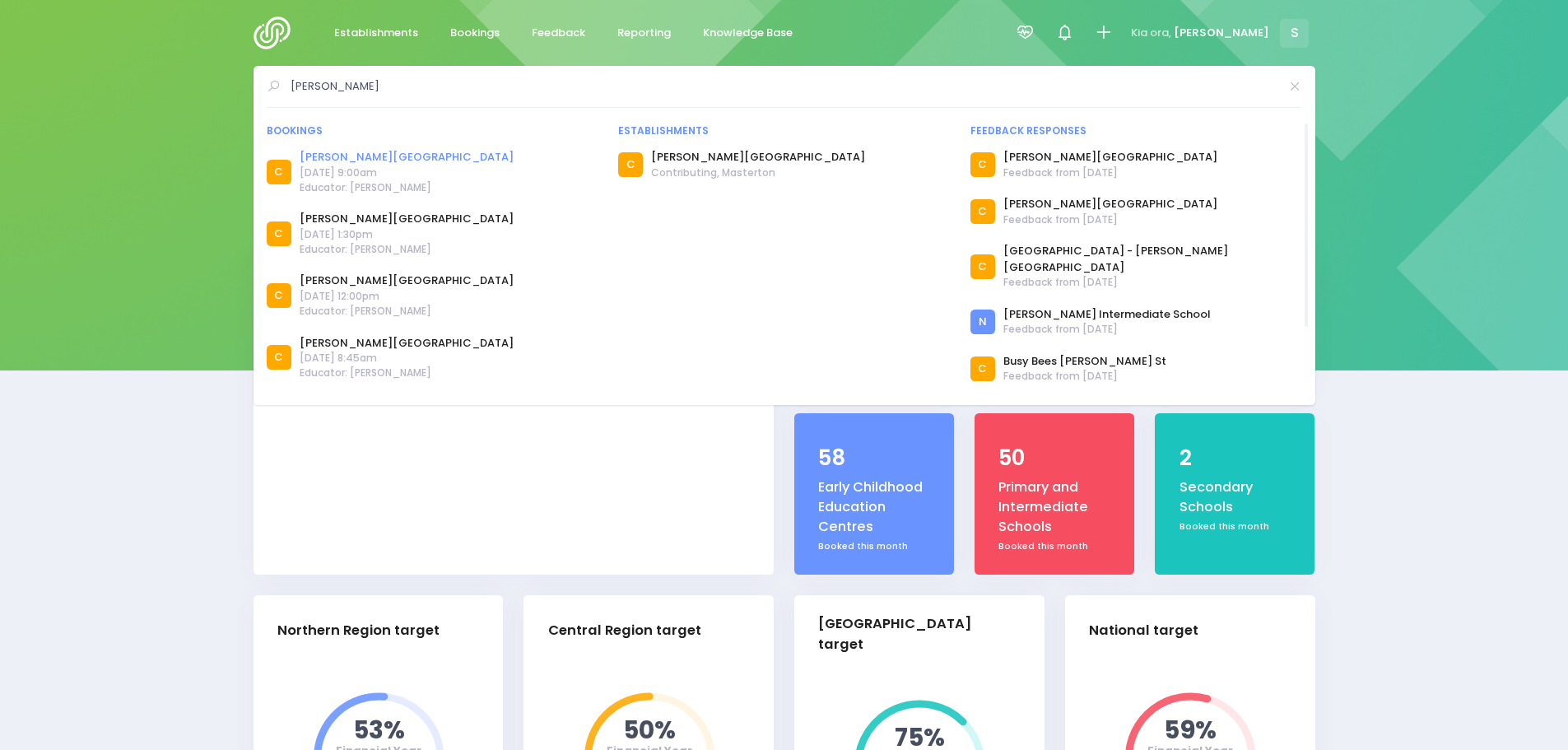
type input "[PERSON_NAME]"
click at [378, 152] on link "[PERSON_NAME][GEOGRAPHIC_DATA]" at bounding box center [406, 157] width 214 height 16
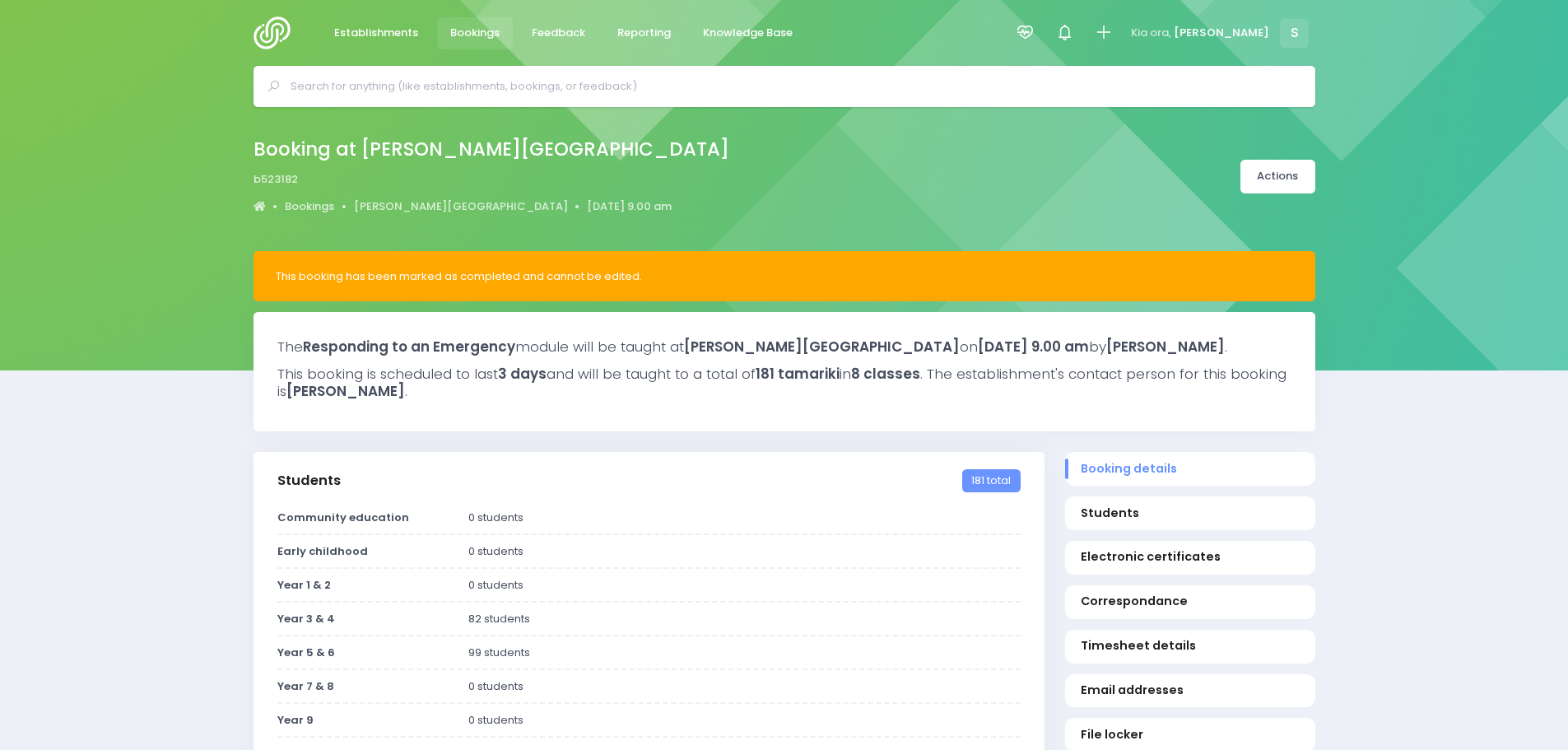
select select "5"
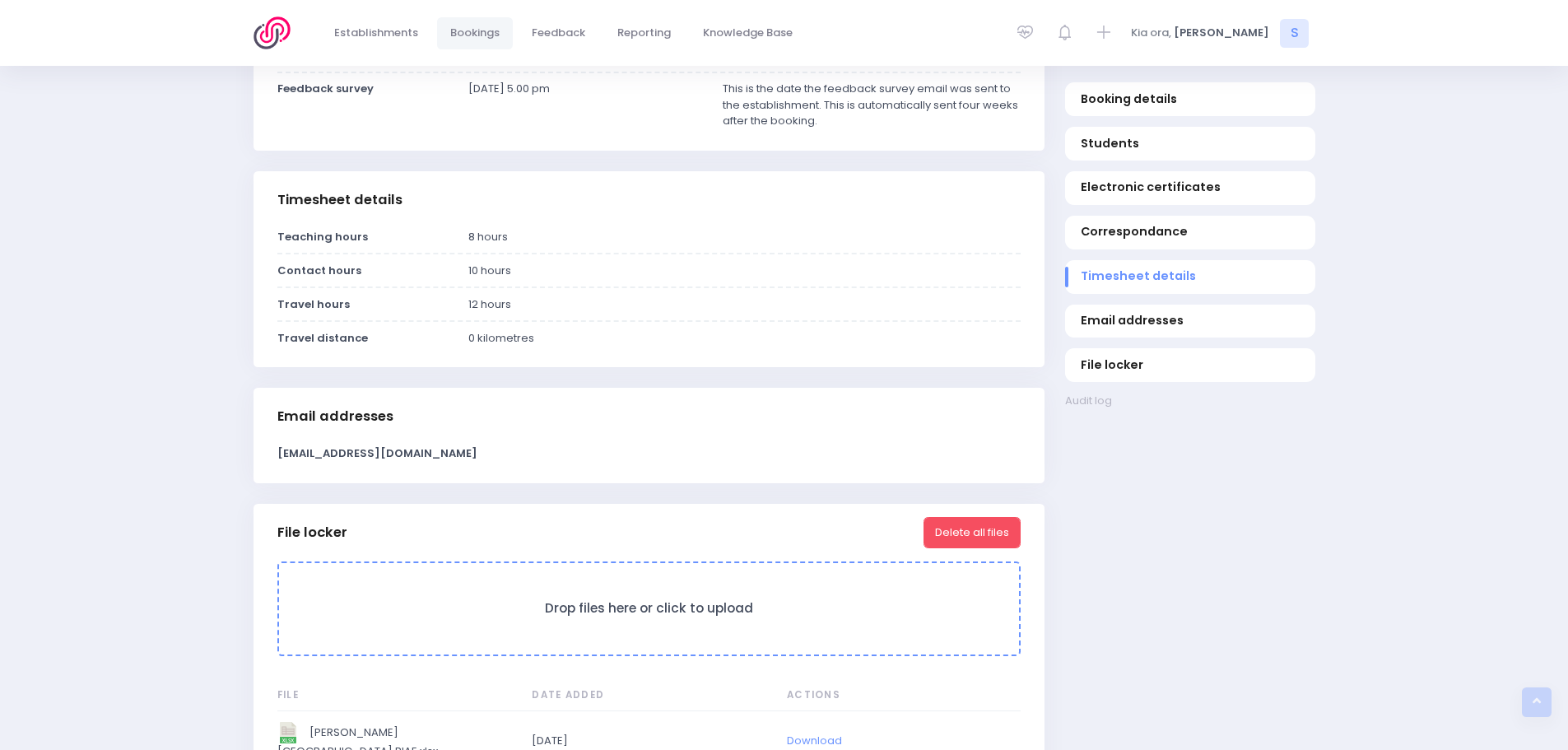
scroll to position [1332, 0]
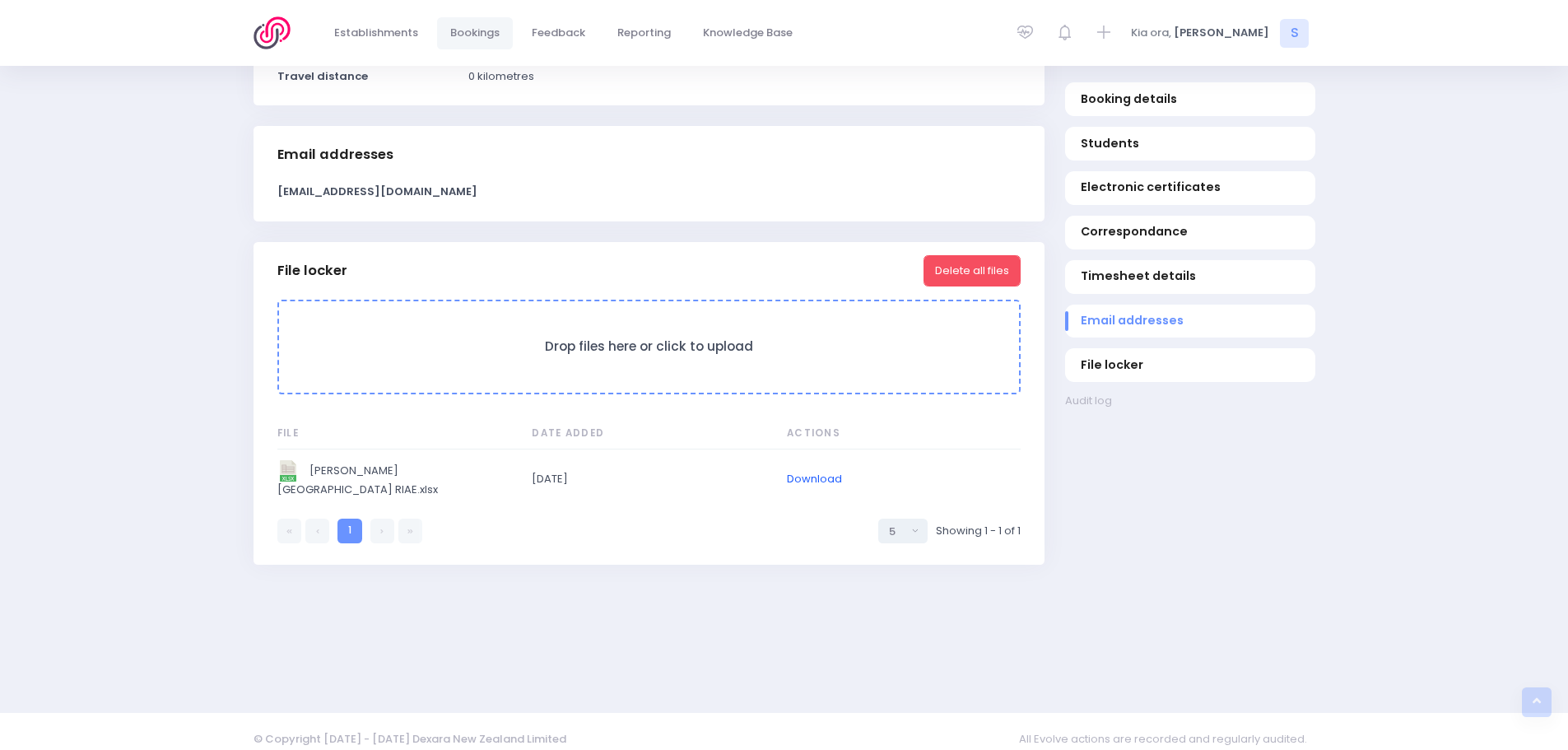
click at [808, 471] on link "Download" at bounding box center [814, 478] width 55 height 15
click at [558, 25] on span "Feedback" at bounding box center [558, 32] width 53 height 16
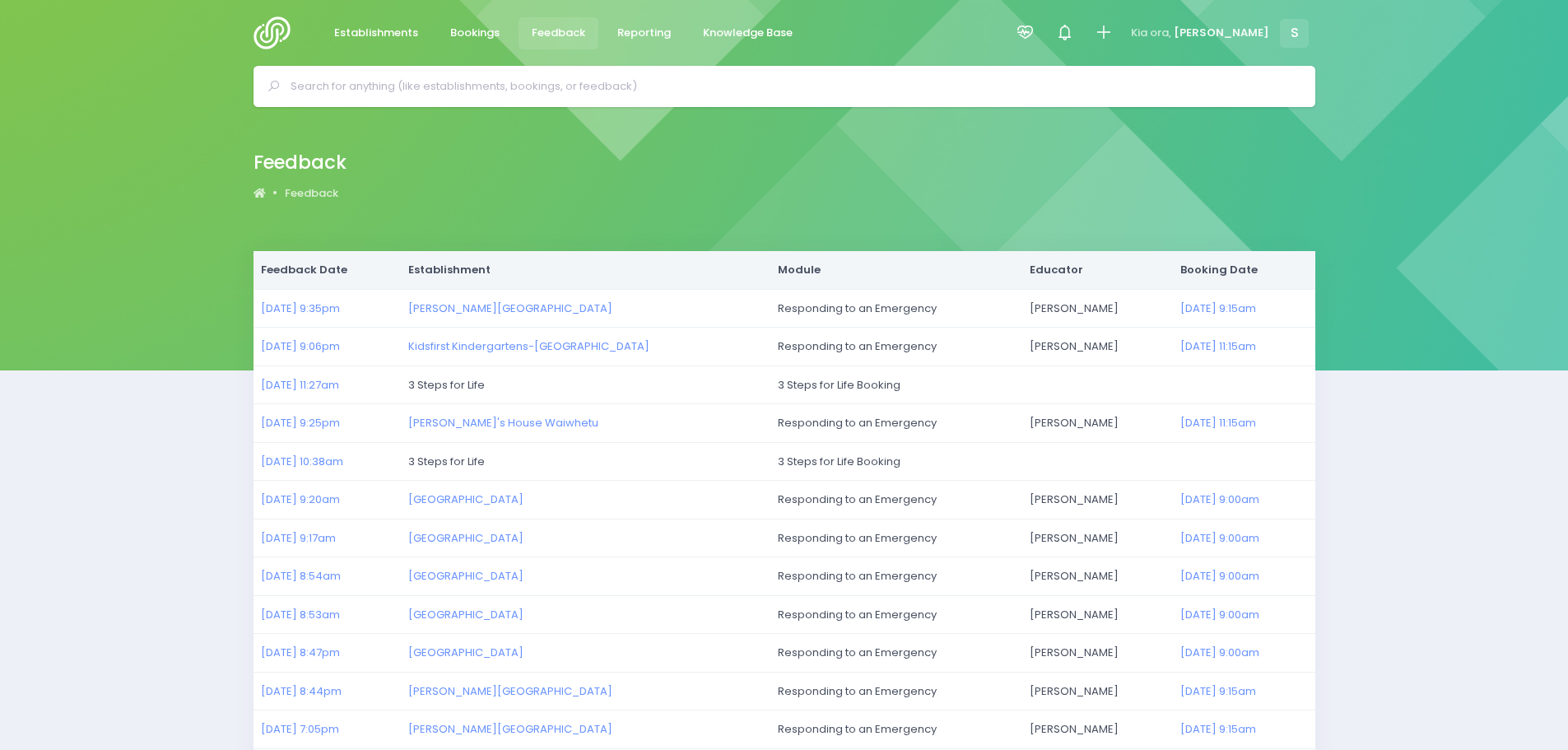
click at [271, 29] on img at bounding box center [277, 32] width 47 height 32
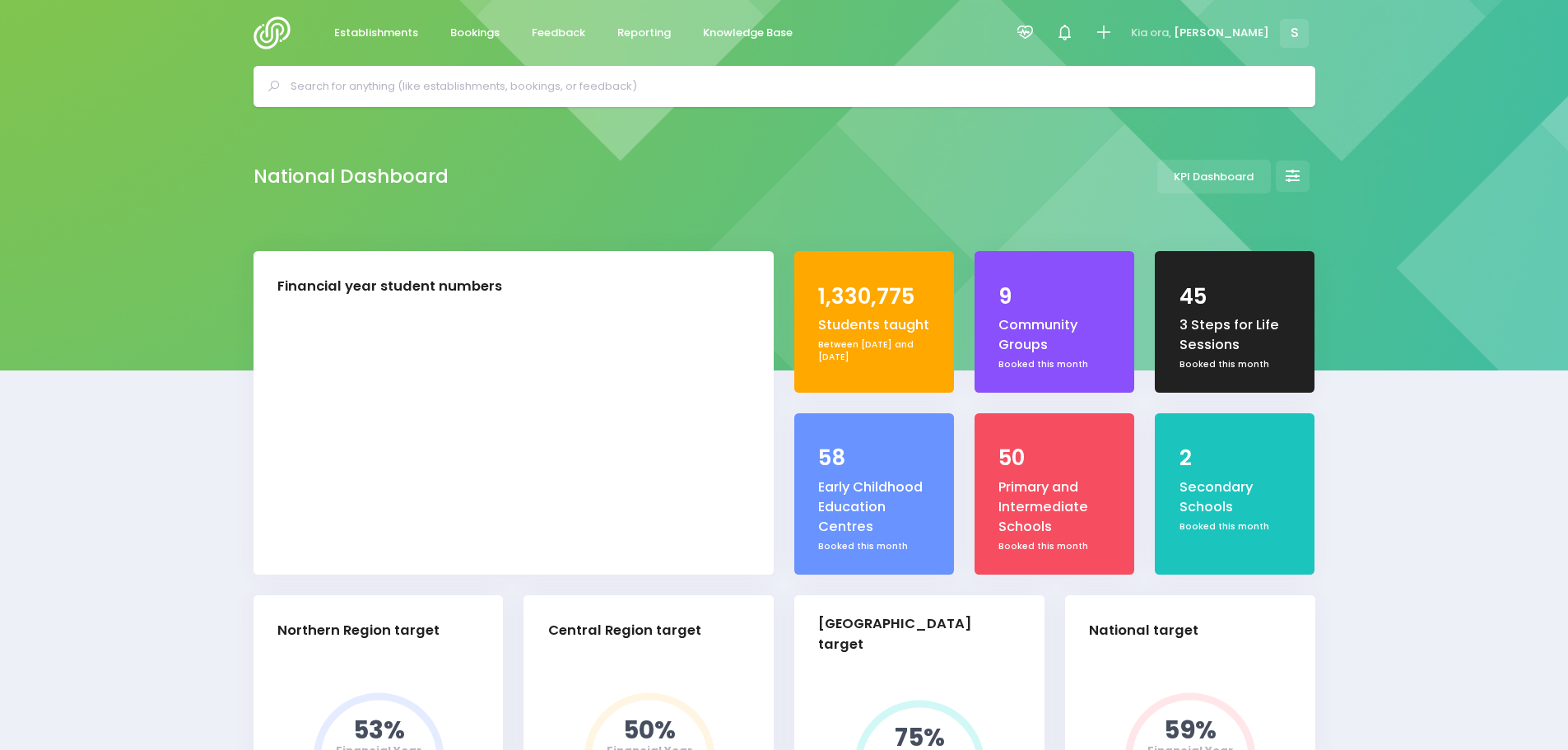
select select "5"
